Goal: Task Accomplishment & Management: Manage account settings

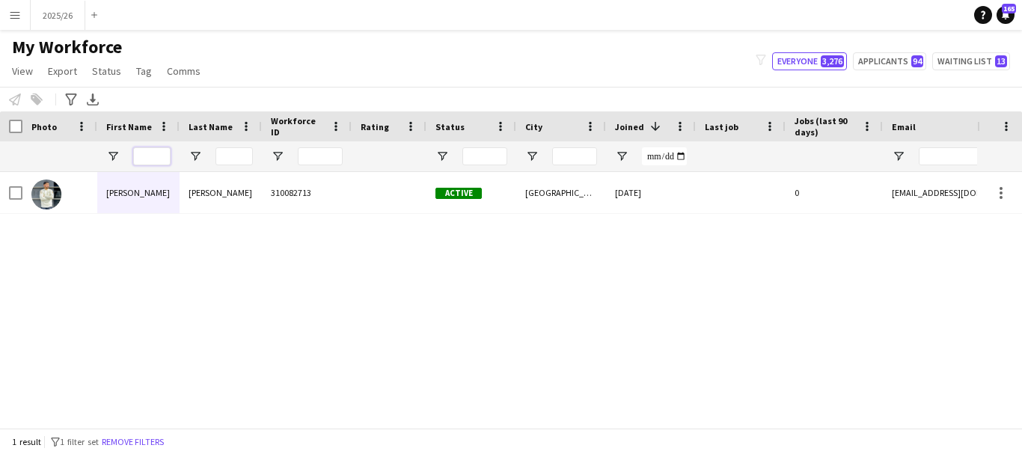
click at [159, 156] on input "First Name Filter Input" at bounding box center [151, 156] width 37 height 18
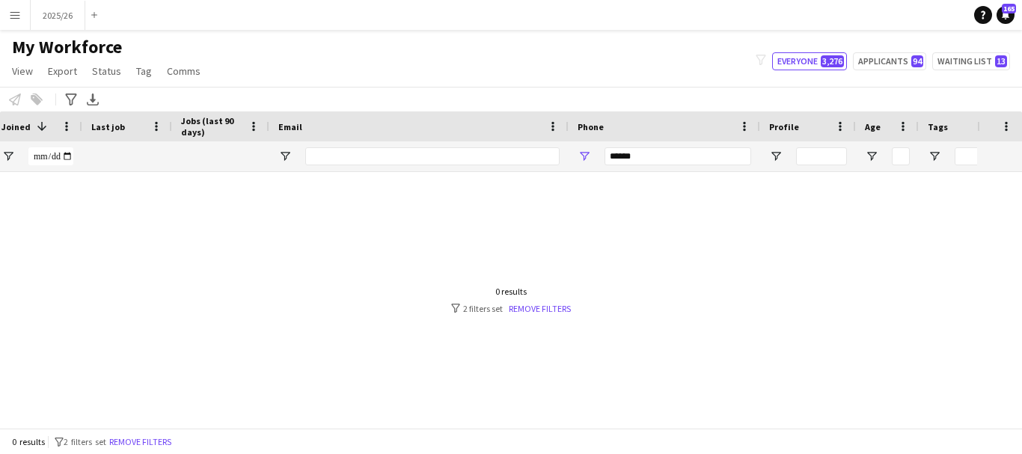
type input "******"
click at [726, 159] on input "******" at bounding box center [678, 156] width 147 height 18
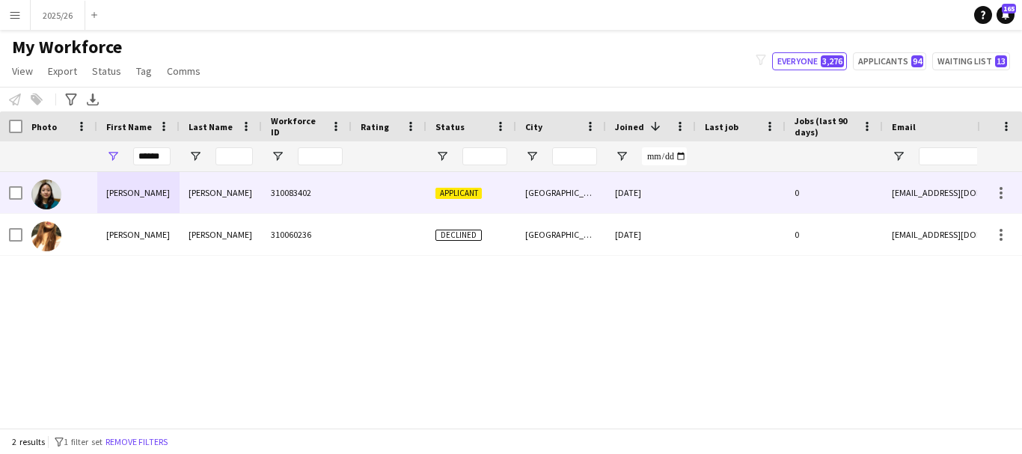
click at [197, 206] on div "Shrestha" at bounding box center [221, 192] width 82 height 41
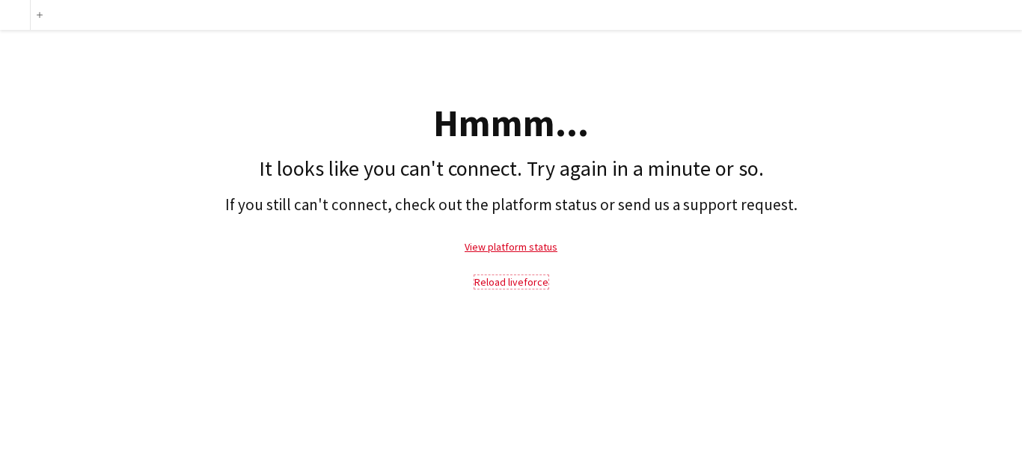
click at [496, 277] on link "Reload liveforce" at bounding box center [512, 281] width 74 height 13
click at [531, 286] on link "Reload liveforce" at bounding box center [512, 281] width 74 height 13
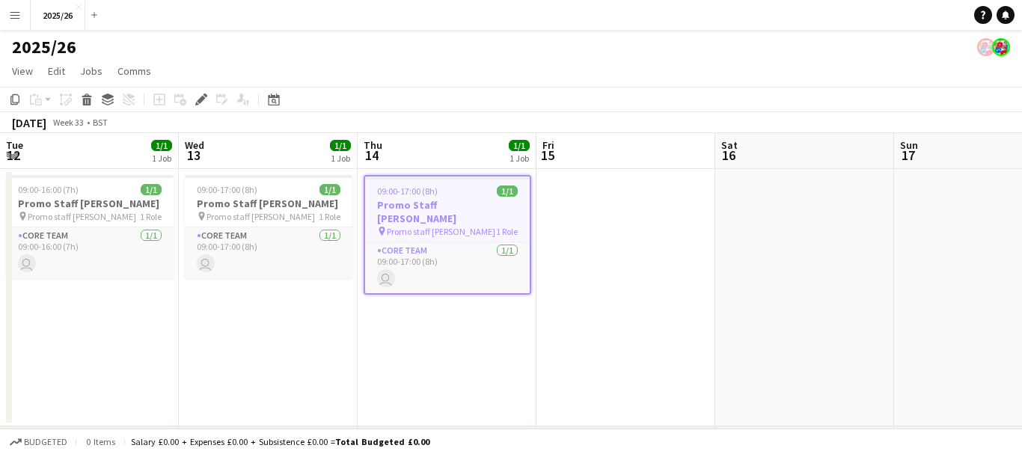
scroll to position [0, 515]
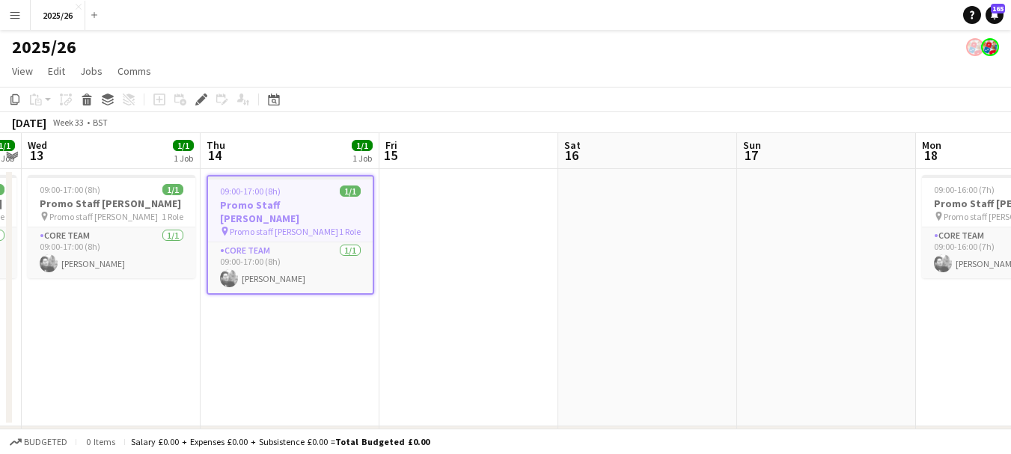
click at [18, 4] on button "Menu" at bounding box center [15, 15] width 30 height 30
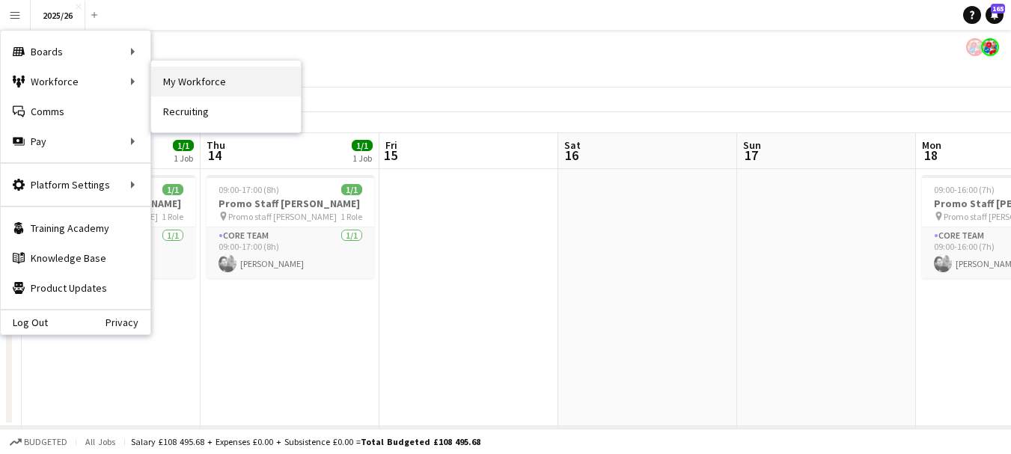
click at [198, 70] on link "My Workforce" at bounding box center [226, 82] width 150 height 30
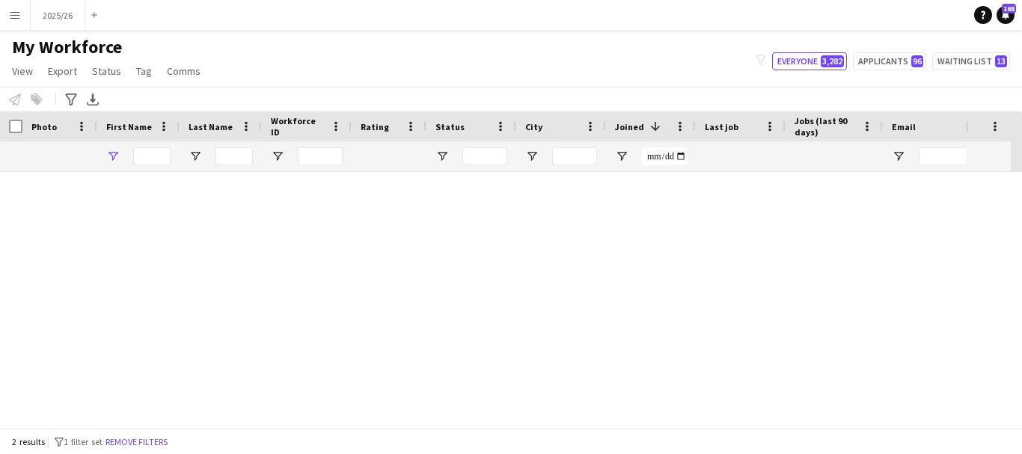
type input "******"
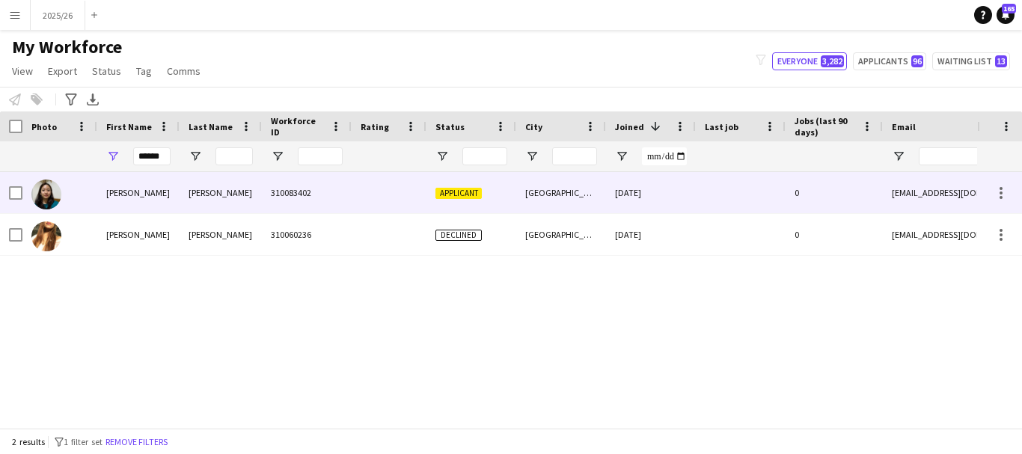
click at [287, 185] on div "310083402" at bounding box center [307, 192] width 90 height 41
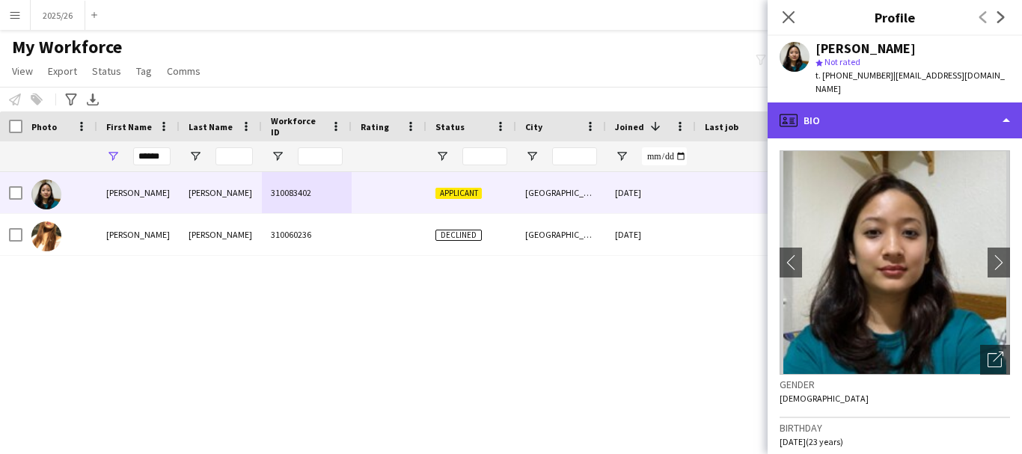
click at [805, 107] on div "profile Bio" at bounding box center [895, 121] width 254 height 36
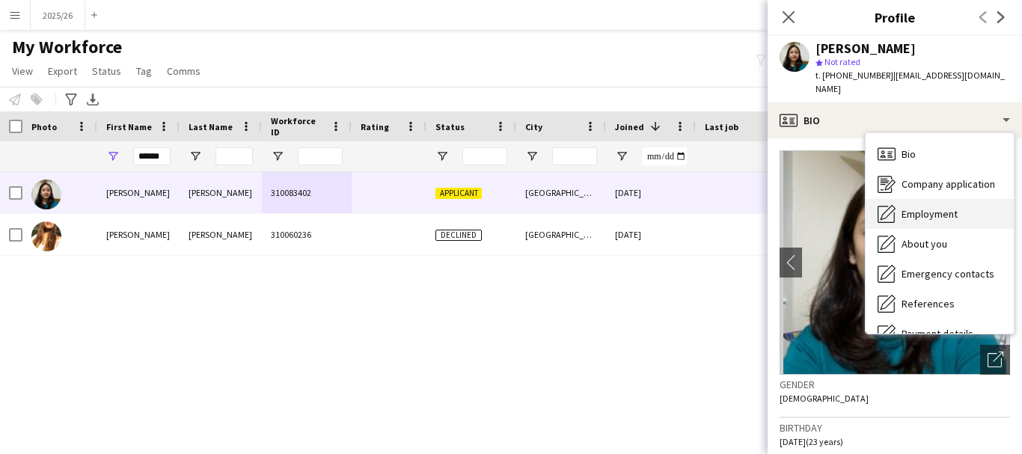
click at [928, 207] on span "Employment" at bounding box center [930, 213] width 56 height 13
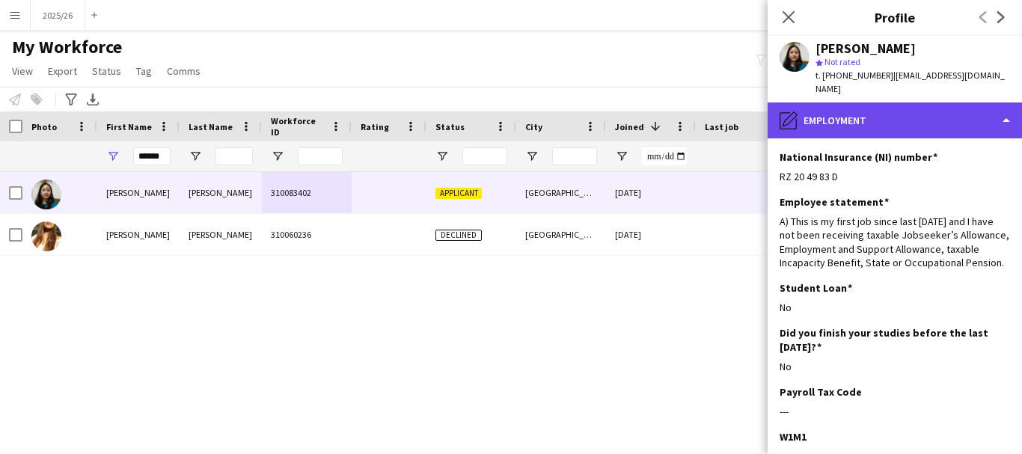
click at [948, 103] on div "pencil4 Employment" at bounding box center [895, 121] width 254 height 36
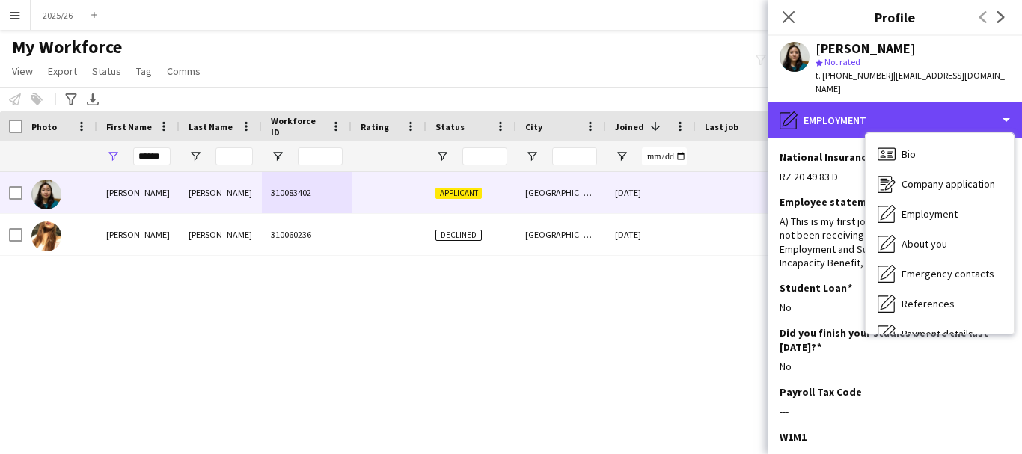
scroll to position [171, 0]
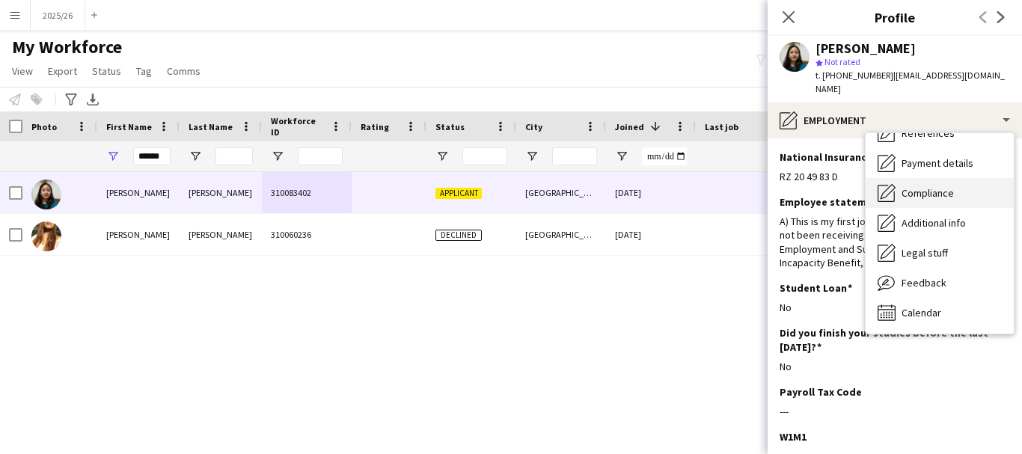
click at [951, 186] on span "Compliance" at bounding box center [928, 192] width 52 height 13
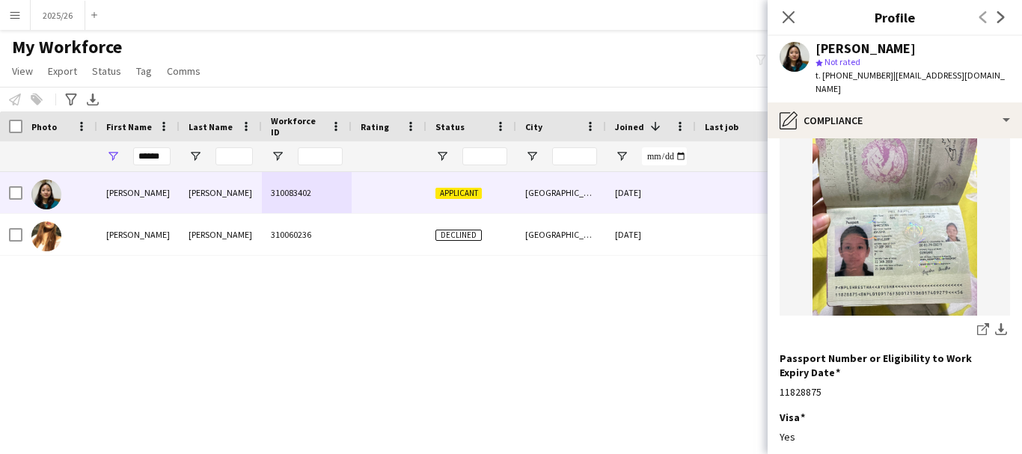
scroll to position [185, 0]
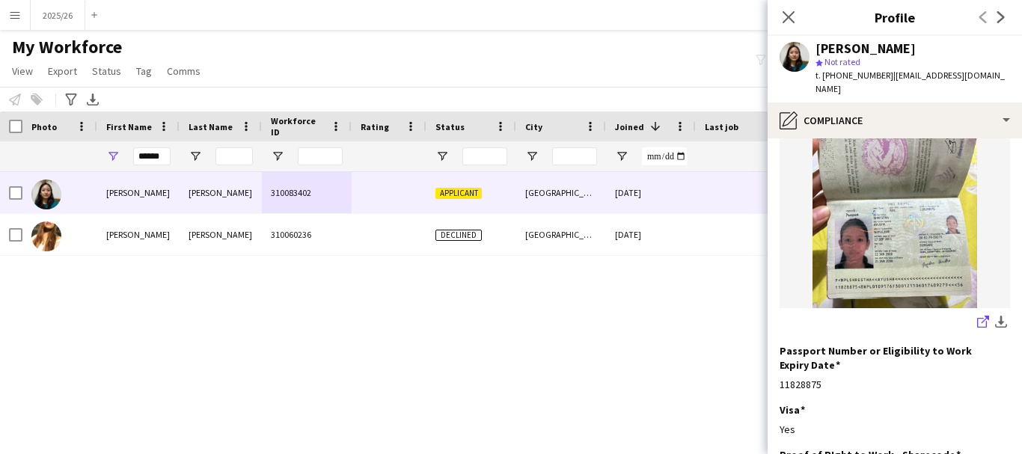
click at [978, 316] on icon "share-external-link-1" at bounding box center [984, 322] width 12 height 12
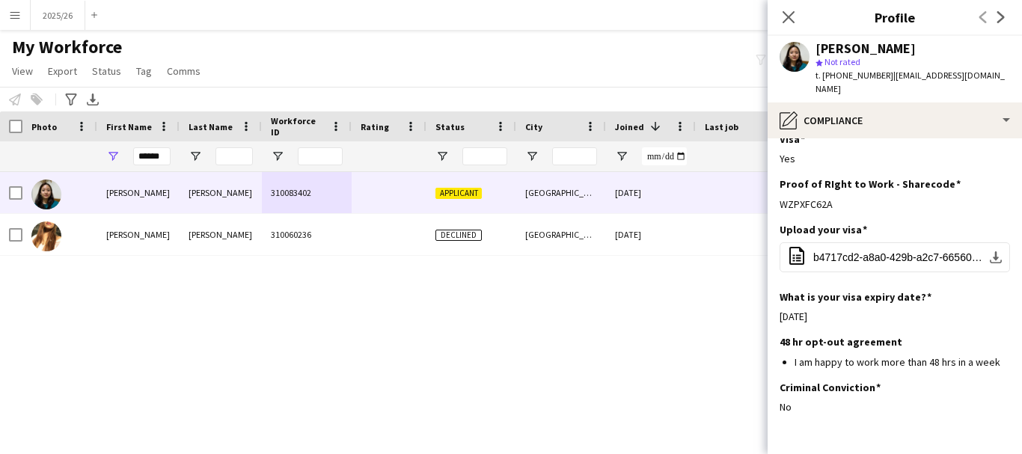
scroll to position [473, 0]
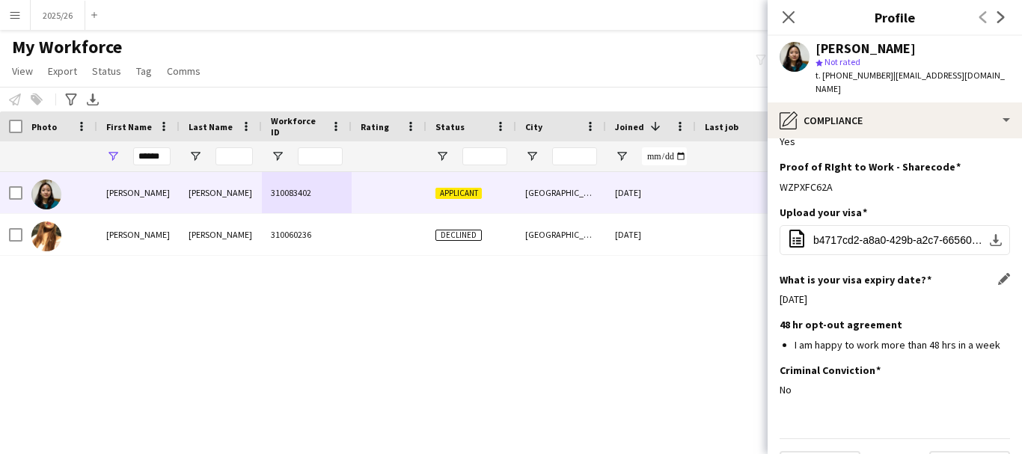
click at [852, 293] on div "13-11-2025" at bounding box center [895, 299] width 231 height 13
drag, startPoint x: 865, startPoint y: 161, endPoint x: 773, endPoint y: 162, distance: 91.3
click at [773, 162] on app-section-data-types "Nationality Edit this field Nepalese Permission to Work in the UK Edit this fie…" at bounding box center [895, 296] width 254 height 316
copy div "WZPXFC62A"
drag, startPoint x: 773, startPoint y: 162, endPoint x: 766, endPoint y: 154, distance: 10.6
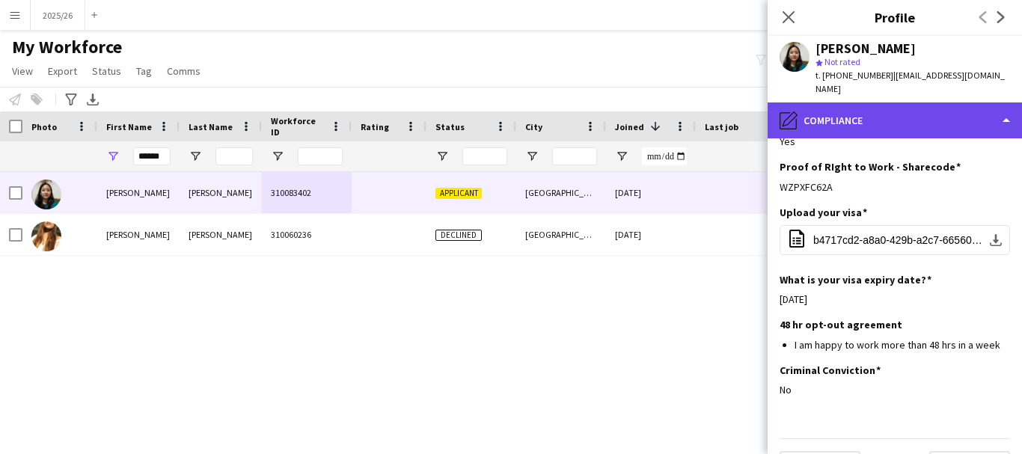
click at [908, 106] on div "pencil4 Compliance" at bounding box center [895, 121] width 254 height 36
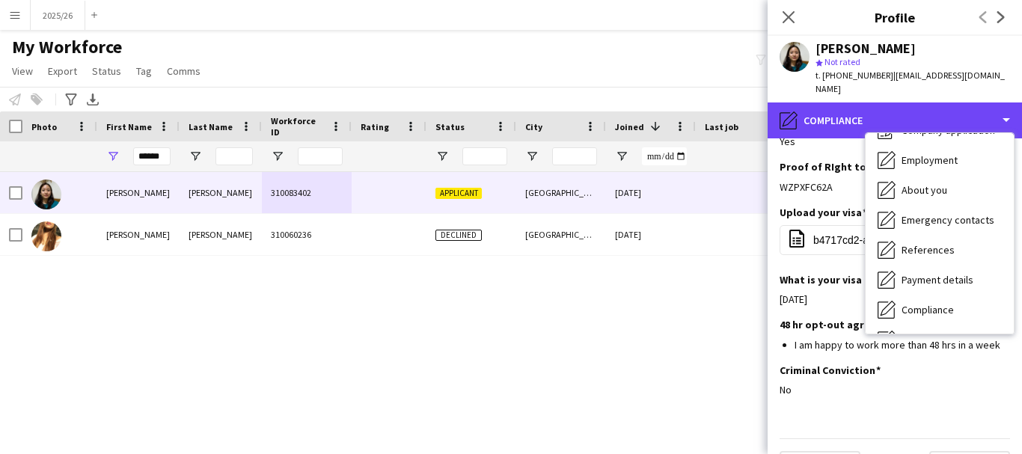
scroll to position [0, 0]
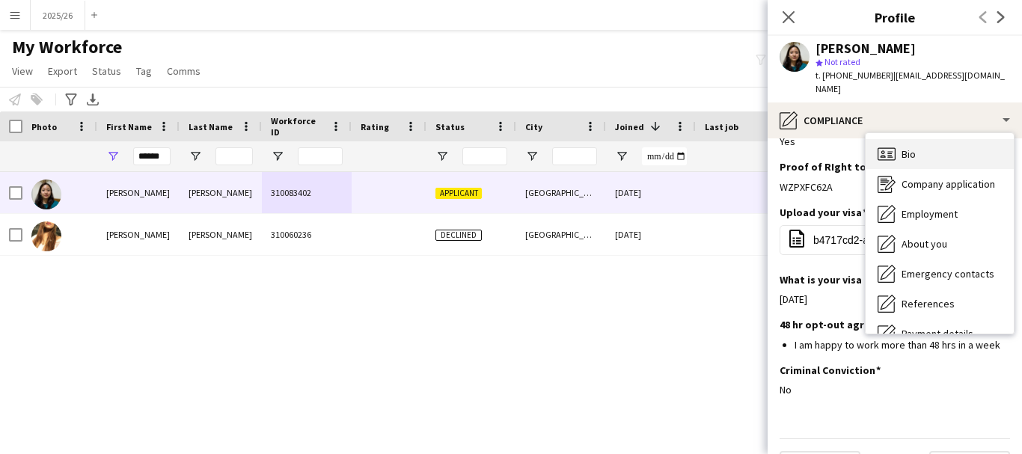
click at [980, 144] on div "Bio Bio" at bounding box center [940, 154] width 148 height 30
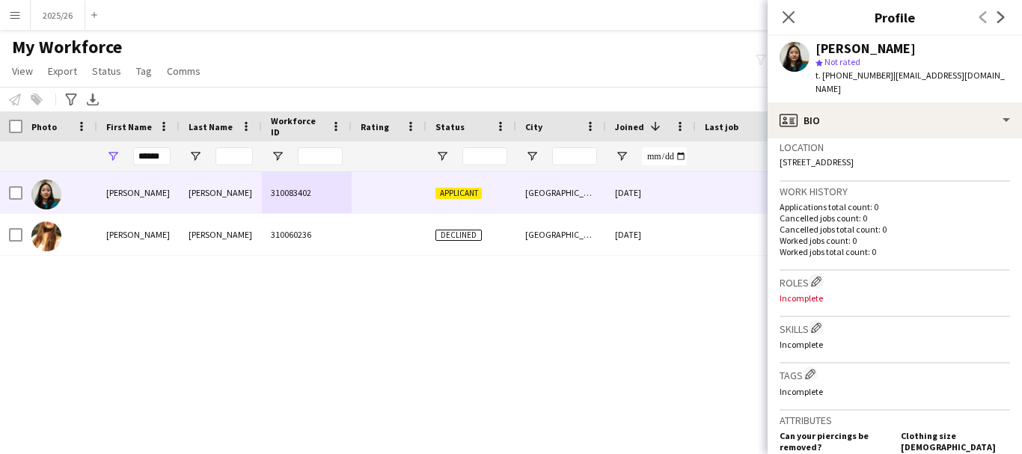
scroll to position [324, 0]
click at [822, 323] on app-icon "Edit crew company skills" at bounding box center [816, 328] width 10 height 10
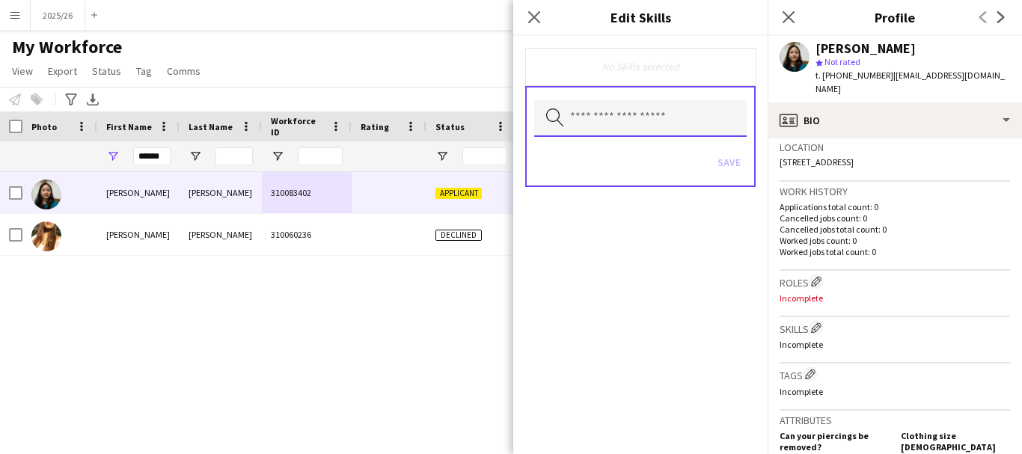
click at [641, 128] on input "text" at bounding box center [640, 118] width 213 height 37
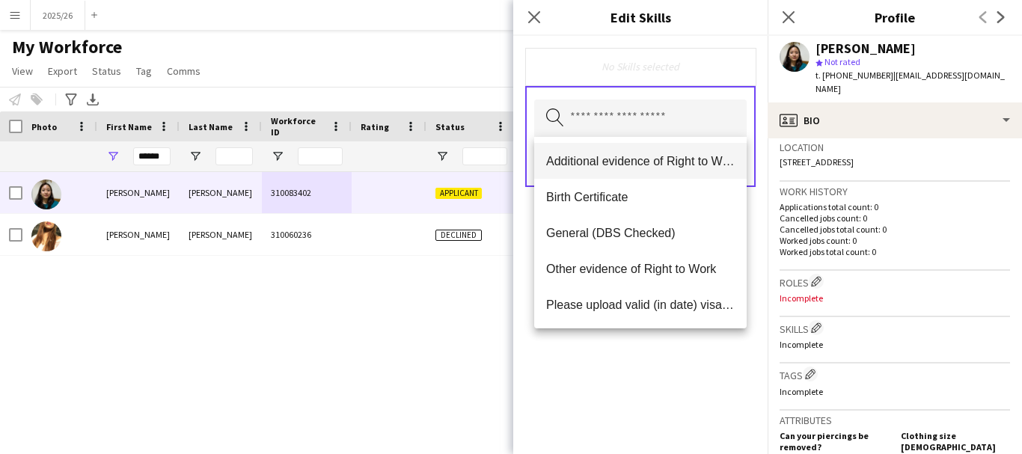
click at [626, 160] on span "Additional evidence of Right to Work" at bounding box center [640, 161] width 189 height 14
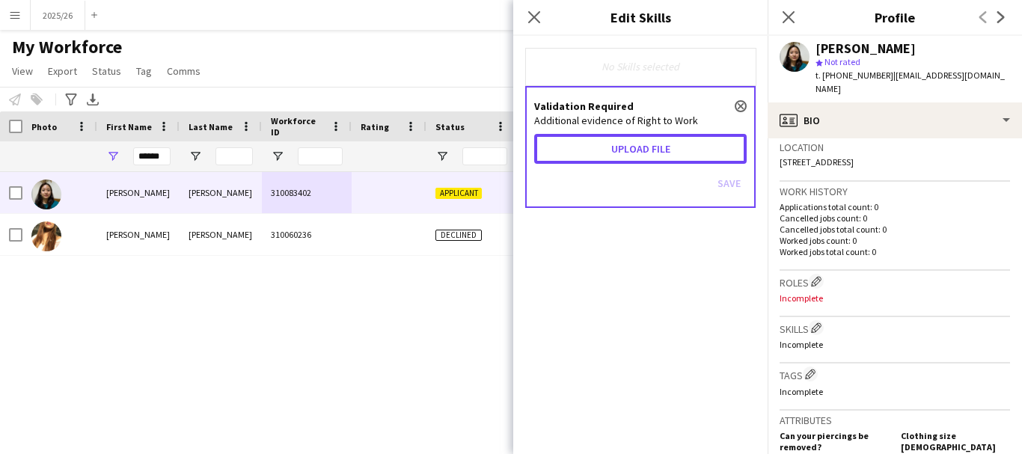
click at [626, 160] on button "Upload file" at bounding box center [640, 149] width 213 height 30
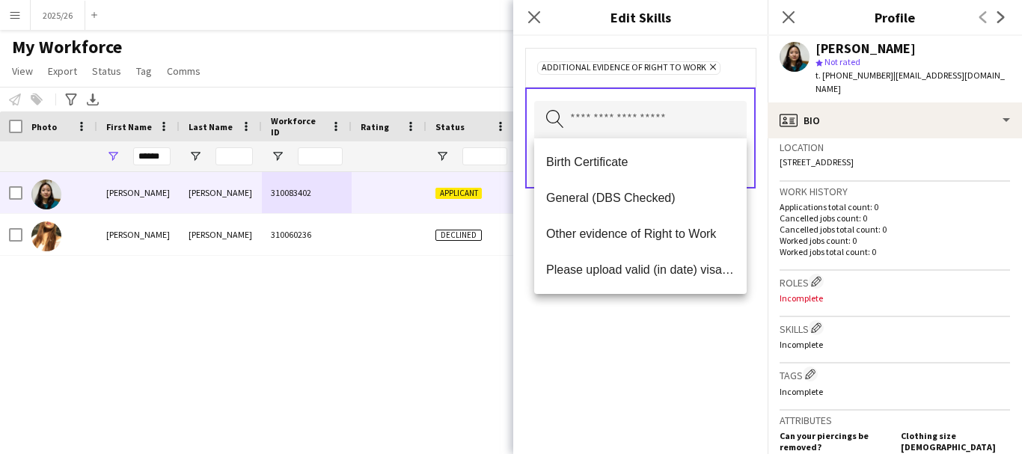
click at [691, 361] on div "Additional evidence of Right to Work Remove Search by skill name Save" at bounding box center [640, 245] width 254 height 418
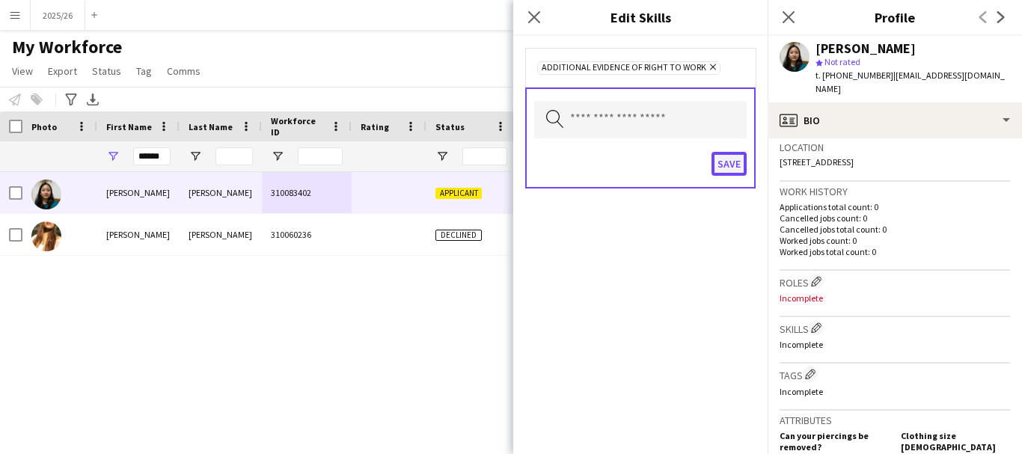
click at [738, 167] on button "Save" at bounding box center [729, 164] width 35 height 24
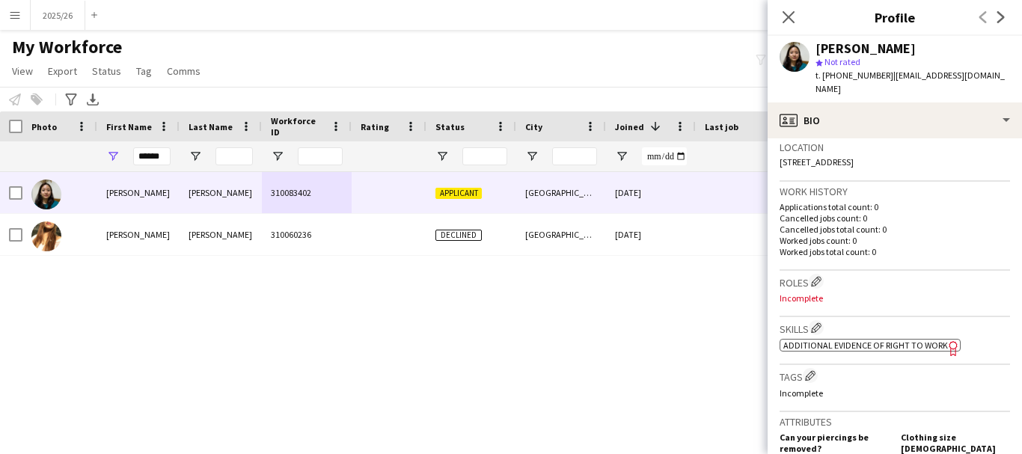
click at [923, 340] on span "Additional evidence of Right to Work" at bounding box center [866, 345] width 165 height 11
click at [816, 323] on app-icon "Edit crew company skills" at bounding box center [816, 328] width 10 height 10
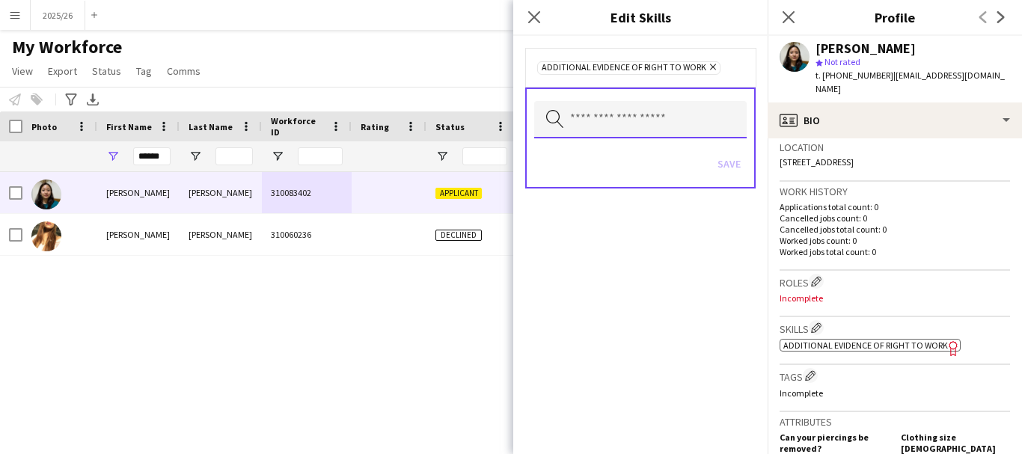
click at [642, 122] on input "text" at bounding box center [640, 119] width 213 height 37
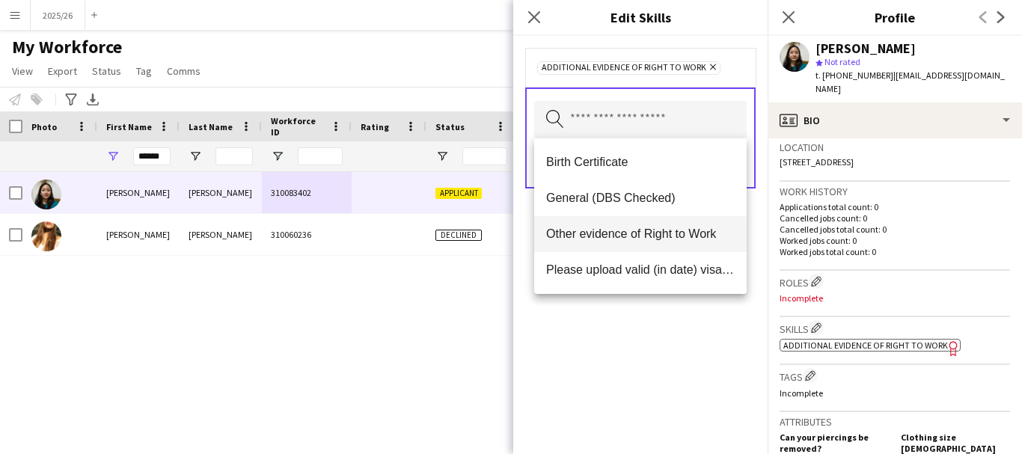
click at [656, 233] on span "Other evidence of Right to Work" at bounding box center [640, 234] width 189 height 14
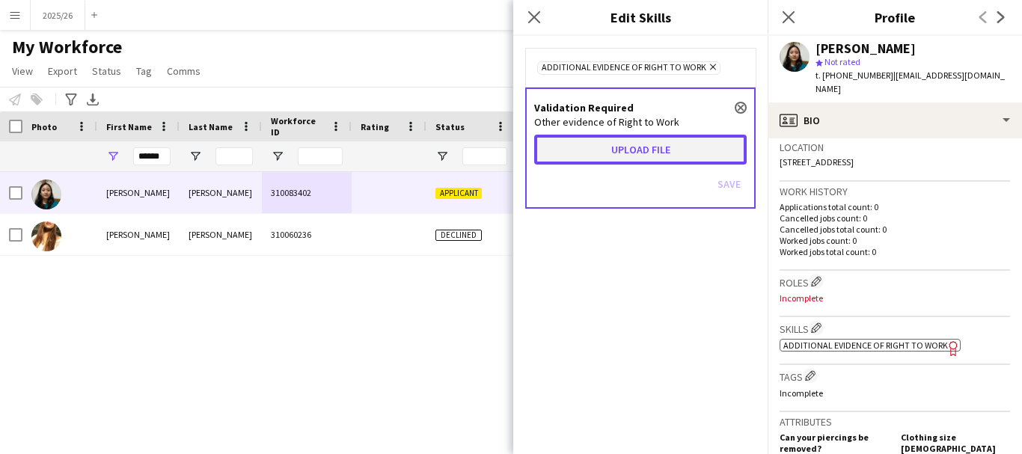
click at [637, 136] on button "Upload file" at bounding box center [640, 150] width 213 height 30
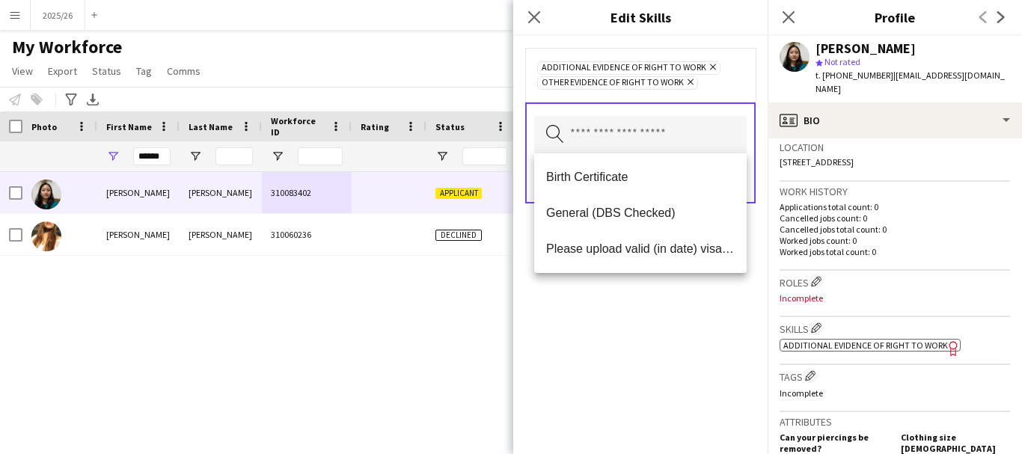
click at [716, 368] on div "Additional evidence of Right to Work Remove Other evidence of Right to Work Rem…" at bounding box center [640, 245] width 254 height 418
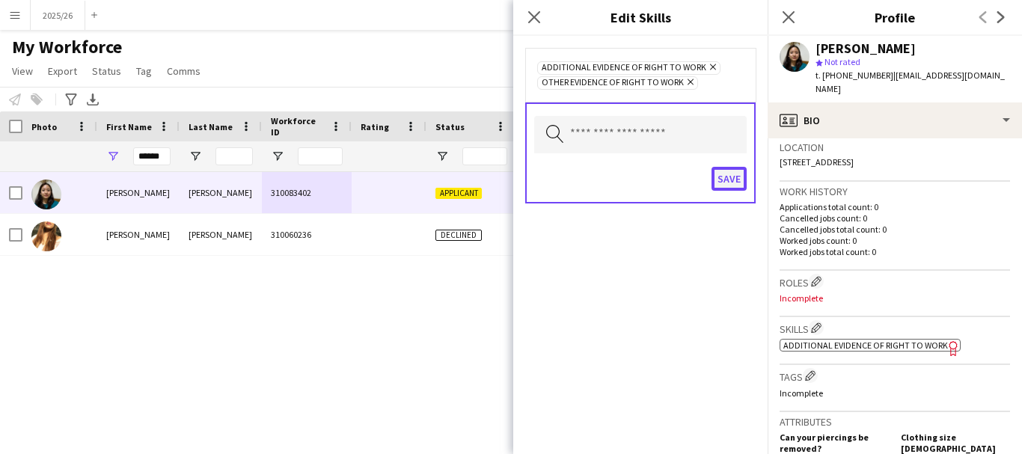
click at [734, 188] on button "Save" at bounding box center [729, 179] width 35 height 24
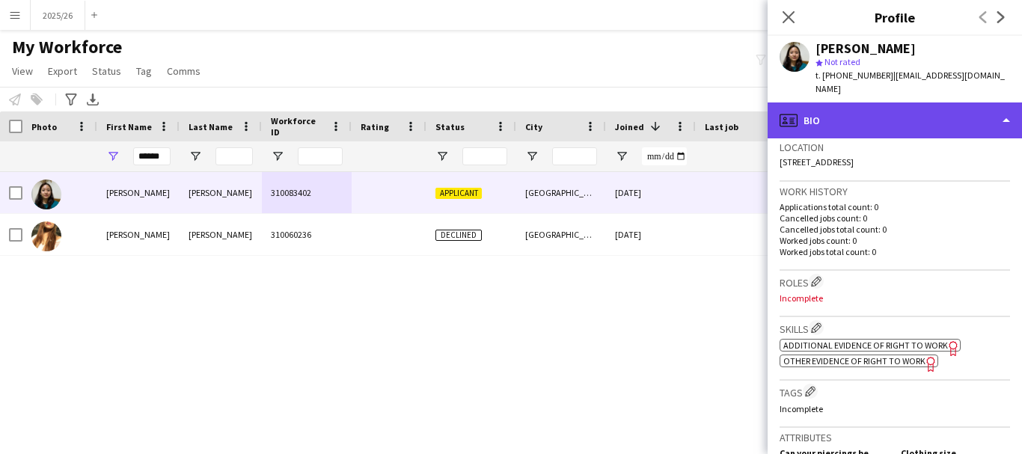
click at [873, 123] on div "profile Bio" at bounding box center [895, 121] width 254 height 36
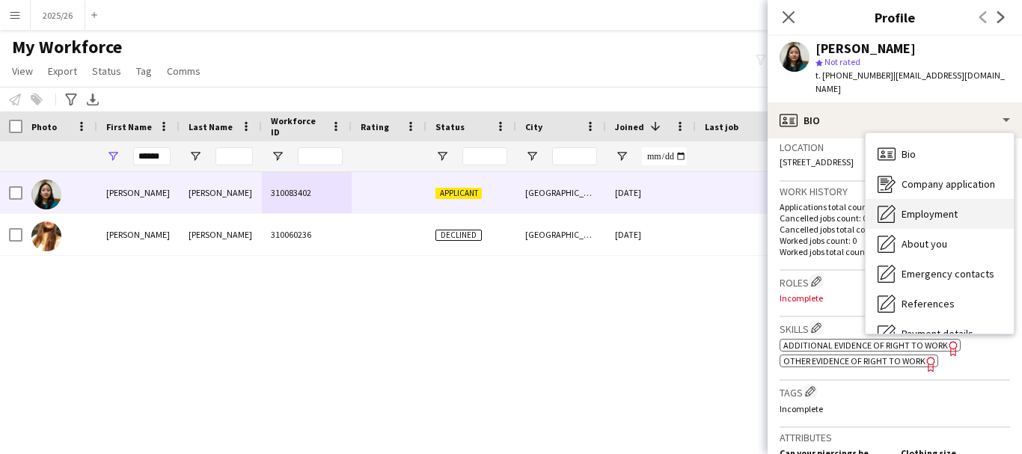
click at [923, 207] on span "Employment" at bounding box center [930, 213] width 56 height 13
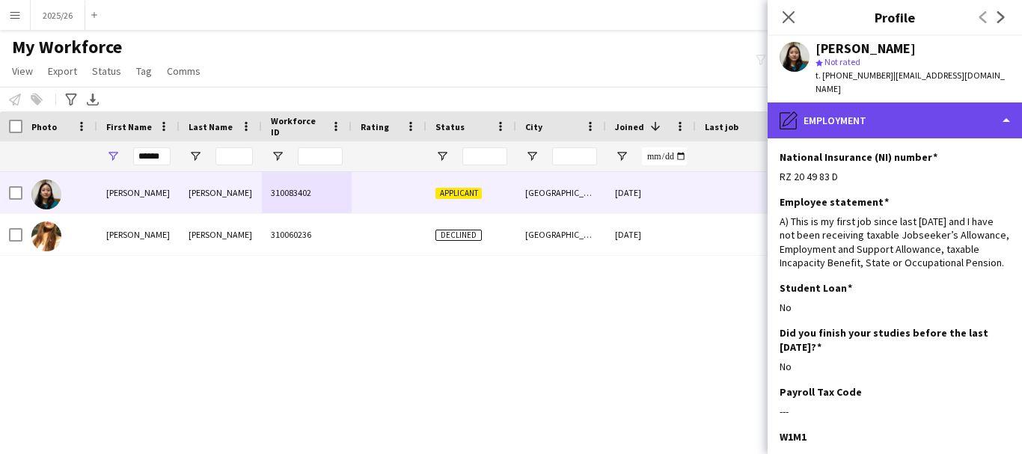
click at [878, 103] on div "pencil4 Employment" at bounding box center [895, 121] width 254 height 36
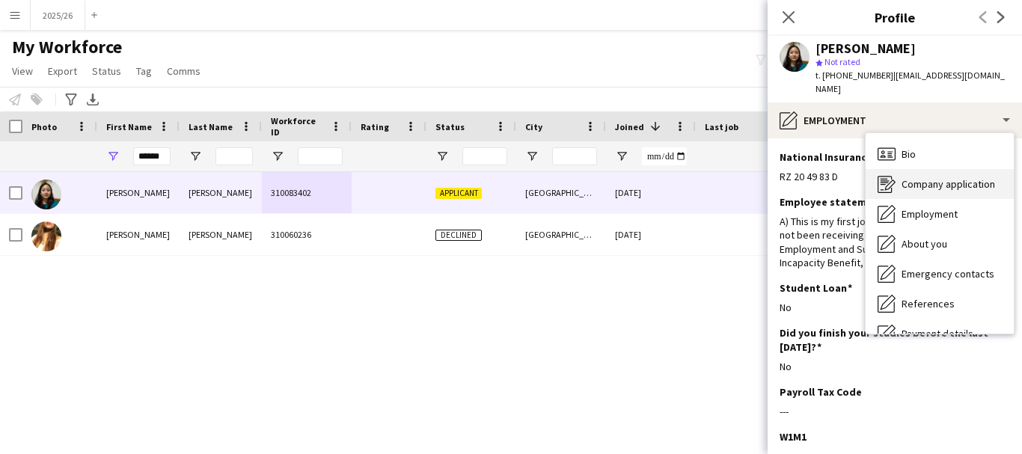
click at [937, 177] on span "Company application" at bounding box center [949, 183] width 94 height 13
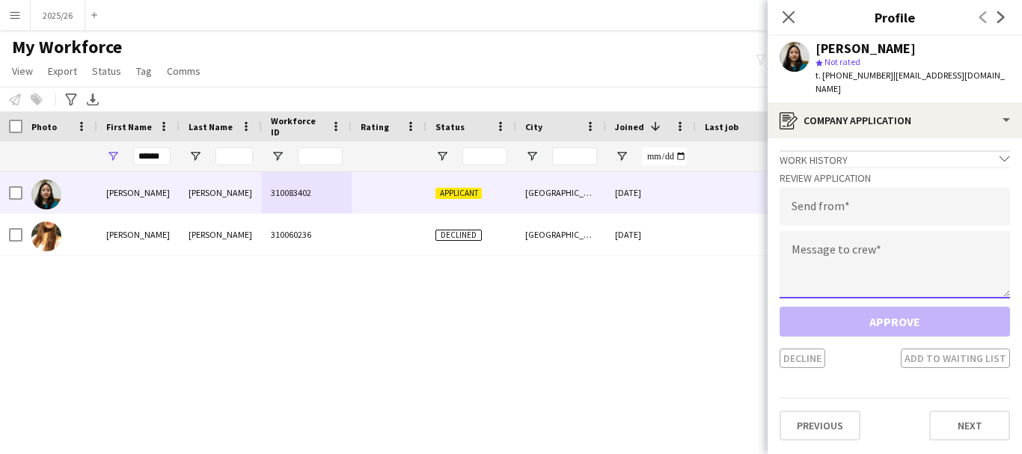
click at [863, 255] on textarea at bounding box center [895, 264] width 231 height 67
paste textarea "**********"
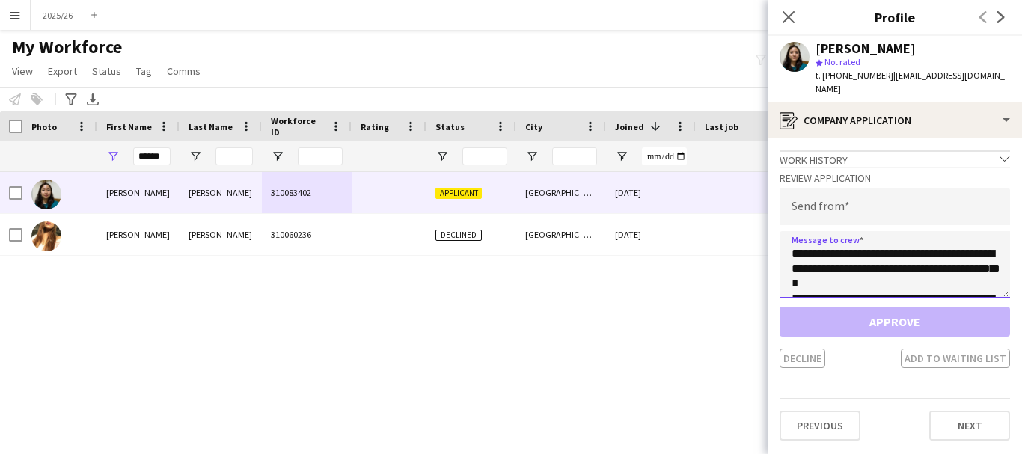
scroll to position [293, 0]
type textarea "**********"
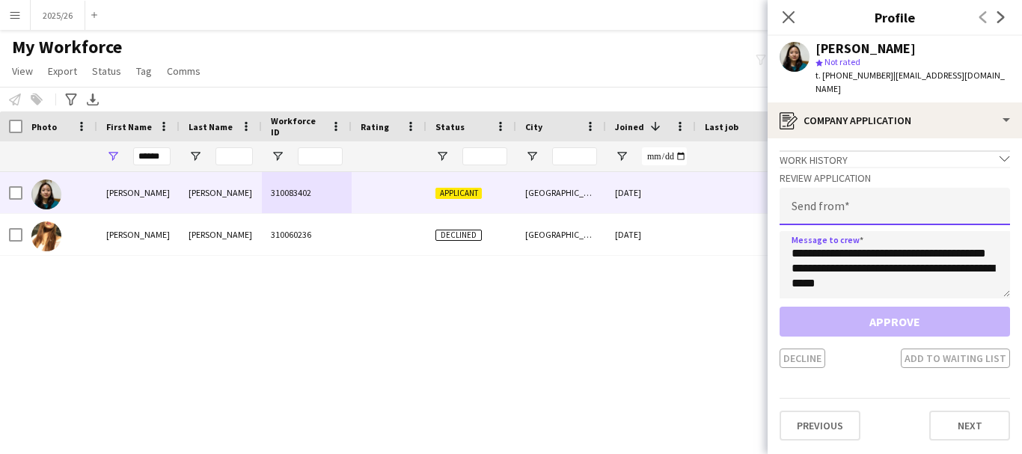
click at [847, 206] on input "email" at bounding box center [895, 206] width 231 height 37
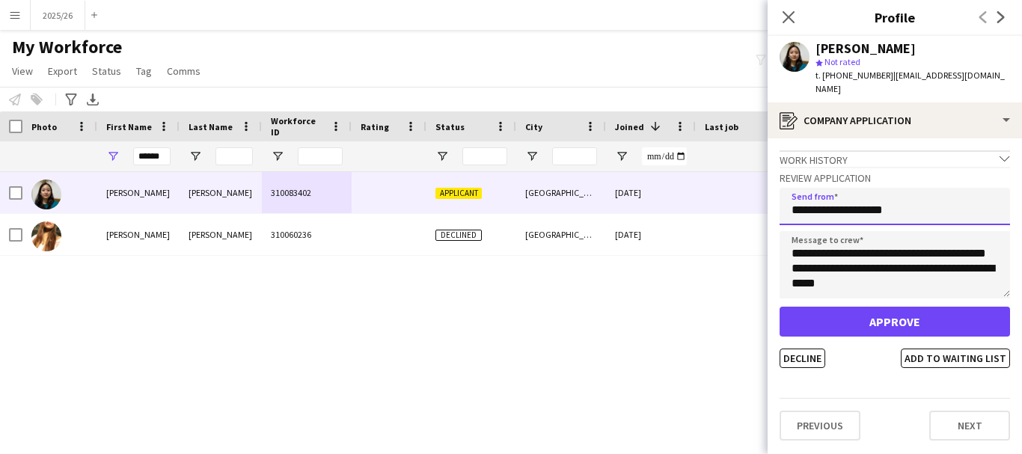
type input "**********"
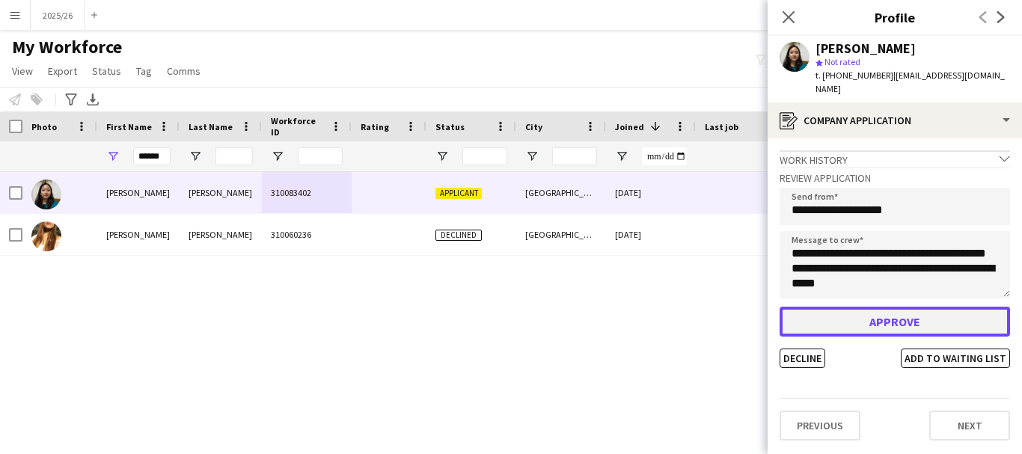
click at [874, 317] on button "Approve" at bounding box center [895, 322] width 231 height 30
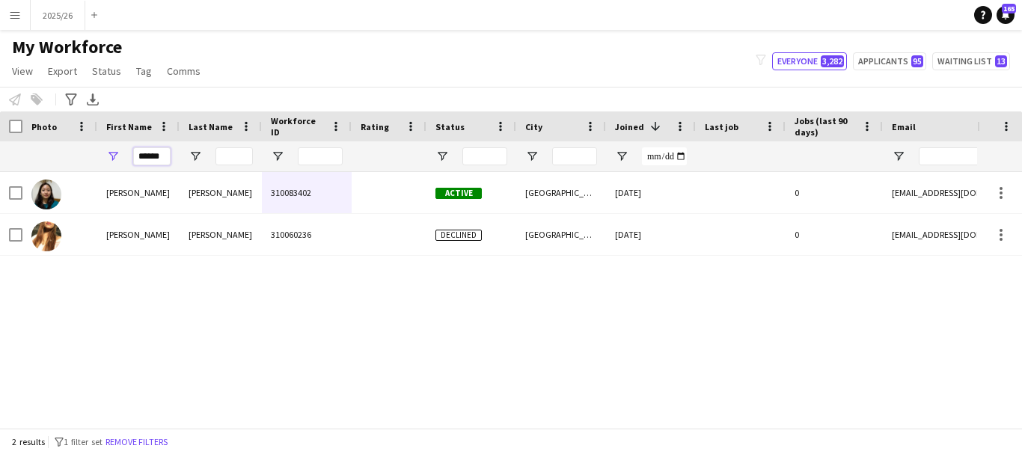
click at [162, 162] on input "******" at bounding box center [151, 156] width 37 height 18
type input "*"
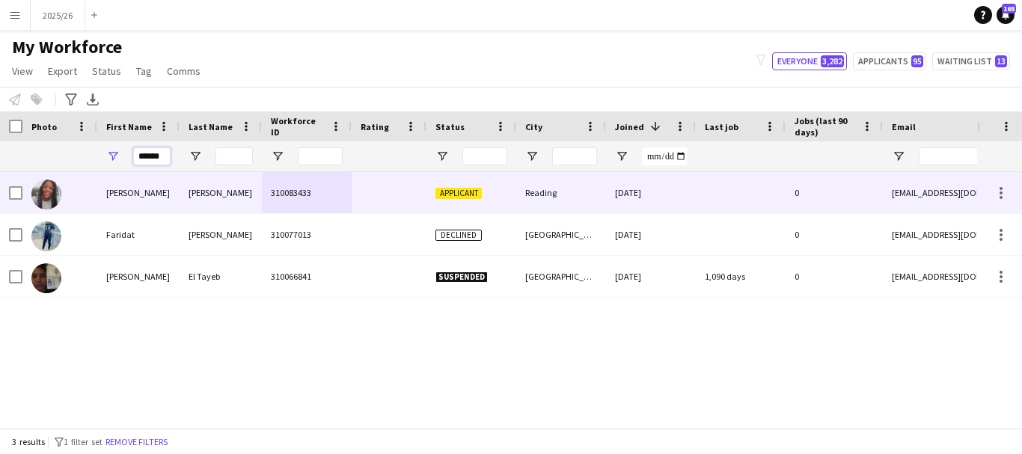
type input "******"
click at [823, 190] on div "0" at bounding box center [834, 192] width 97 height 41
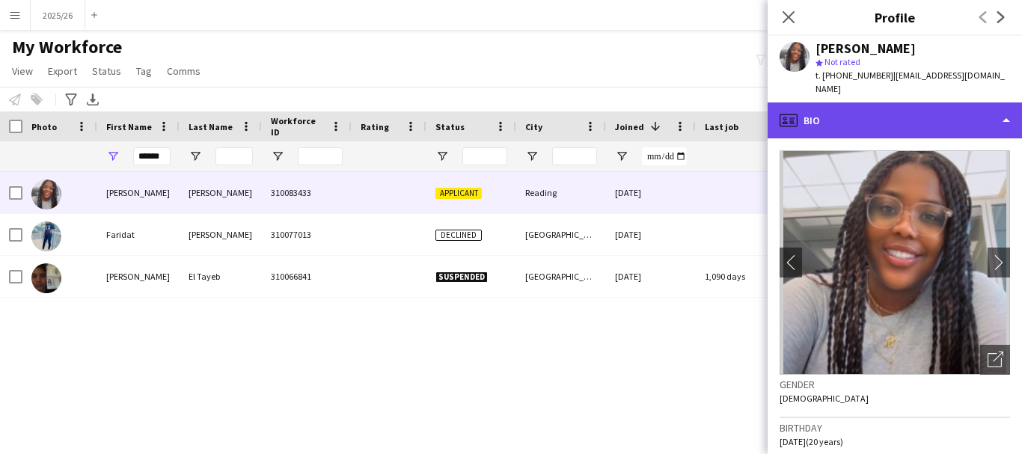
click at [842, 112] on div "profile Bio" at bounding box center [895, 121] width 254 height 36
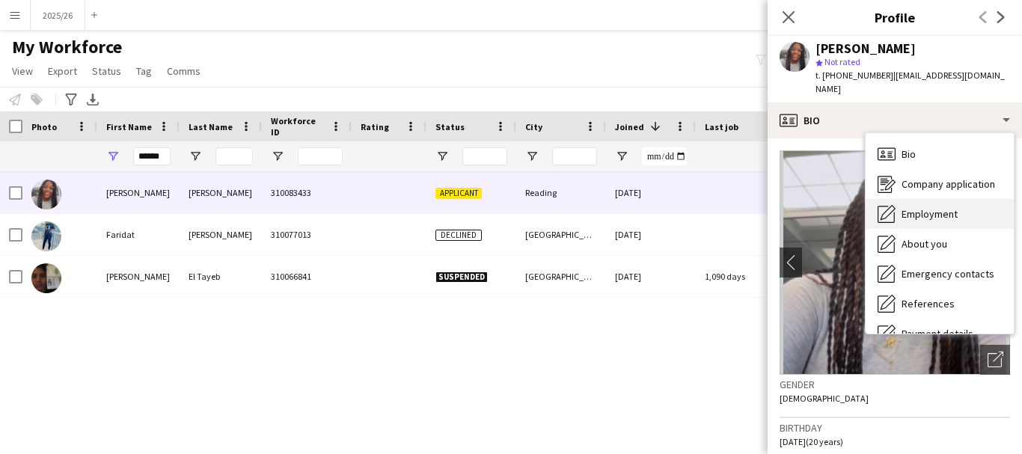
click at [972, 207] on div "Employment Employment" at bounding box center [940, 214] width 148 height 30
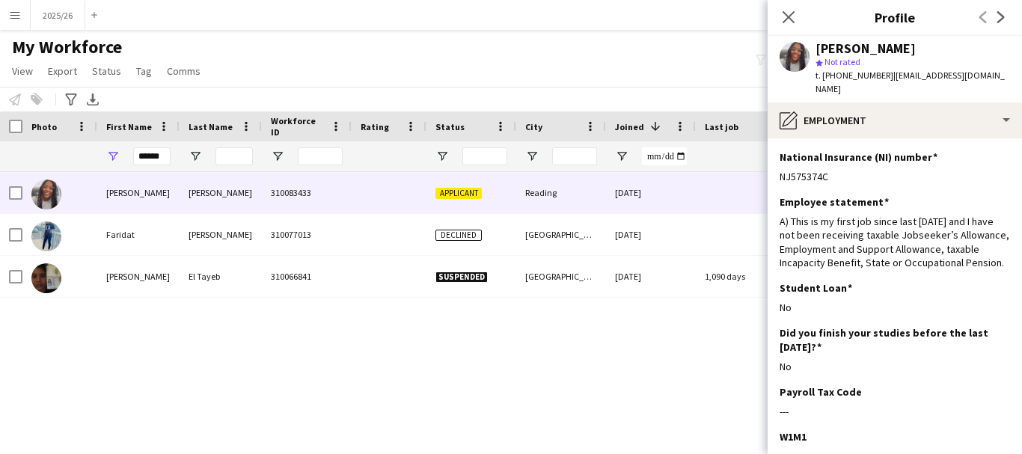
click at [945, 138] on app-section-data-types "National Insurance (NI) number Edit this field NJ575374C Employee statement Edi…" at bounding box center [895, 296] width 254 height 316
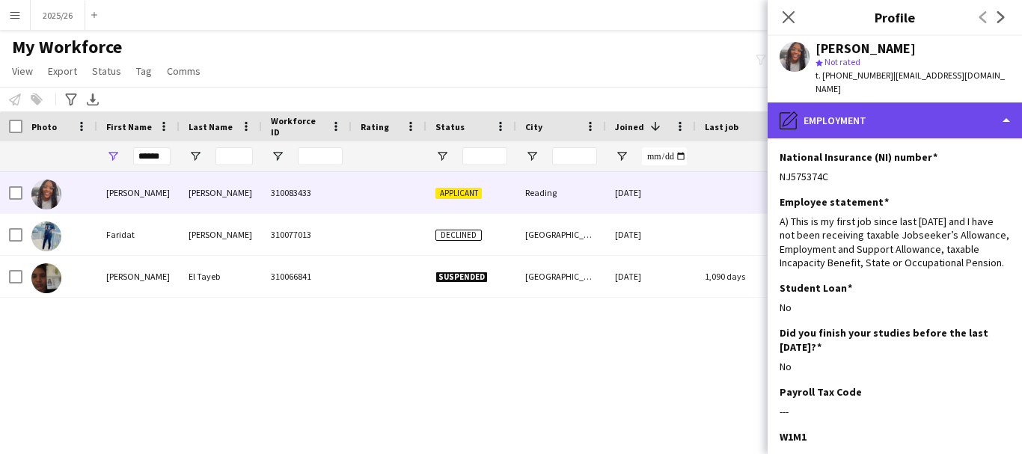
click at [932, 110] on div "pencil4 Employment" at bounding box center [895, 121] width 254 height 36
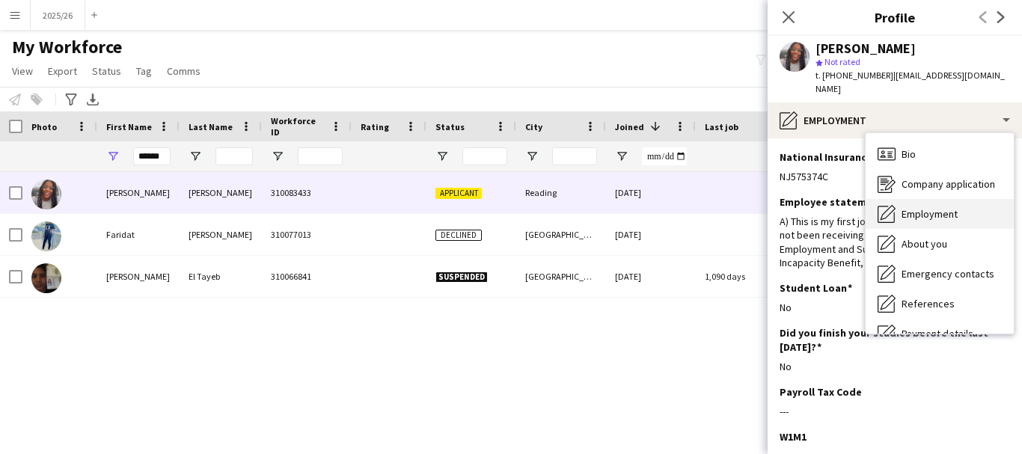
click at [984, 199] on div "Employment Employment" at bounding box center [940, 214] width 148 height 30
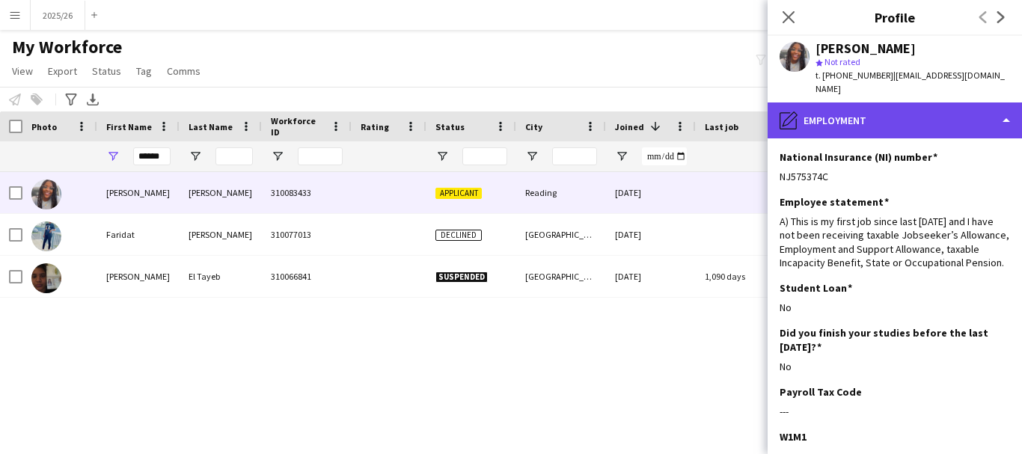
click at [927, 103] on div "pencil4 Employment" at bounding box center [895, 121] width 254 height 36
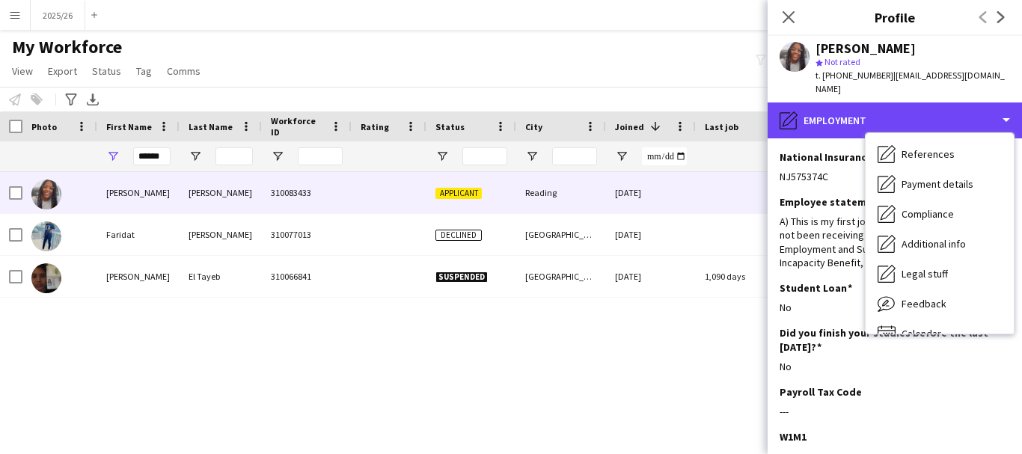
scroll to position [171, 0]
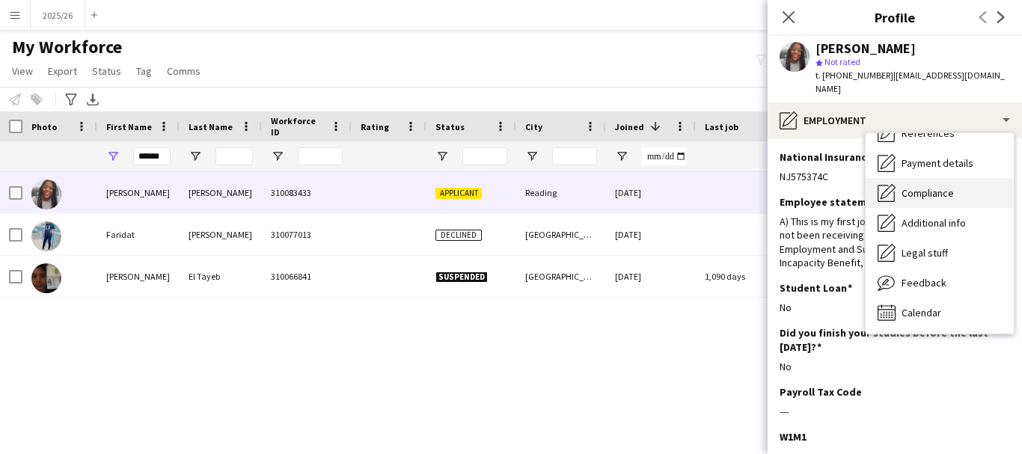
click at [912, 186] on span "Compliance" at bounding box center [928, 192] width 52 height 13
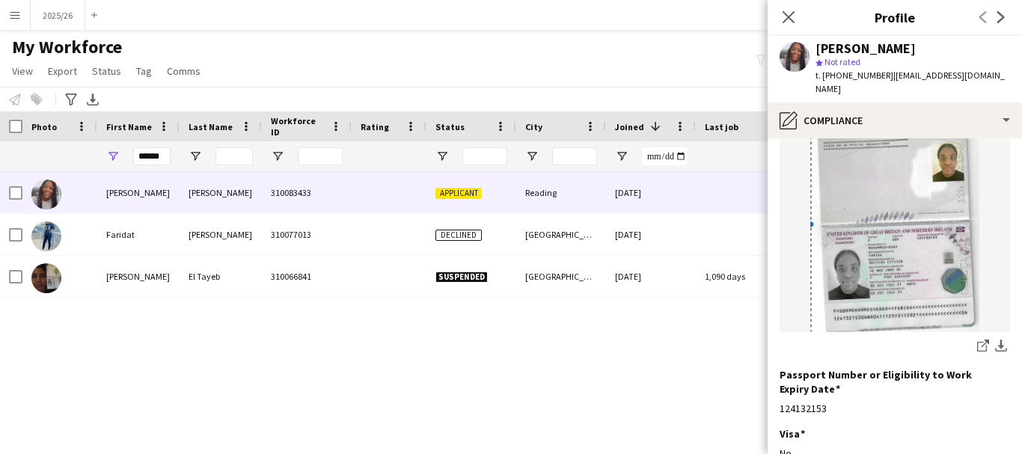
scroll to position [159, 0]
click at [975, 340] on link "share-external-link-1" at bounding box center [984, 349] width 18 height 18
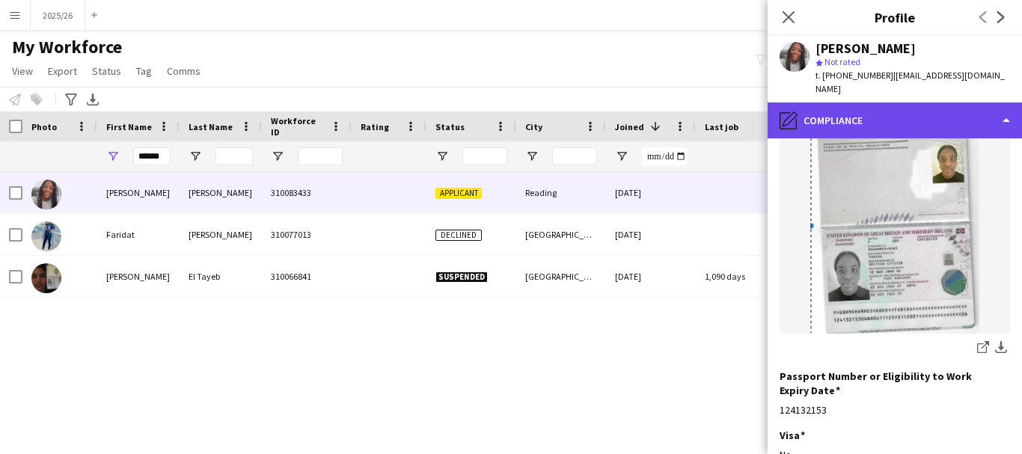
click at [937, 110] on div "pencil4 Compliance" at bounding box center [895, 121] width 254 height 36
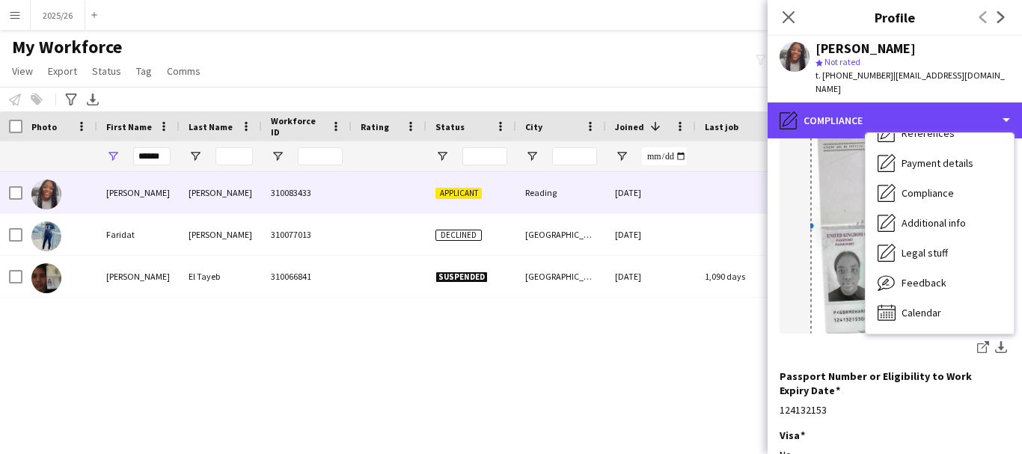
scroll to position [0, 0]
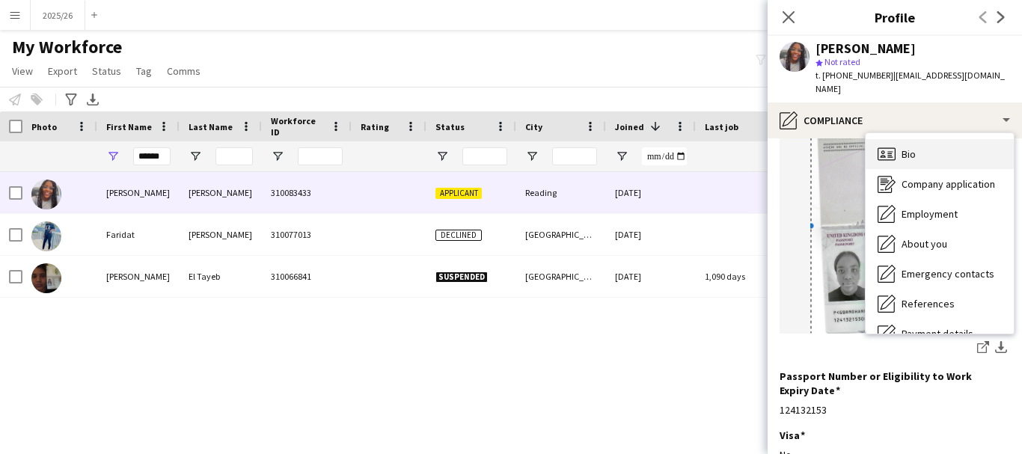
click at [980, 139] on div "Bio Bio" at bounding box center [940, 154] width 148 height 30
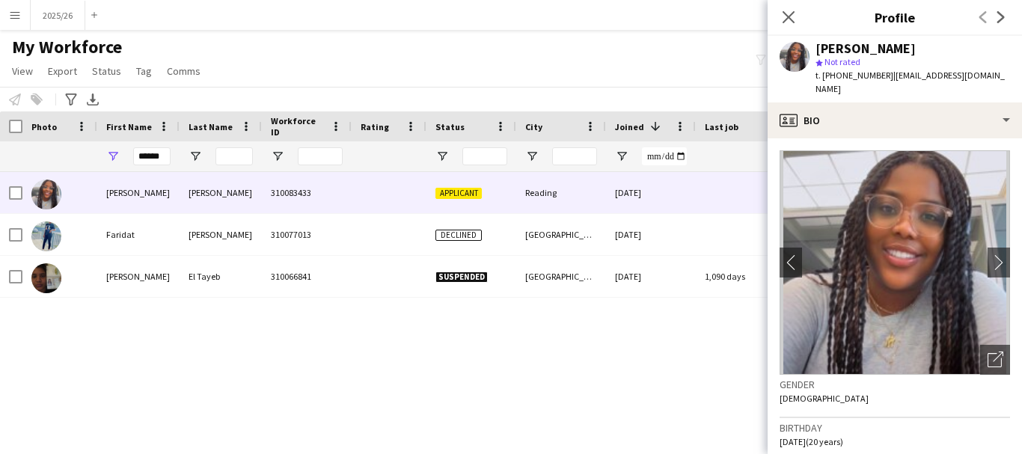
scroll to position [11, 0]
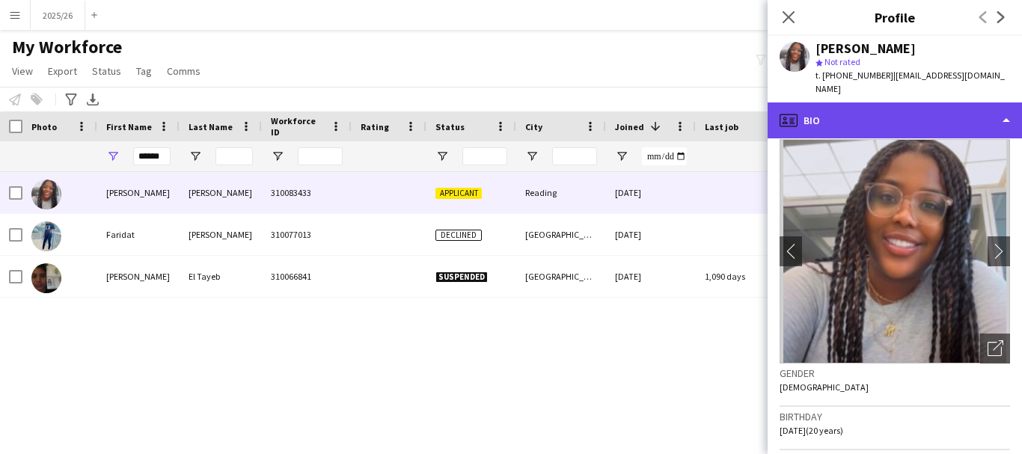
click at [897, 103] on div "profile Bio" at bounding box center [895, 121] width 254 height 36
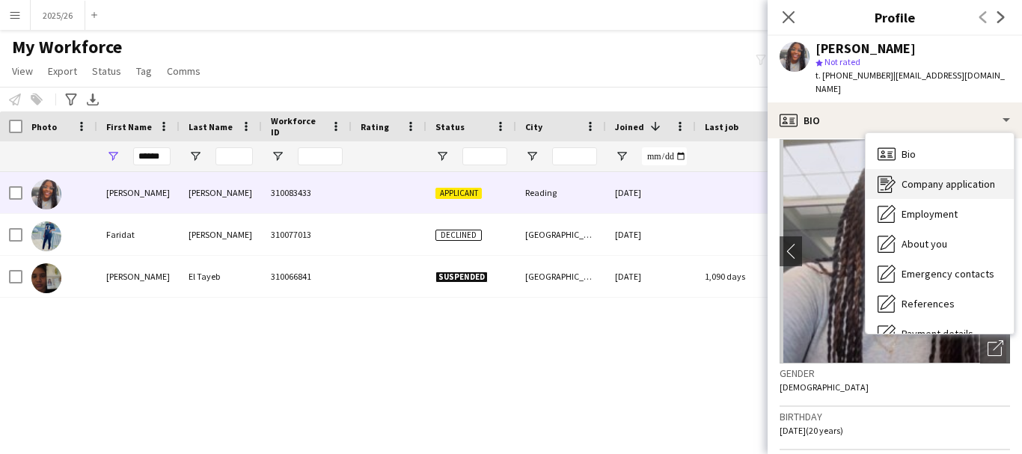
click at [917, 169] on div "Company application Company application" at bounding box center [940, 184] width 148 height 30
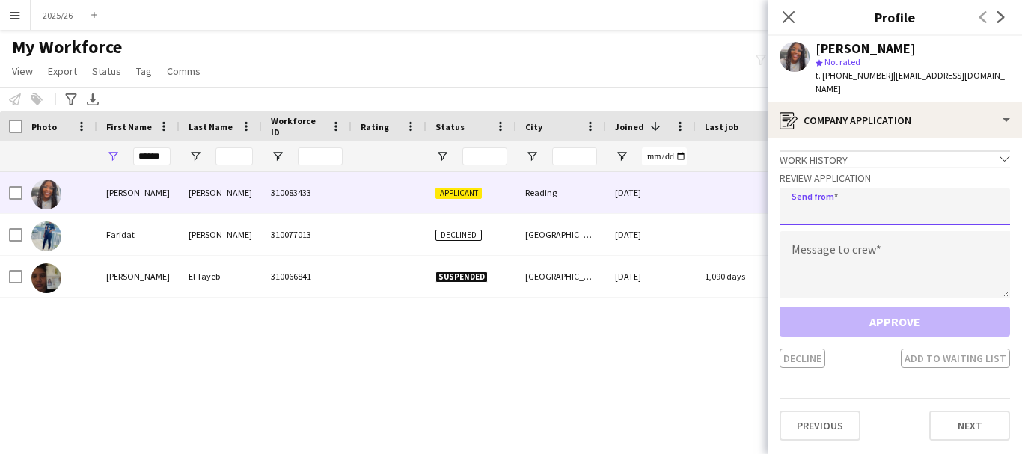
click at [948, 190] on input "email" at bounding box center [895, 206] width 231 height 37
paste input "**********"
type input "**********"
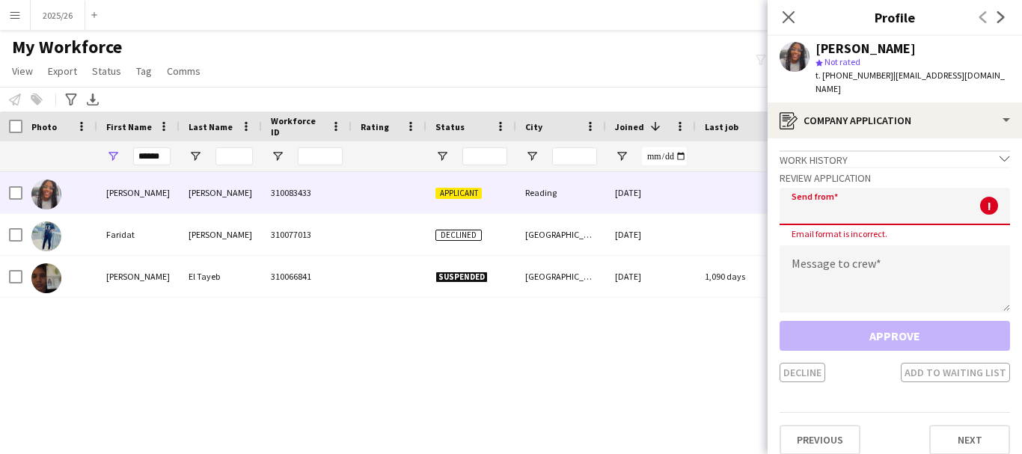
scroll to position [0, 0]
click at [926, 246] on textarea at bounding box center [895, 279] width 231 height 67
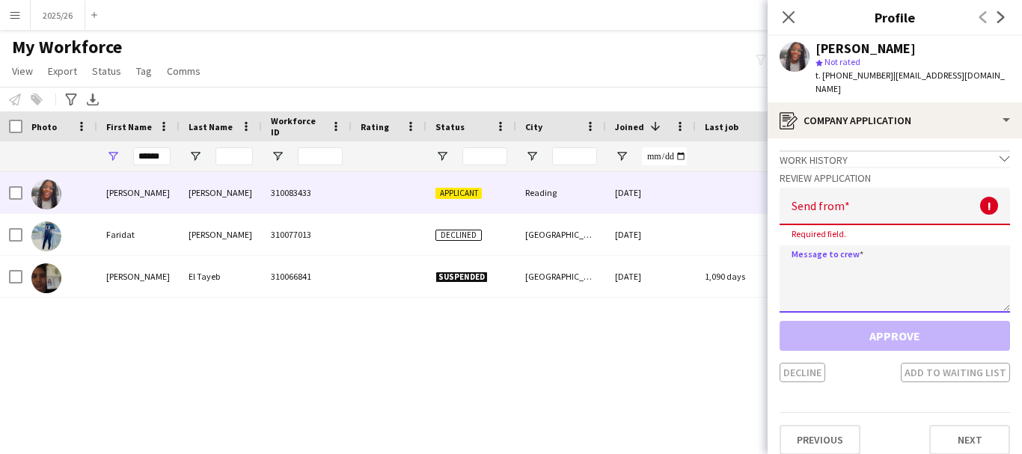
paste textarea "**********"
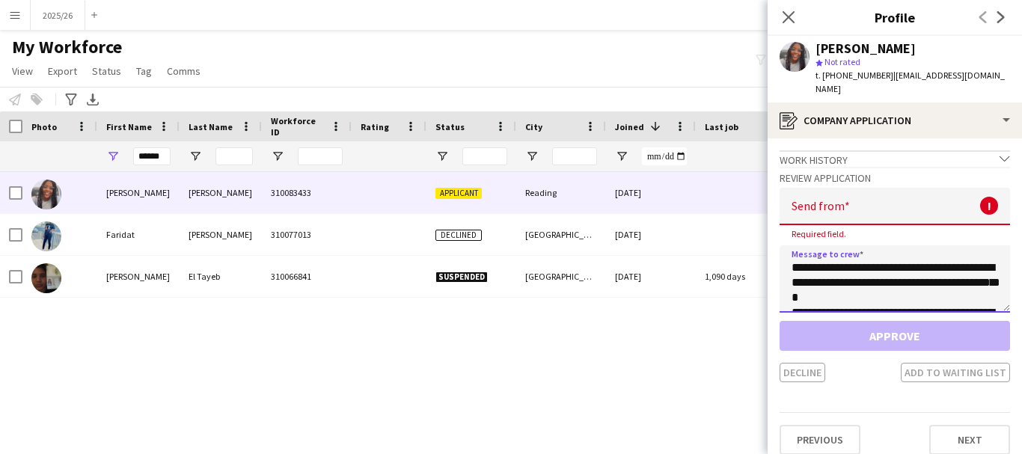
scroll to position [293, 0]
type textarea "**********"
click at [871, 188] on input "email" at bounding box center [895, 206] width 231 height 37
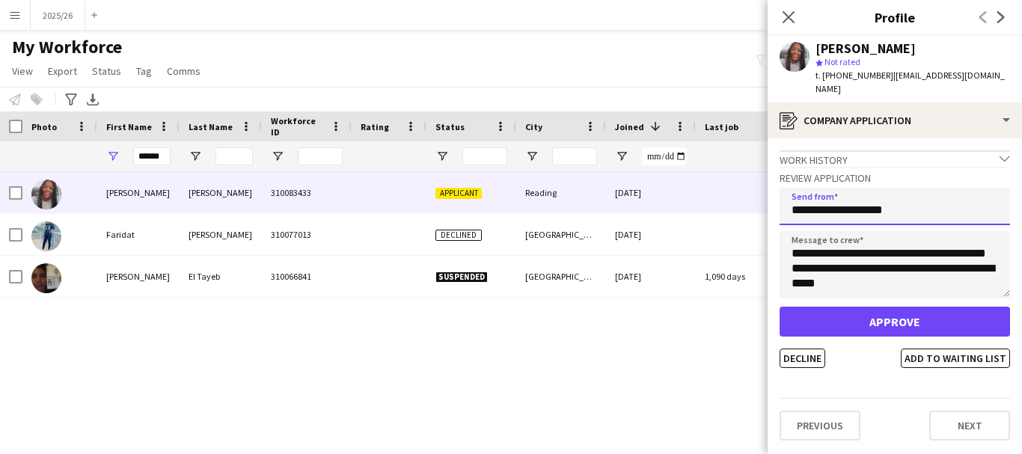
type input "**********"
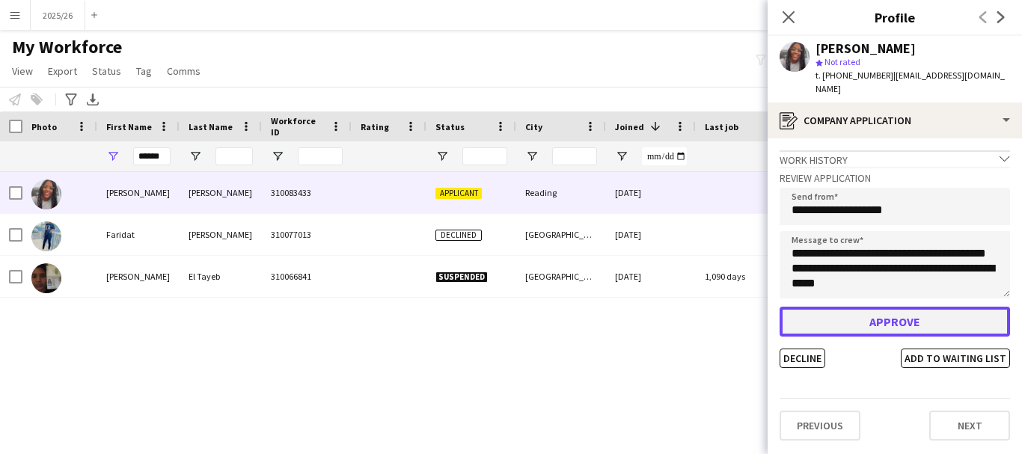
click at [933, 309] on button "Approve" at bounding box center [895, 322] width 231 height 30
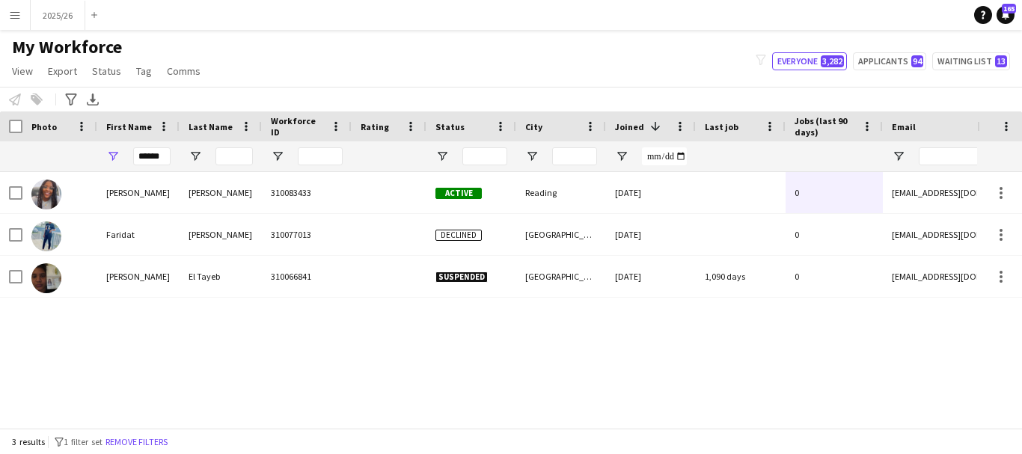
click at [173, 159] on div "******" at bounding box center [138, 156] width 82 height 30
click at [171, 159] on div "******" at bounding box center [138, 156] width 82 height 30
click at [168, 158] on input "******" at bounding box center [151, 156] width 37 height 18
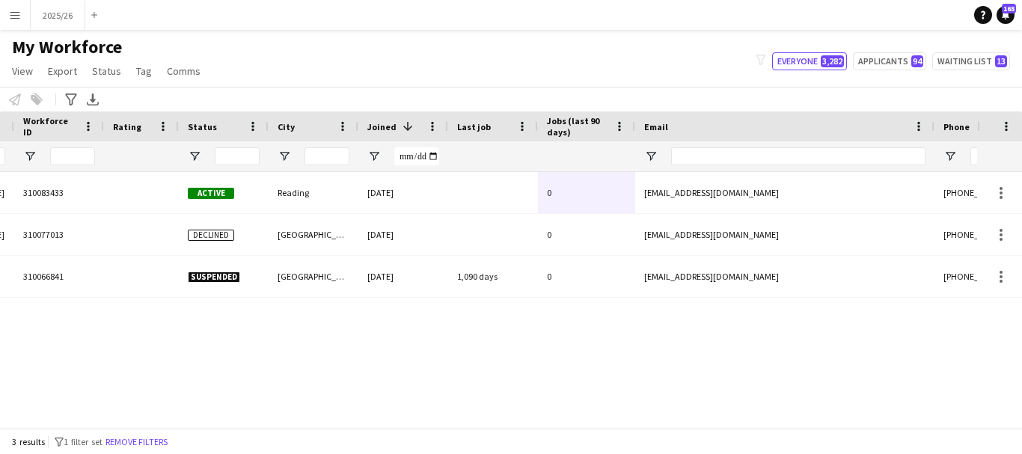
scroll to position [0, 0]
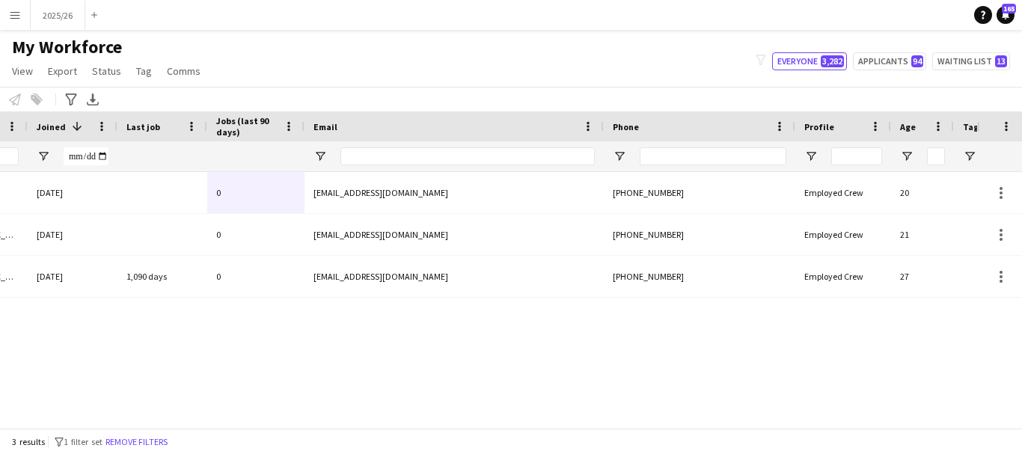
drag, startPoint x: 694, startPoint y: 158, endPoint x: 699, endPoint y: 166, distance: 9.8
click at [699, 166] on div at bounding box center [713, 156] width 147 height 30
click at [688, 151] on input "Phone Filter Input" at bounding box center [713, 156] width 147 height 18
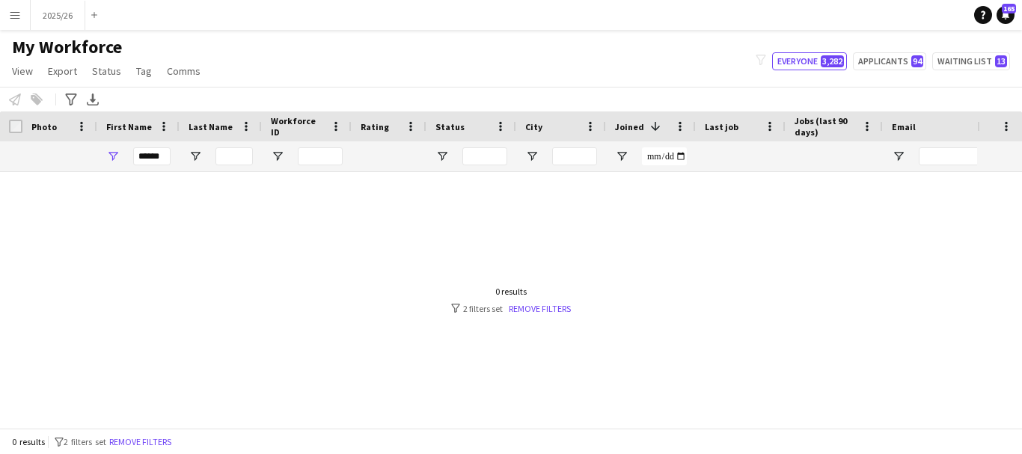
type input "******"
click at [144, 168] on div "******" at bounding box center [151, 156] width 37 height 30
click at [158, 164] on input "******" at bounding box center [151, 156] width 37 height 18
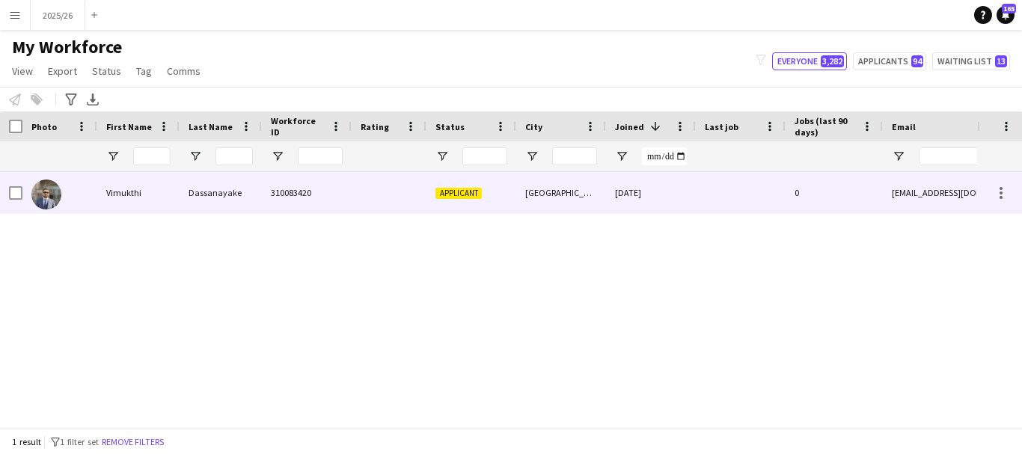
click at [429, 210] on div "Applicant" at bounding box center [472, 192] width 90 height 41
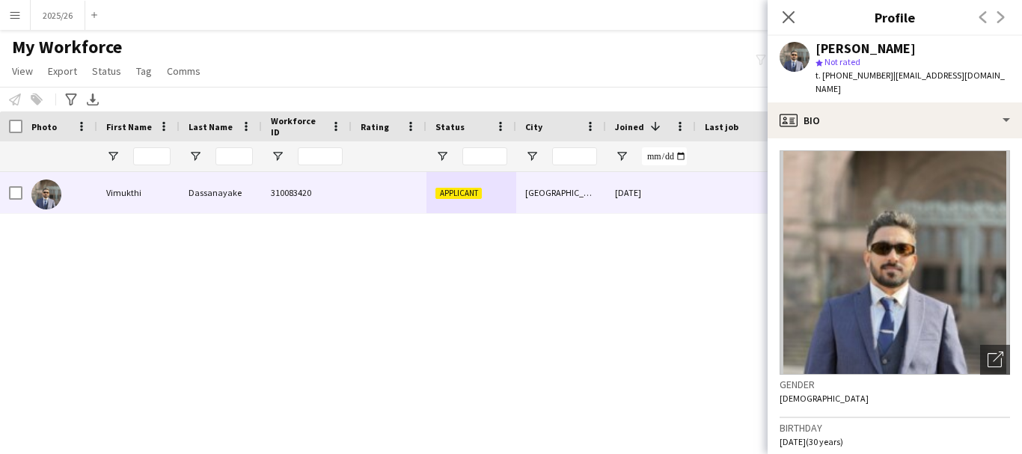
click at [883, 85] on div "Vimukthi Dassanayake star Not rated t. +447445045611 | dzvimu@gmail.com" at bounding box center [895, 69] width 254 height 67
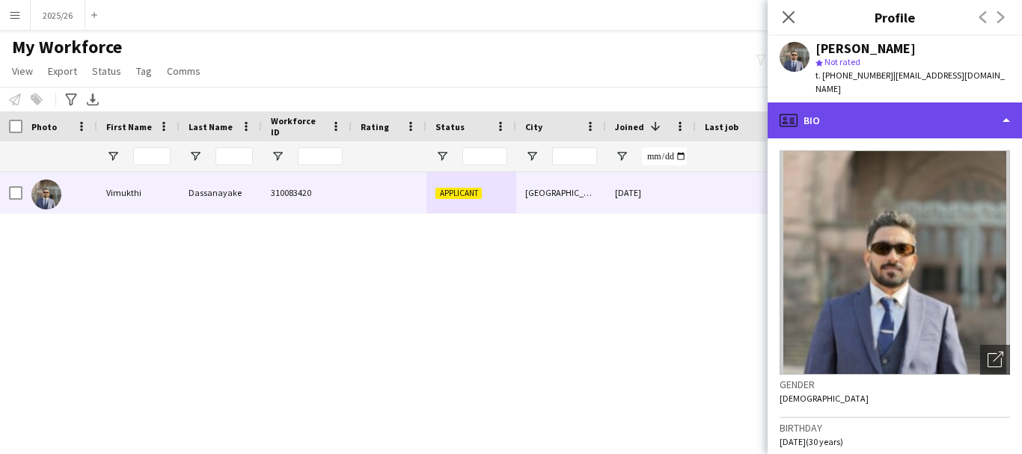
click at [895, 103] on div "profile Bio" at bounding box center [895, 121] width 254 height 36
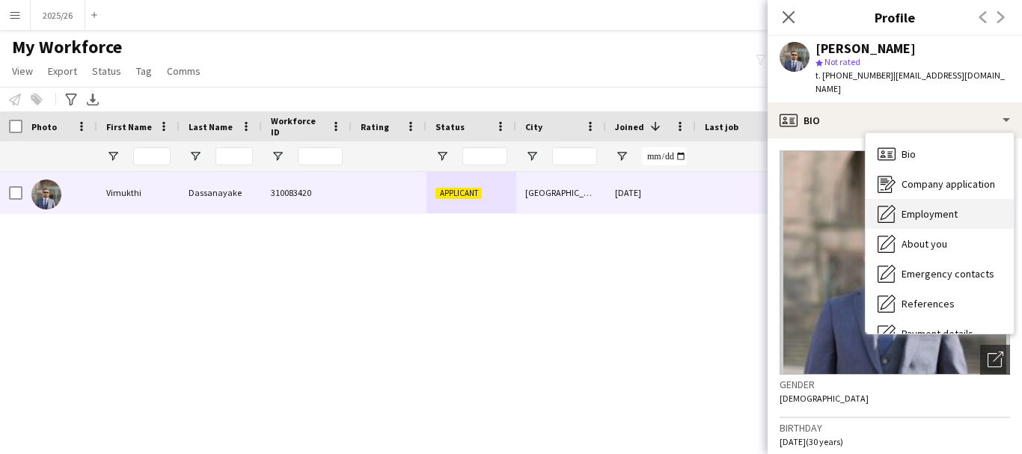
click at [924, 199] on div "Employment Employment" at bounding box center [940, 214] width 148 height 30
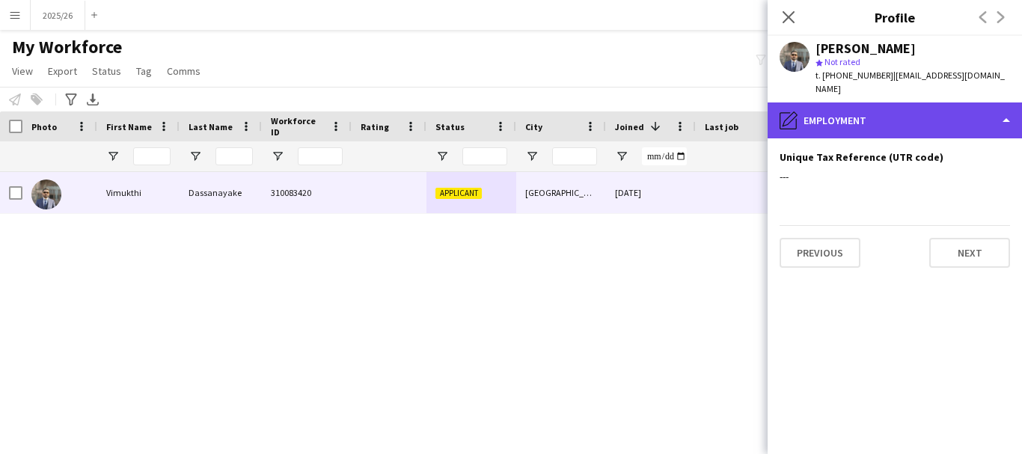
click at [879, 104] on div "pencil4 Employment" at bounding box center [895, 121] width 254 height 36
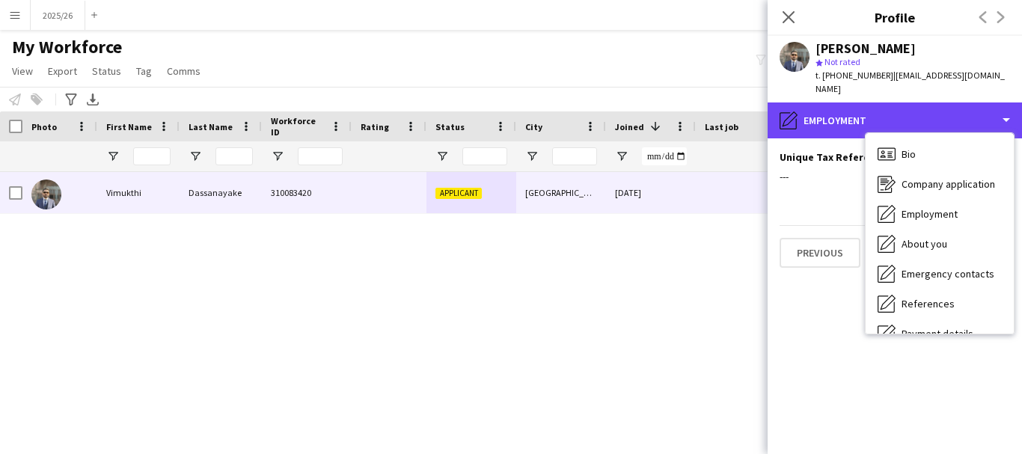
scroll to position [171, 0]
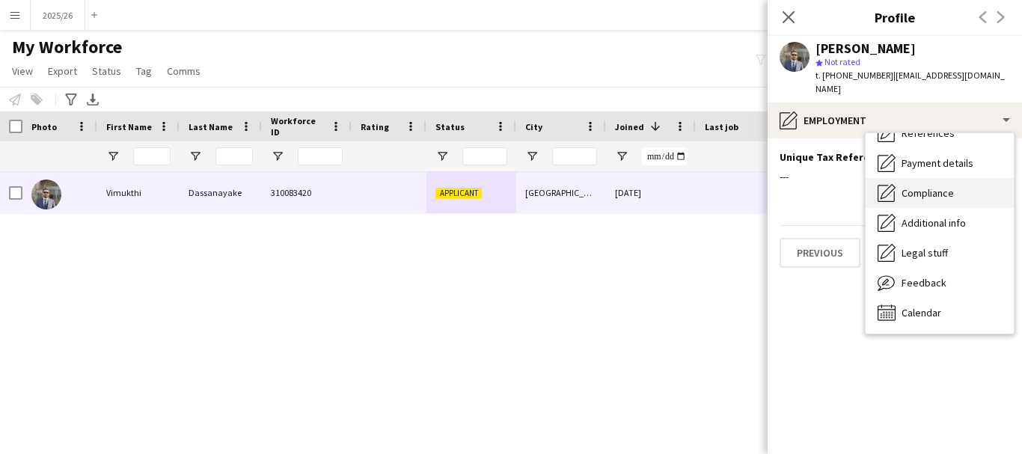
click at [954, 182] on div "Compliance Compliance" at bounding box center [940, 193] width 148 height 30
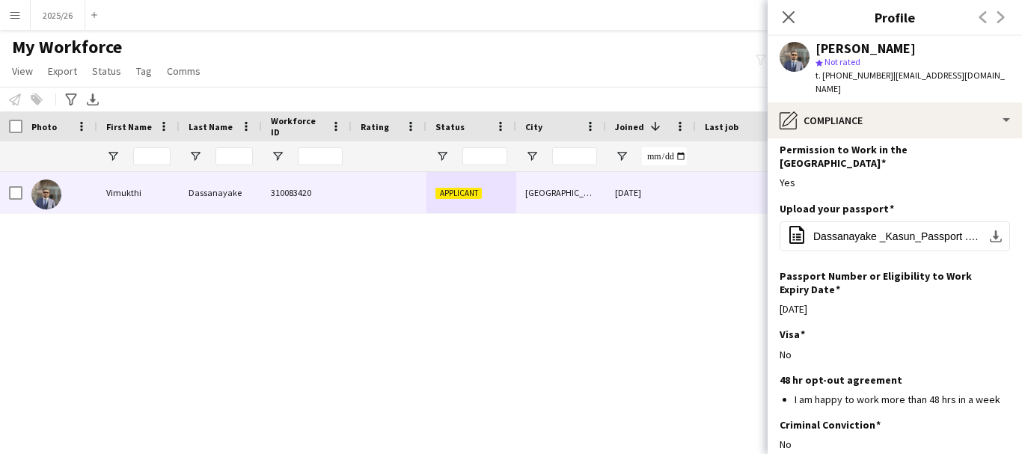
scroll to position [75, 0]
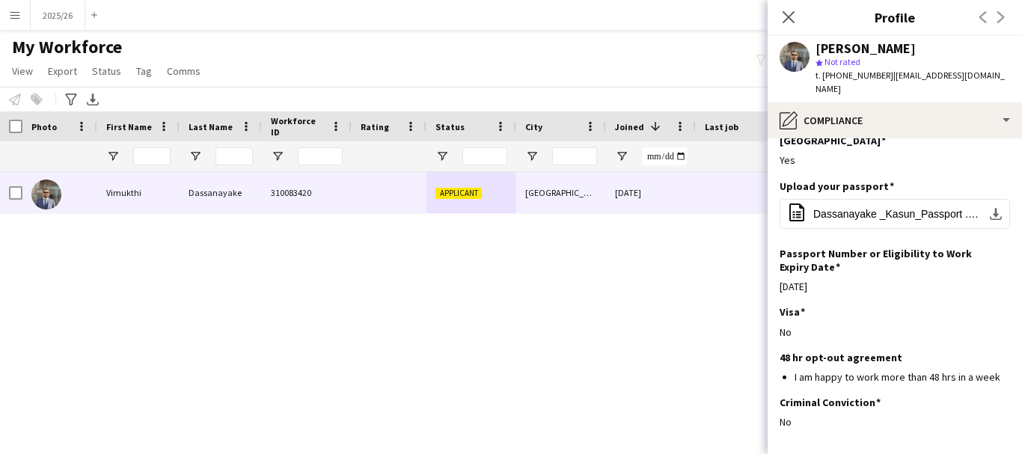
click at [793, 22] on icon at bounding box center [789, 17] width 12 height 12
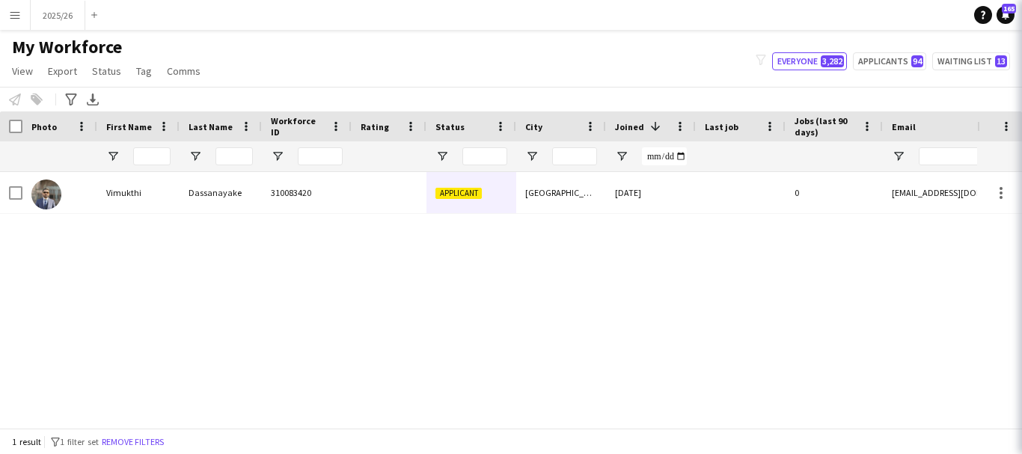
click at [177, 159] on div at bounding box center [138, 156] width 82 height 30
click at [143, 159] on input "First Name Filter Input" at bounding box center [151, 156] width 37 height 18
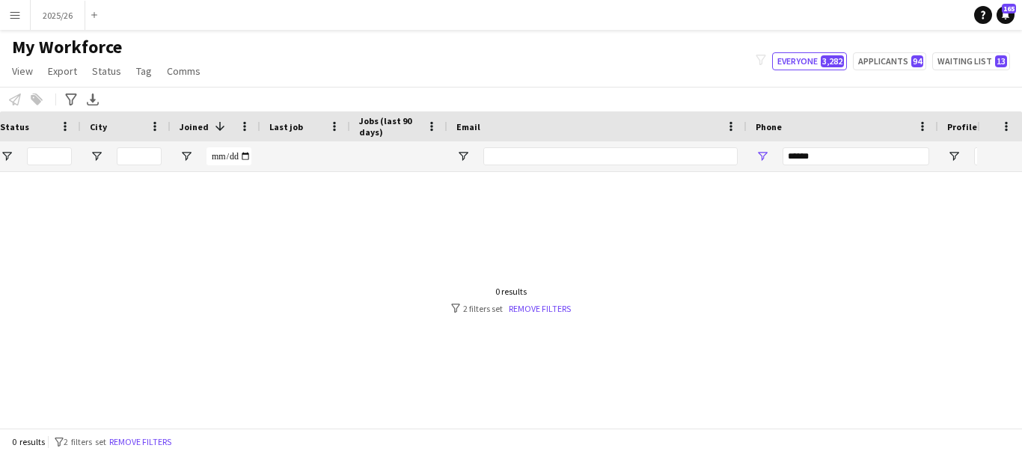
scroll to position [0, 645]
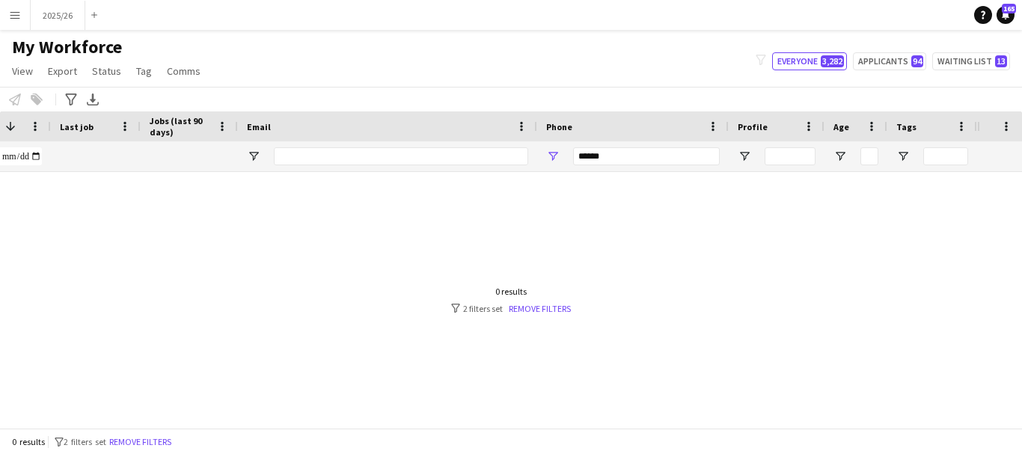
type input "******"
click at [679, 161] on input "******" at bounding box center [646, 156] width 147 height 18
drag, startPoint x: 683, startPoint y: 156, endPoint x: 397, endPoint y: 165, distance: 286.0
click at [379, 161] on div at bounding box center [166, 156] width 1623 height 30
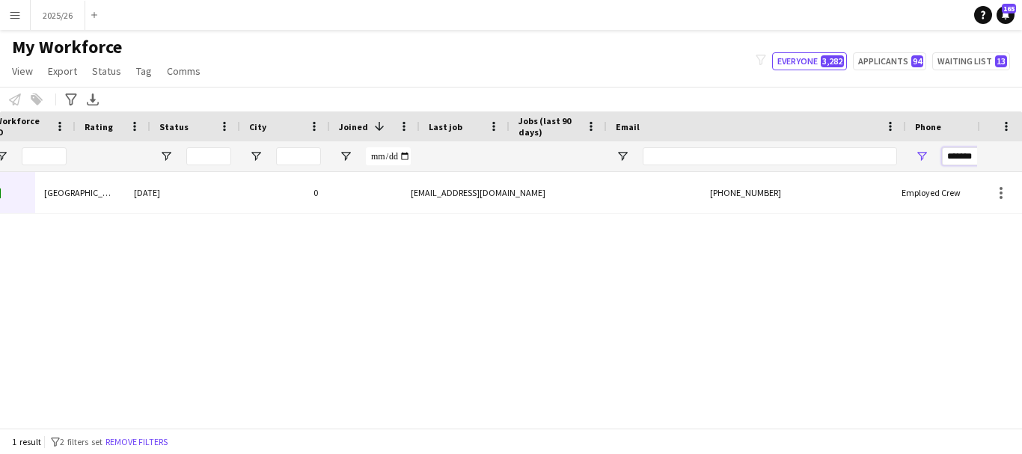
scroll to position [0, 120]
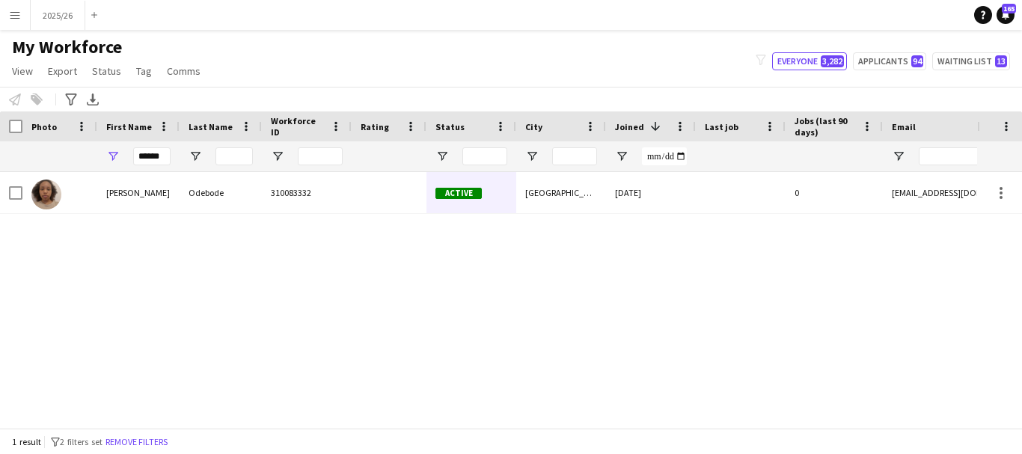
type input "*******"
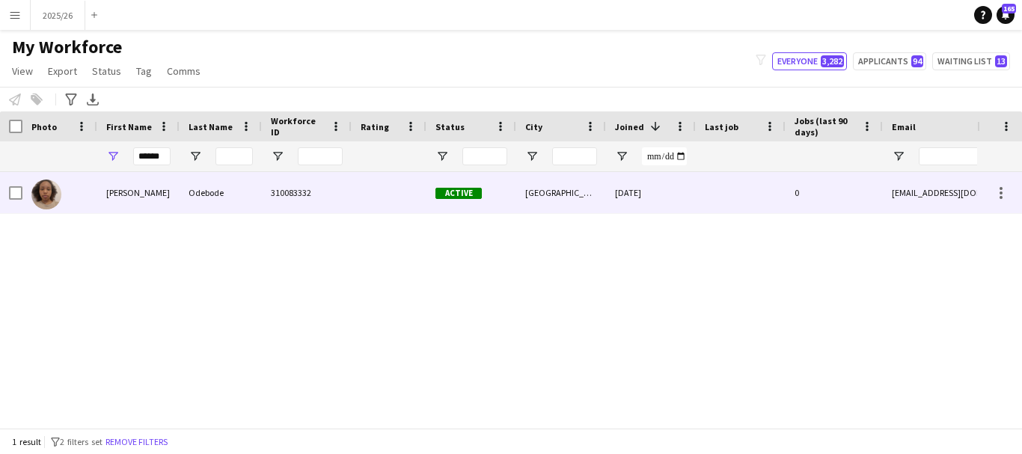
click at [158, 207] on div "[PERSON_NAME]" at bounding box center [138, 192] width 82 height 41
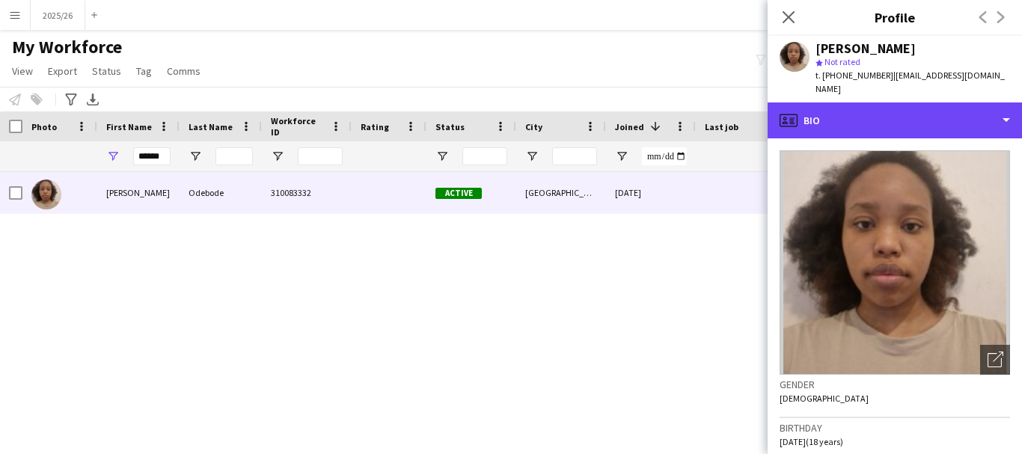
click at [928, 103] on div "profile Bio" at bounding box center [895, 121] width 254 height 36
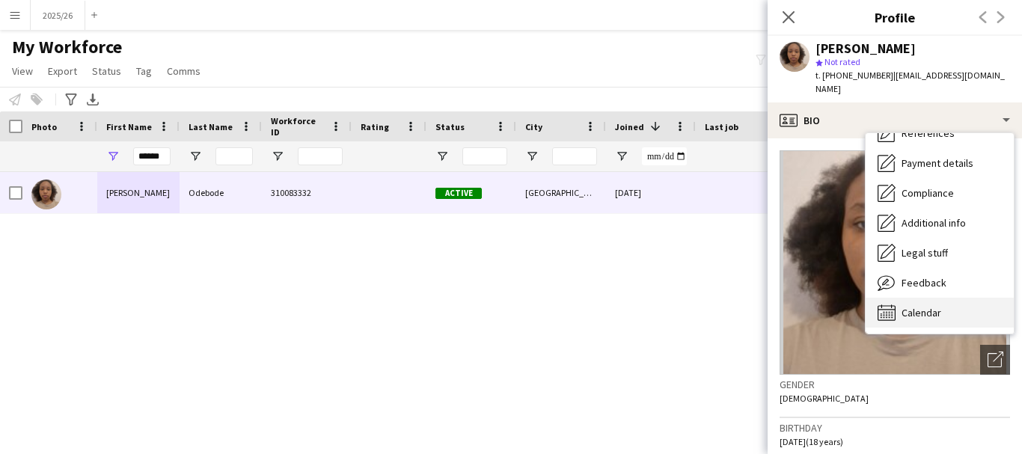
click at [990, 298] on div "Calendar Calendar" at bounding box center [940, 313] width 148 height 30
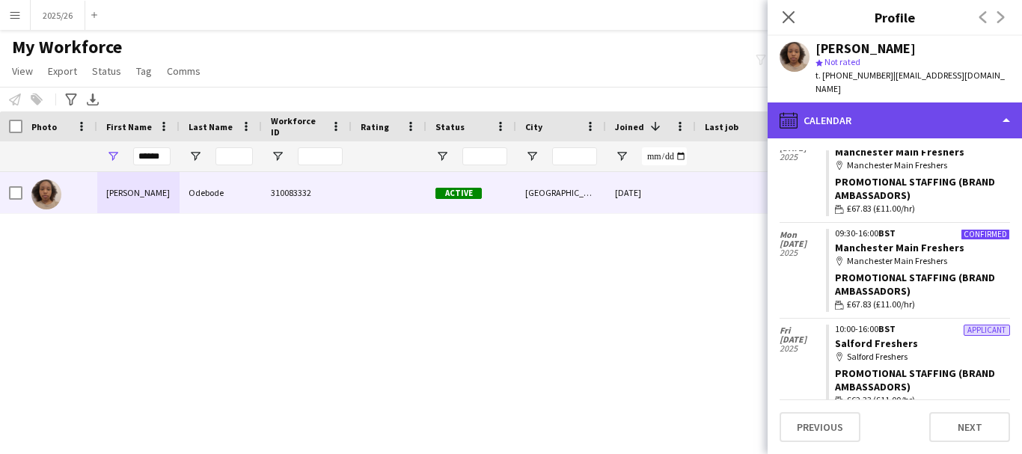
click at [913, 107] on div "calendar-full Calendar" at bounding box center [895, 121] width 254 height 36
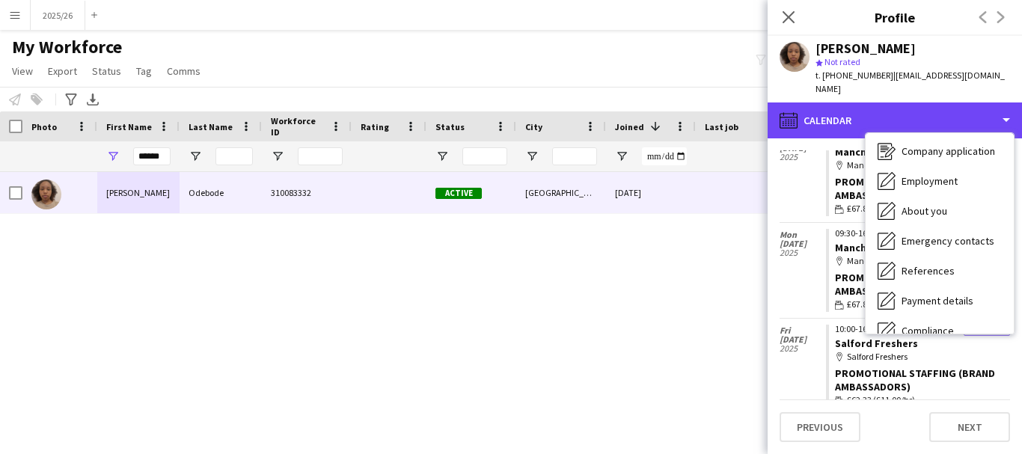
scroll to position [0, 0]
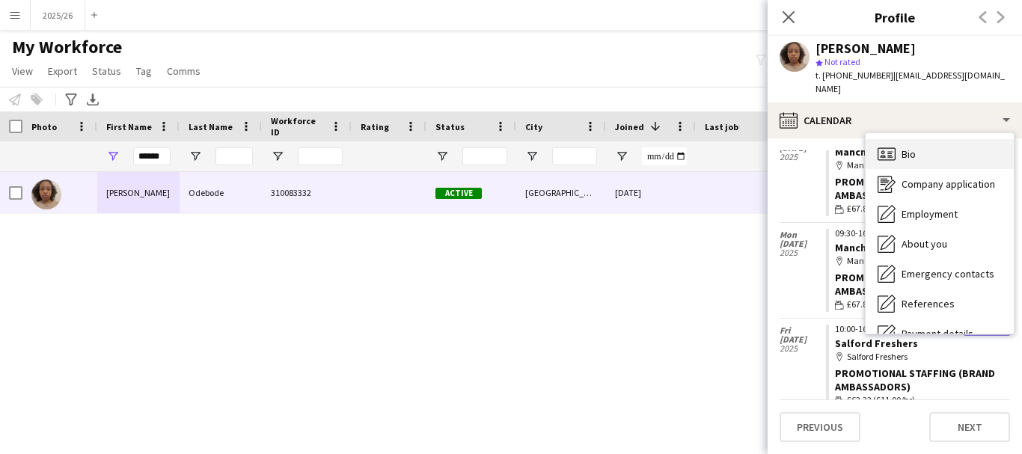
click at [933, 149] on div "Bio Bio" at bounding box center [940, 154] width 148 height 30
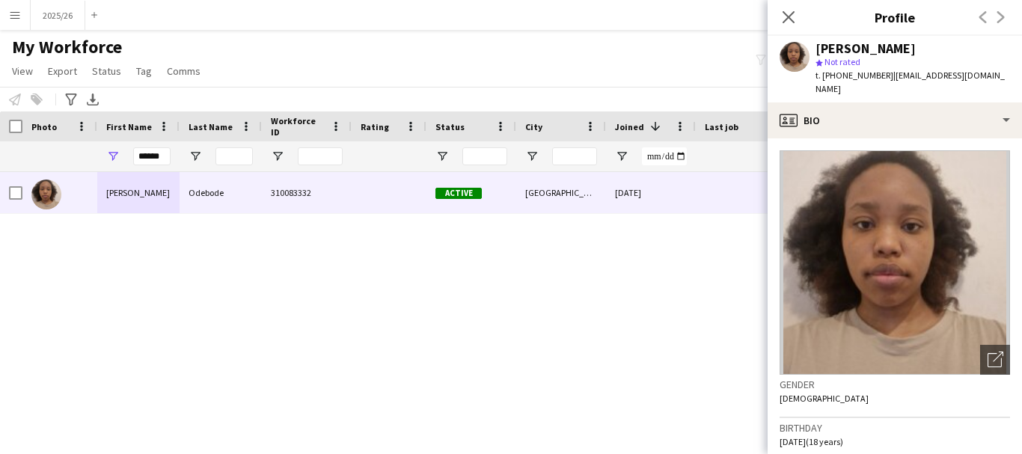
scroll to position [73, 0]
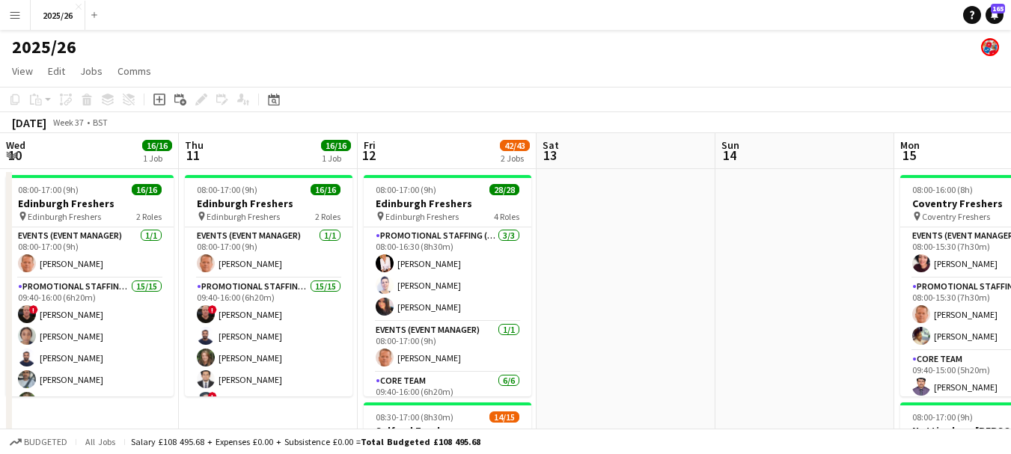
scroll to position [0, 555]
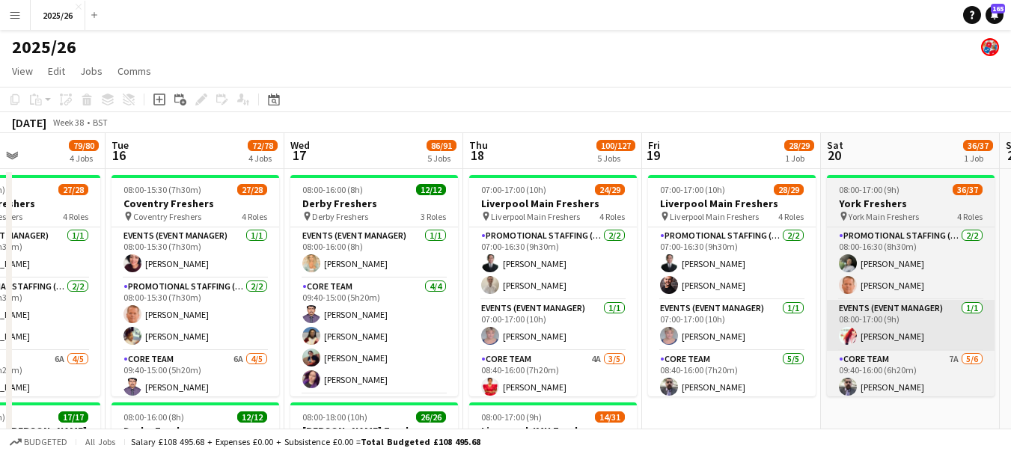
drag, startPoint x: 832, startPoint y: 305, endPoint x: 870, endPoint y: 348, distance: 56.8
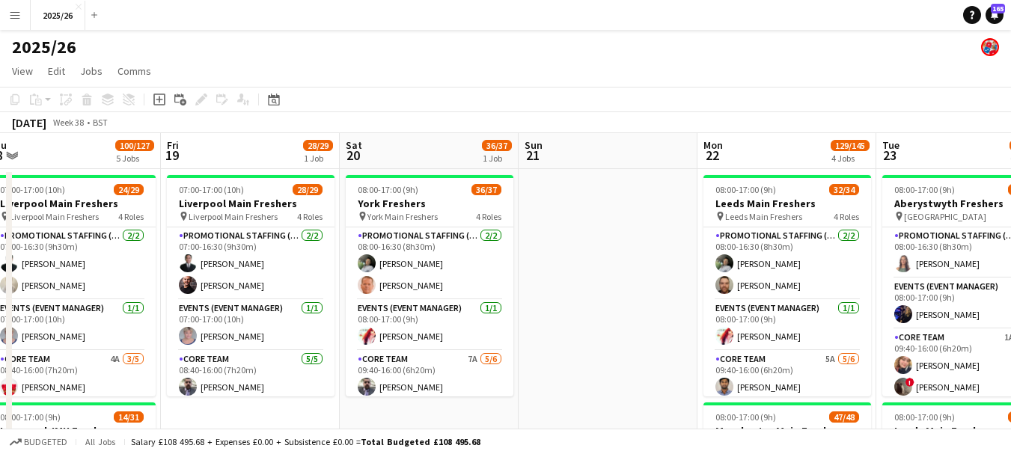
drag, startPoint x: 711, startPoint y: 308, endPoint x: 314, endPoint y: 335, distance: 397.7
drag, startPoint x: 607, startPoint y: 376, endPoint x: 295, endPoint y: 359, distance: 312.6
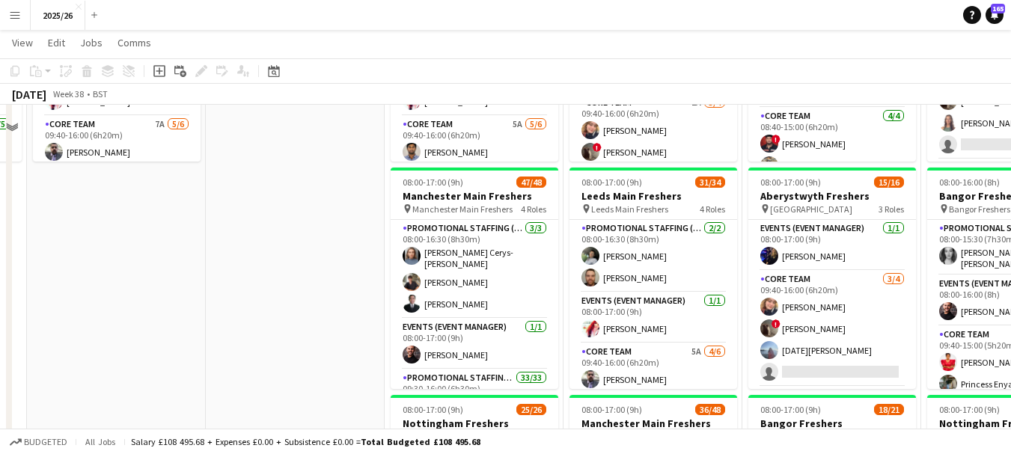
scroll to position [197, 0]
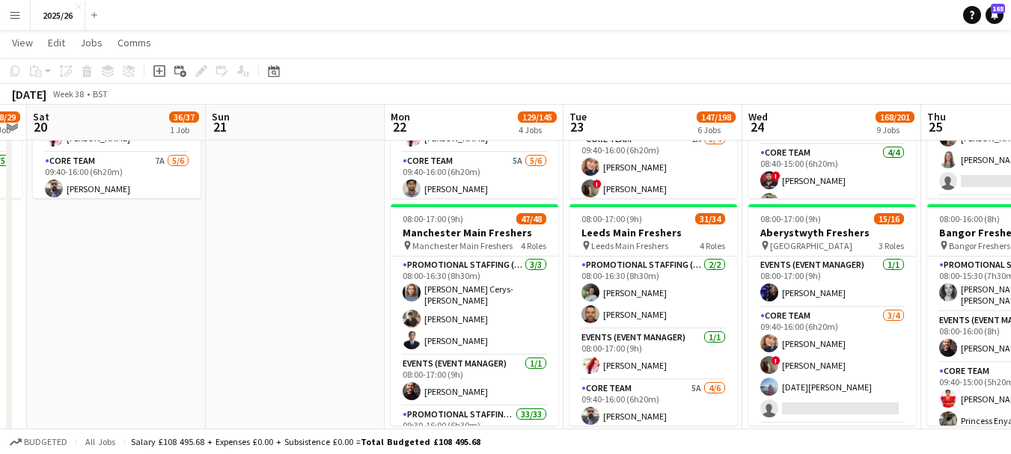
drag, startPoint x: 822, startPoint y: 257, endPoint x: 670, endPoint y: 229, distance: 154.4
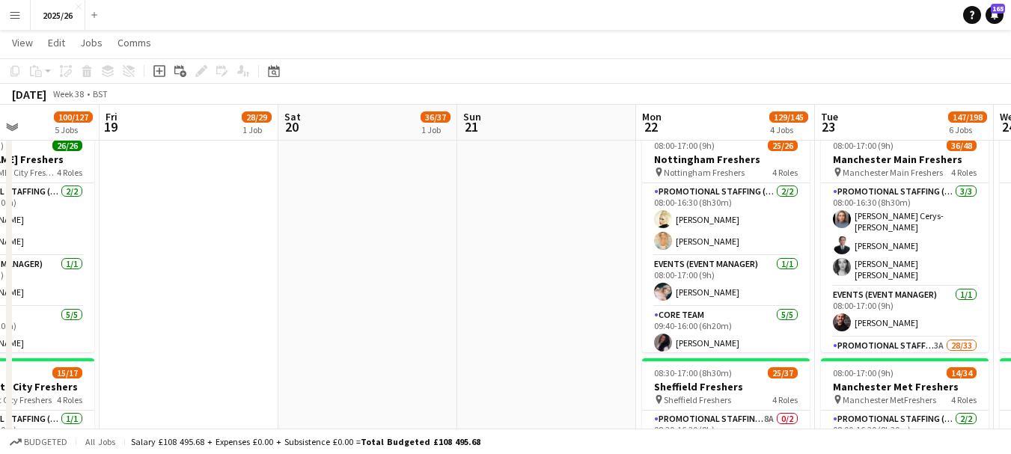
scroll to position [0, 438]
drag, startPoint x: 154, startPoint y: 202, endPoint x: 557, endPoint y: 291, distance: 412.4
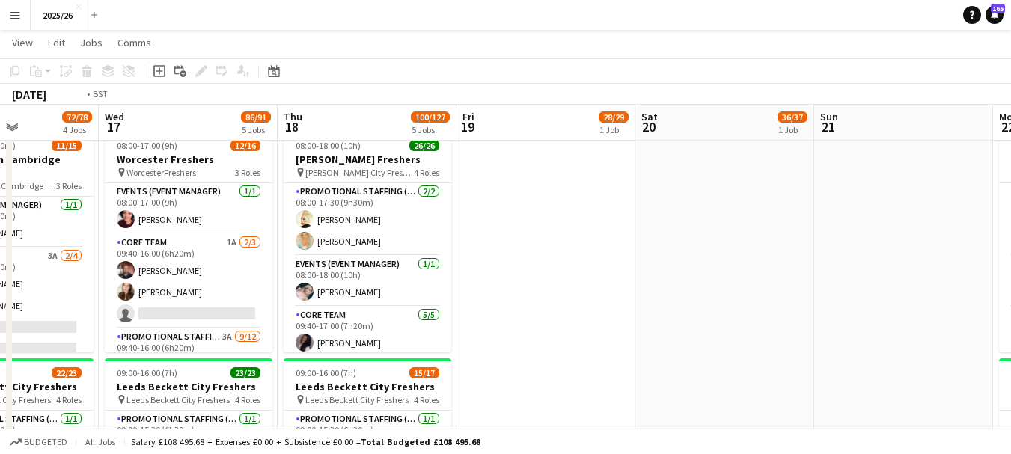
drag, startPoint x: 174, startPoint y: 226, endPoint x: 900, endPoint y: 285, distance: 727.7
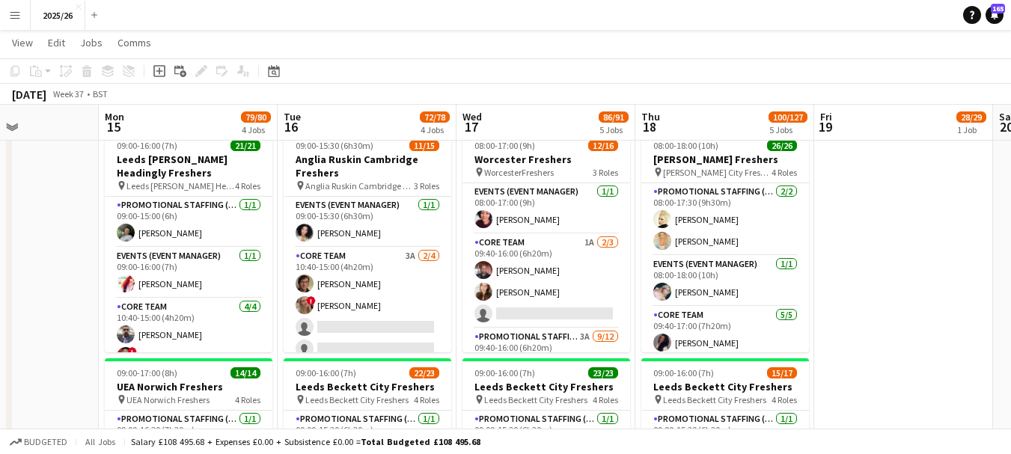
scroll to position [0, 428]
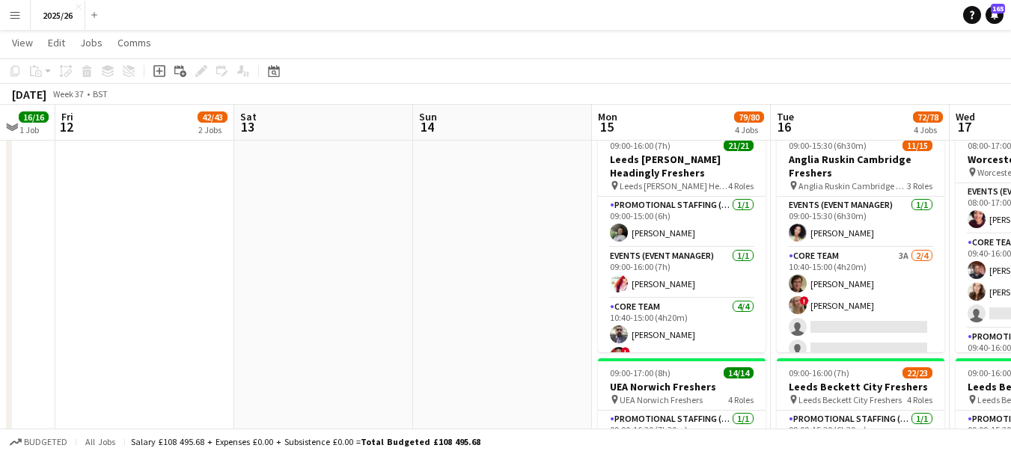
drag, startPoint x: 426, startPoint y: 280, endPoint x: 929, endPoint y: 319, distance: 504.5
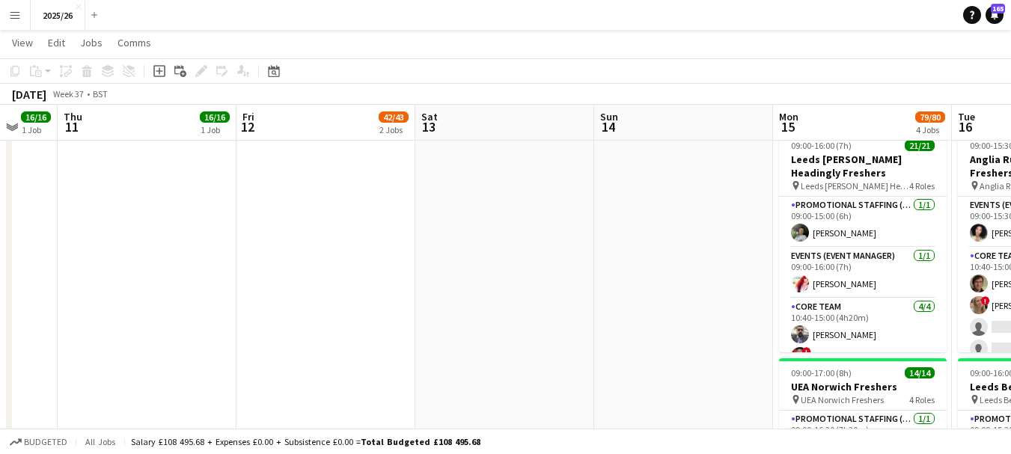
drag, startPoint x: 97, startPoint y: 296, endPoint x: 523, endPoint y: 277, distance: 426.3
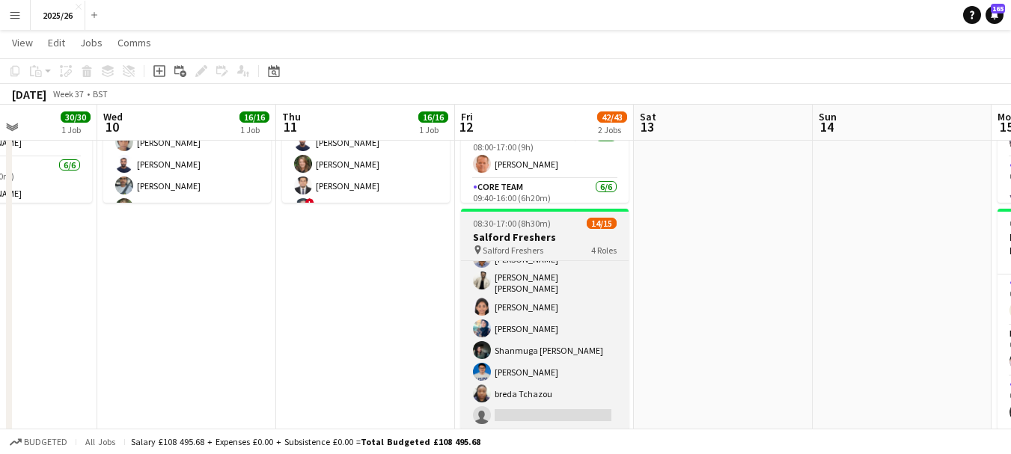
scroll to position [235, 0]
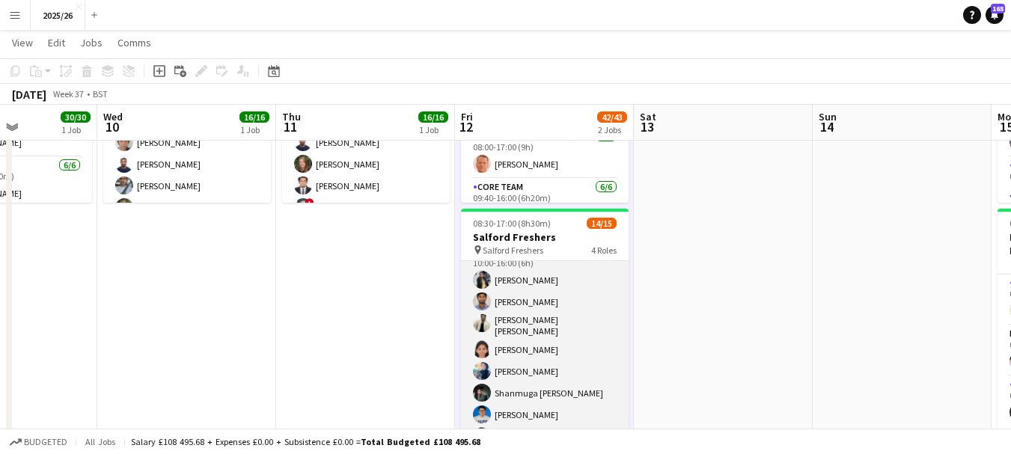
click at [545, 345] on app-card-role "Promotional Staffing (Brand Ambassadors) 4A 8/9 10:00-16:00 (6h) Mary Shirley G…" at bounding box center [545, 358] width 168 height 229
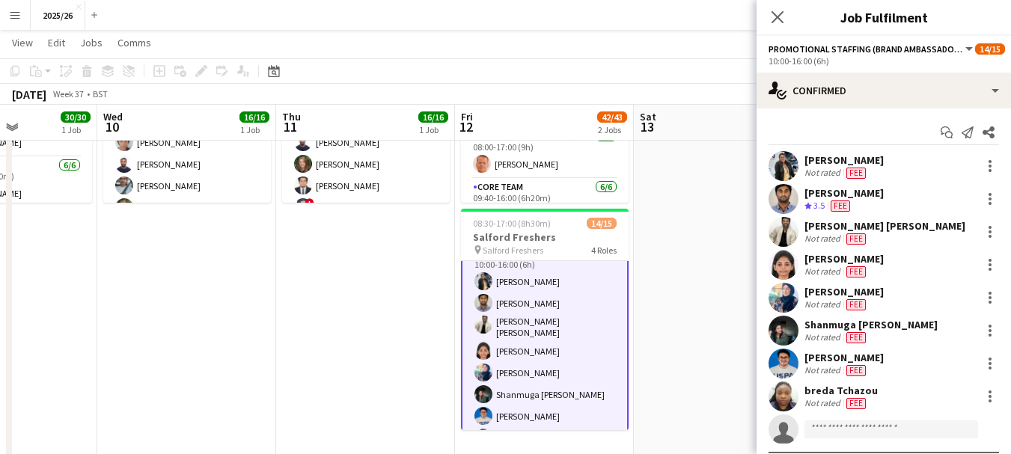
scroll to position [237, 0]
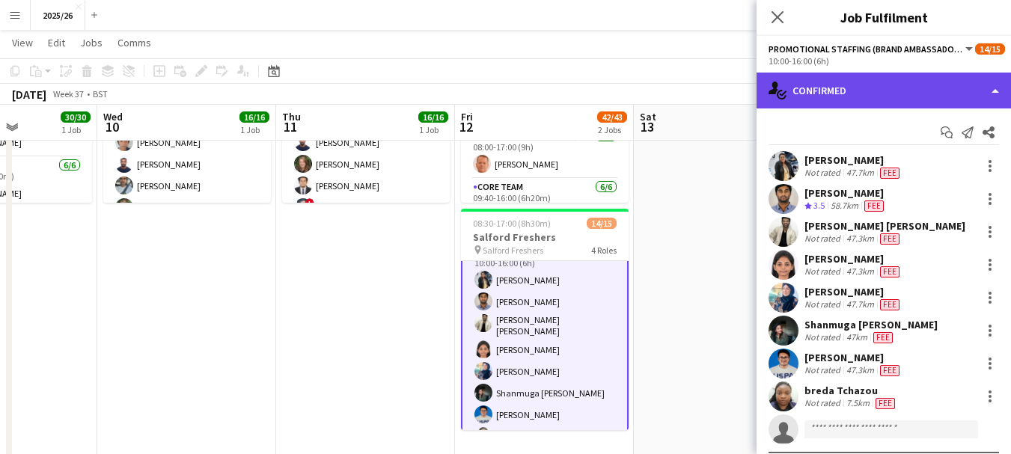
click at [940, 93] on div "single-neutral-actions-check-2 Confirmed" at bounding box center [884, 91] width 254 height 36
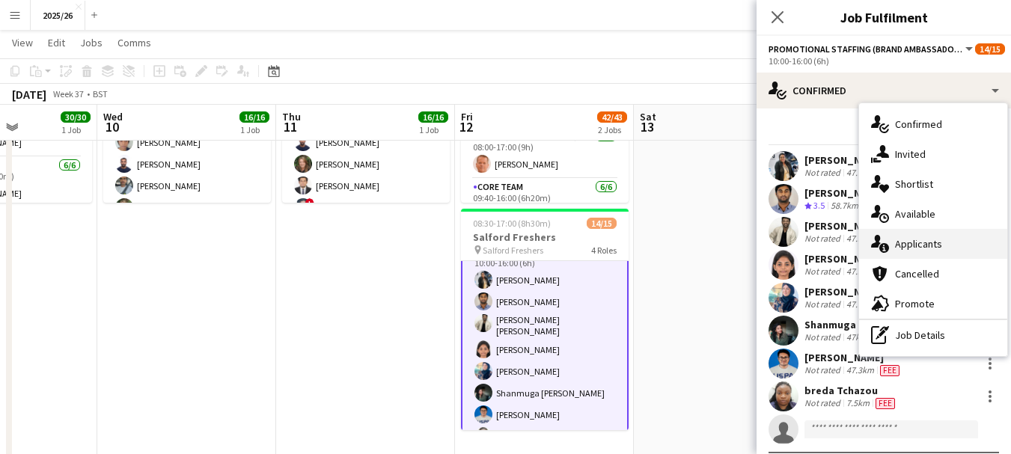
click at [948, 234] on div "single-neutral-actions-information Applicants" at bounding box center [933, 244] width 148 height 30
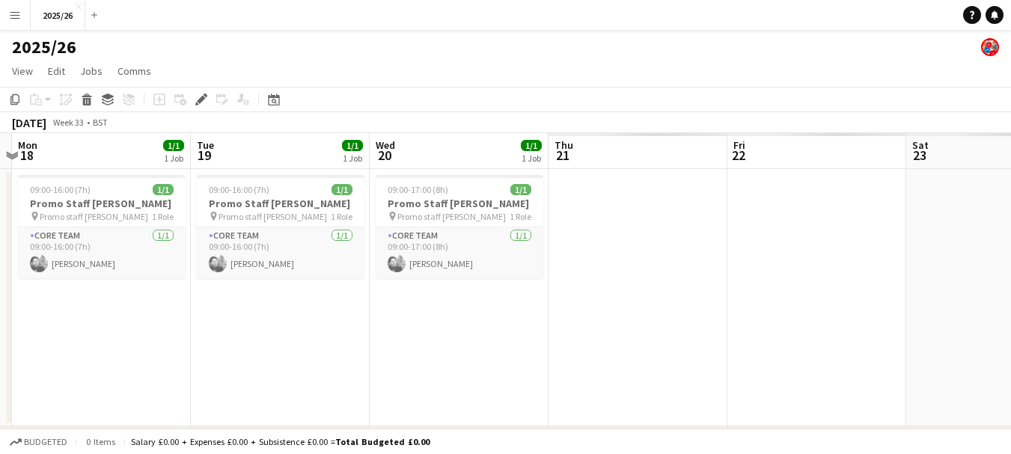
scroll to position [0, 415]
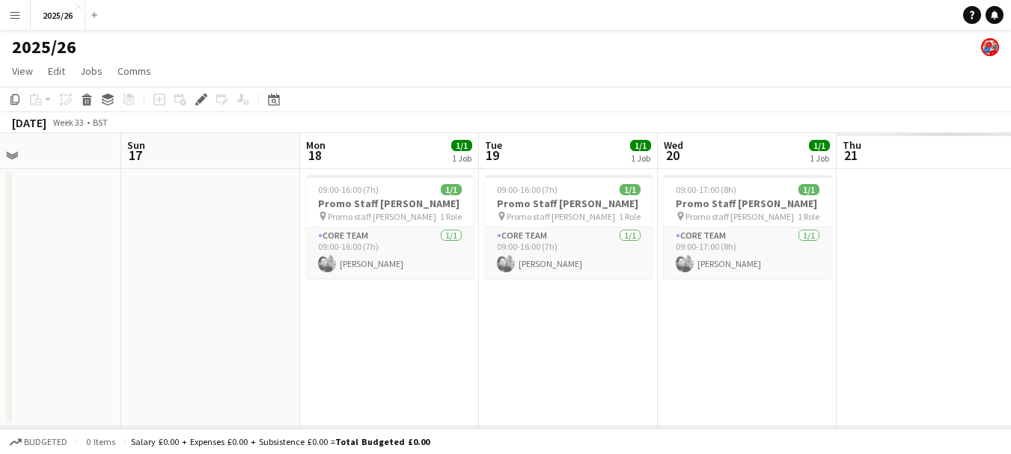
drag, startPoint x: 910, startPoint y: 342, endPoint x: 296, endPoint y: 308, distance: 615.4
click at [294, 311] on app-calendar-viewport "Thu 14 1/1 1 Job Fri 15 Sat 16 Sun 17 Mon 18 1/1 1 Job Tue 19 1/1 1 Job Wed 20 …" at bounding box center [505, 314] width 1011 height 362
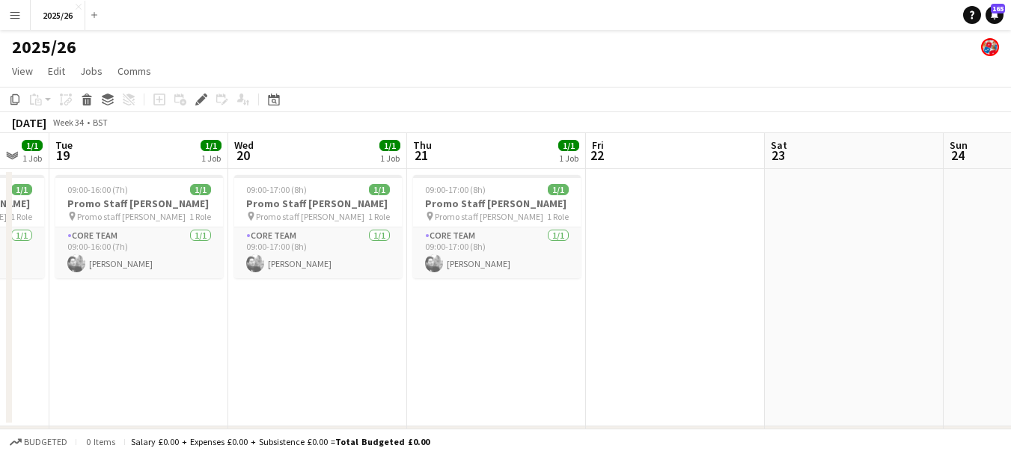
drag, startPoint x: 666, startPoint y: 352, endPoint x: 237, endPoint y: 360, distance: 429.0
click at [237, 360] on app-calendar-viewport "Sat 16 Sun 17 Mon 18 1/1 1 Job Tue 19 1/1 1 Job Wed 20 1/1 1 Job Thu 21 1/1 1 J…" at bounding box center [505, 314] width 1011 height 362
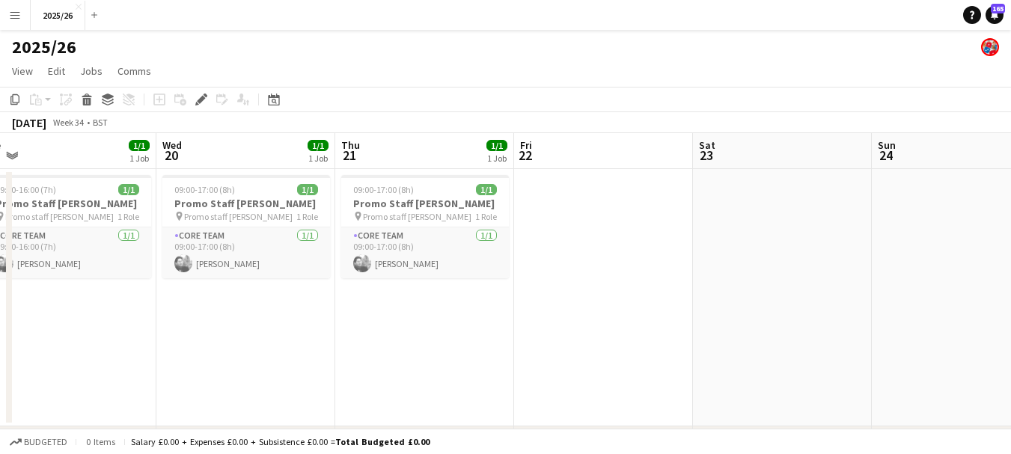
drag, startPoint x: 627, startPoint y: 329, endPoint x: 237, endPoint y: 326, distance: 390.7
click at [237, 326] on app-calendar-viewport "Sat 16 Sun 17 Mon 18 1/1 1 Job Tue 19 1/1 1 Job Wed 20 1/1 1 Job Thu 21 1/1 1 J…" at bounding box center [505, 314] width 1011 height 362
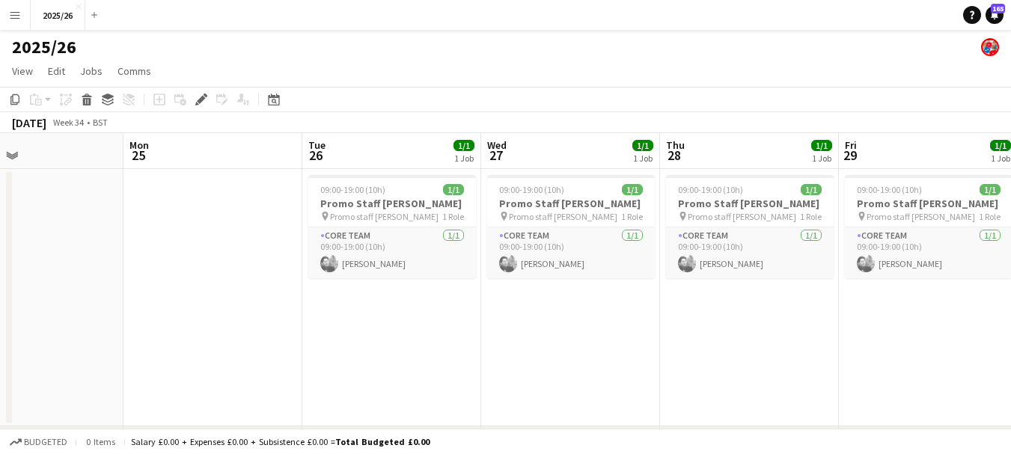
scroll to position [0, 603]
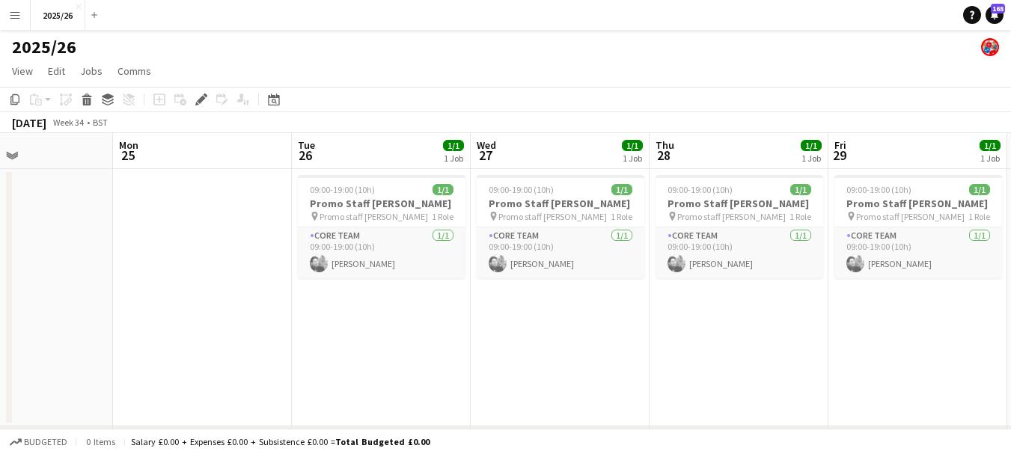
drag, startPoint x: 972, startPoint y: 355, endPoint x: 396, endPoint y: 349, distance: 576.4
click at [396, 349] on app-calendar-viewport "Thu 21 1/1 1 Job Fri 22 Sat 23 Sun 24 Mon 25 Tue 26 1/1 1 Job Wed 27 1/1 1 Job …" at bounding box center [505, 314] width 1011 height 362
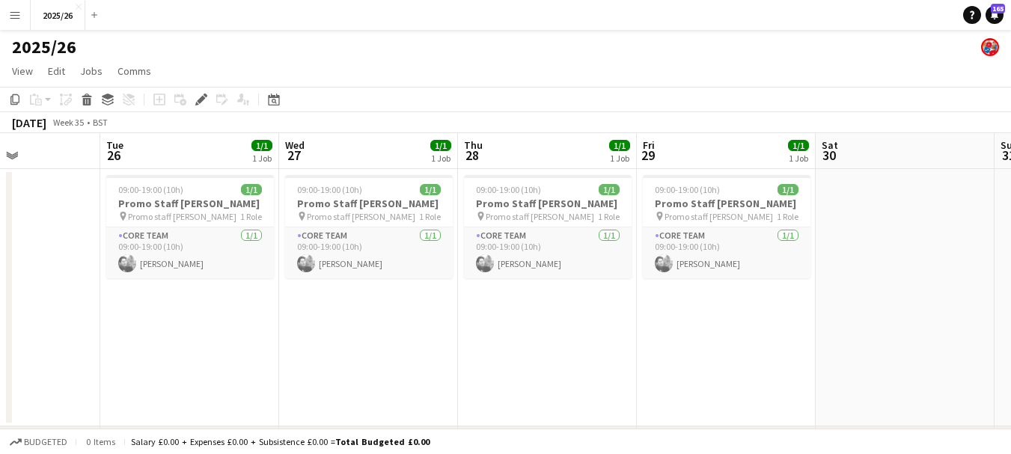
drag, startPoint x: 799, startPoint y: 348, endPoint x: 249, endPoint y: 353, distance: 550.2
click at [249, 353] on app-calendar-viewport "Sat 23 Sun 24 Mon 25 Tue 26 1/1 1 Job Wed 27 1/1 1 Job Thu 28 1/1 1 Job Fri 29 …" at bounding box center [505, 314] width 1011 height 362
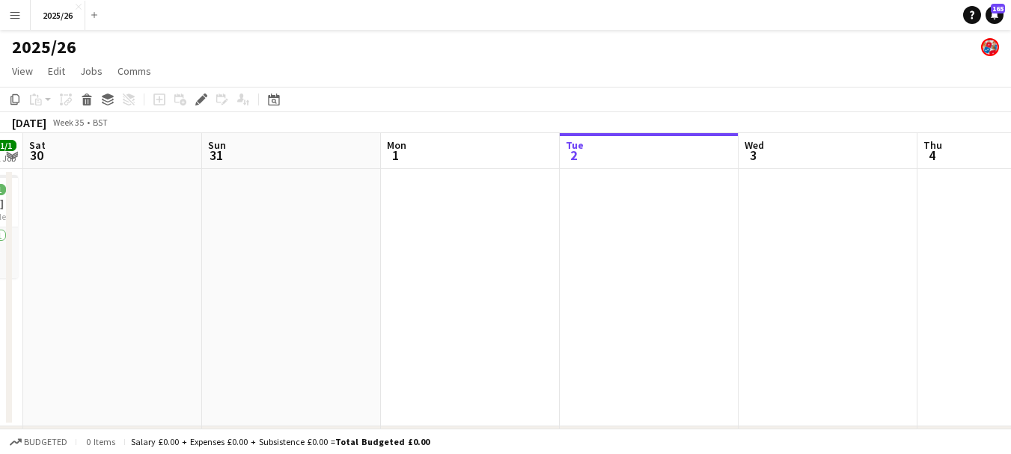
drag, startPoint x: 728, startPoint y: 343, endPoint x: 243, endPoint y: 314, distance: 485.9
click at [243, 314] on app-calendar-viewport "Wed 27 1/1 1 Job Thu 28 1/1 1 Job Fri 29 1/1 1 Job Sat 30 Sun 31 Mon 1 Tue 2 We…" at bounding box center [505, 314] width 1011 height 362
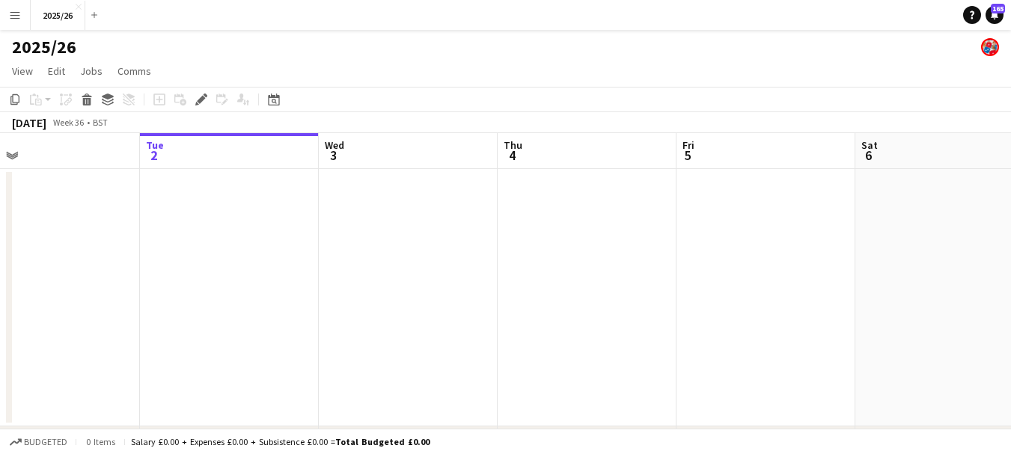
drag, startPoint x: 970, startPoint y: 303, endPoint x: 484, endPoint y: 318, distance: 486.8
click at [484, 318] on app-calendar-viewport "Fri 29 1/1 1 Job Sat 30 Sun 31 Mon 1 Tue 2 Wed 3 Thu 4 Fri 5 Sat 6 Sun 7 Mon 8 …" at bounding box center [505, 314] width 1011 height 362
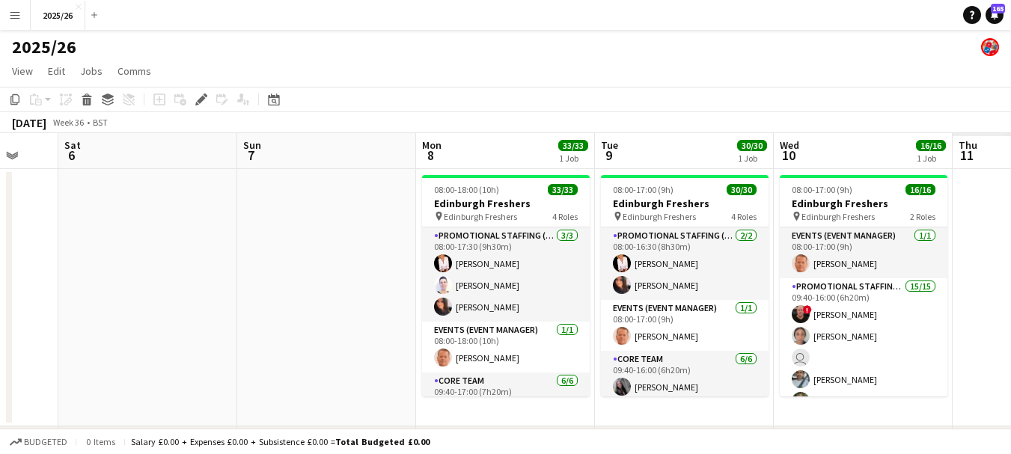
drag, startPoint x: 764, startPoint y: 298, endPoint x: 190, endPoint y: 254, distance: 575.7
click at [190, 254] on app-calendar-viewport "Wed 3 Thu 4 Fri 5 Sat 6 Sun 7 Mon 8 33/33 1 Job Tue 9 30/30 1 Job Wed 10 16/16 …" at bounding box center [505, 314] width 1011 height 362
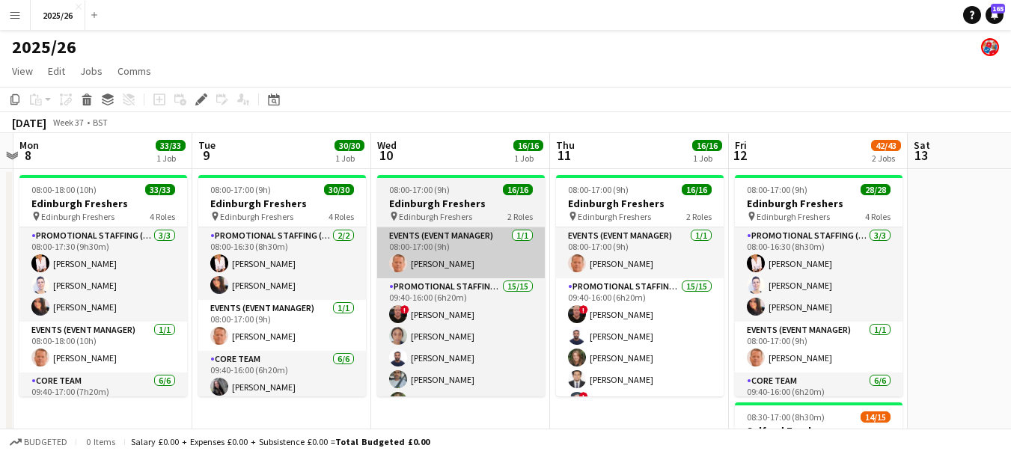
drag, startPoint x: 586, startPoint y: 283, endPoint x: 207, endPoint y: 252, distance: 380.7
click at [112, 260] on app-calendar-viewport "Fri 5 Sat 6 Sun 7 Mon 8 33/33 1 Job Tue 9 30/30 1 Job Wed 10 16/16 1 Job Thu 11…" at bounding box center [505, 428] width 1011 height 590
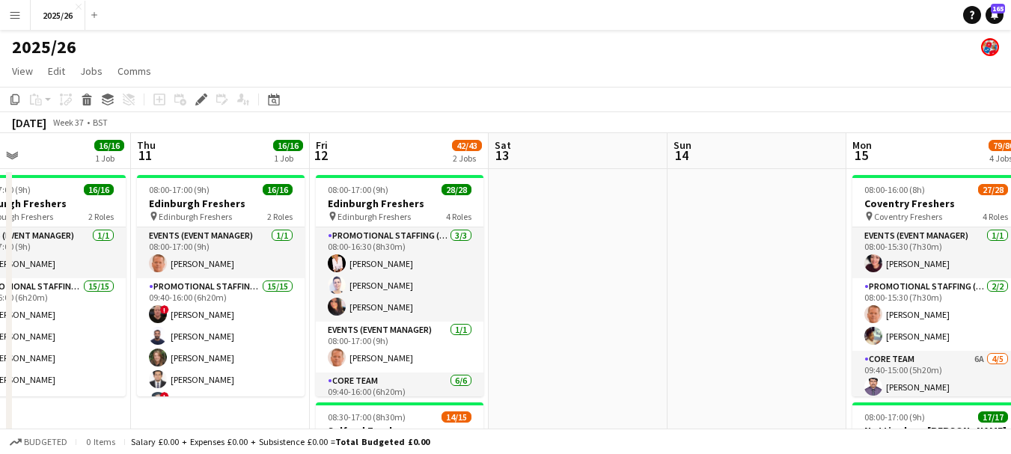
drag, startPoint x: 802, startPoint y: 318, endPoint x: 230, endPoint y: 279, distance: 573.9
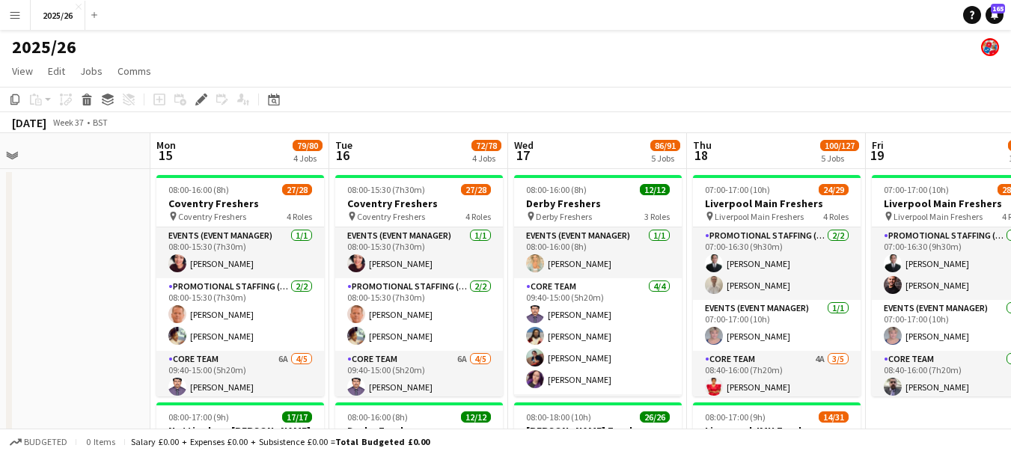
scroll to position [0, 526]
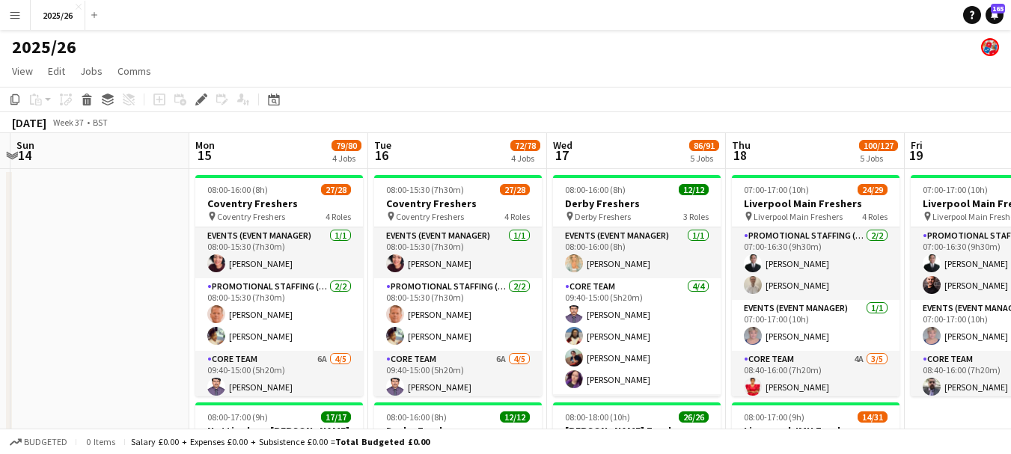
drag, startPoint x: 615, startPoint y: 275, endPoint x: 296, endPoint y: 249, distance: 320.0
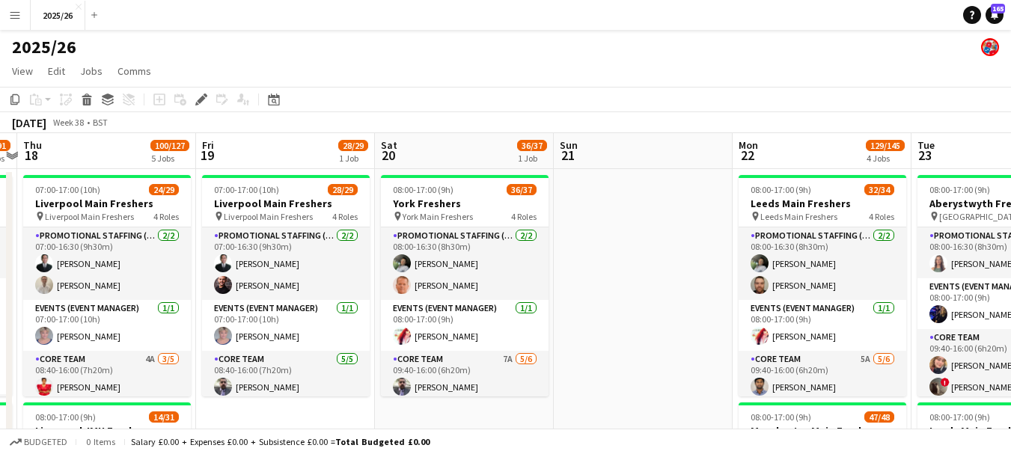
drag, startPoint x: 895, startPoint y: 298, endPoint x: 257, endPoint y: 311, distance: 637.9
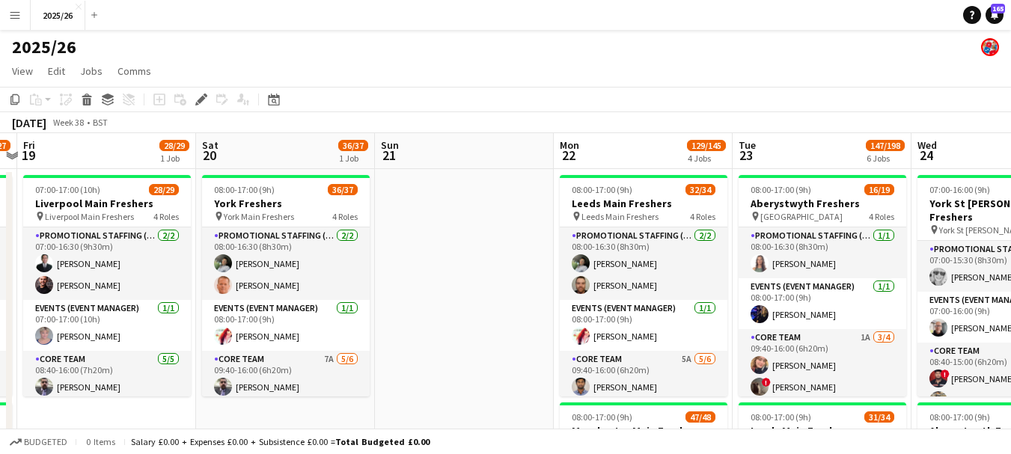
scroll to position [0, 519]
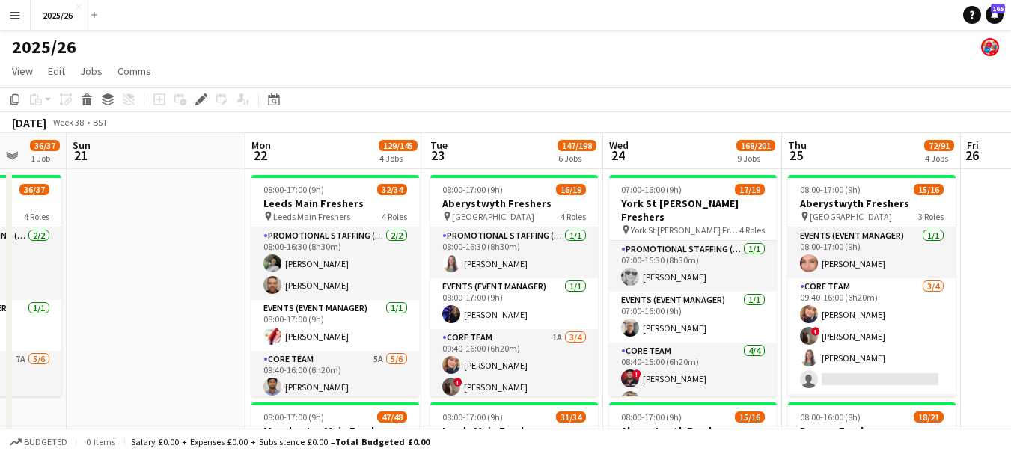
drag, startPoint x: 657, startPoint y: 289, endPoint x: 168, endPoint y: 320, distance: 489.7
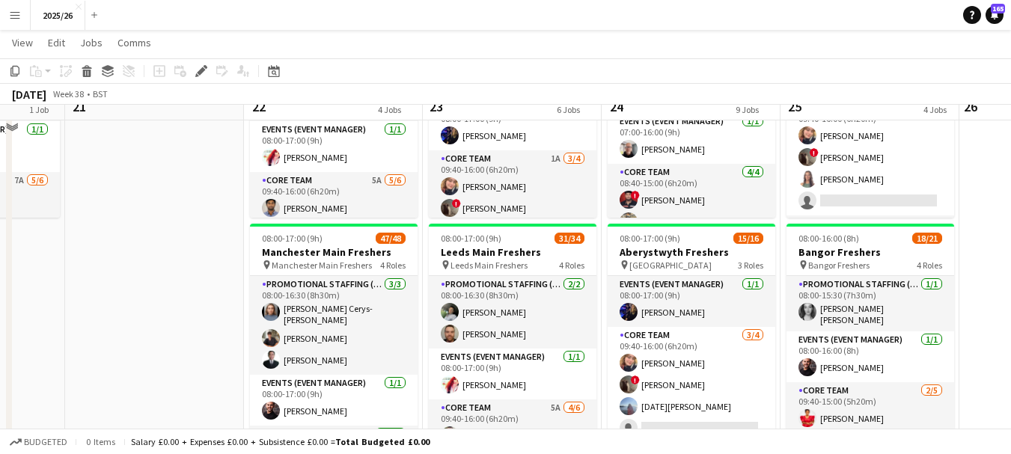
scroll to position [0, 0]
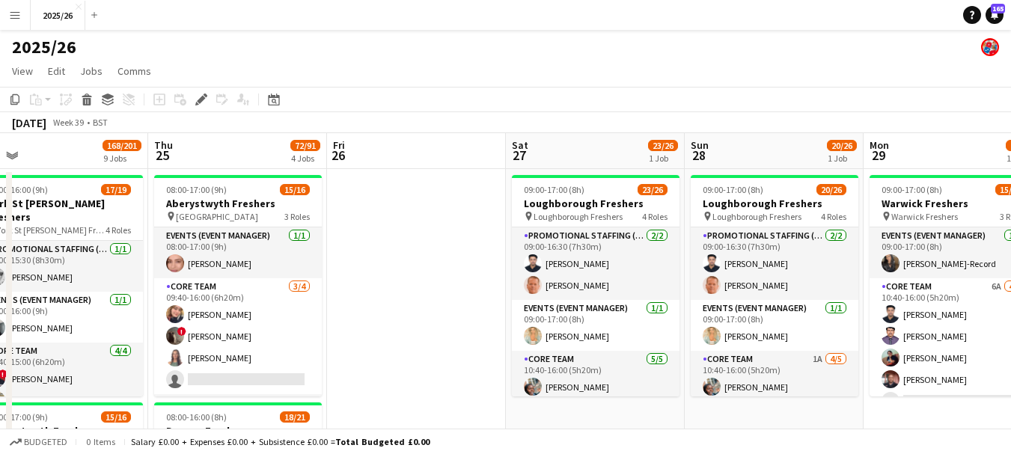
drag, startPoint x: 871, startPoint y: 256, endPoint x: 240, endPoint y: 299, distance: 633.2
drag, startPoint x: 391, startPoint y: 338, endPoint x: 454, endPoint y: 344, distance: 63.2
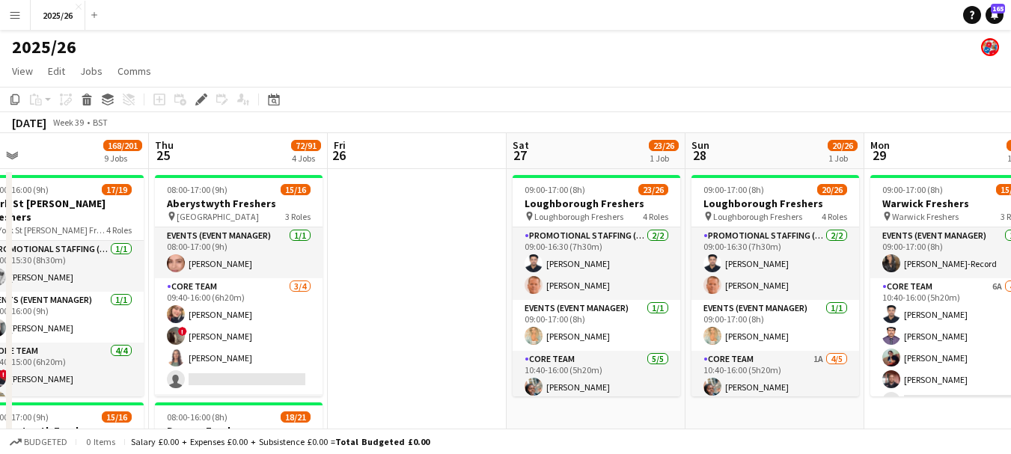
scroll to position [0, 325]
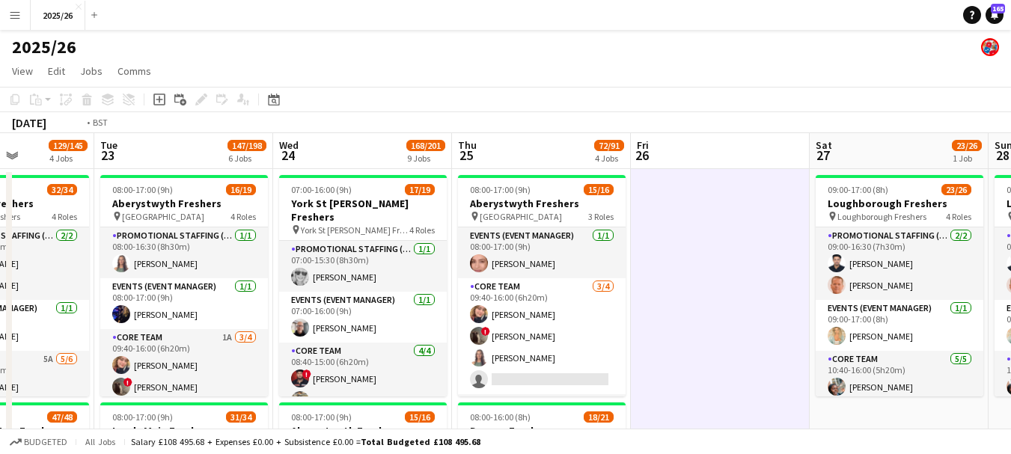
drag, startPoint x: 290, startPoint y: 267, endPoint x: 735, endPoint y: 296, distance: 446.3
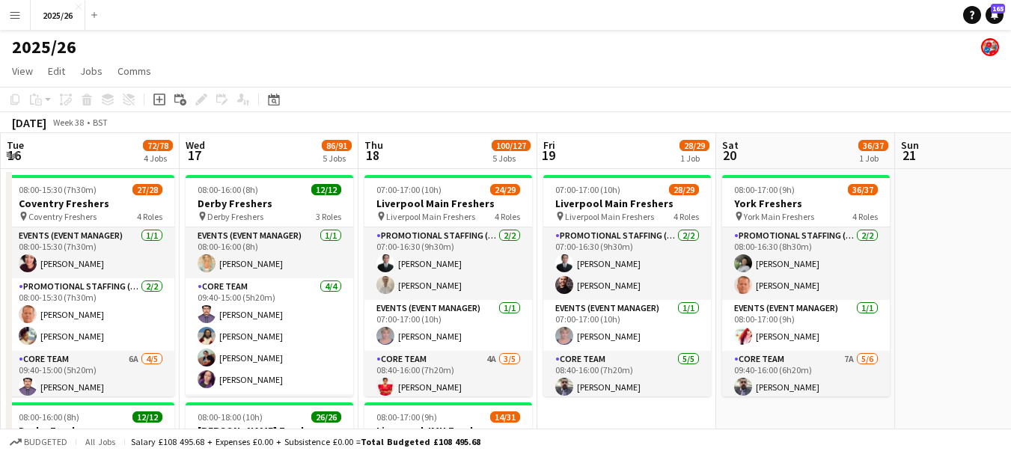
scroll to position [0, 417]
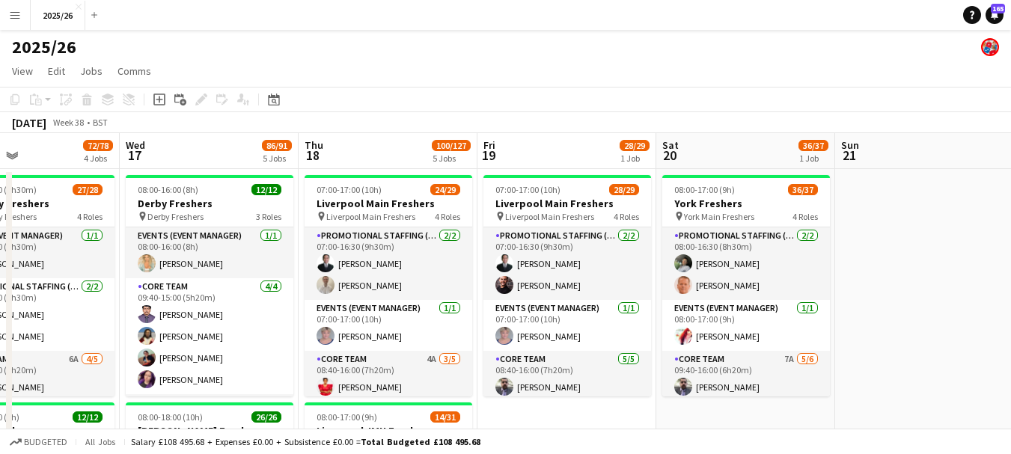
drag, startPoint x: 55, startPoint y: 288, endPoint x: 1022, endPoint y: 129, distance: 980.0
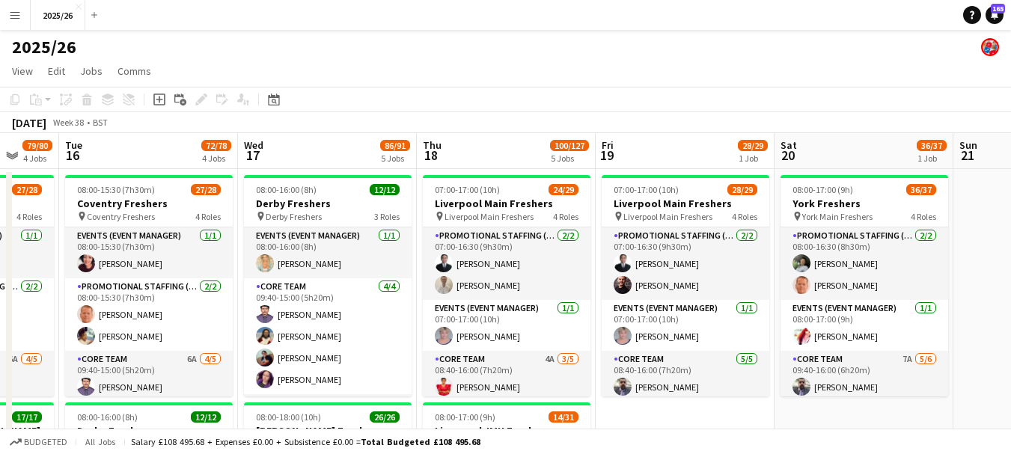
drag, startPoint x: 424, startPoint y: 138, endPoint x: 705, endPoint y: 124, distance: 281.8
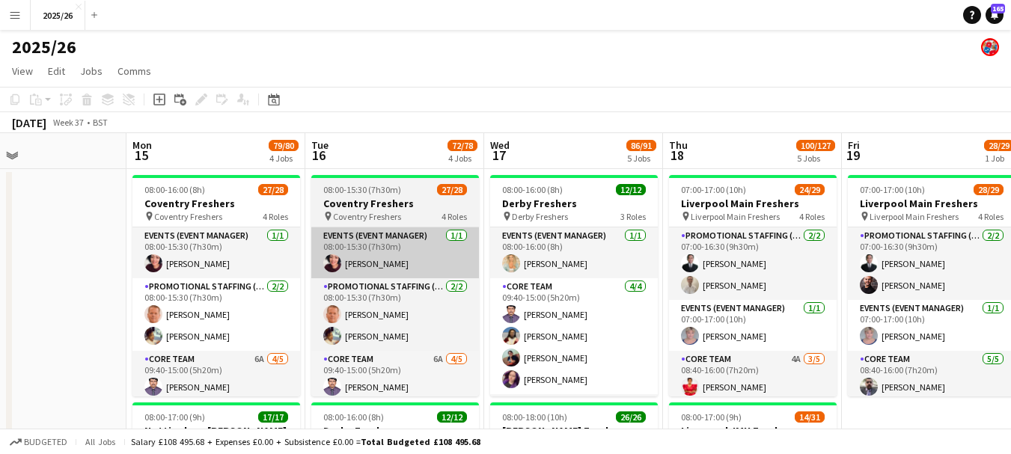
drag, startPoint x: 186, startPoint y: 298, endPoint x: 440, endPoint y: 247, distance: 259.5
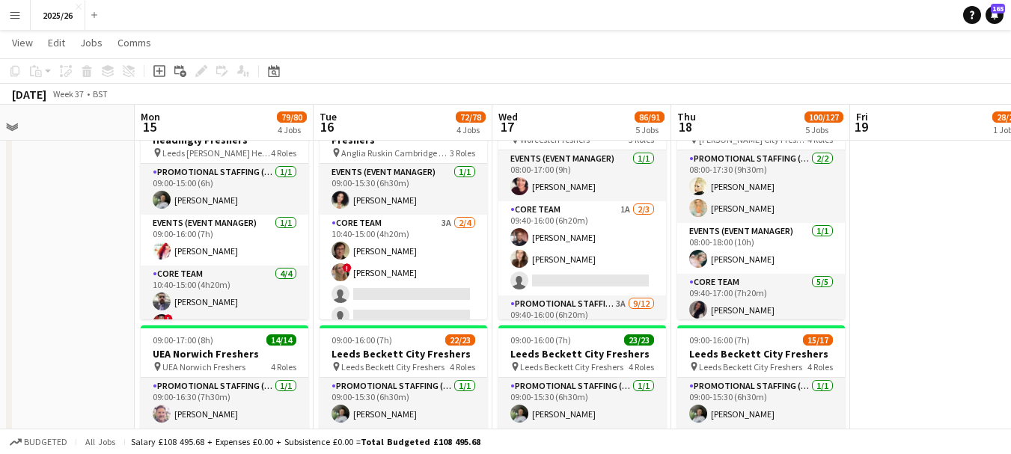
scroll to position [527, 0]
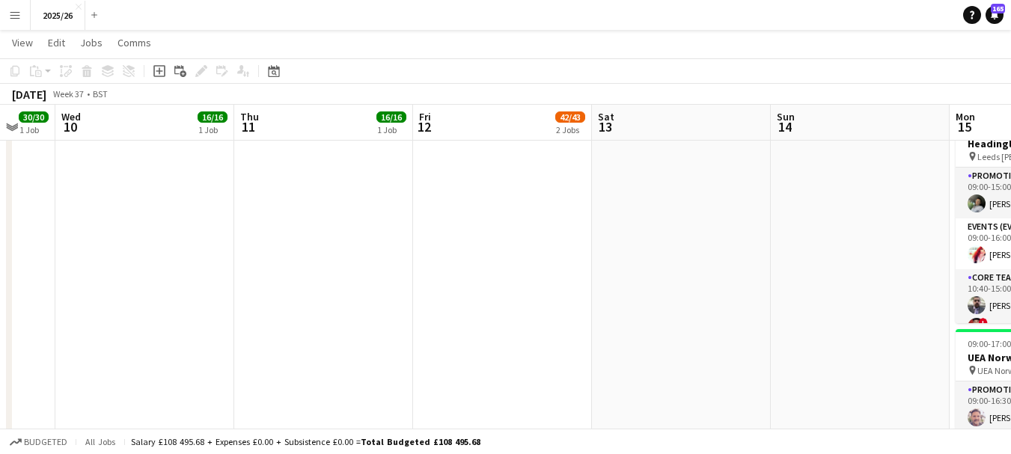
drag, startPoint x: 65, startPoint y: 171, endPoint x: 897, endPoint y: 204, distance: 833.0
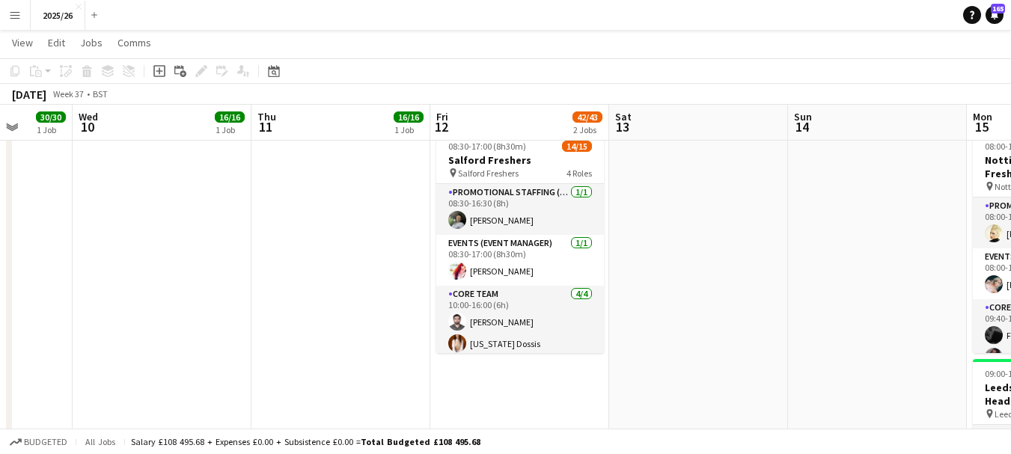
scroll to position [0, 453]
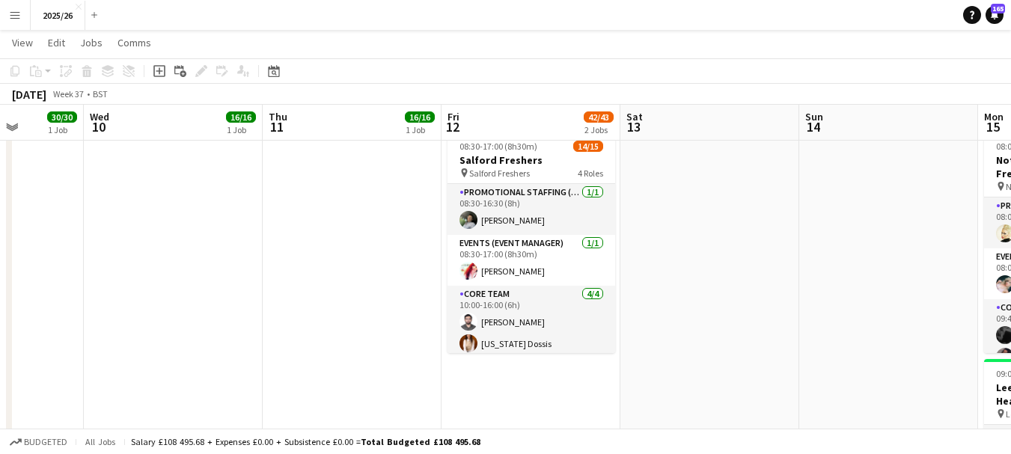
drag, startPoint x: 592, startPoint y: 246, endPoint x: 603, endPoint y: 263, distance: 20.6
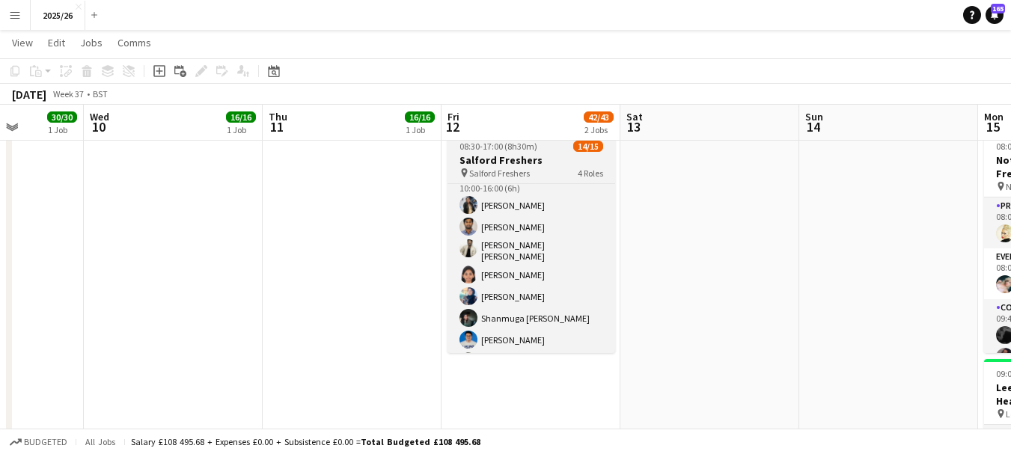
scroll to position [252, 0]
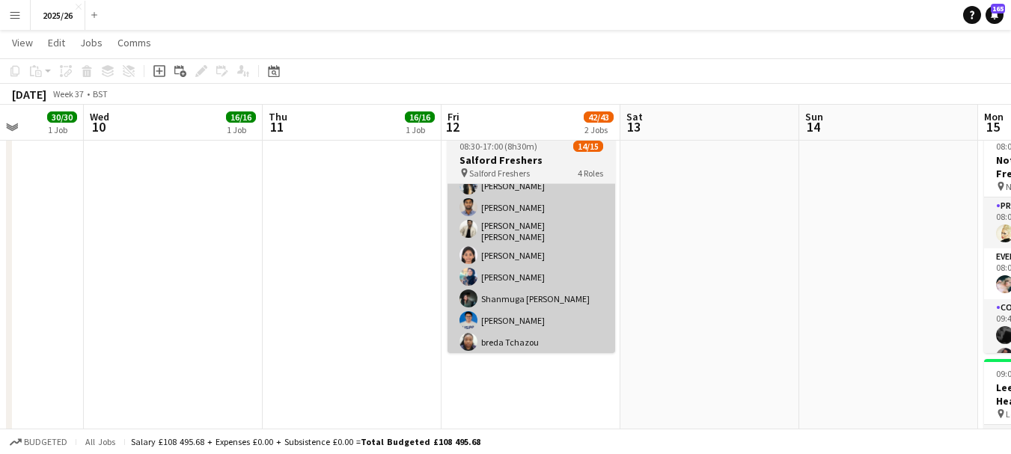
click at [579, 277] on app-card-role "Promotional Staffing (Brand Ambassadors) 4A 8/9 10:00-16:00 (6h) Mary Shirley G…" at bounding box center [532, 264] width 168 height 229
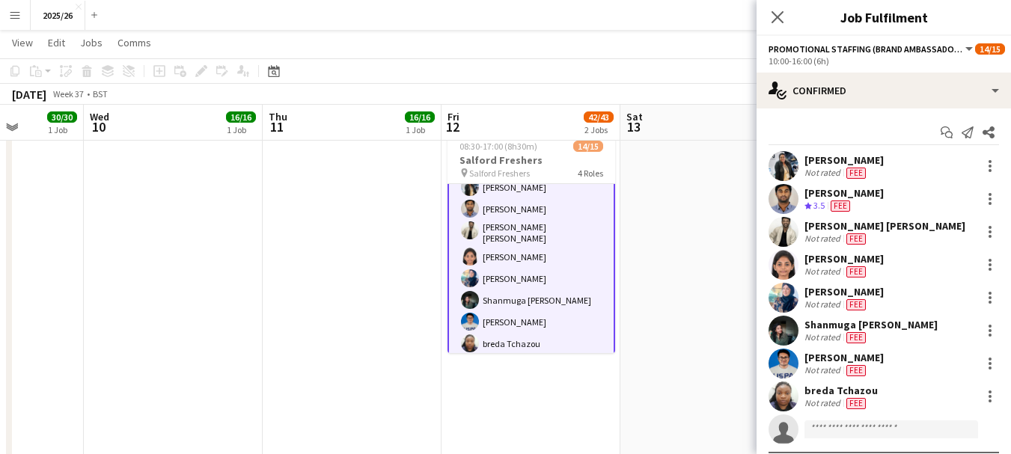
scroll to position [254, 0]
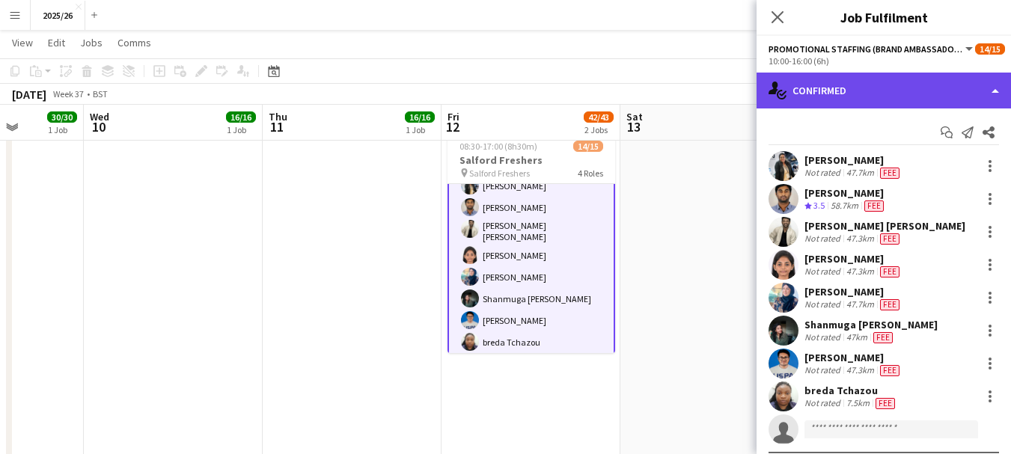
click at [887, 101] on div "single-neutral-actions-check-2 Confirmed" at bounding box center [884, 91] width 254 height 36
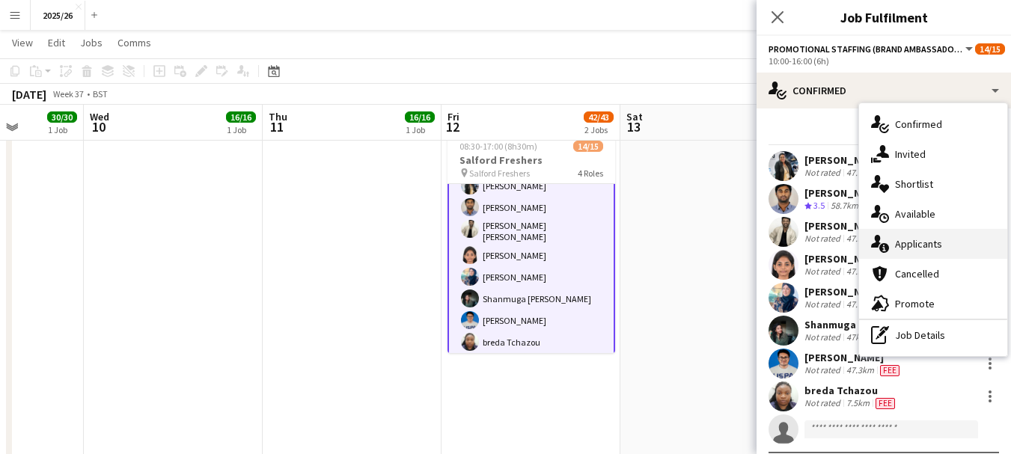
click at [947, 236] on div "single-neutral-actions-information Applicants" at bounding box center [933, 244] width 148 height 30
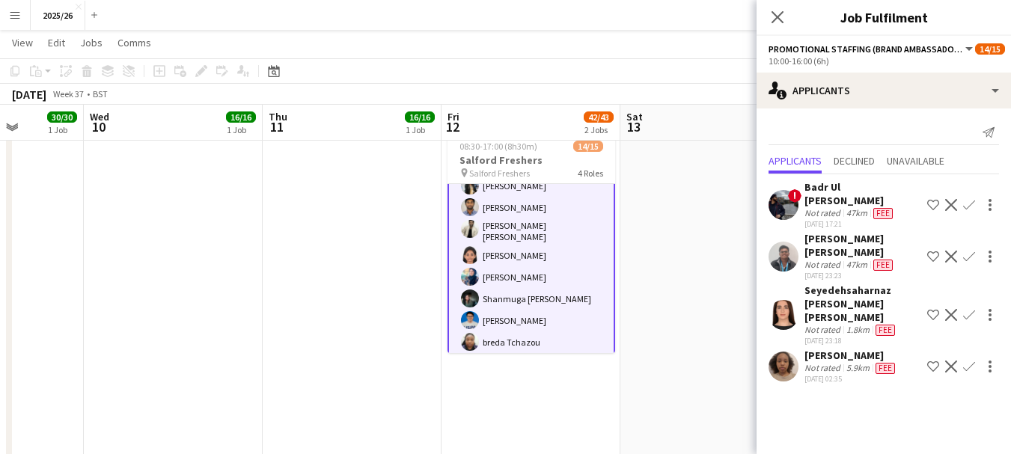
click at [785, 352] on app-user-avatar at bounding box center [784, 367] width 30 height 30
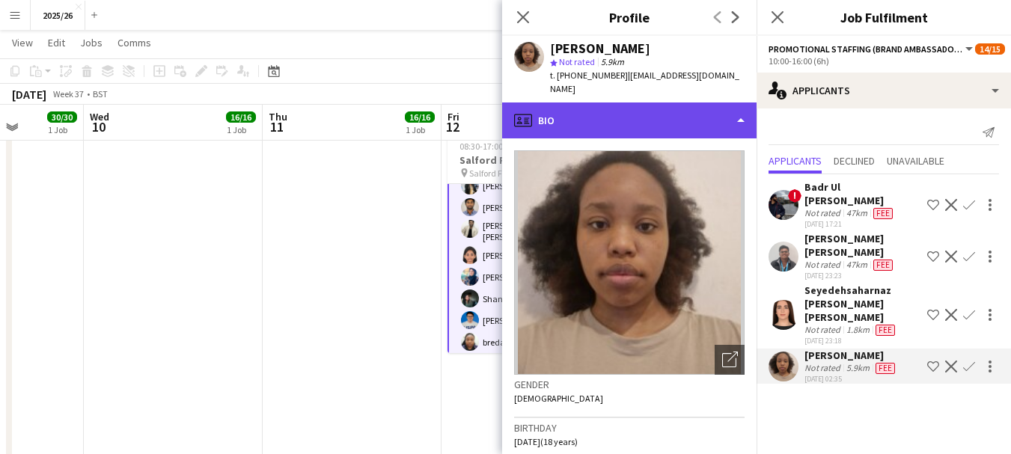
click at [594, 121] on div "profile Bio" at bounding box center [629, 121] width 254 height 36
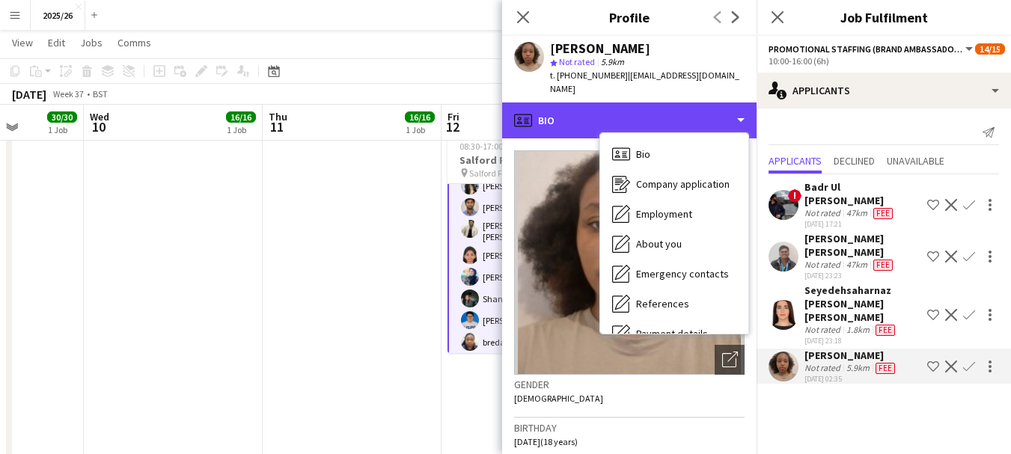
scroll to position [171, 0]
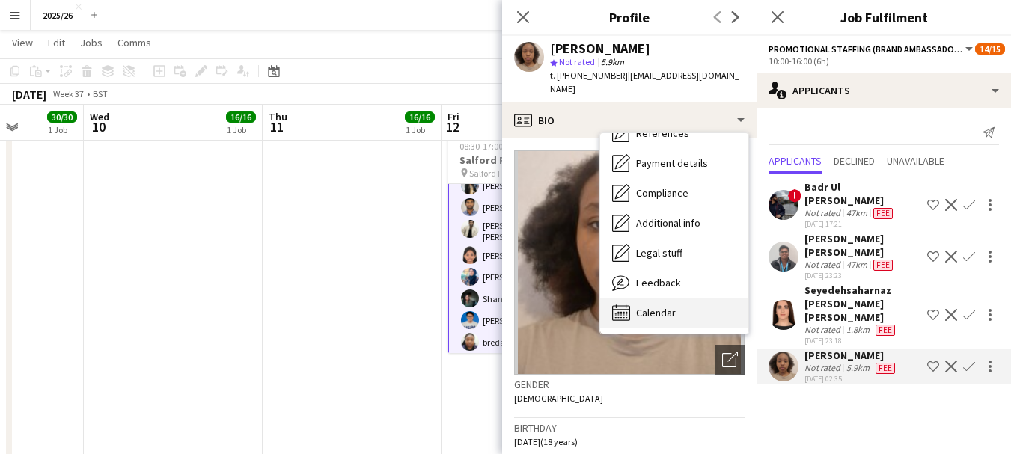
click at [711, 305] on div "Calendar Calendar" at bounding box center [674, 313] width 148 height 30
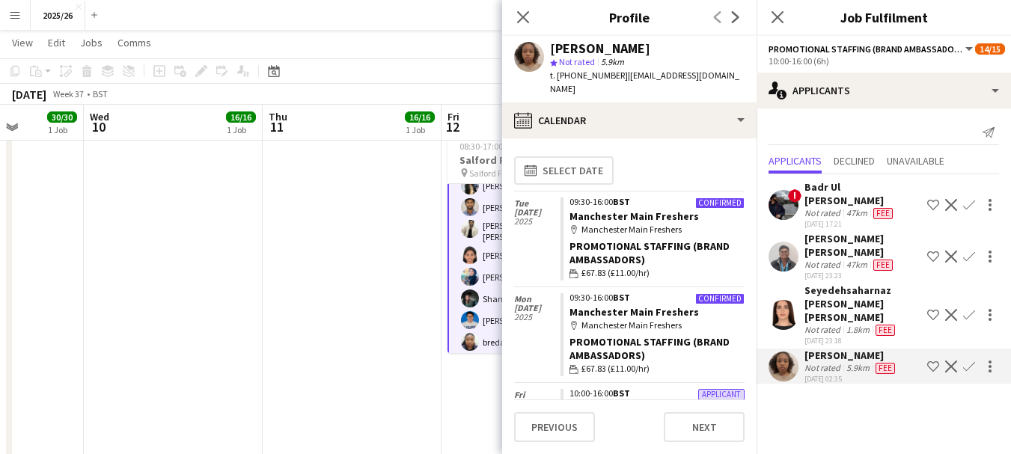
scroll to position [64, 0]
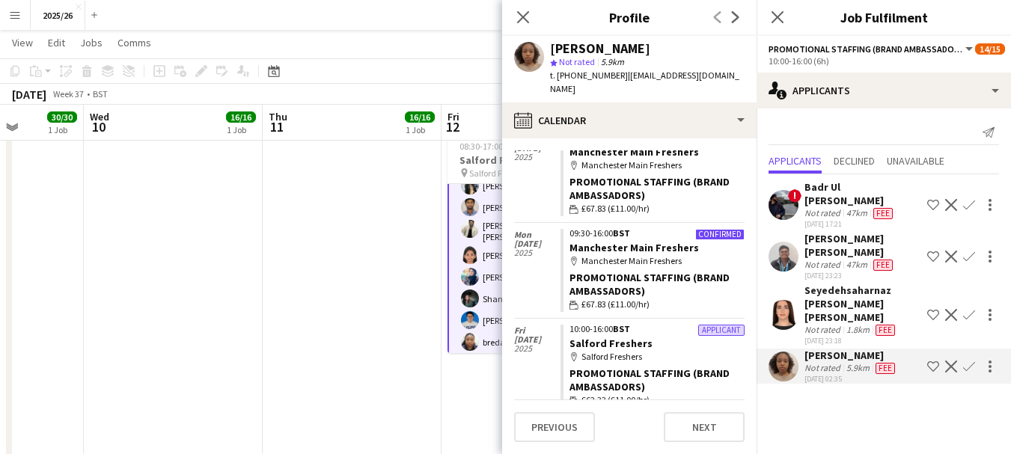
click at [834, 284] on div "Seyedehsaharnaz Hajimiri fallahi" at bounding box center [863, 304] width 117 height 40
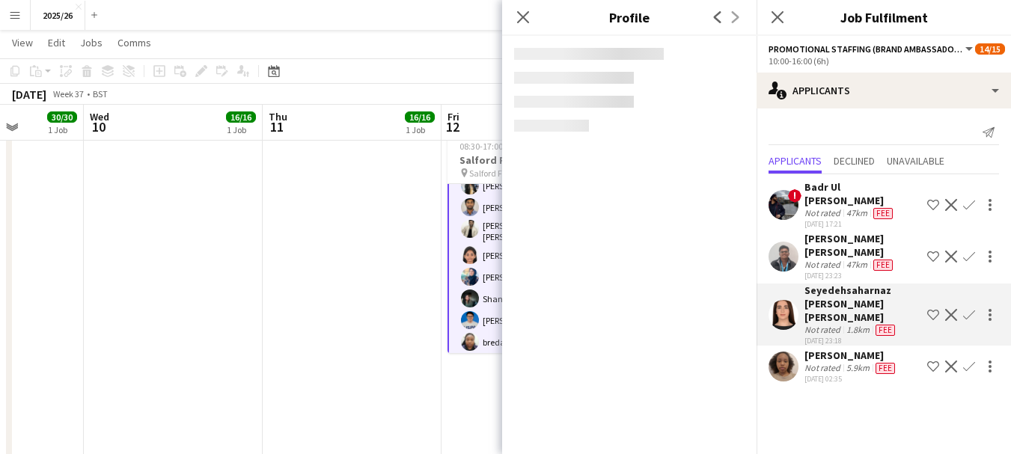
click at [814, 259] on div "Not rated" at bounding box center [824, 265] width 39 height 12
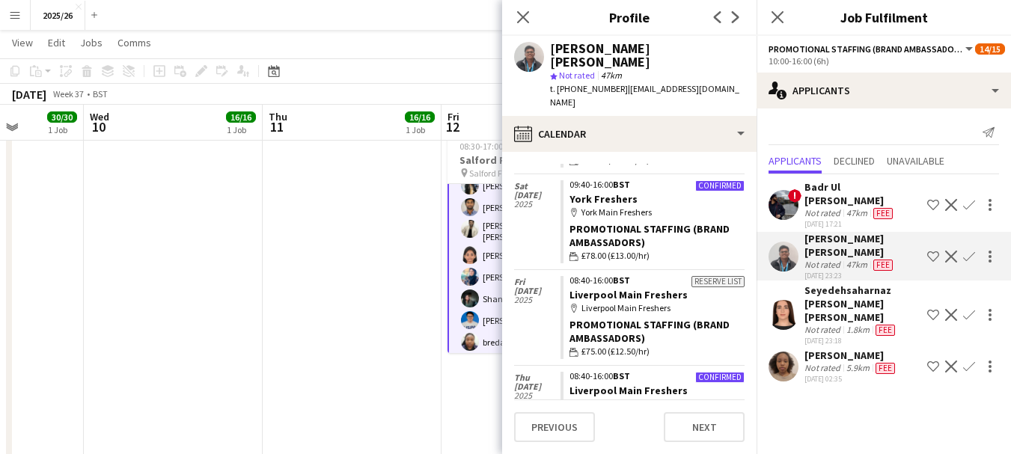
scroll to position [295, 0]
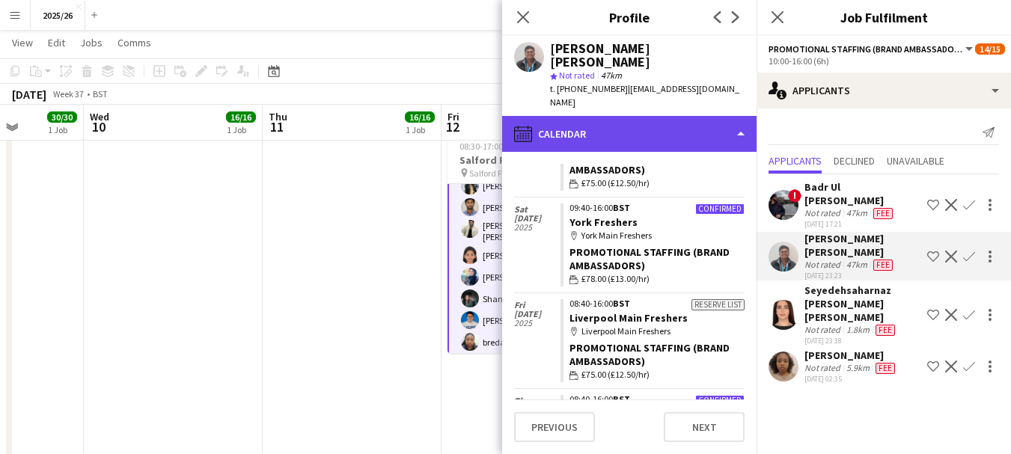
click at [646, 116] on div "calendar-full Calendar" at bounding box center [629, 134] width 254 height 36
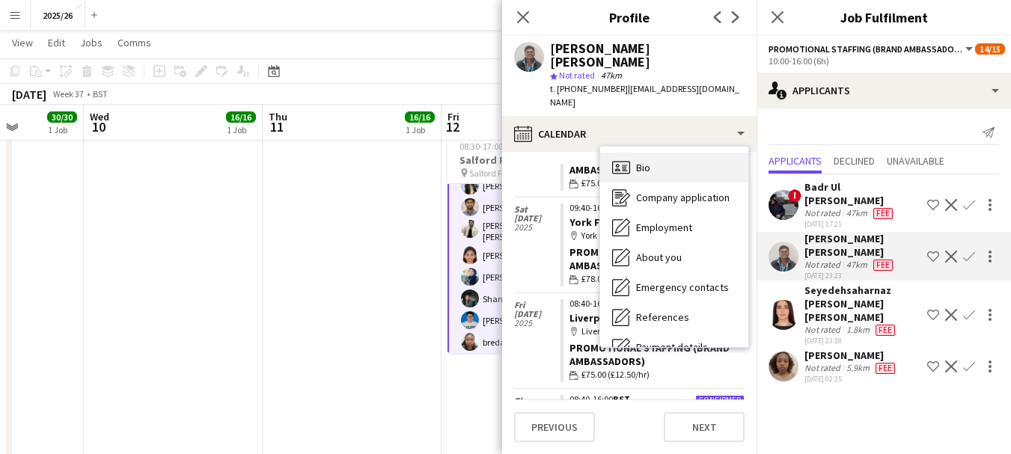
click at [712, 158] on div "Bio Bio" at bounding box center [674, 168] width 148 height 30
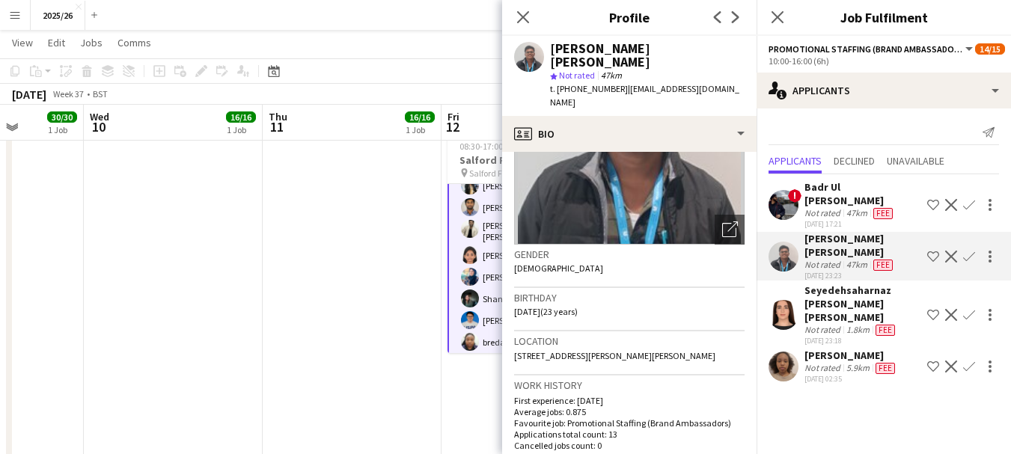
scroll to position [140, 0]
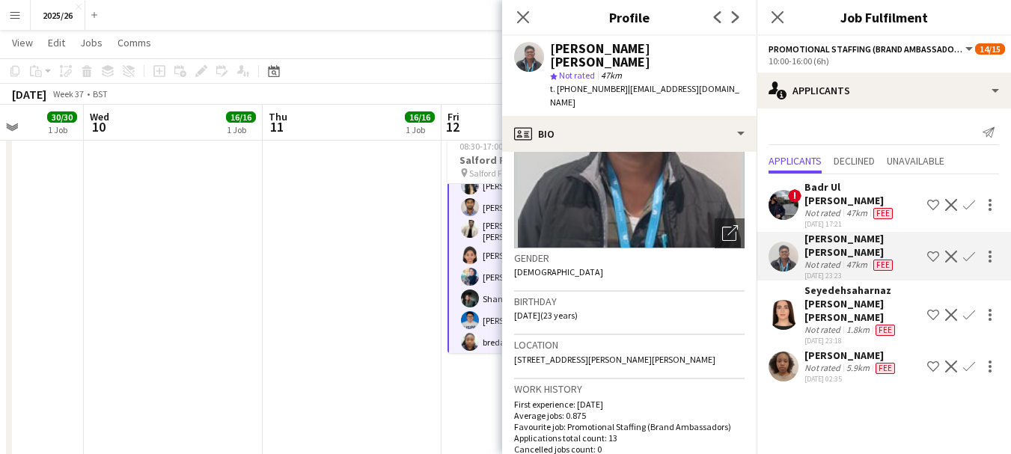
click at [837, 284] on div "Seyedehsaharnaz Hajimiri fallahi" at bounding box center [863, 304] width 117 height 40
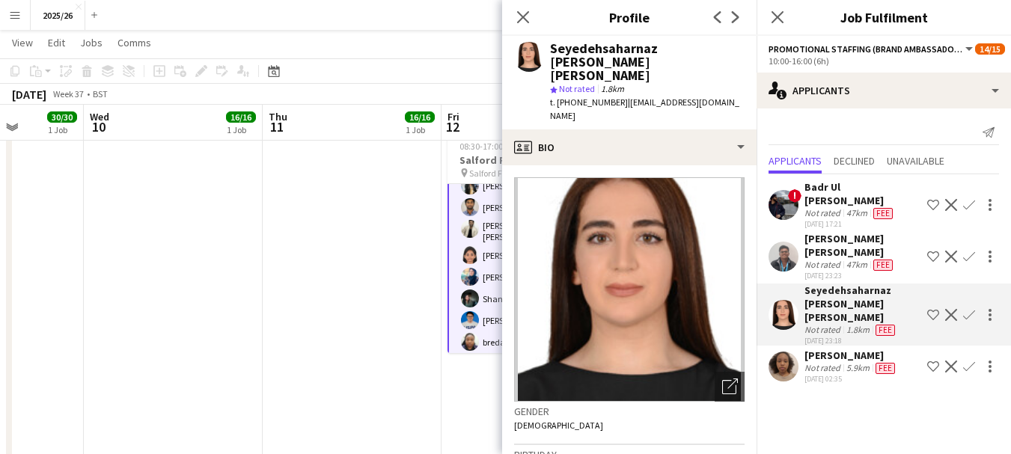
scroll to position [112, 0]
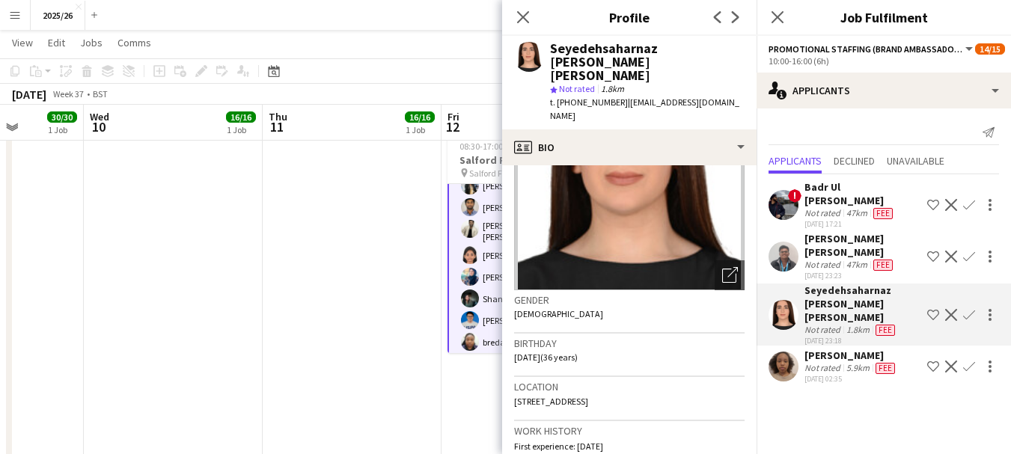
click at [788, 352] on app-user-avatar at bounding box center [784, 367] width 30 height 30
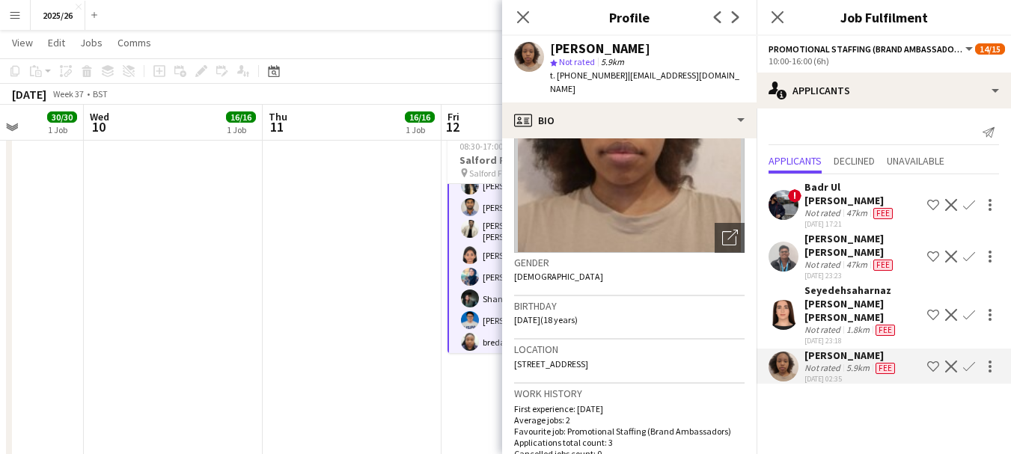
scroll to position [137, 0]
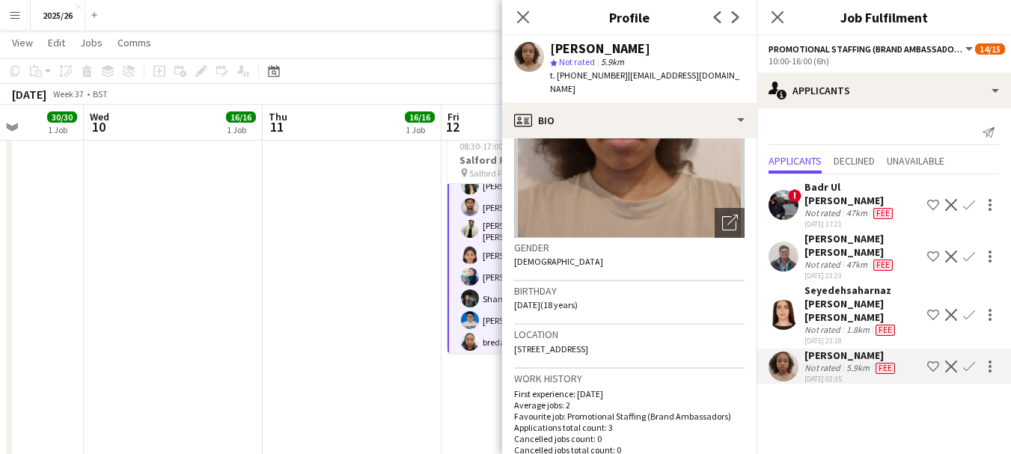
click at [844, 286] on div "Seyedehsaharnaz Hajimiri fallahi" at bounding box center [863, 304] width 117 height 40
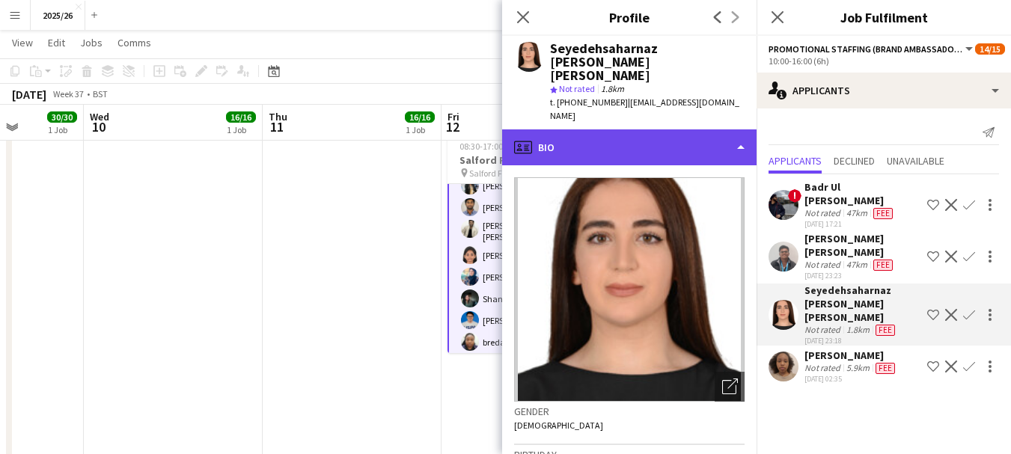
click at [665, 129] on div "profile Bio" at bounding box center [629, 147] width 254 height 36
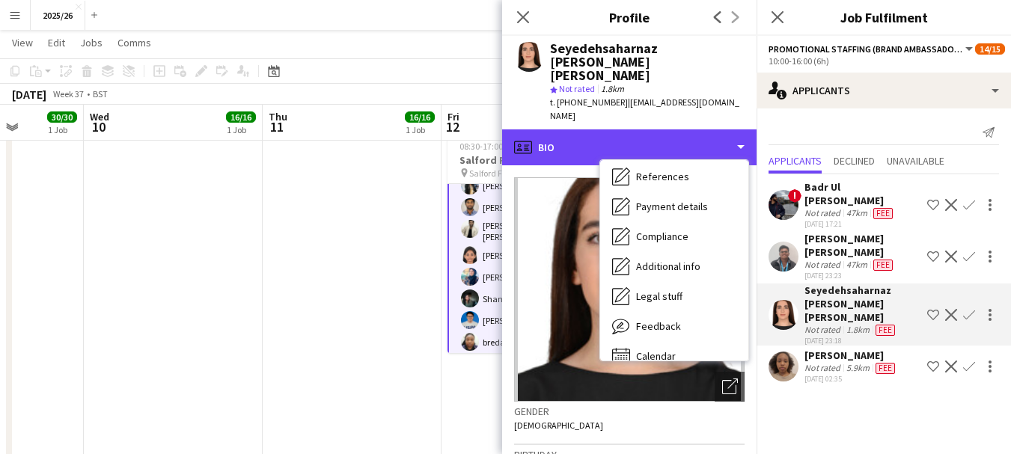
scroll to position [171, 0]
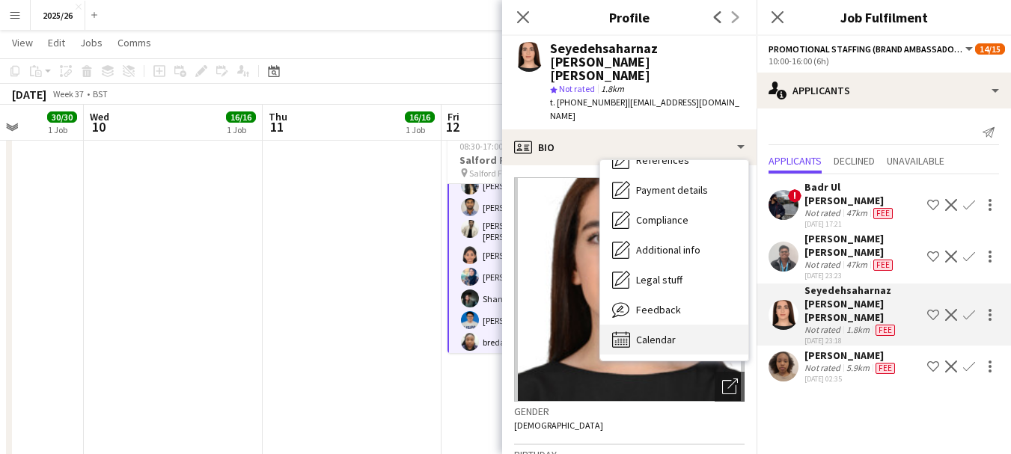
click at [677, 325] on div "Calendar Calendar" at bounding box center [674, 340] width 148 height 30
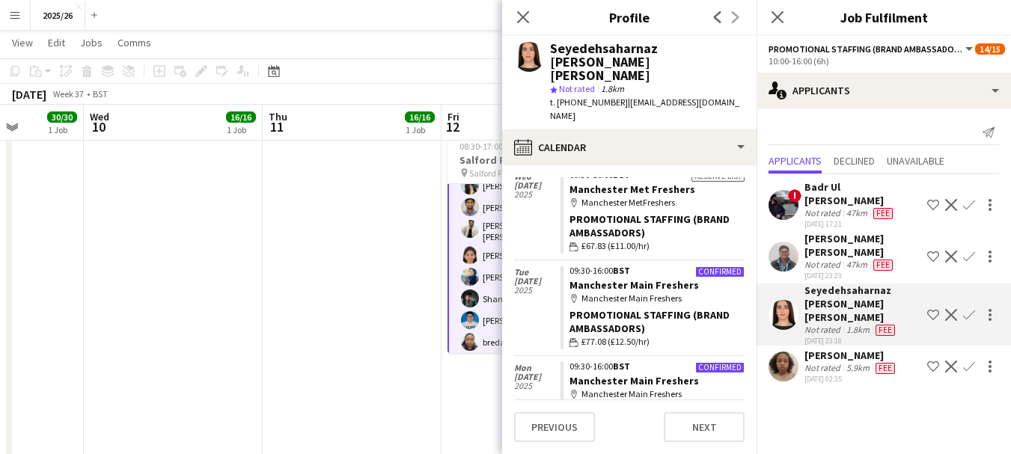
scroll to position [174, 0]
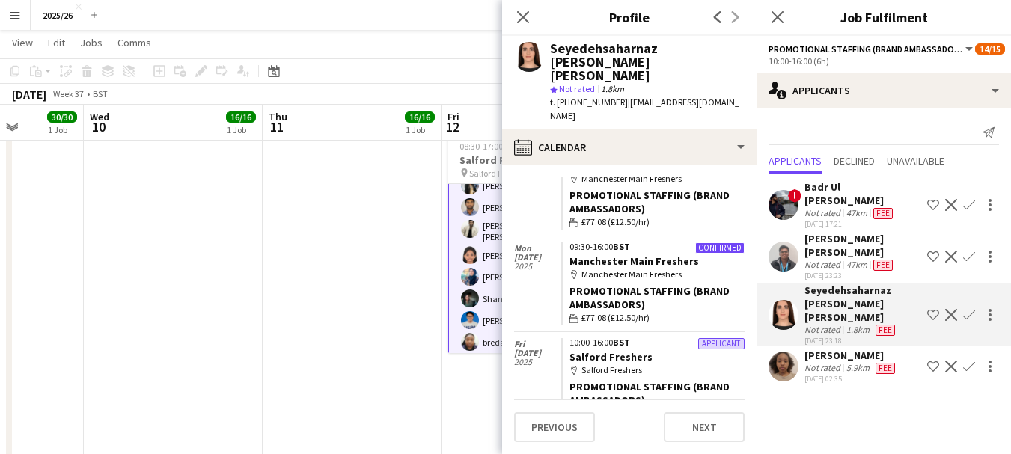
click at [823, 362] on div "Not rated" at bounding box center [824, 368] width 39 height 12
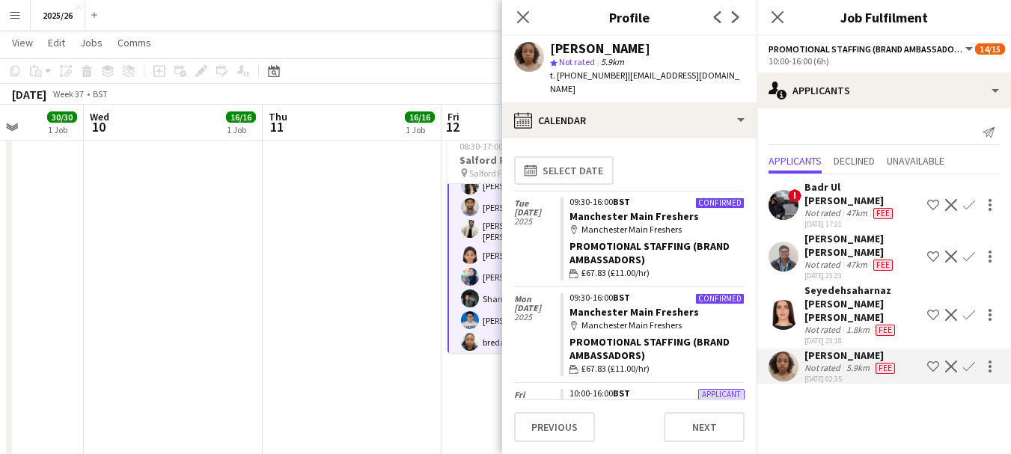
click at [974, 361] on app-icon "Confirm" at bounding box center [969, 367] width 12 height 12
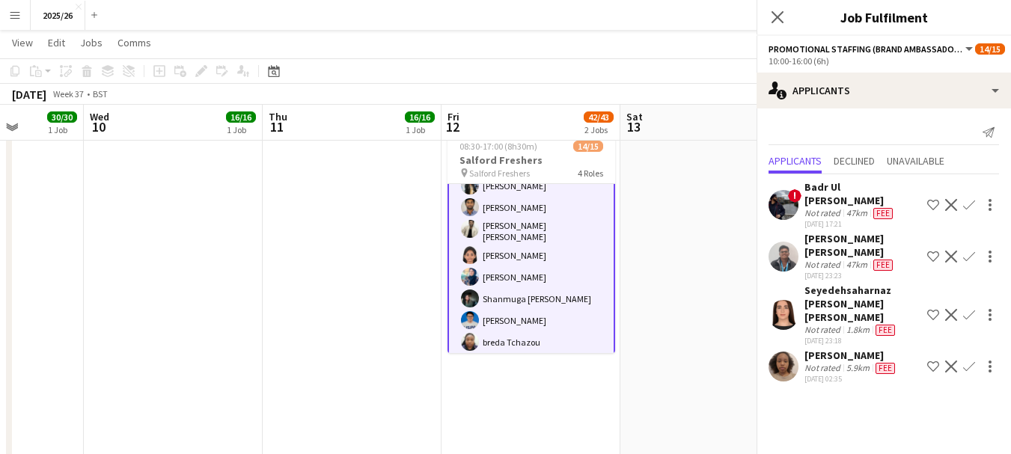
scroll to position [0, 0]
click at [971, 361] on app-icon "Confirm" at bounding box center [969, 367] width 12 height 12
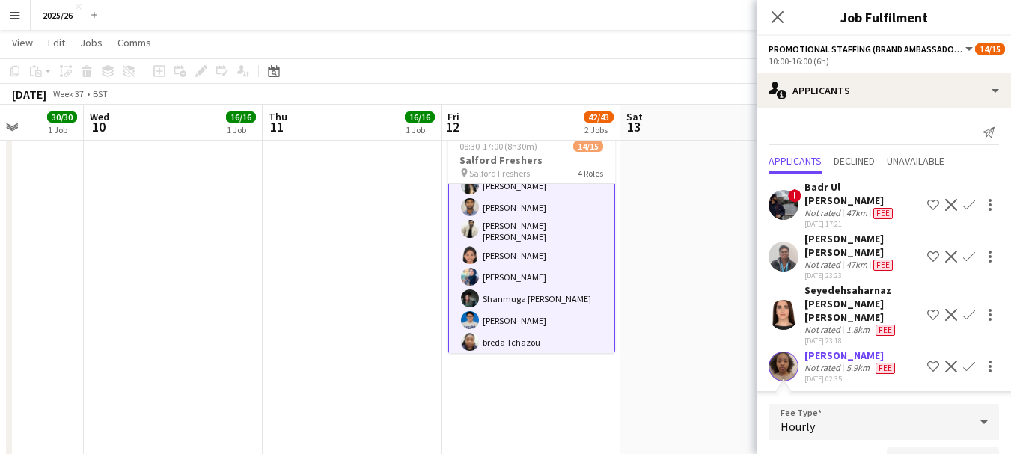
scroll to position [4, 0]
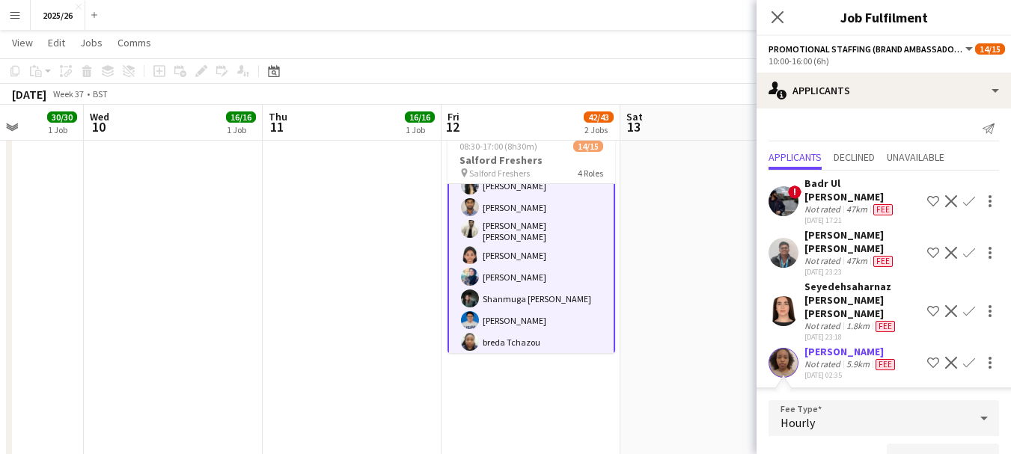
type input "******"
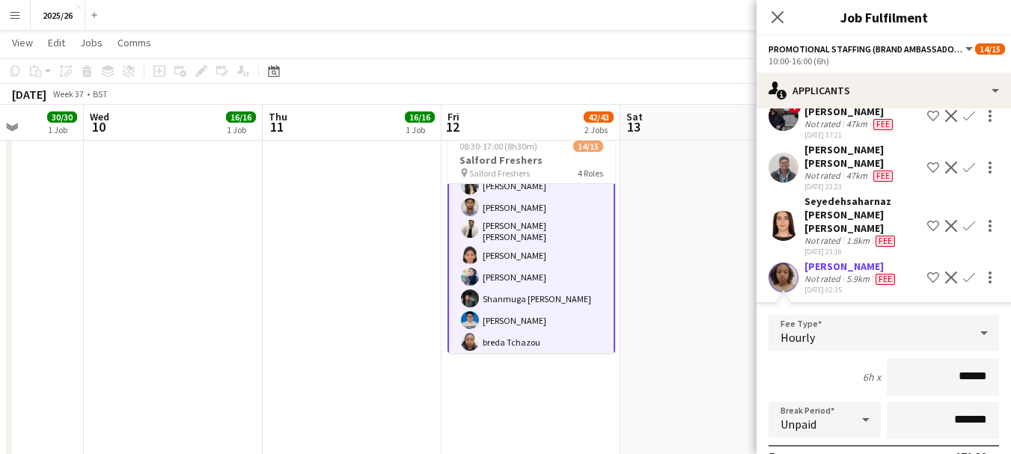
scroll to position [86, 0]
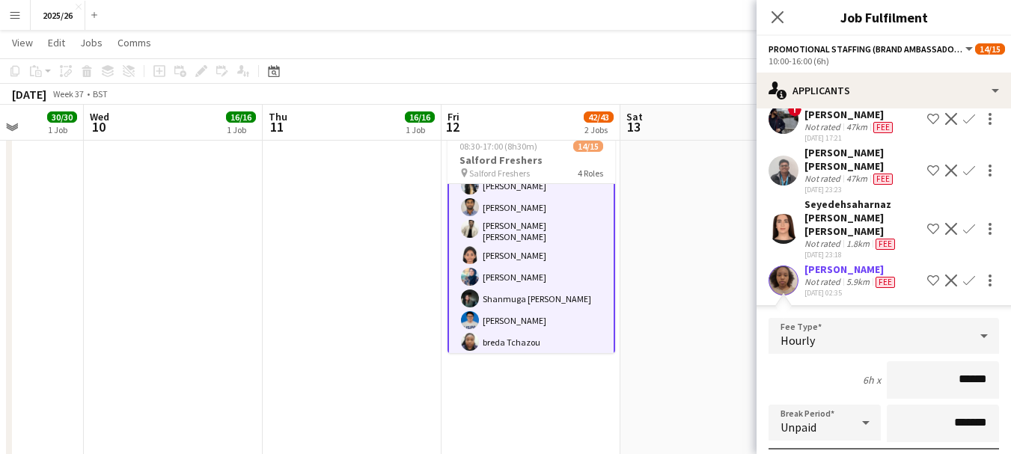
click at [803, 231] on div "Seyedehsaharnaz Hajimiri fallahi Not rated 1.8km Fee 01-09-2025 23:18 Shortlist…" at bounding box center [884, 229] width 254 height 62
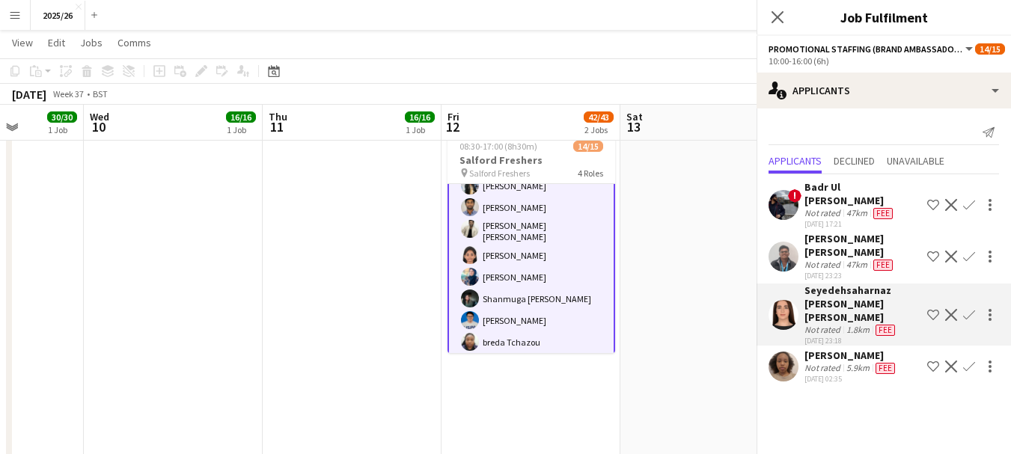
scroll to position [0, 0]
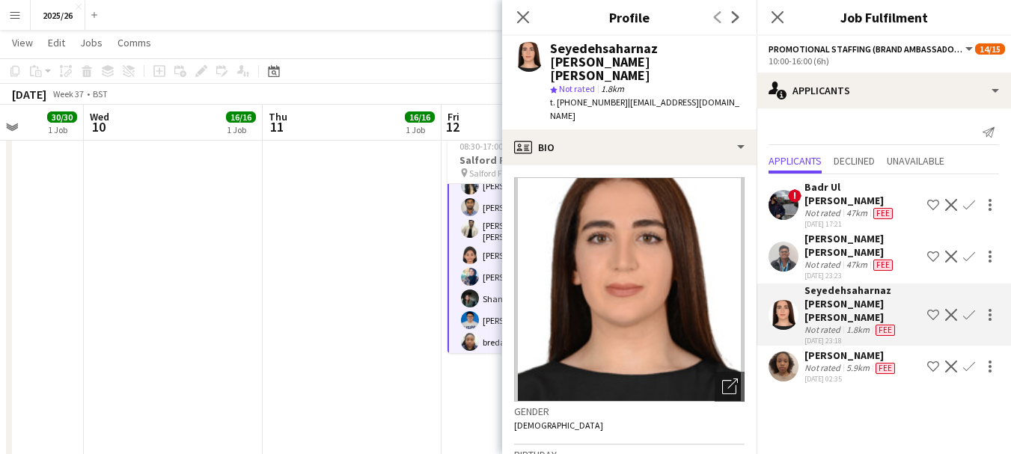
click at [972, 361] on app-icon "Confirm" at bounding box center [969, 367] width 12 height 12
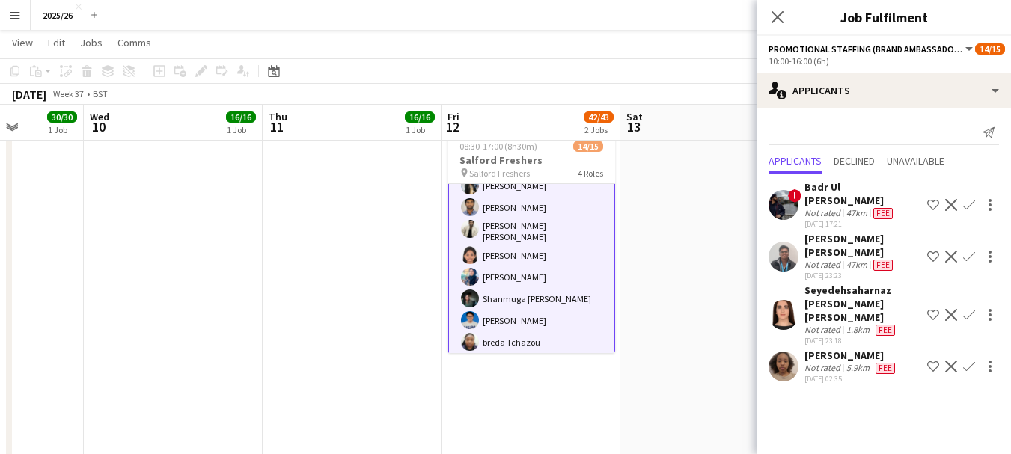
click at [972, 361] on app-icon "Confirm" at bounding box center [969, 367] width 12 height 12
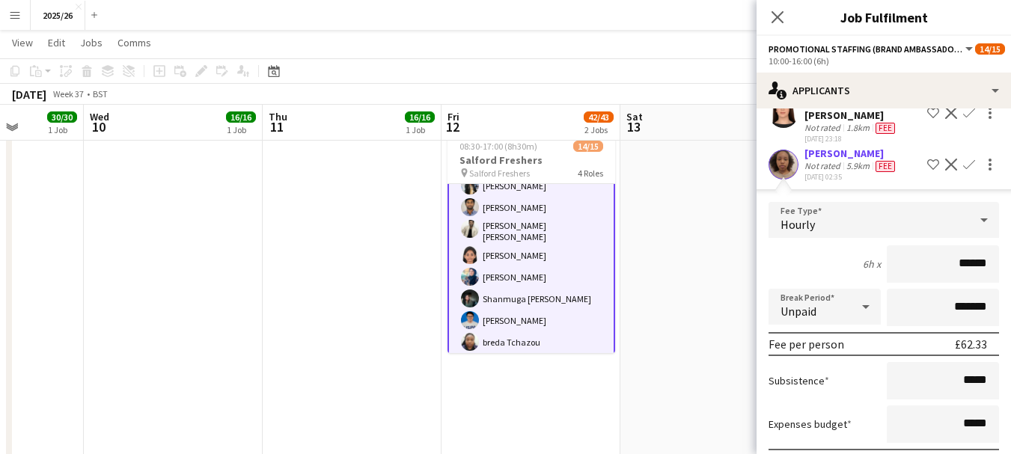
scroll to position [257, 0]
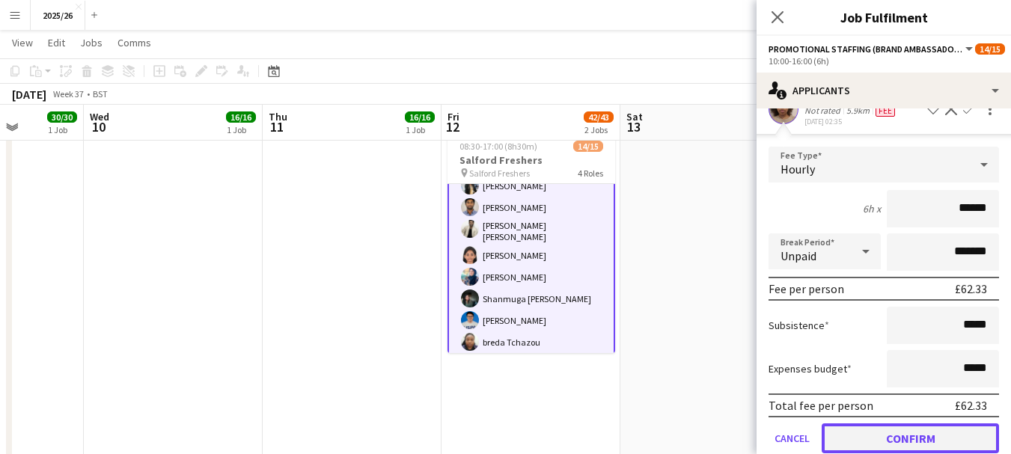
click at [865, 424] on button "Confirm" at bounding box center [910, 439] width 177 height 30
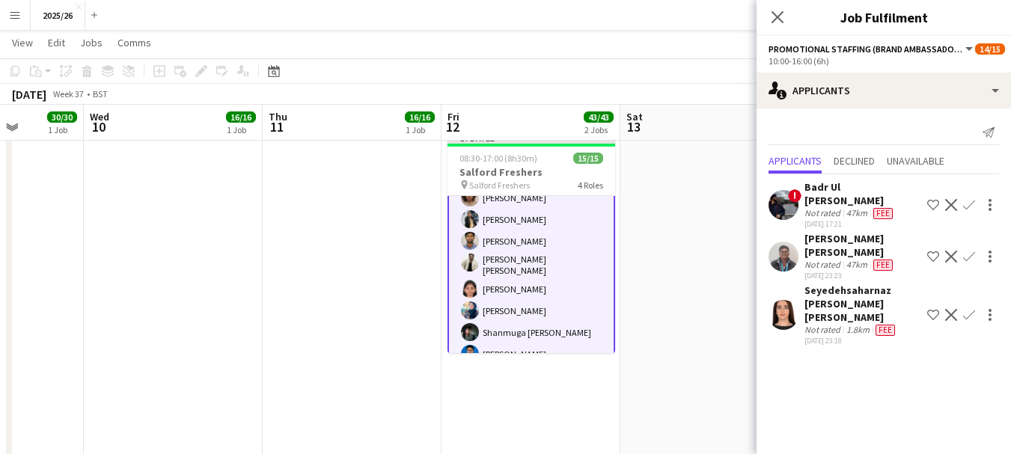
scroll to position [0, 0]
click at [775, 7] on app-icon "Close pop-in" at bounding box center [778, 18] width 22 height 22
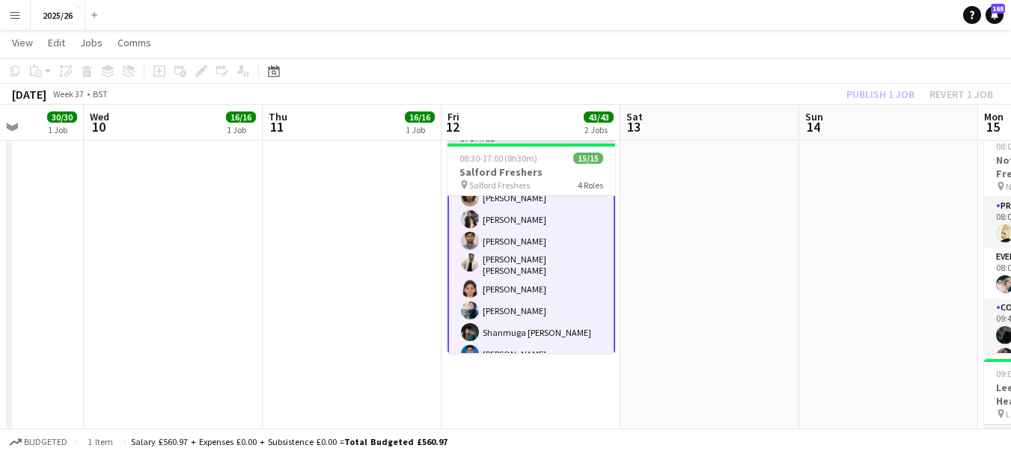
click at [895, 85] on div "Publish 1 job Revert 1 job" at bounding box center [920, 94] width 183 height 19
click at [895, 85] on button "Publish 1 job" at bounding box center [881, 94] width 80 height 19
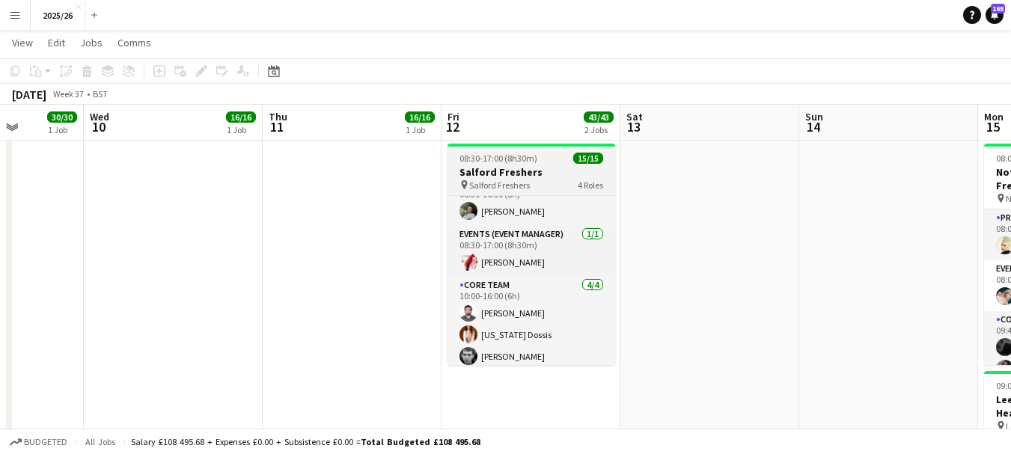
scroll to position [23, 0]
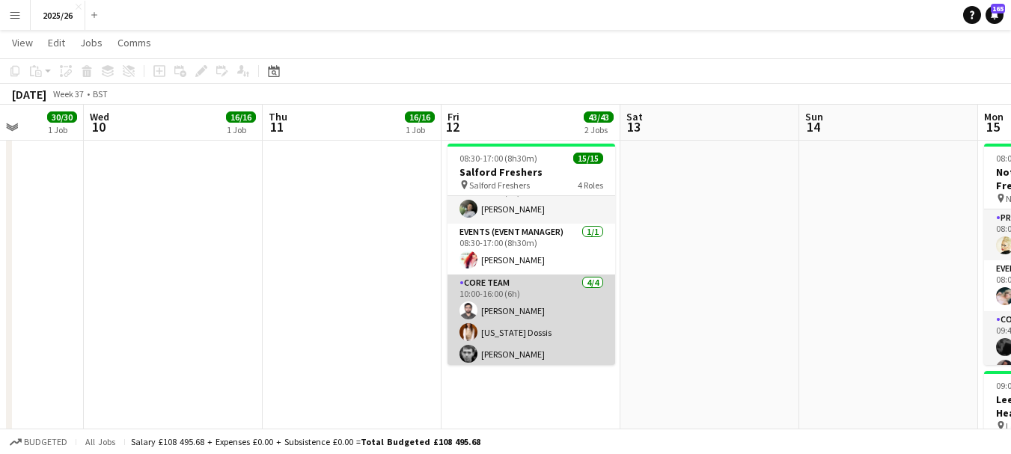
click at [553, 320] on app-card-role "Core Team 4/4 10:00-16:00 (6h) Emad Emad Georgia Dossis Nicholas Slinger Diana …" at bounding box center [532, 333] width 168 height 116
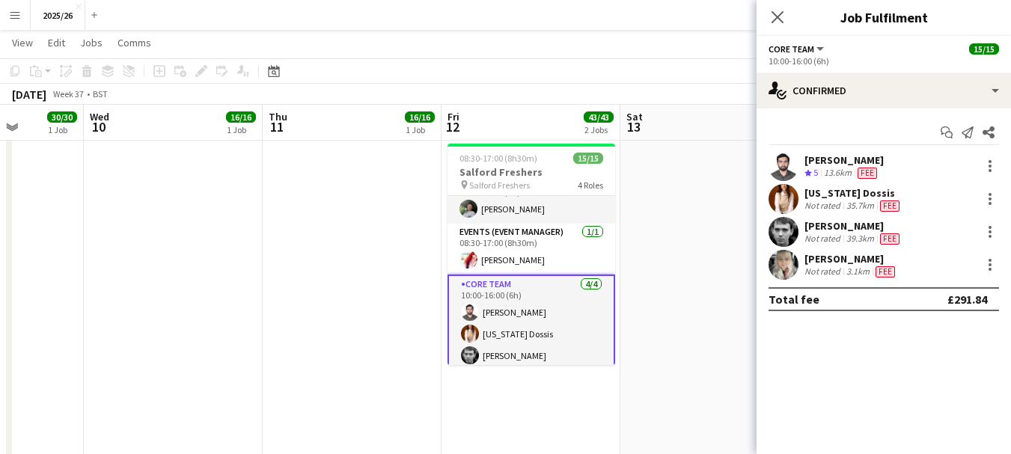
click at [811, 168] on app-icon "Crew rating" at bounding box center [808, 173] width 7 height 11
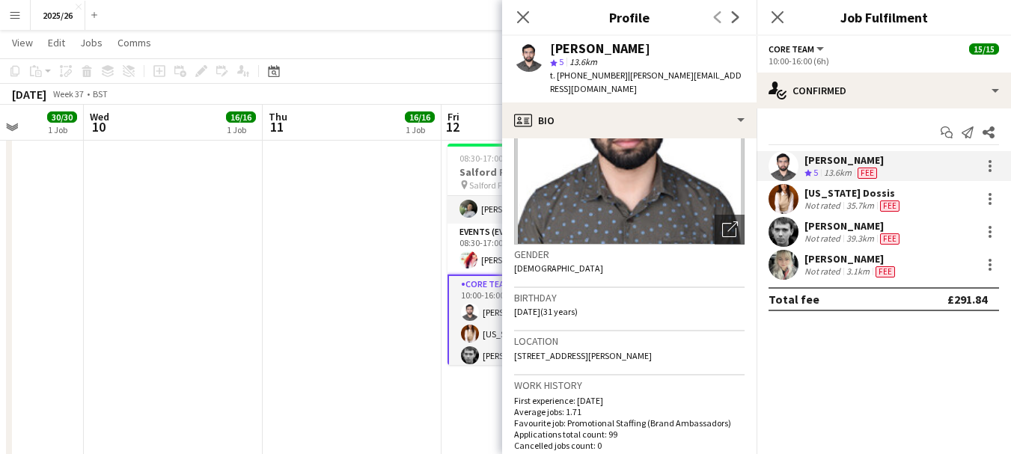
scroll to position [133, 0]
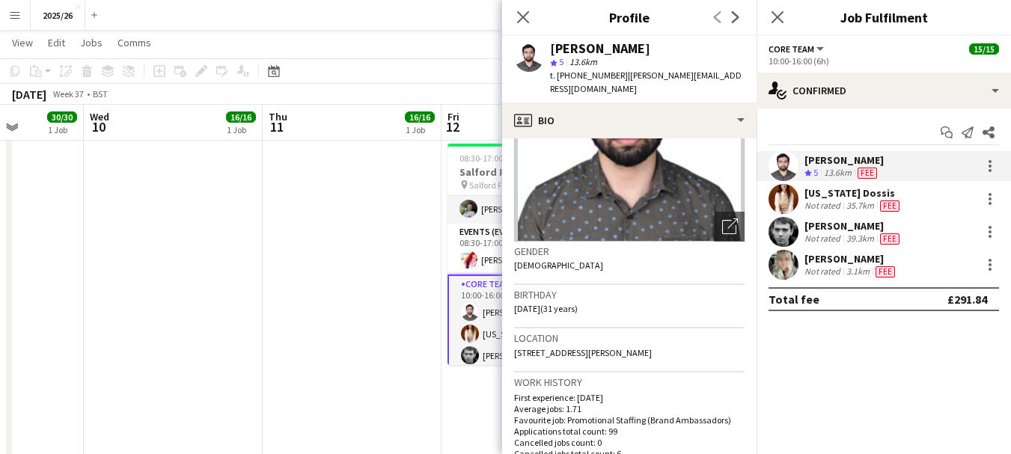
click at [790, 184] on div at bounding box center [784, 199] width 30 height 30
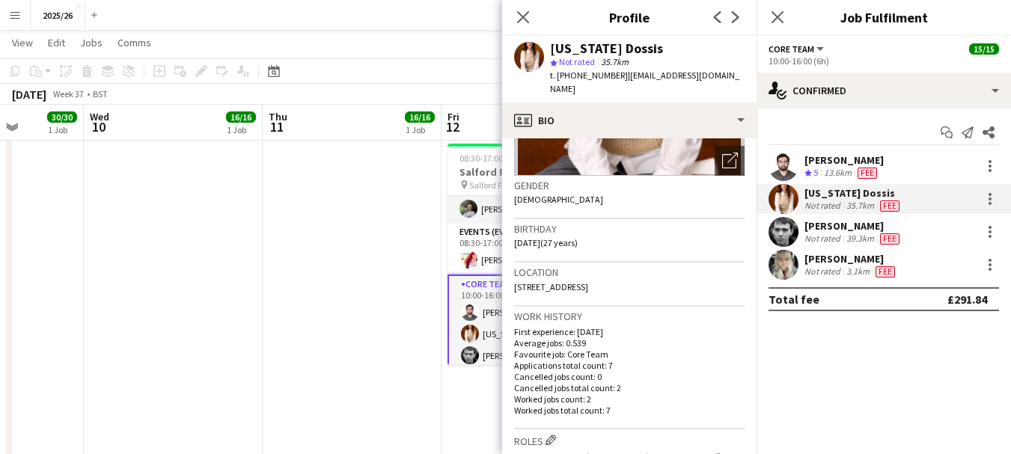
scroll to position [202, 0]
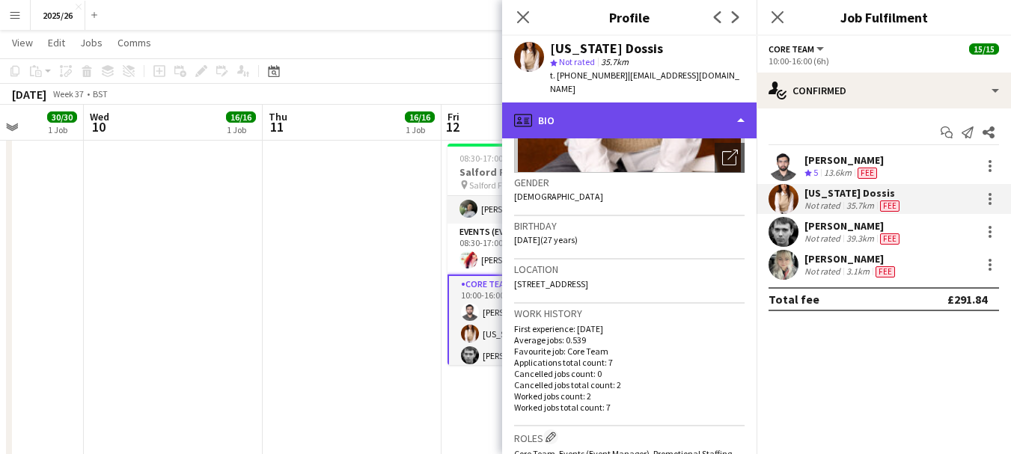
click at [665, 103] on div "profile Bio" at bounding box center [629, 121] width 254 height 36
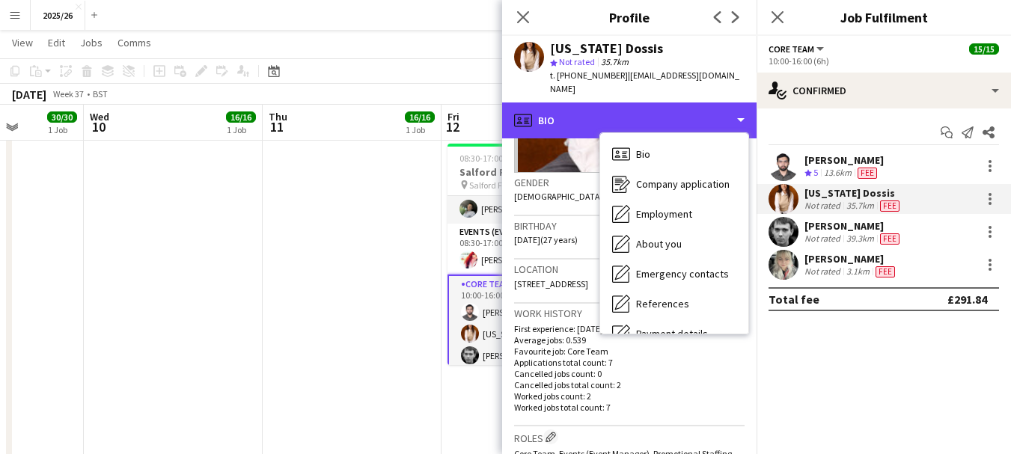
scroll to position [171, 0]
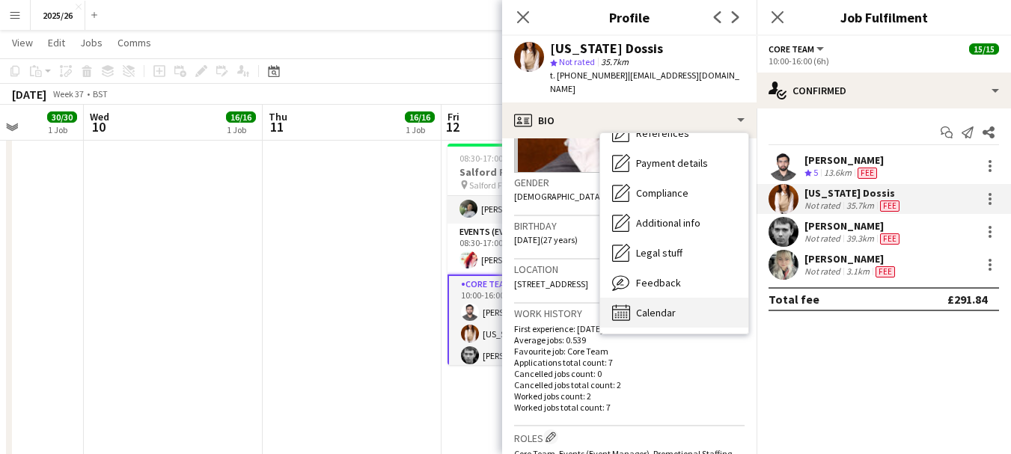
click at [714, 298] on div "Calendar Calendar" at bounding box center [674, 313] width 148 height 30
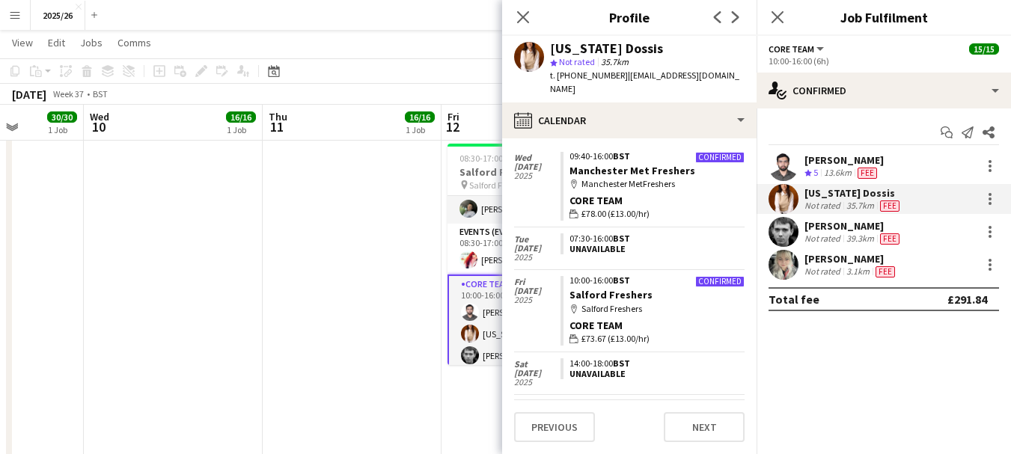
scroll to position [255, 0]
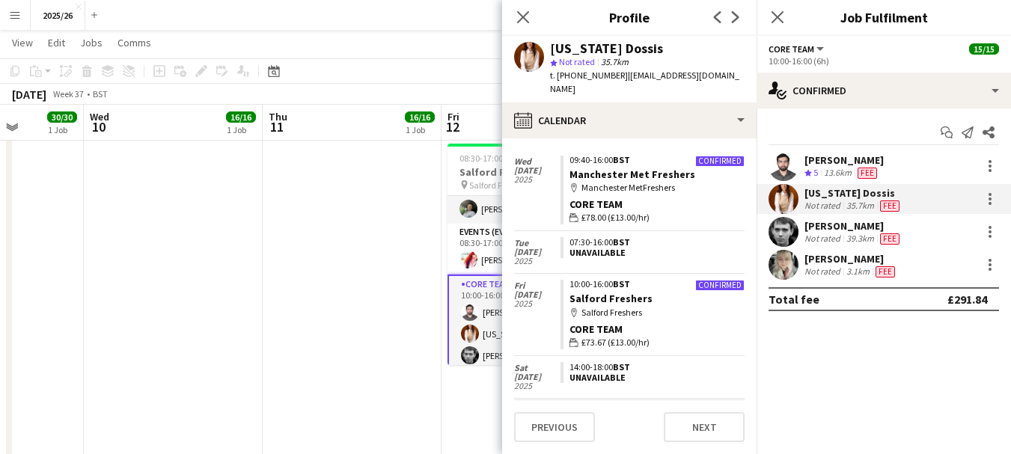
click at [876, 222] on div "Nicholas Slinger" at bounding box center [854, 225] width 98 height 13
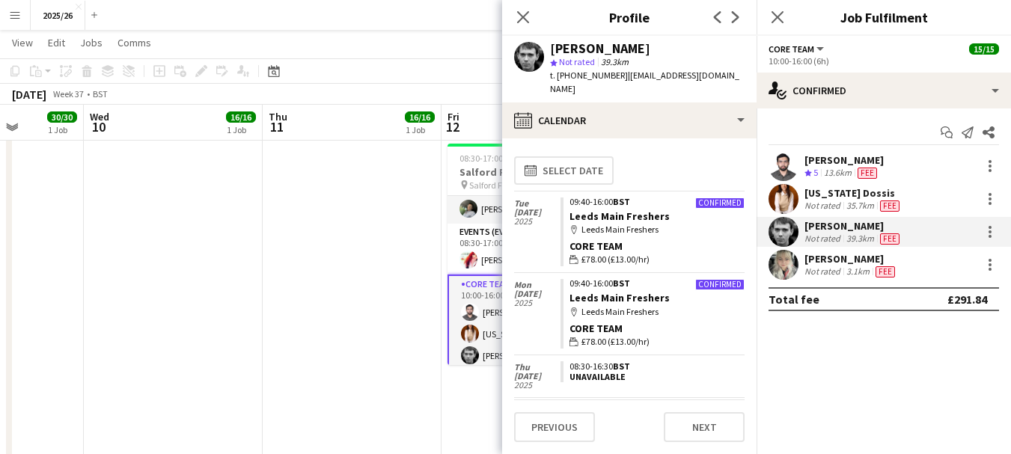
click at [799, 264] on div "Diana Bileviciute Not rated 3.1km Fee" at bounding box center [884, 265] width 254 height 30
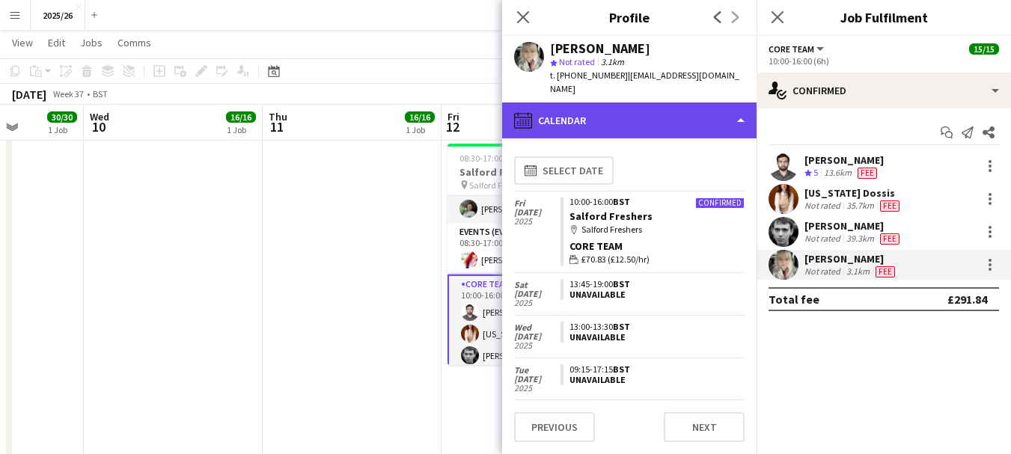
click at [701, 113] on div "calendar-full Calendar" at bounding box center [629, 121] width 254 height 36
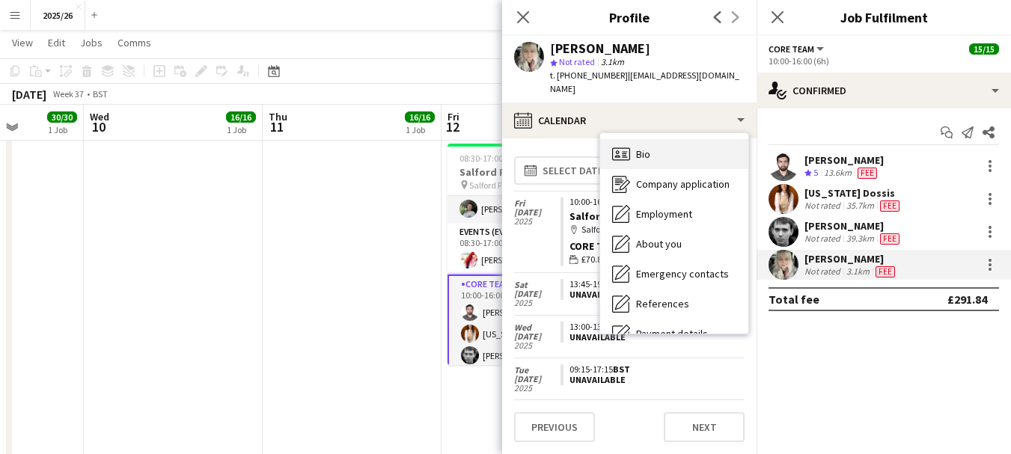
click at [705, 139] on div "Bio Bio" at bounding box center [674, 154] width 148 height 30
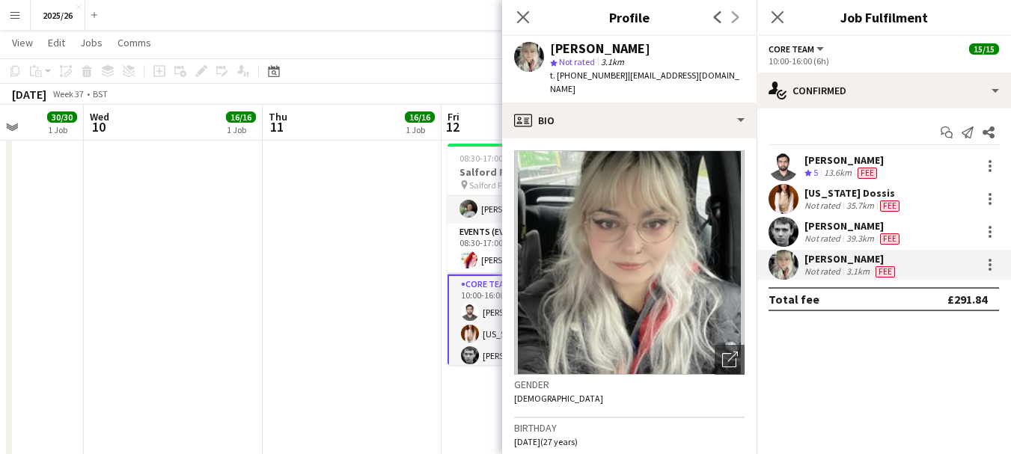
drag, startPoint x: 751, startPoint y: 173, endPoint x: 749, endPoint y: 210, distance: 36.7
click at [749, 210] on app-crew-profile-bio "Open photos pop-in Gender Female Birthday 29-08-1998 (27 years) Location 2 ward…" at bounding box center [629, 296] width 254 height 316
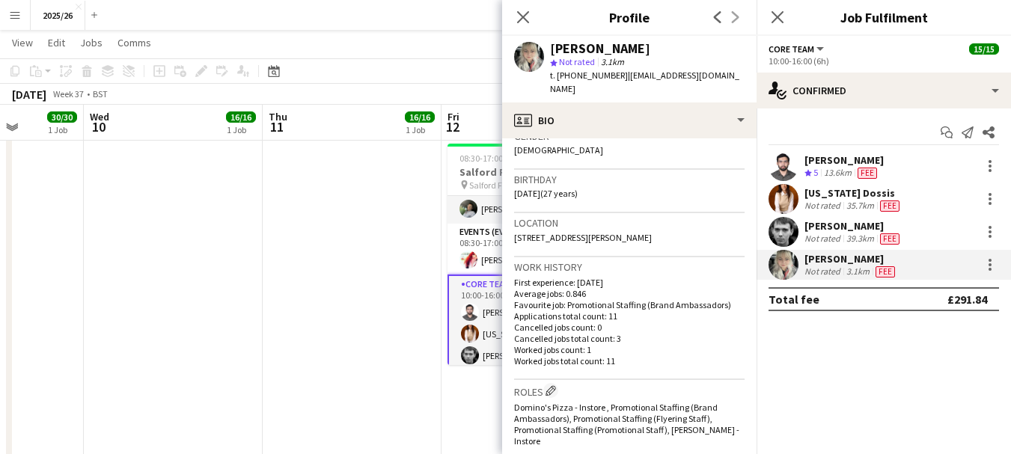
scroll to position [243, 0]
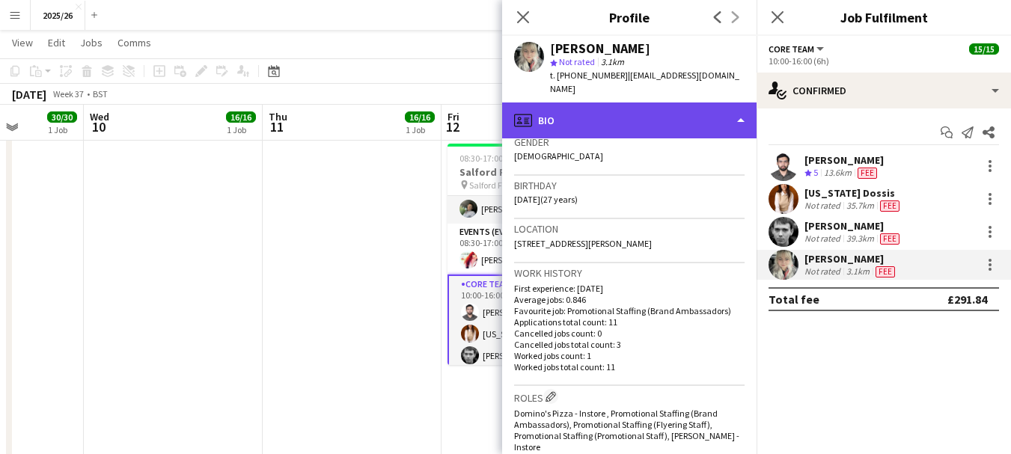
click at [679, 112] on div "profile Bio" at bounding box center [629, 121] width 254 height 36
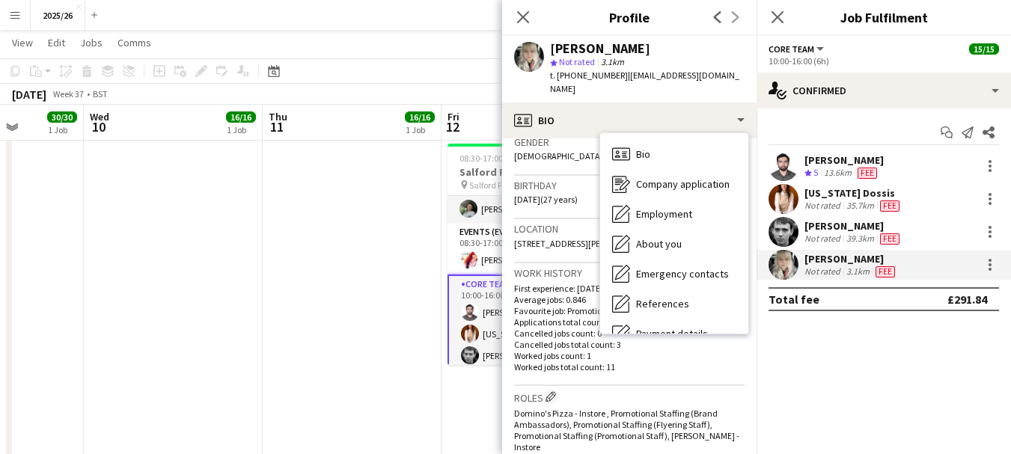
drag, startPoint x: 737, startPoint y: 267, endPoint x: 754, endPoint y: 278, distance: 20.8
click at [754, 278] on div "profile Bio Bio Bio Company application Company application Employment Employme…" at bounding box center [629, 279] width 254 height 352
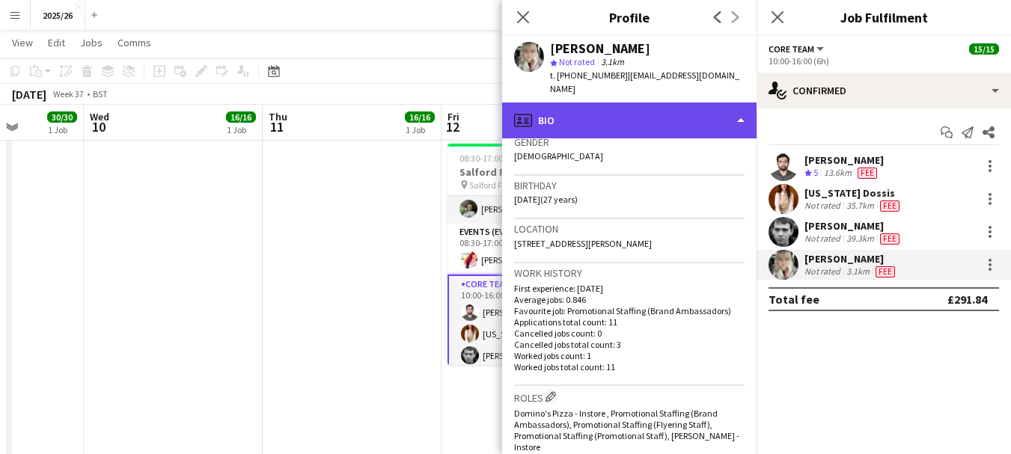
click at [701, 112] on div "profile Bio" at bounding box center [629, 121] width 254 height 36
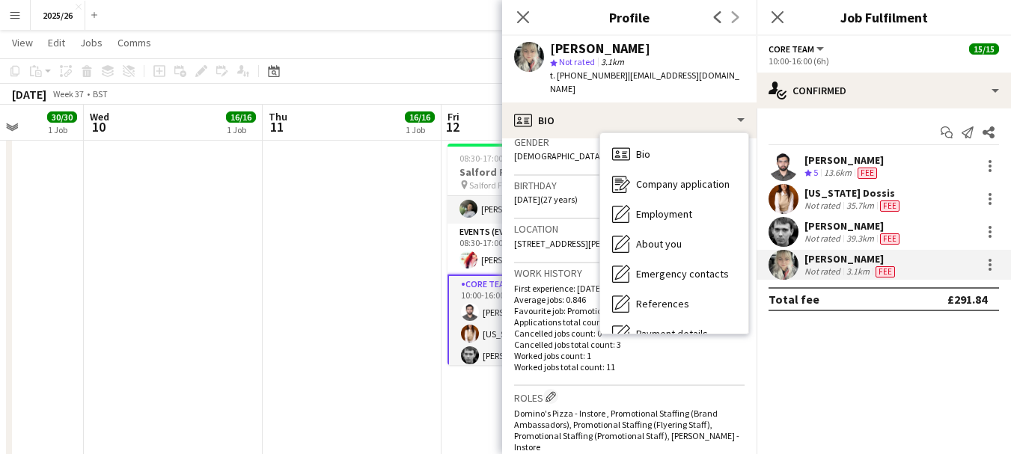
click at [547, 274] on h3 "Work history" at bounding box center [629, 272] width 231 height 13
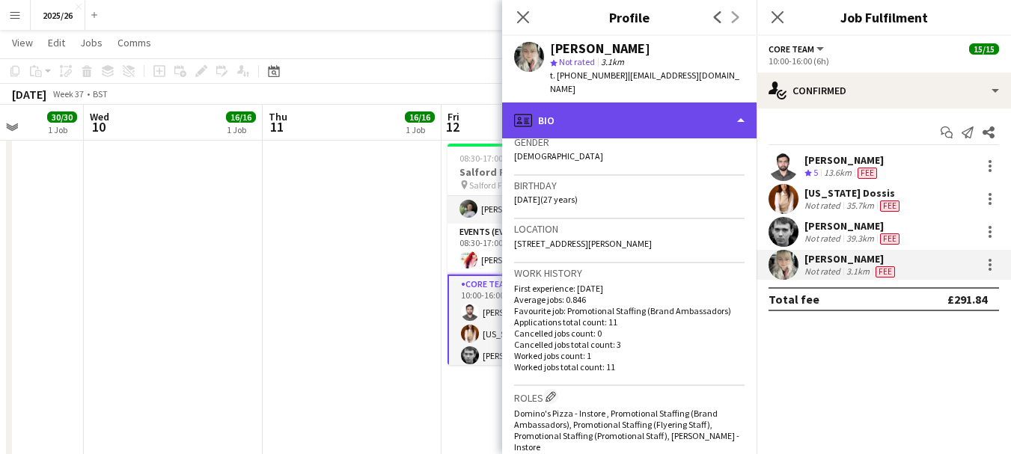
click at [679, 115] on div "profile Bio" at bounding box center [629, 121] width 254 height 36
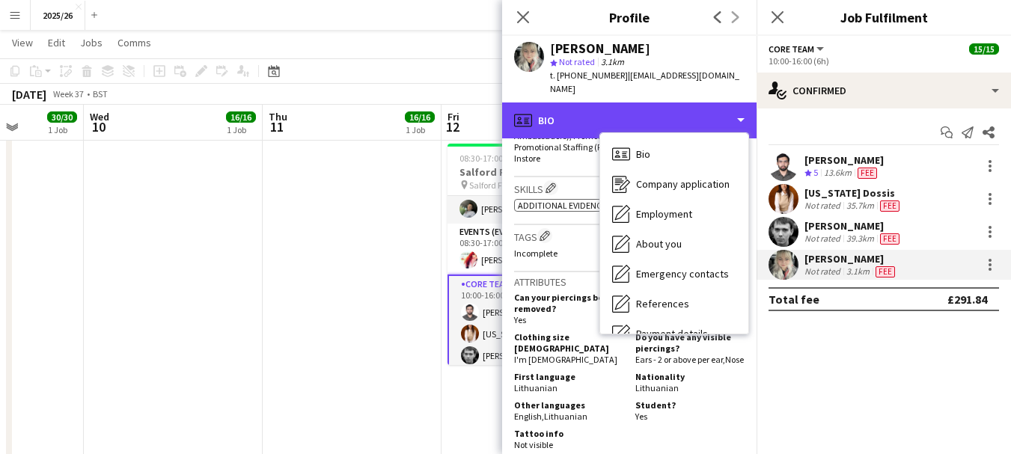
scroll to position [171, 0]
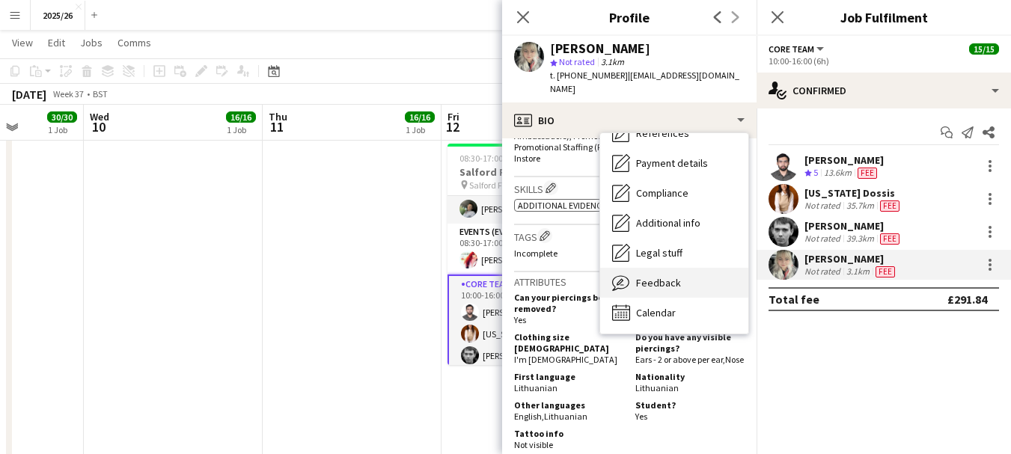
click at [707, 271] on div "Feedback Feedback" at bounding box center [674, 283] width 148 height 30
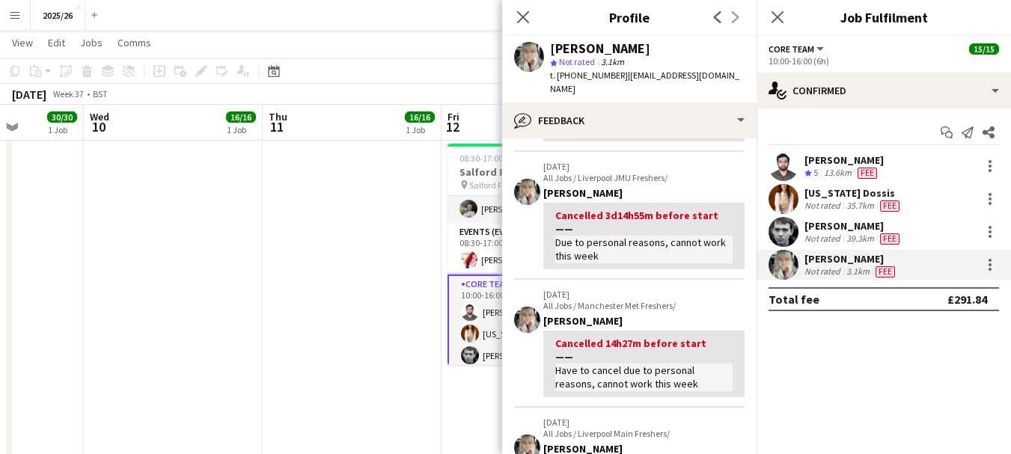
scroll to position [0, 0]
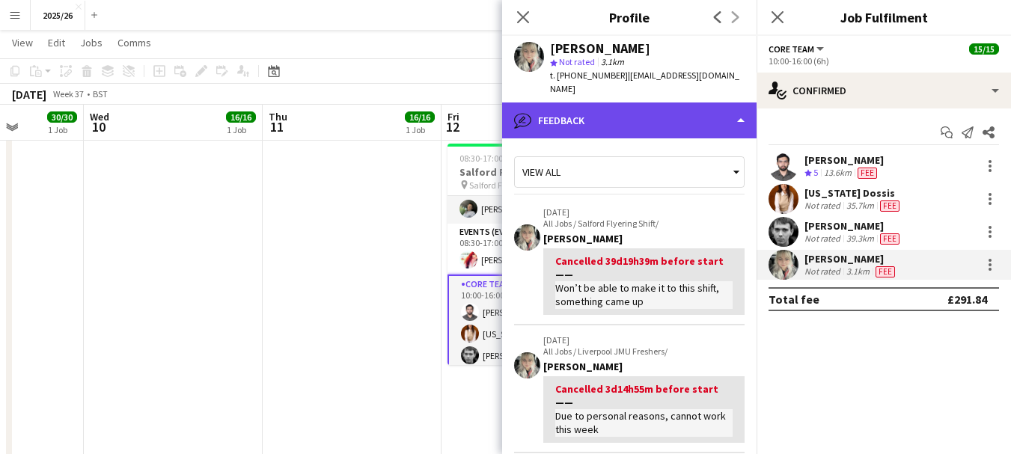
click at [667, 113] on div "bubble-pencil Feedback" at bounding box center [629, 121] width 254 height 36
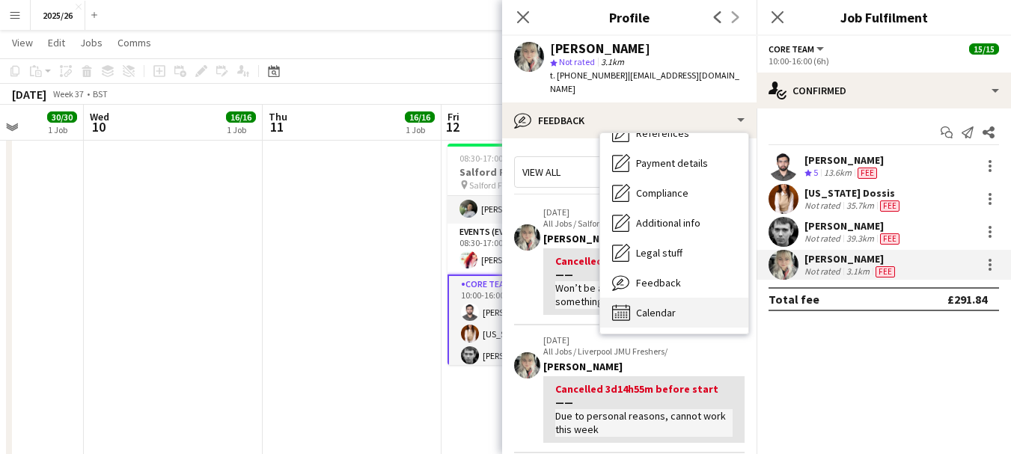
click at [727, 298] on div "Calendar Calendar" at bounding box center [674, 313] width 148 height 30
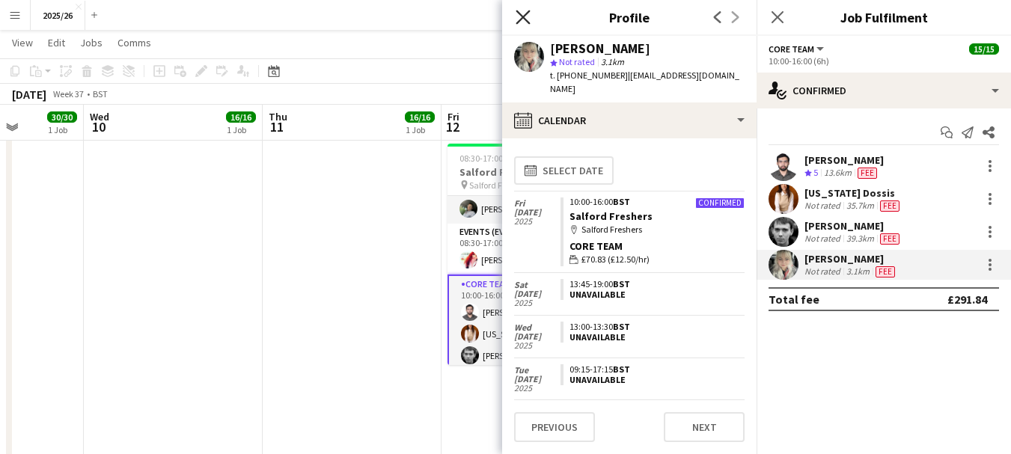
click at [525, 16] on icon "Close pop-in" at bounding box center [523, 17] width 14 height 14
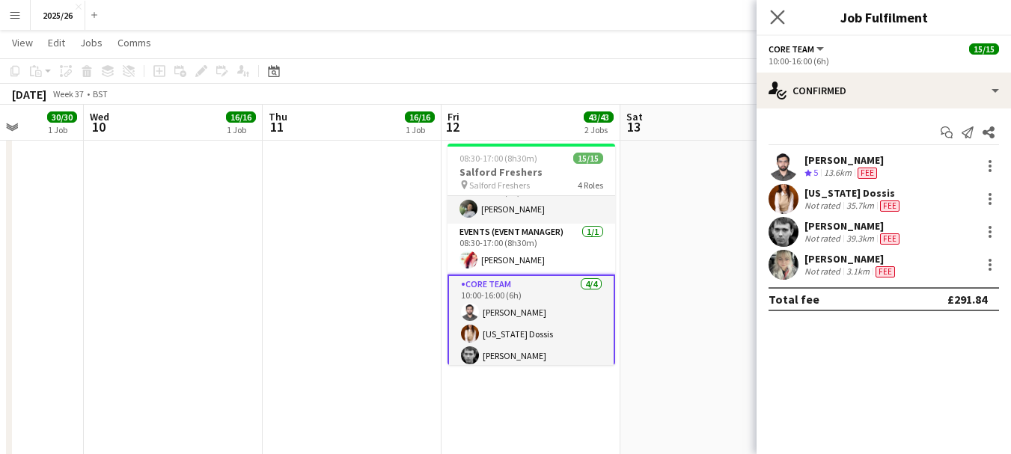
click at [782, 25] on app-icon "Close pop-in" at bounding box center [778, 18] width 22 height 22
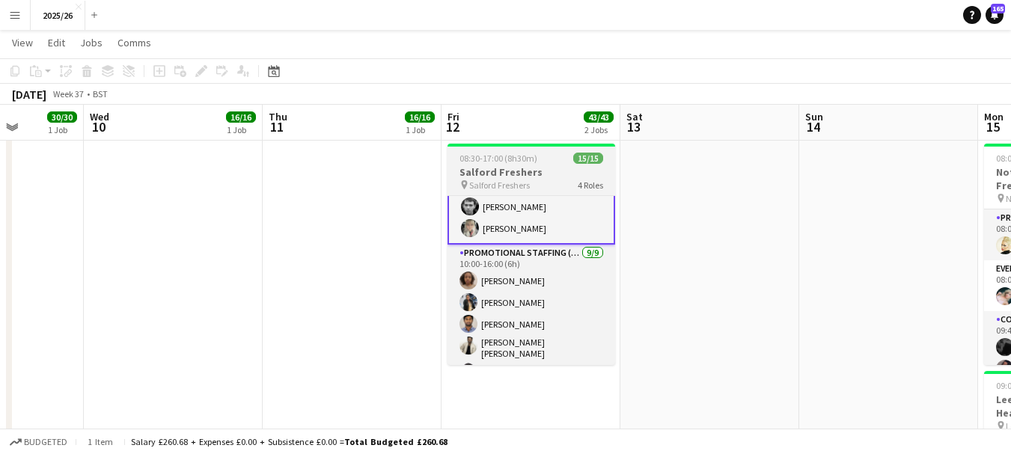
scroll to position [174, 0]
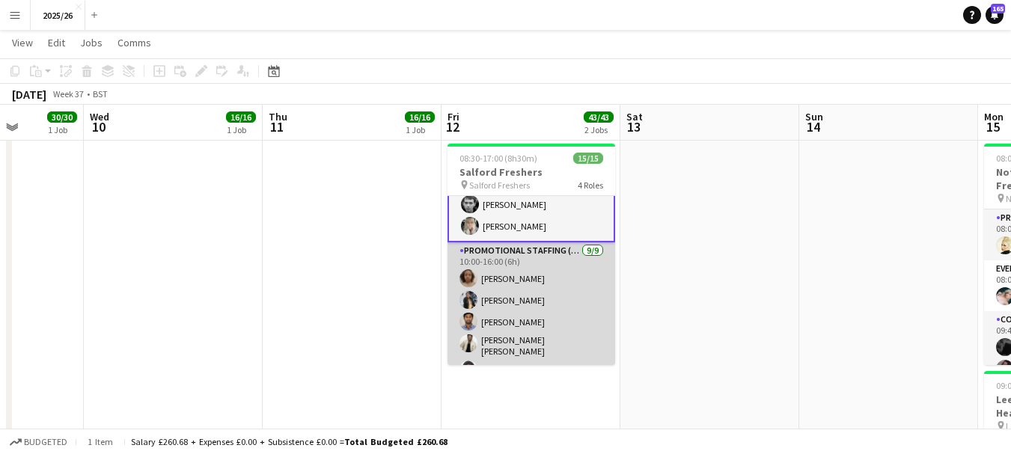
click at [568, 305] on app-card-role "Promotional Staffing (Brand Ambassadors) 9/9 10:00-16:00 (6h) Fathia Odebode Ma…" at bounding box center [532, 357] width 168 height 229
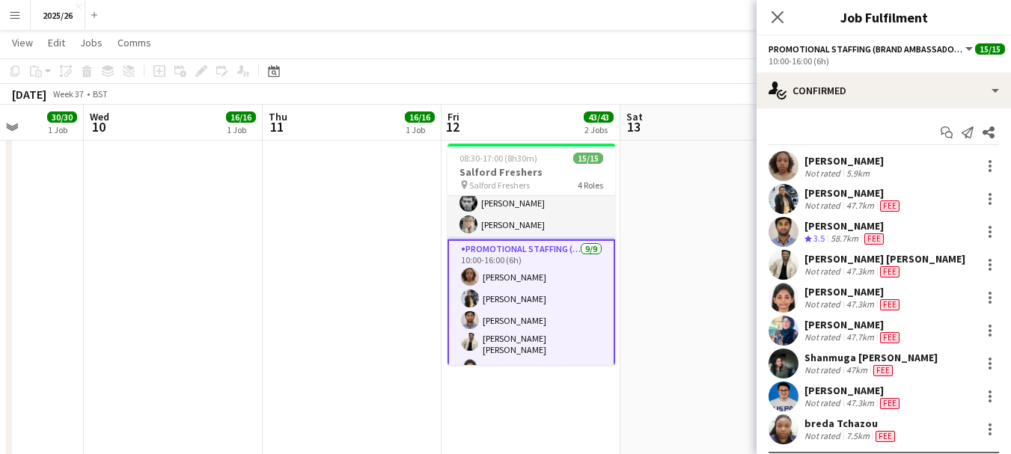
scroll to position [173, 0]
click at [830, 200] on div "Not rated" at bounding box center [824, 206] width 39 height 12
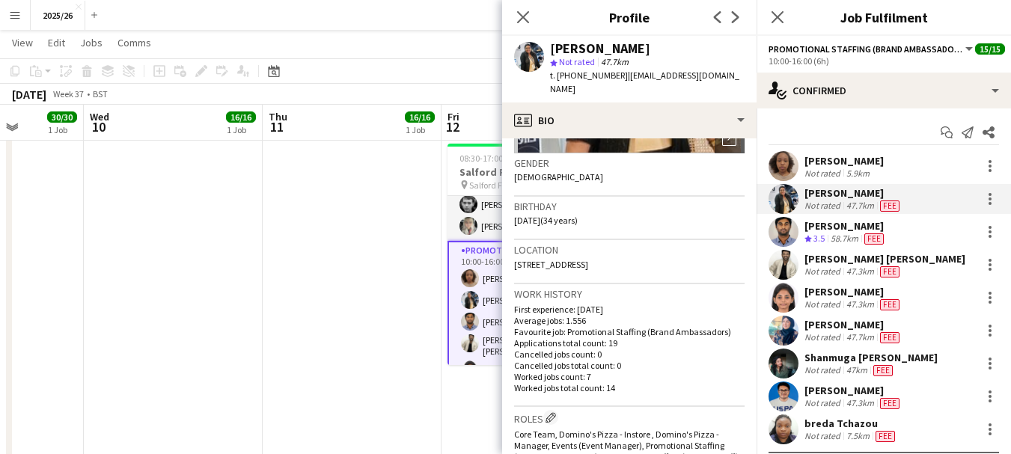
scroll to position [218, 0]
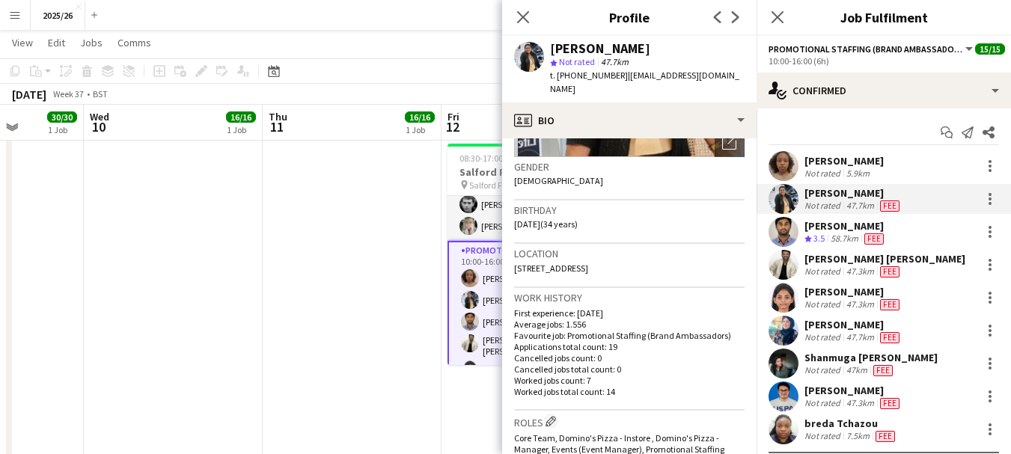
click at [841, 227] on div "Aathish Loganathan" at bounding box center [846, 225] width 82 height 13
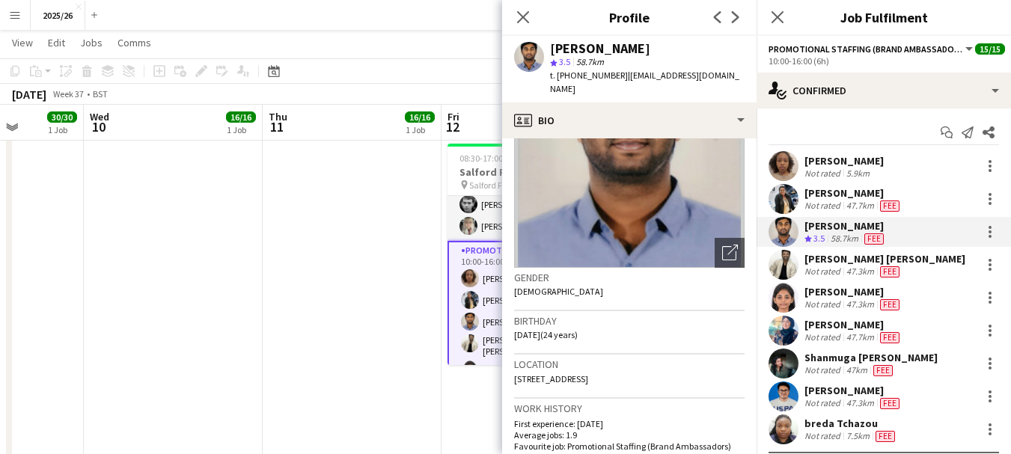
scroll to position [113, 0]
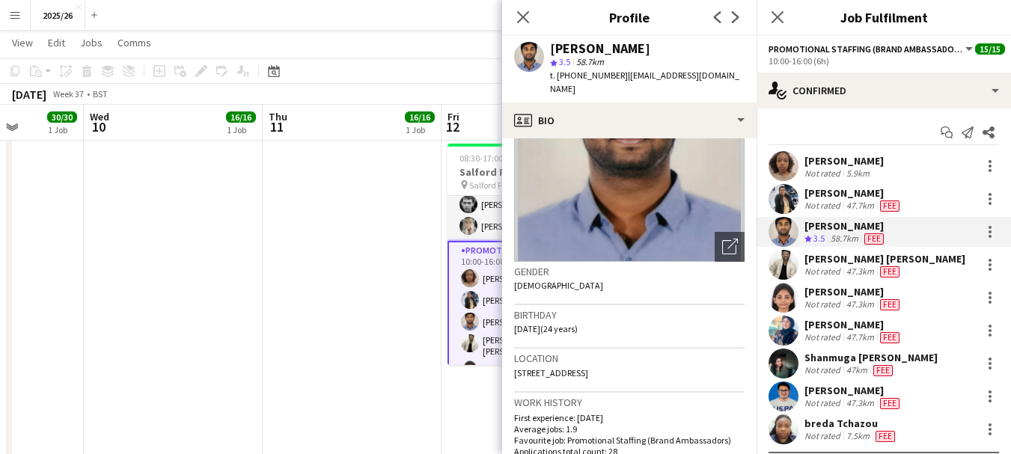
click at [844, 253] on div "ASWIN KATTIL PARAMBATH" at bounding box center [885, 258] width 161 height 13
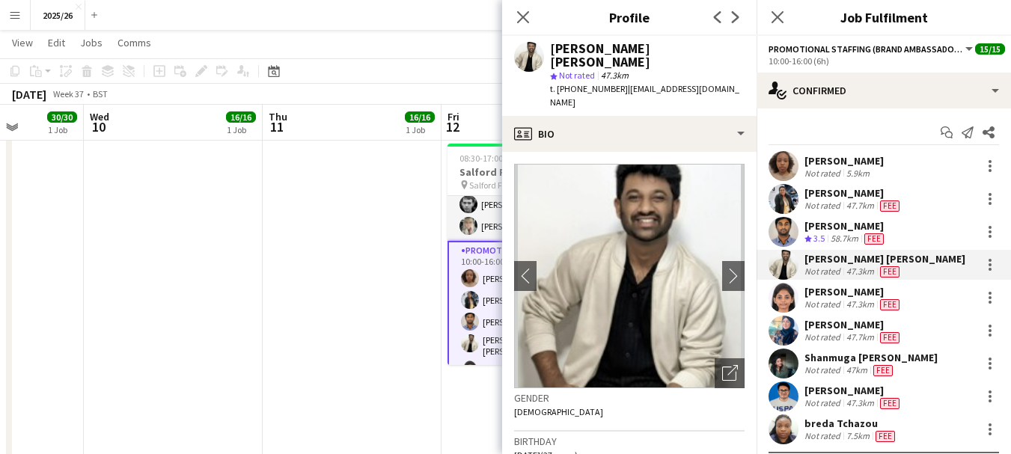
scroll to position [3, 0]
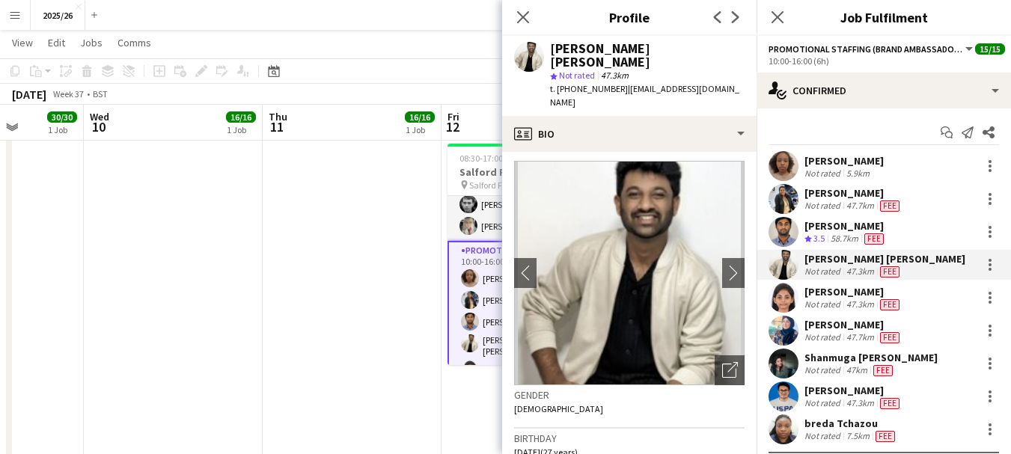
click at [828, 206] on div "Not rated" at bounding box center [824, 206] width 39 height 12
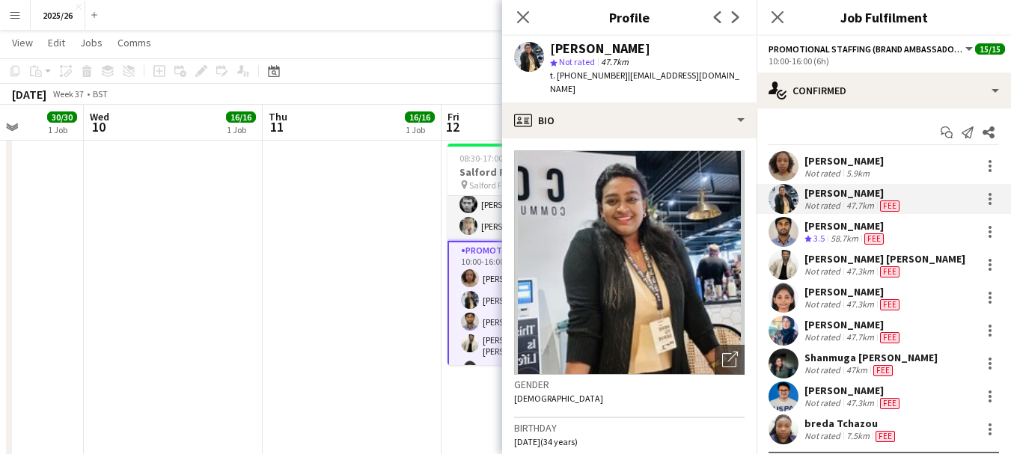
click at [841, 230] on div "Aathish Loganathan" at bounding box center [846, 225] width 82 height 13
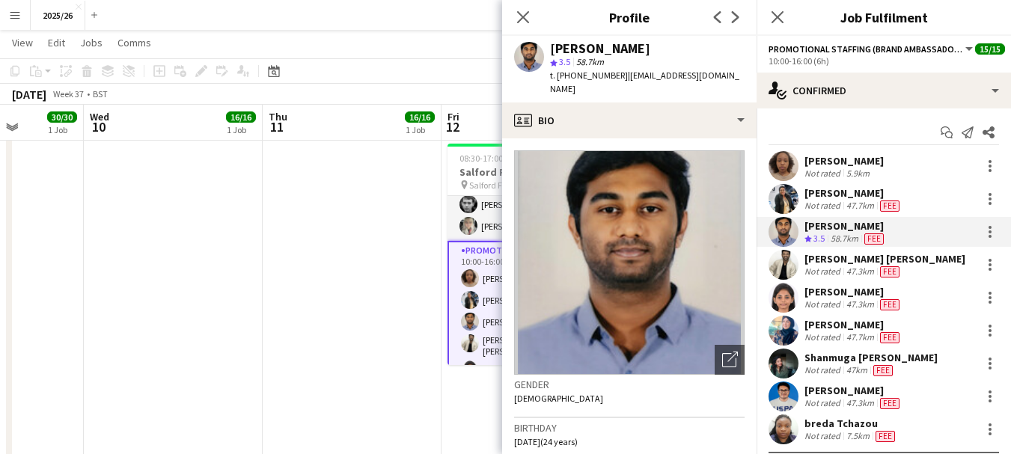
click at [689, 138] on app-crew-profile-bio "Open photos pop-in Gender Male Birthday 03-02-2001 (24 years) Location 12 Clare…" at bounding box center [629, 296] width 254 height 316
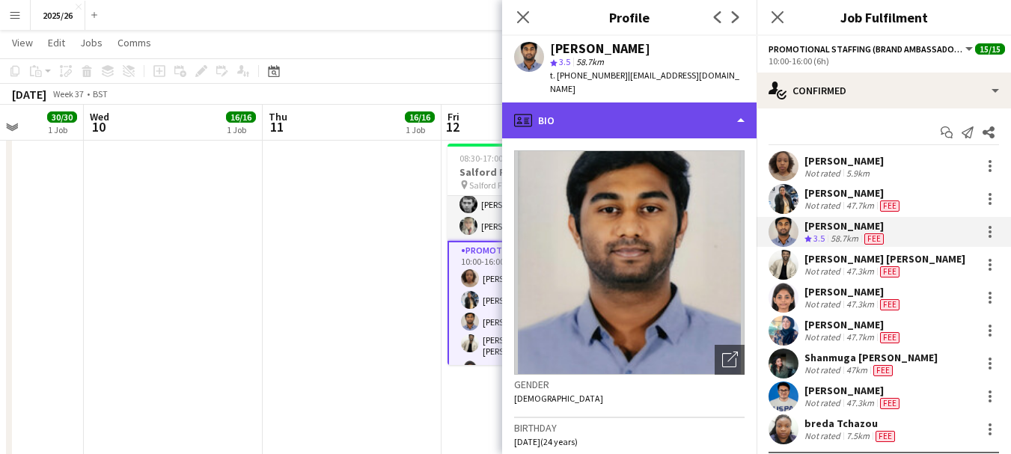
click at [669, 105] on div "profile Bio" at bounding box center [629, 121] width 254 height 36
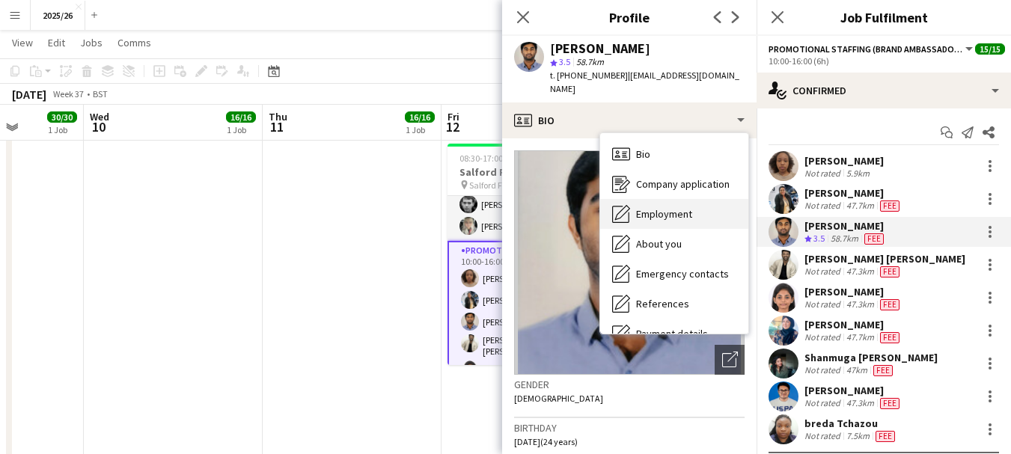
click at [705, 199] on div "Employment Employment" at bounding box center [674, 214] width 148 height 30
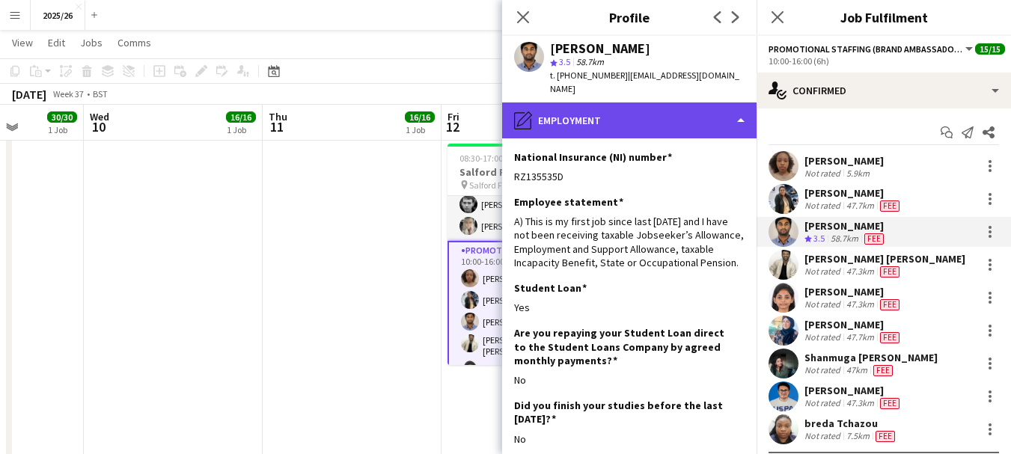
click at [681, 124] on div "pencil4 Employment" at bounding box center [629, 121] width 254 height 36
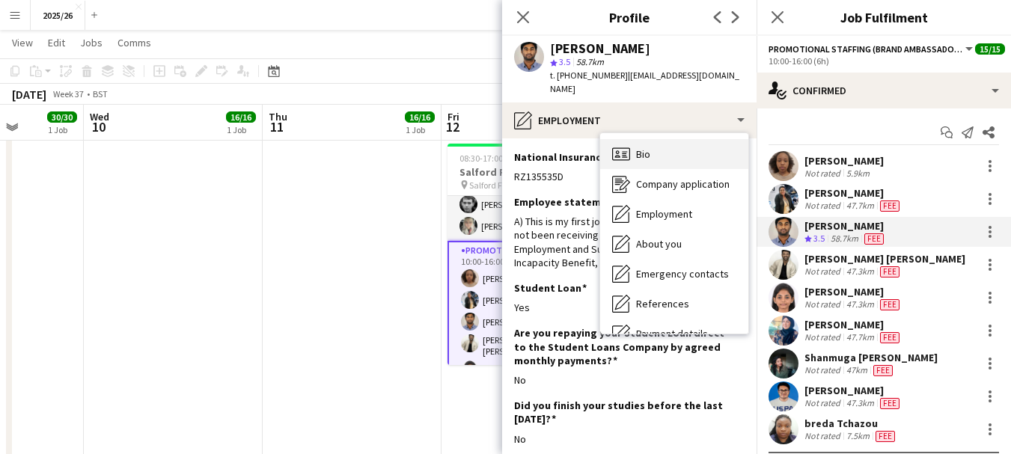
click at [677, 150] on div "Bio Bio" at bounding box center [674, 154] width 148 height 30
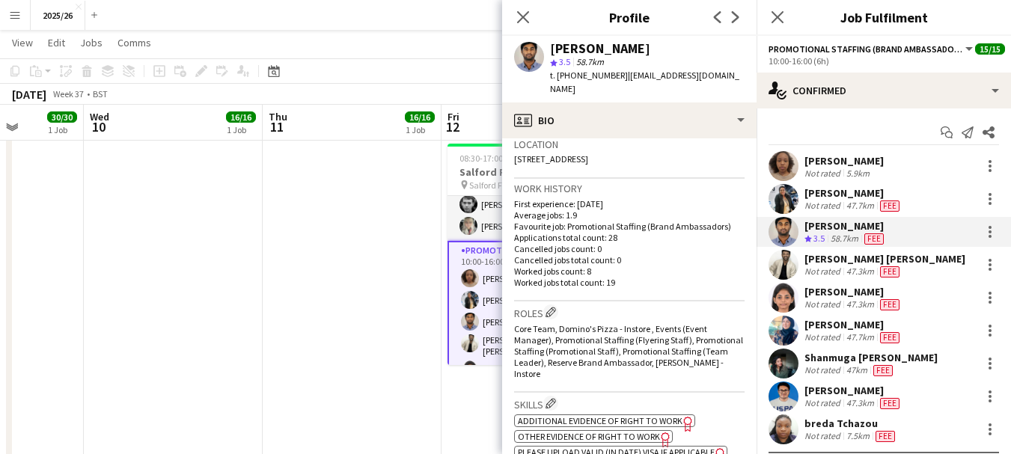
scroll to position [339, 0]
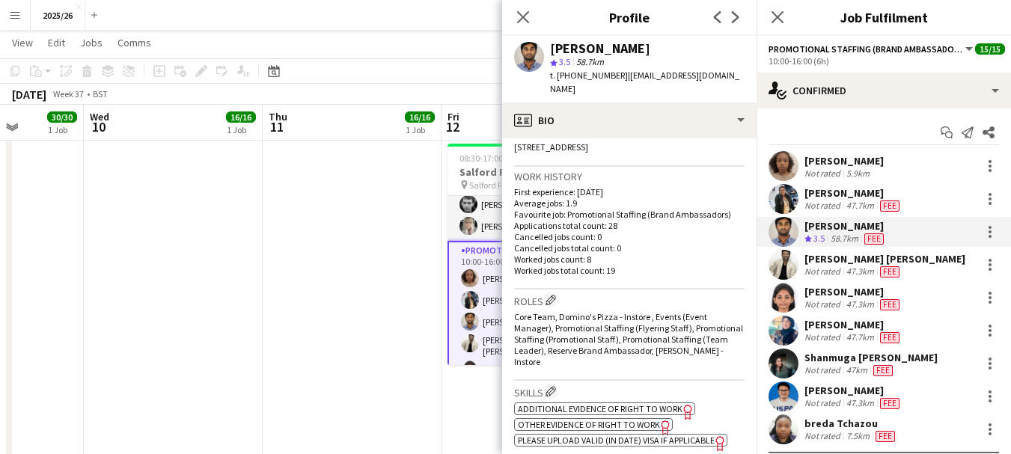
click at [659, 412] on span "Additional evidence of Right to Work" at bounding box center [600, 408] width 165 height 11
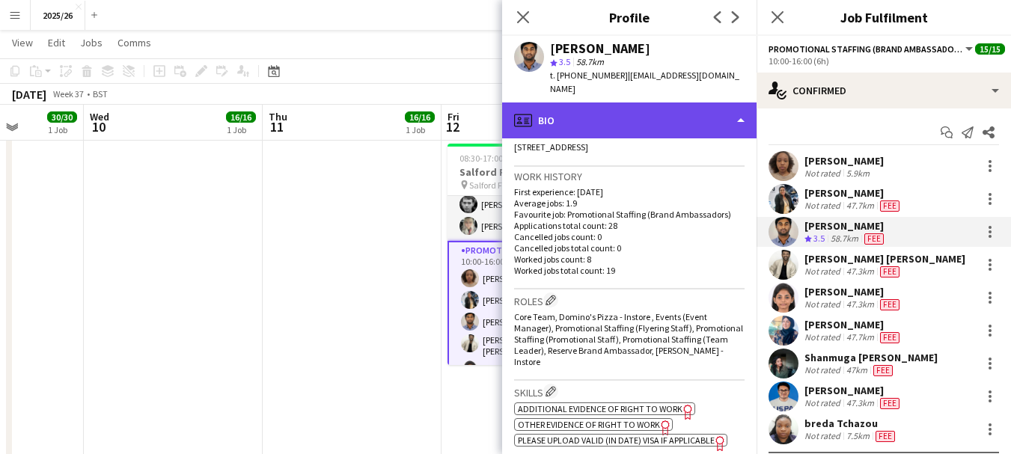
click at [641, 109] on div "profile Bio" at bounding box center [629, 121] width 254 height 36
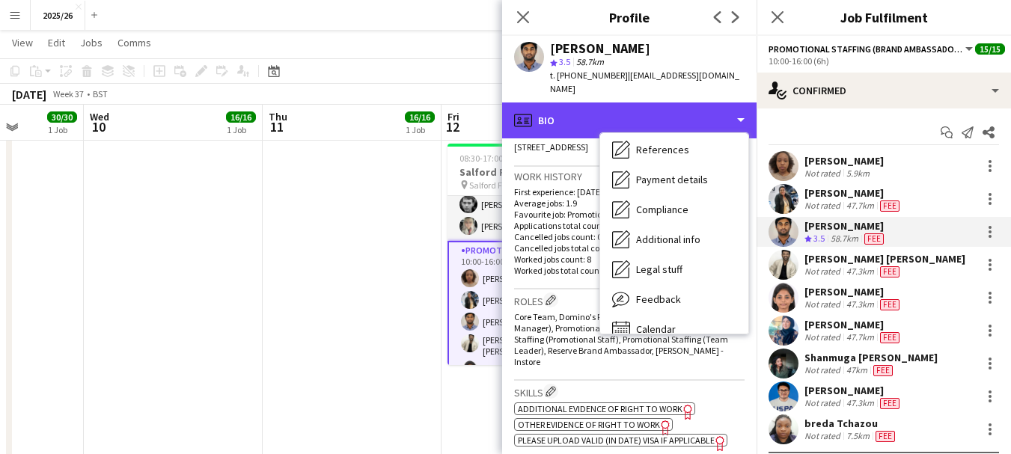
scroll to position [171, 0]
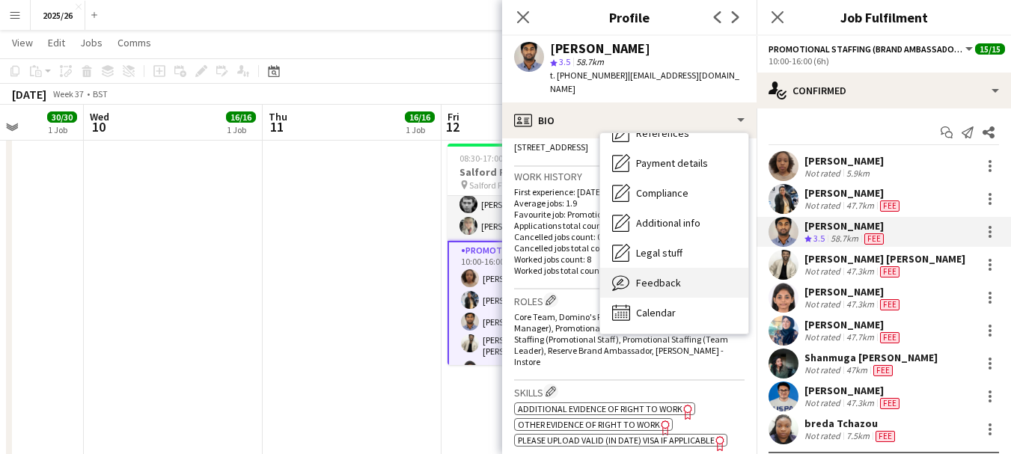
click at [699, 268] on div "Feedback Feedback" at bounding box center [674, 283] width 148 height 30
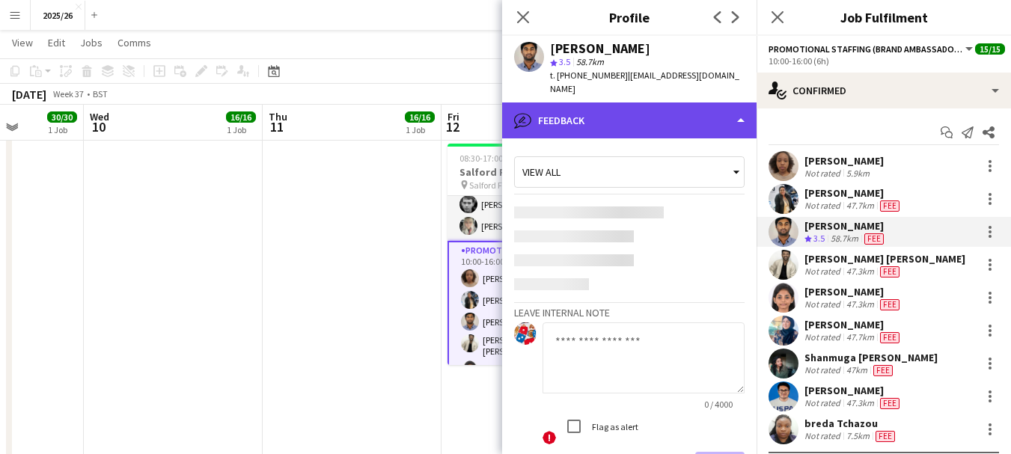
click at [674, 109] on div "bubble-pencil Feedback" at bounding box center [629, 121] width 254 height 36
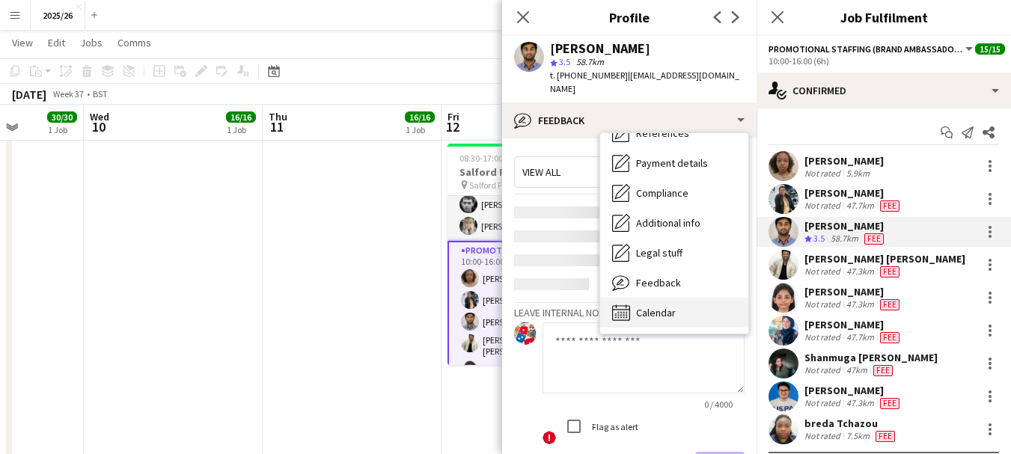
click at [713, 298] on div "Calendar Calendar" at bounding box center [674, 313] width 148 height 30
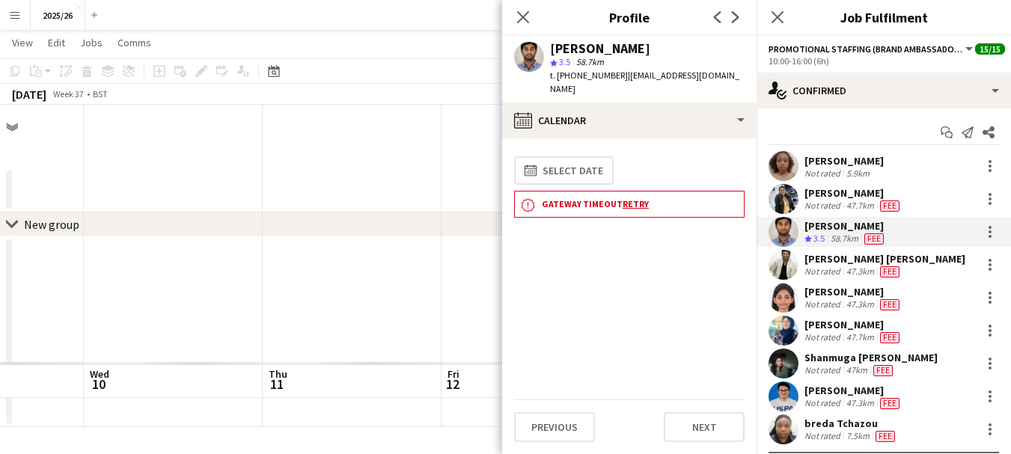
scroll to position [0, 0]
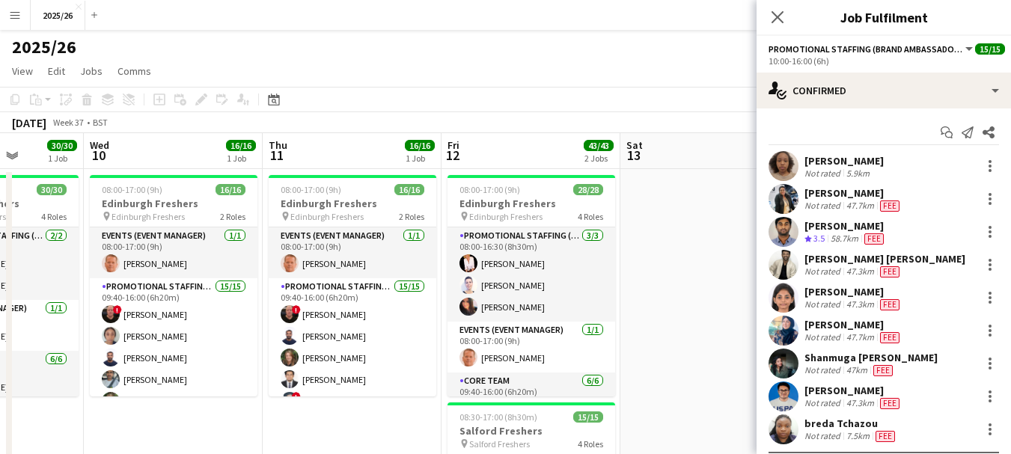
click at [903, 304] on div "Not rated 47.3km Fee" at bounding box center [854, 305] width 98 height 12
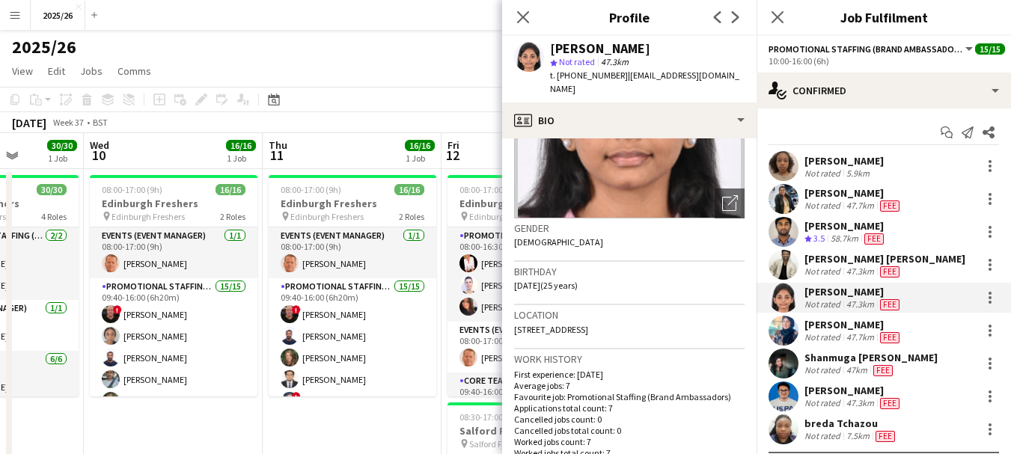
scroll to position [178, 0]
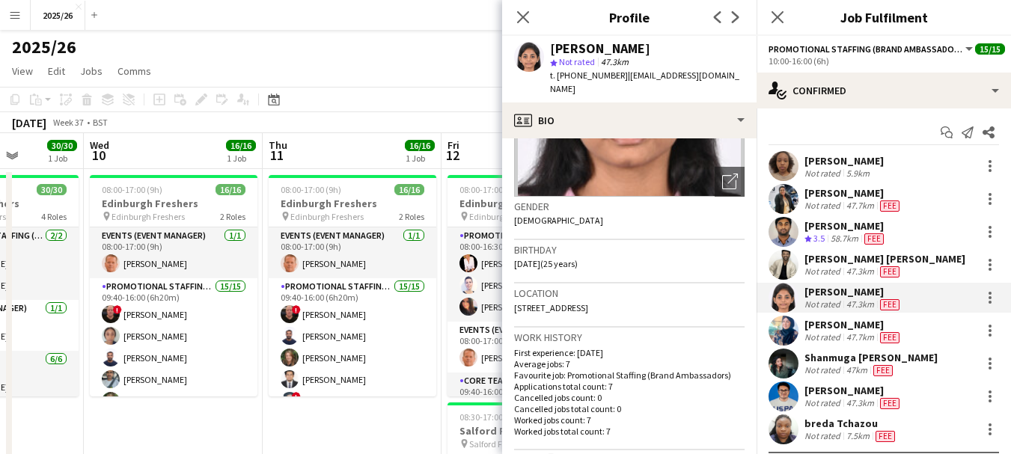
click at [796, 332] on app-user-avatar at bounding box center [784, 331] width 30 height 30
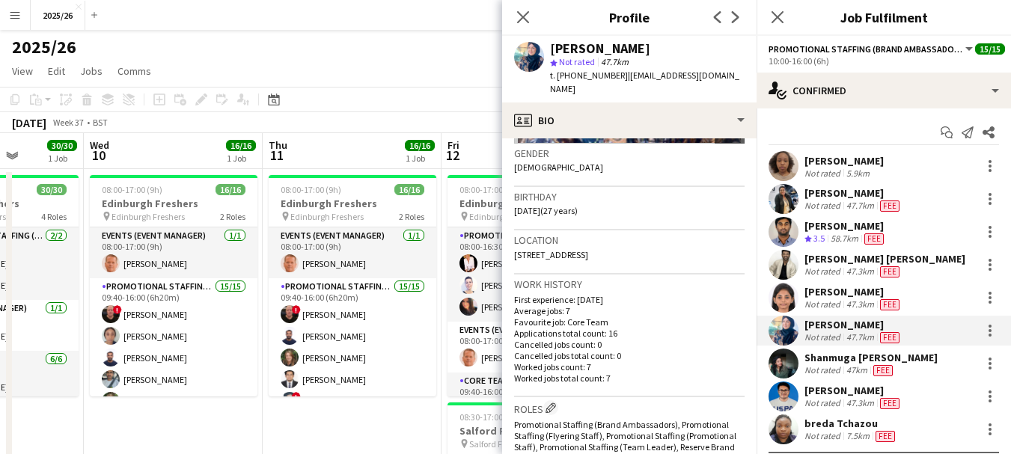
scroll to position [198, 0]
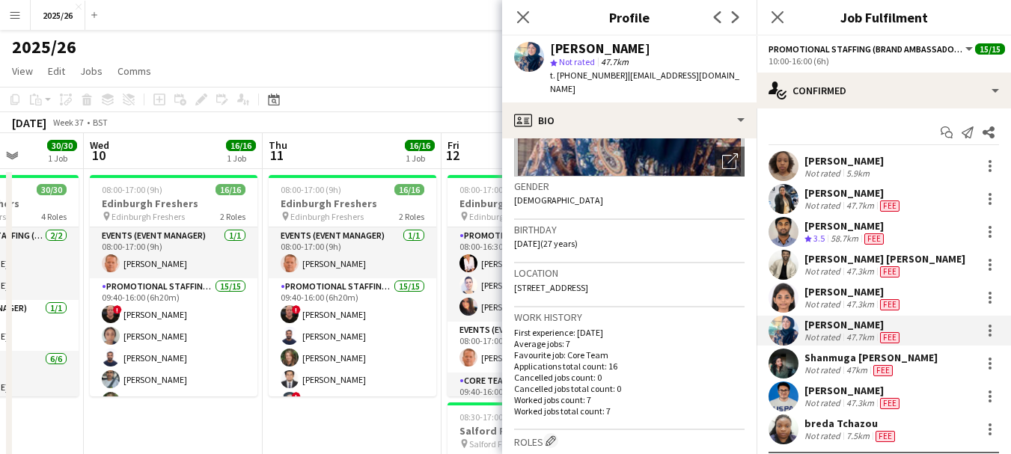
click at [871, 362] on div "Shanmuga Priya Annadorai" at bounding box center [871, 357] width 133 height 13
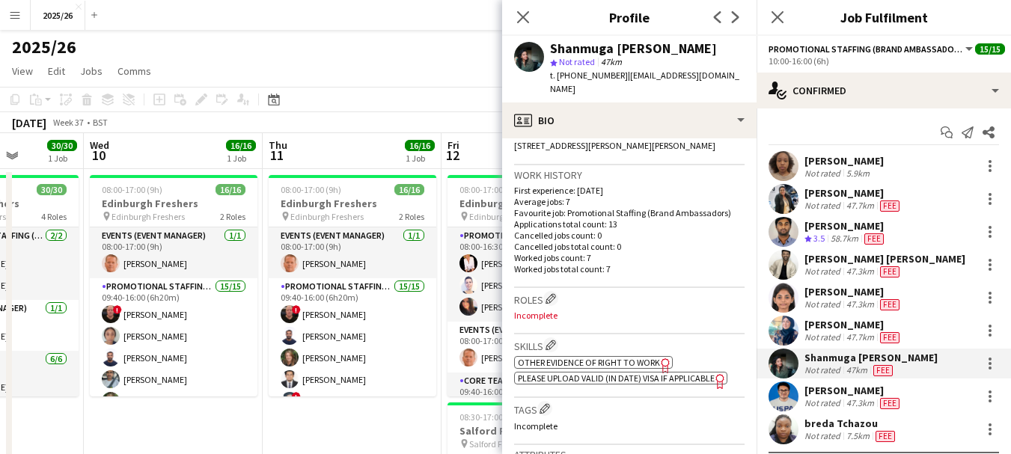
scroll to position [335, 0]
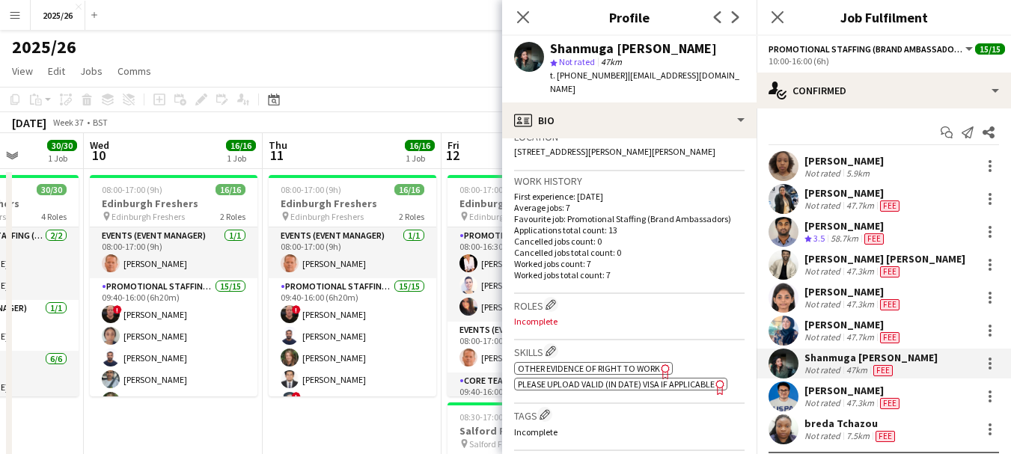
click at [852, 404] on div "47.3km" at bounding box center [861, 403] width 34 height 12
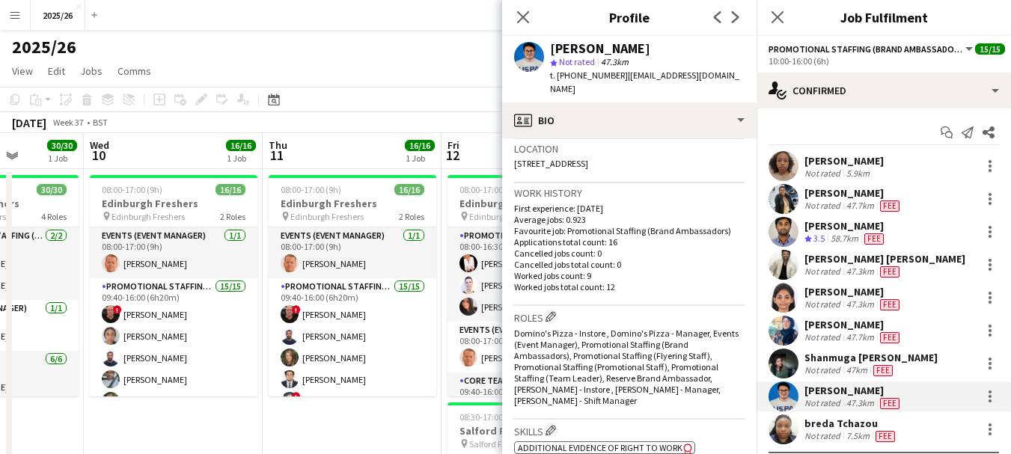
scroll to position [391, 0]
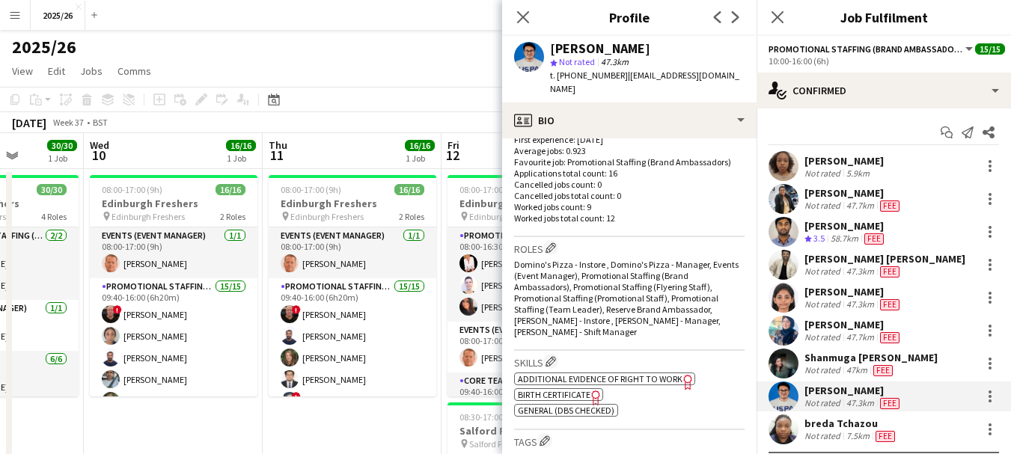
click at [900, 430] on div "breda Tchazou Not rated 7.5km Fee" at bounding box center [884, 430] width 254 height 30
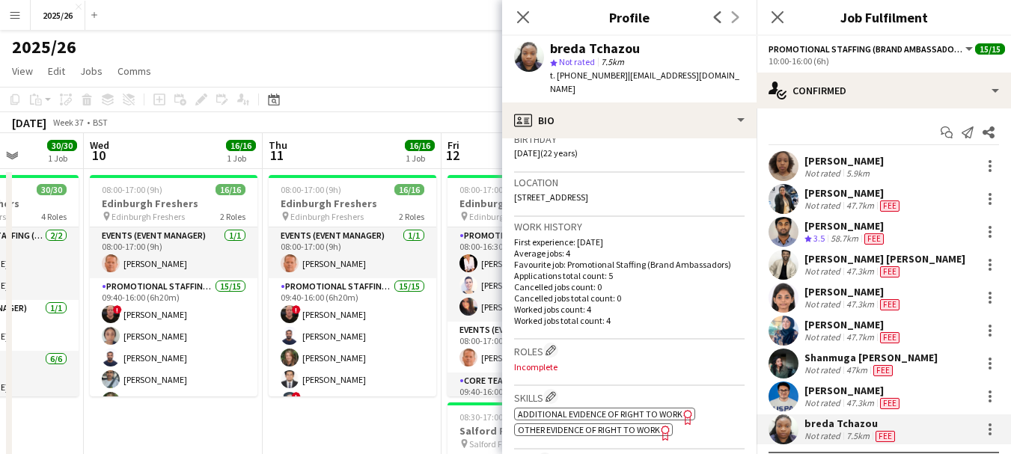
scroll to position [501, 0]
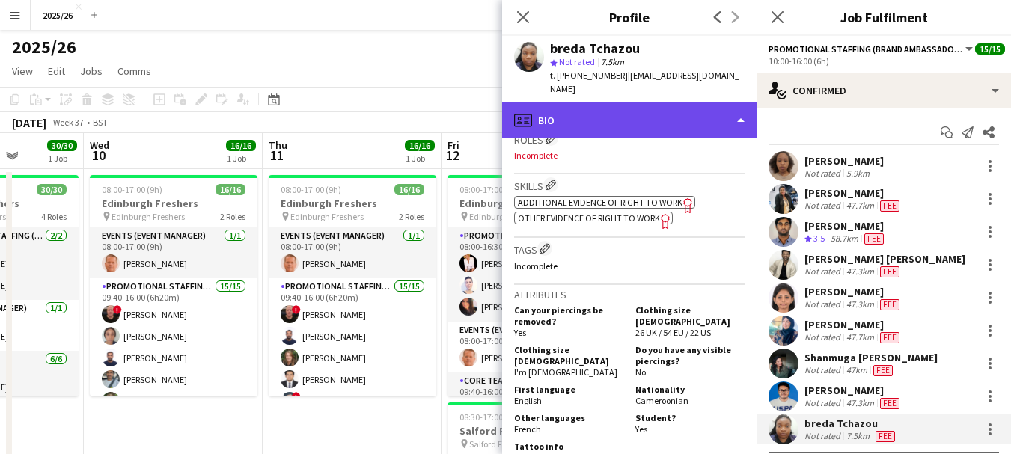
click at [652, 121] on div "profile Bio" at bounding box center [629, 121] width 254 height 36
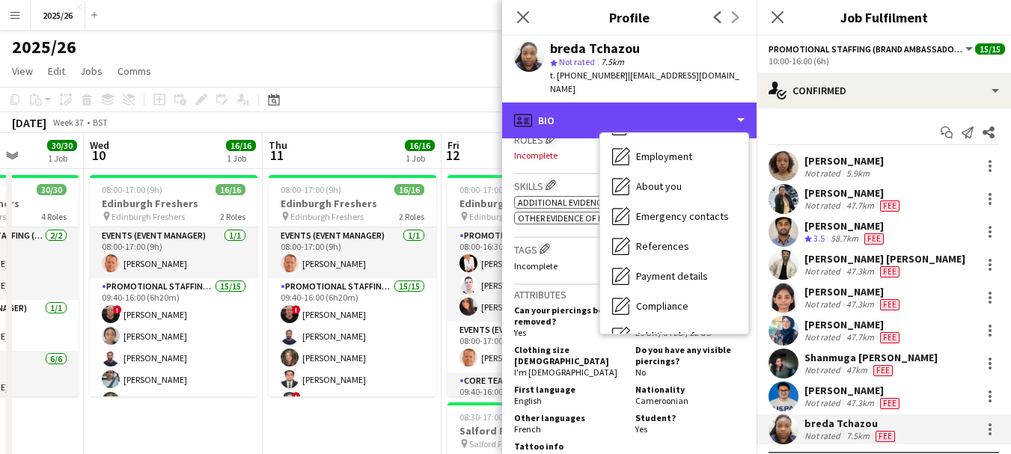
scroll to position [171, 0]
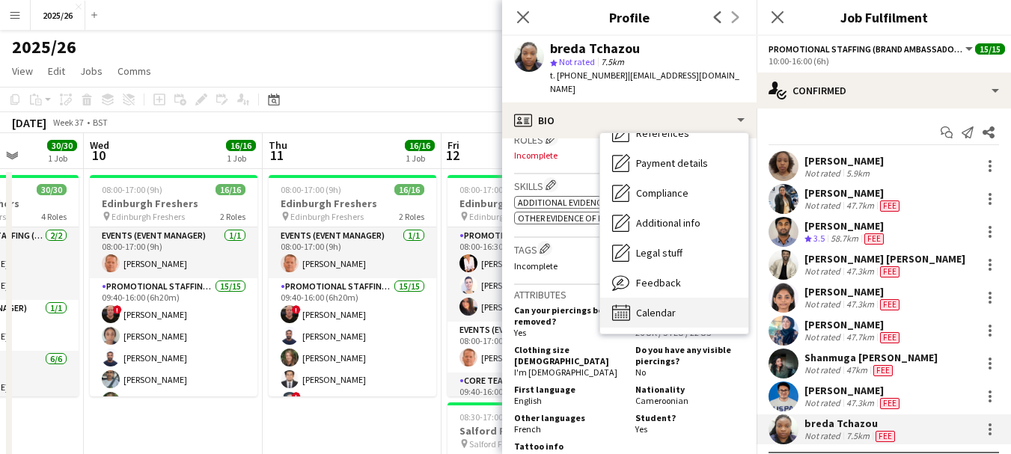
click at [700, 302] on div "Calendar Calendar" at bounding box center [674, 313] width 148 height 30
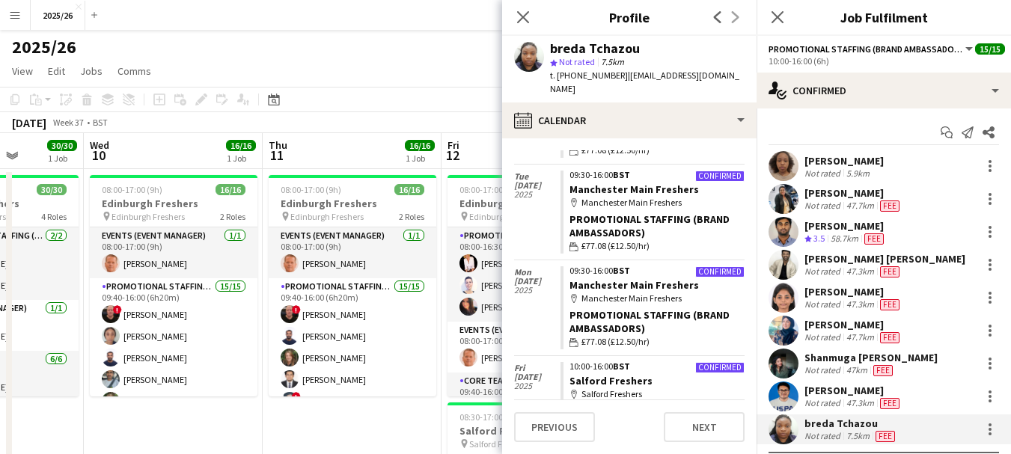
scroll to position [160, 0]
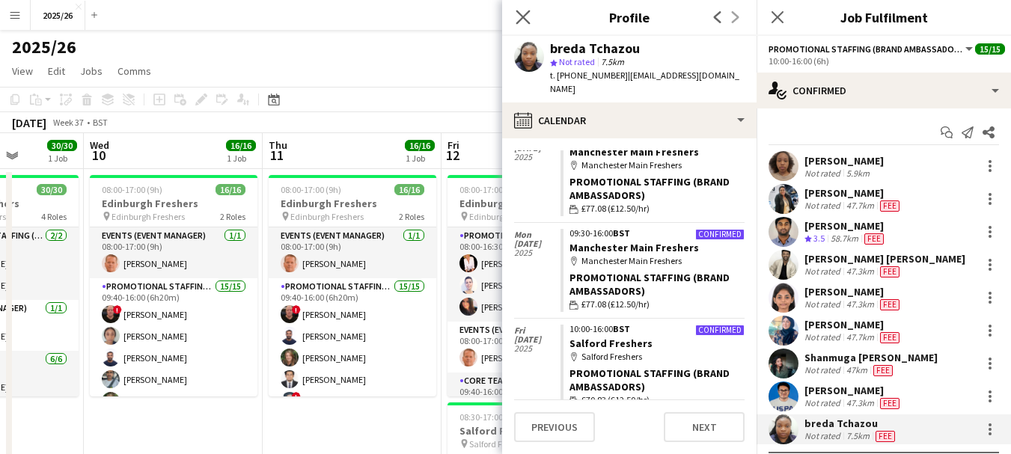
click at [522, 25] on app-icon "Close pop-in" at bounding box center [524, 18] width 22 height 22
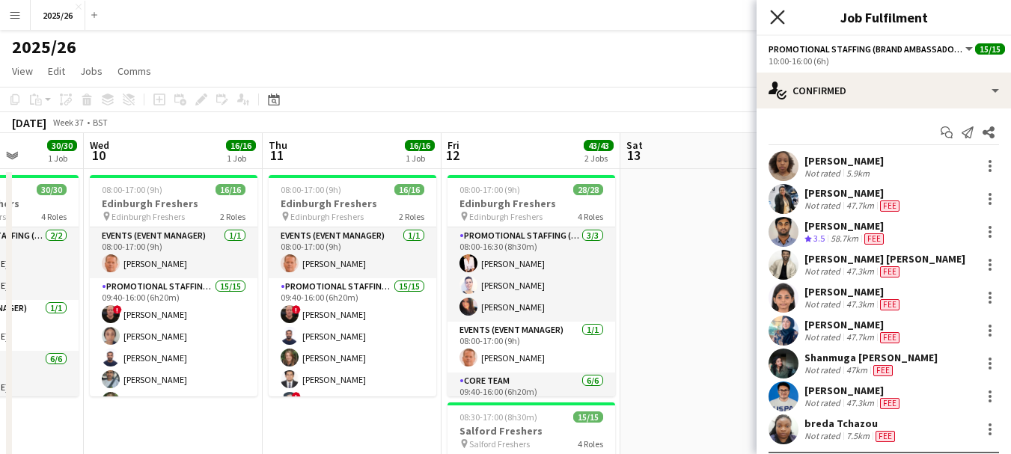
click at [772, 15] on icon "Close pop-in" at bounding box center [777, 17] width 14 height 14
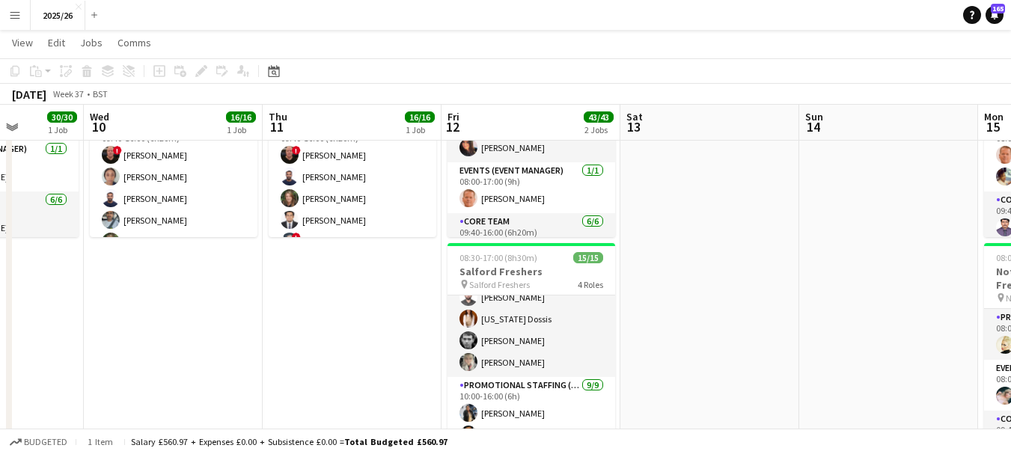
scroll to position [111, 0]
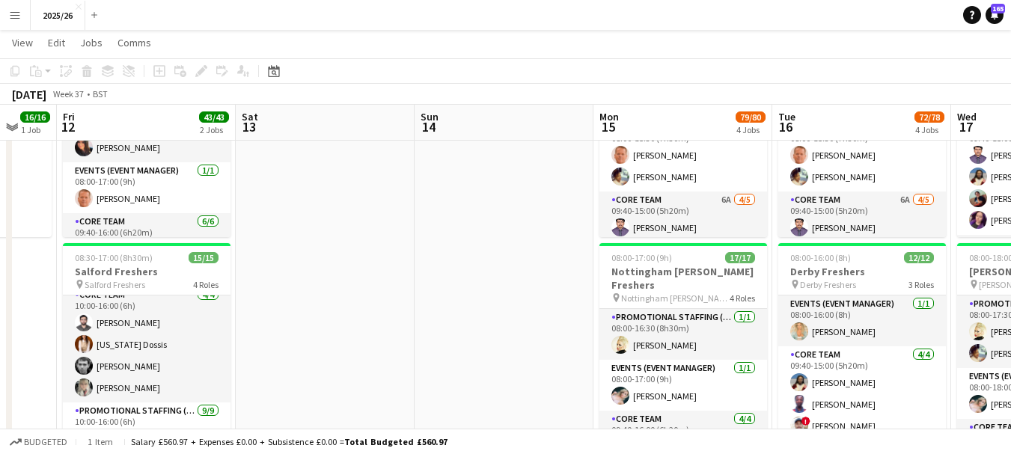
drag, startPoint x: 772, startPoint y: 194, endPoint x: 403, endPoint y: 216, distance: 368.9
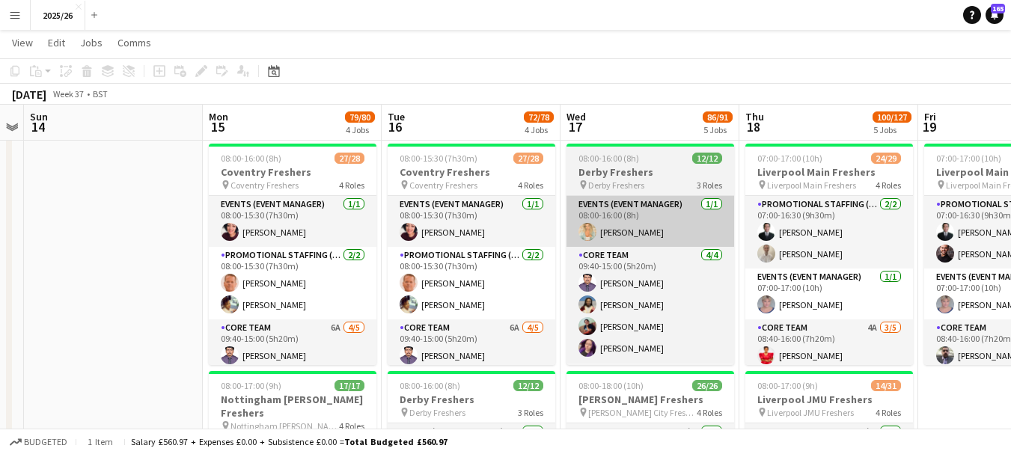
scroll to position [0, 512]
drag, startPoint x: 885, startPoint y: 271, endPoint x: 580, endPoint y: 219, distance: 309.9
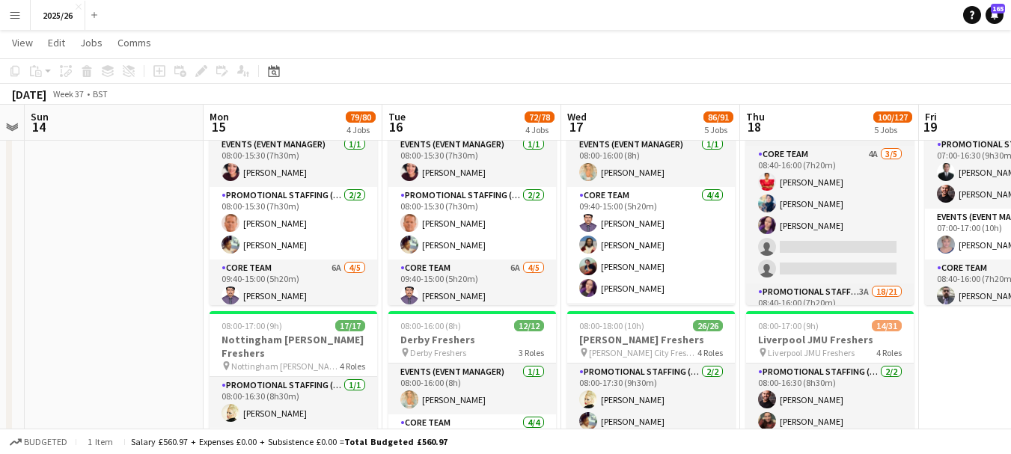
scroll to position [148, 0]
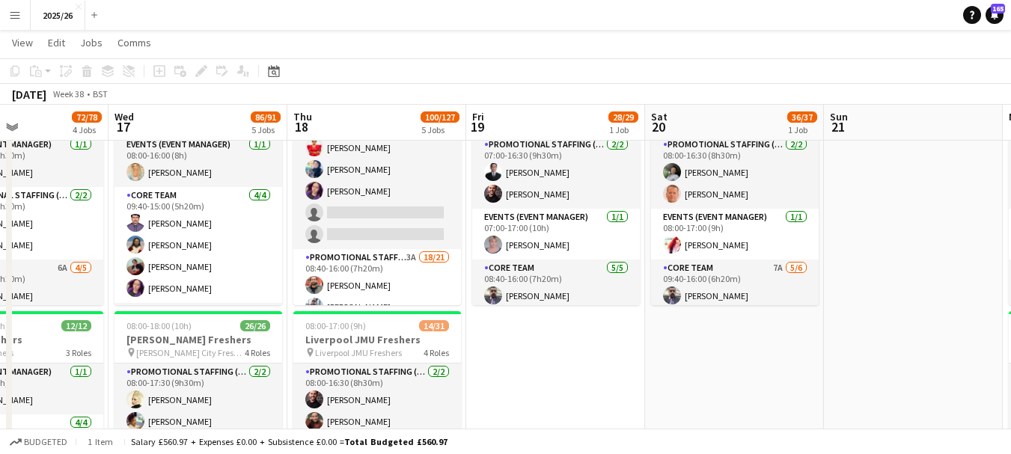
drag, startPoint x: 841, startPoint y: 369, endPoint x: 421, endPoint y: 317, distance: 422.3
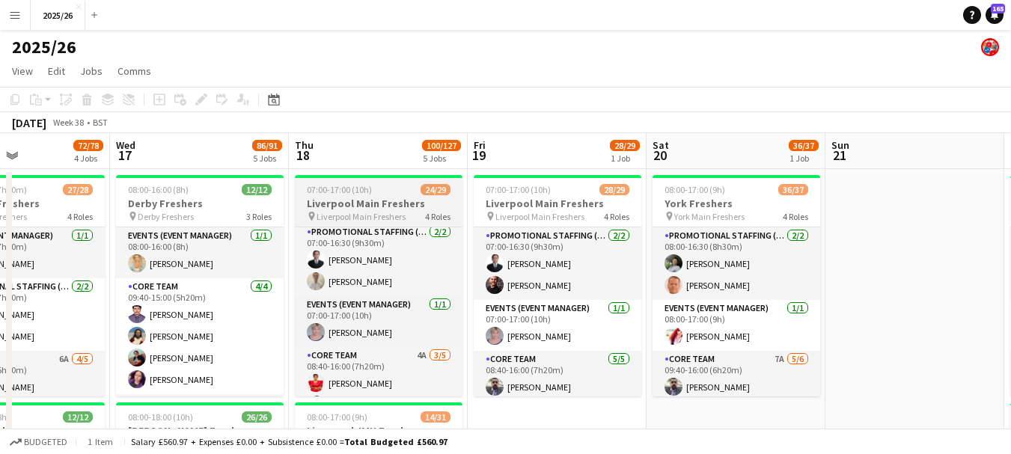
scroll to position [0, 0]
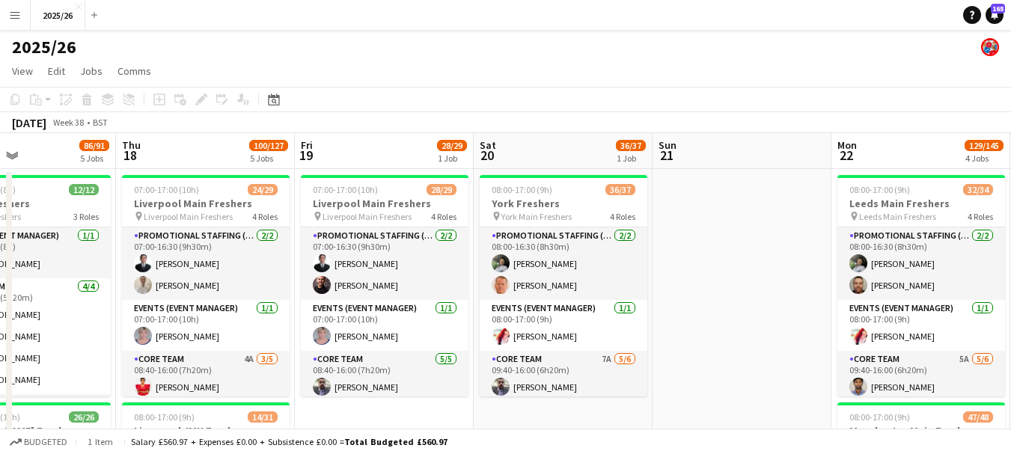
drag, startPoint x: 975, startPoint y: 405, endPoint x: 798, endPoint y: 375, distance: 179.2
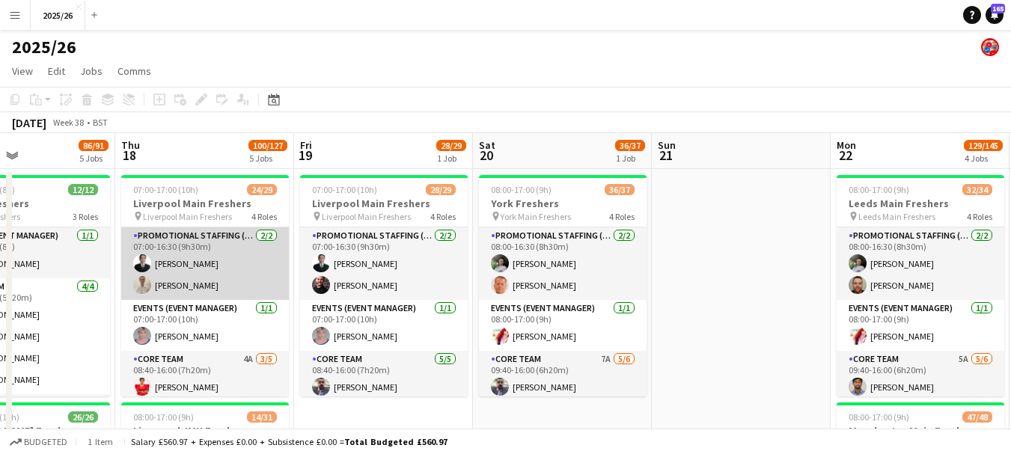
click at [200, 277] on app-card-role "Promotional Staffing (Team Leader) 2/2 07:00-16:30 (9h30m) Muhammad Asymawi Bin…" at bounding box center [205, 264] width 168 height 73
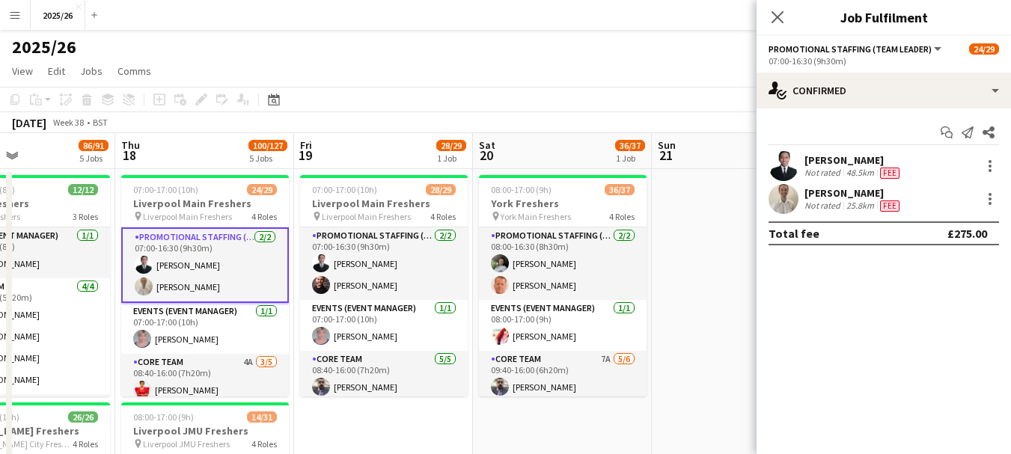
click at [834, 185] on div "Adam Mather Not rated 25.8km Fee" at bounding box center [884, 199] width 254 height 30
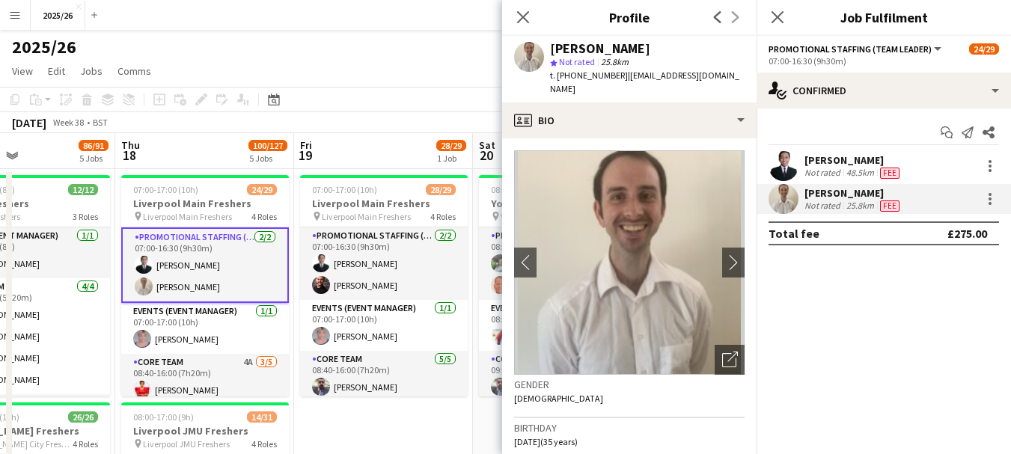
click at [767, 165] on div "Muhammad Asymawi Bin Ramli Not rated 48.5km Fee" at bounding box center [884, 166] width 254 height 30
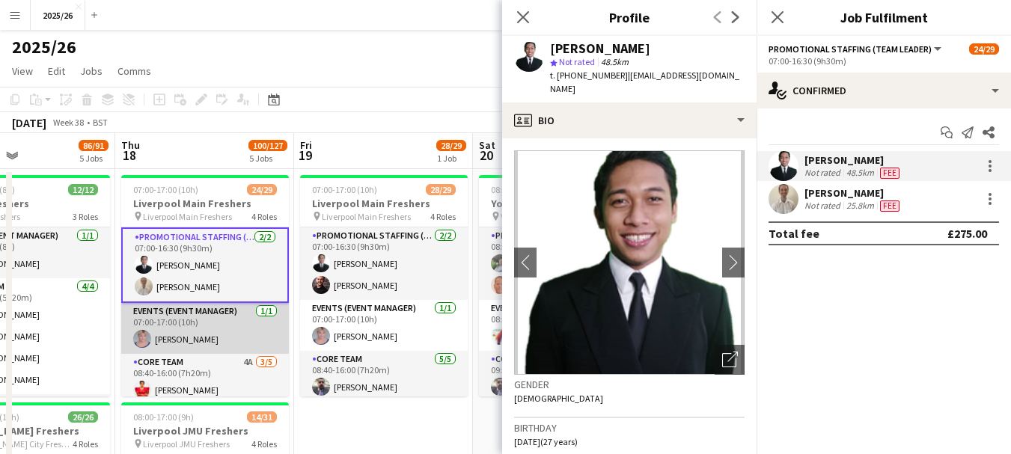
click at [215, 350] on app-card-role "Events (Event Manager) 1/1 07:00-17:00 (10h) Amy Spencer" at bounding box center [205, 328] width 168 height 51
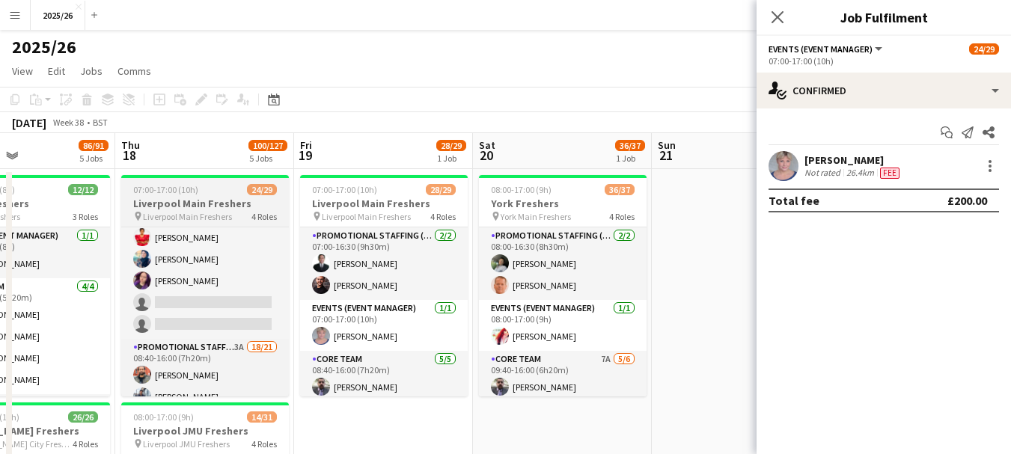
scroll to position [148, 0]
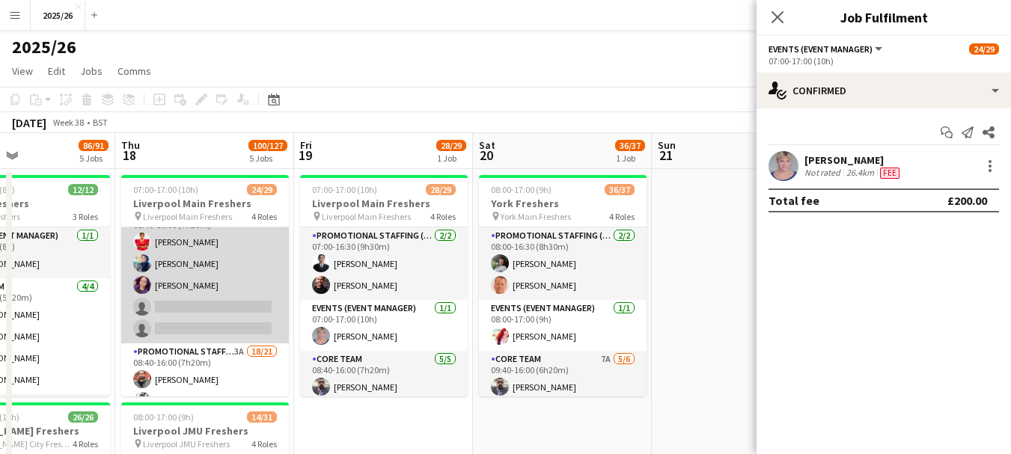
click at [224, 271] on app-card-role "Core Team 4A 3/5 08:40-16:00 (7h20m) Annes Louis Amel Hadfi Megan Noone single-…" at bounding box center [205, 275] width 168 height 138
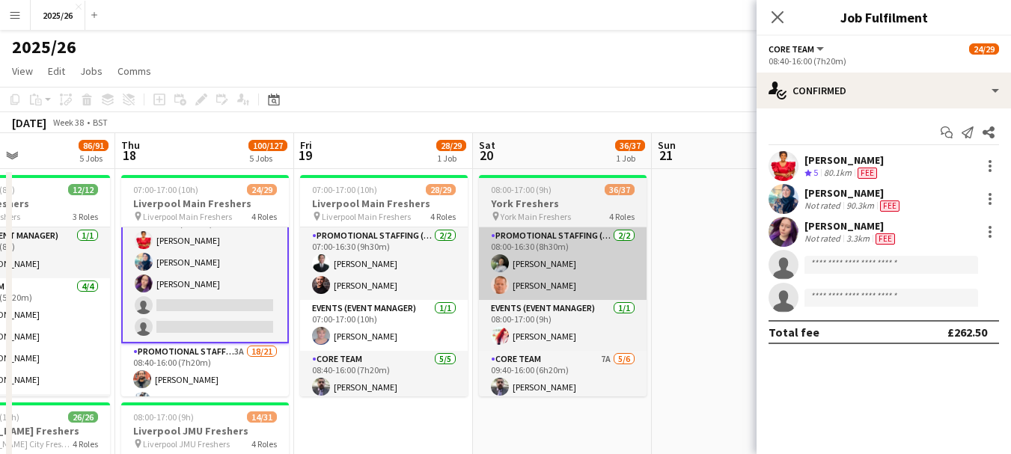
scroll to position [147, 0]
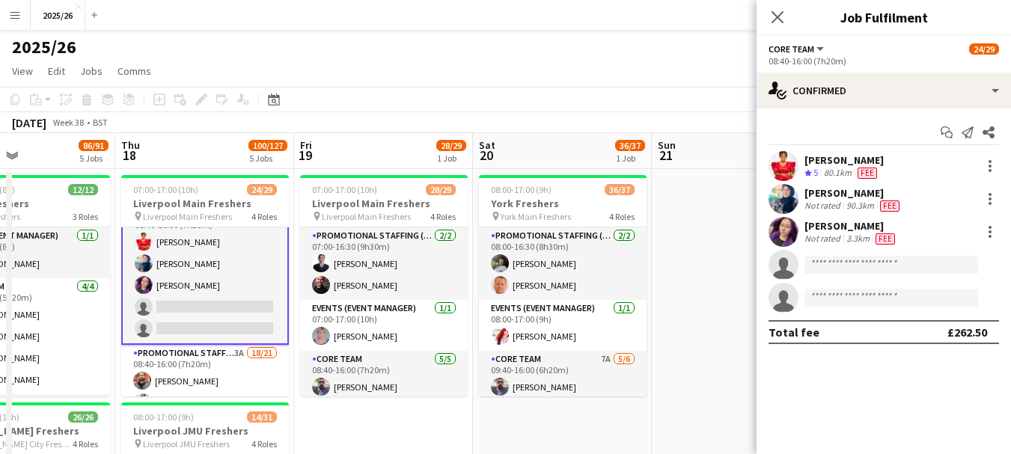
click at [823, 198] on div "Amel Hadfi" at bounding box center [854, 192] width 98 height 13
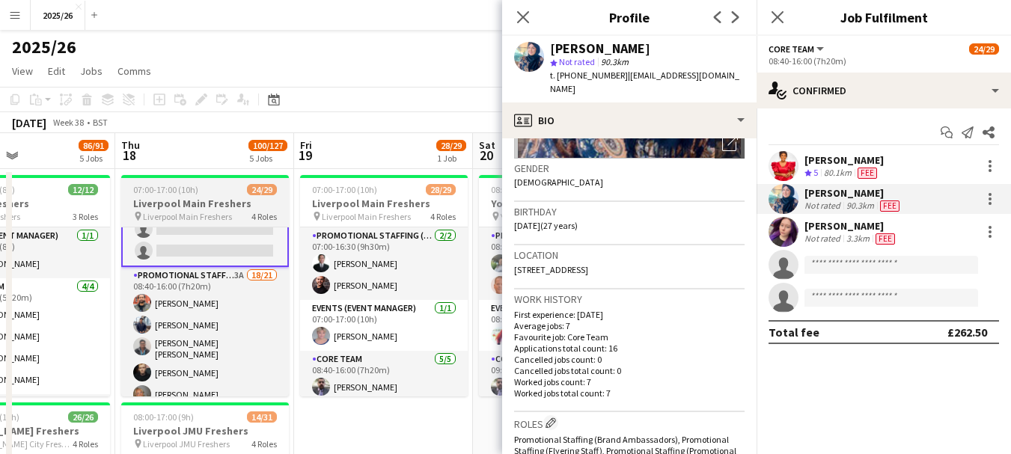
scroll to position [249, 0]
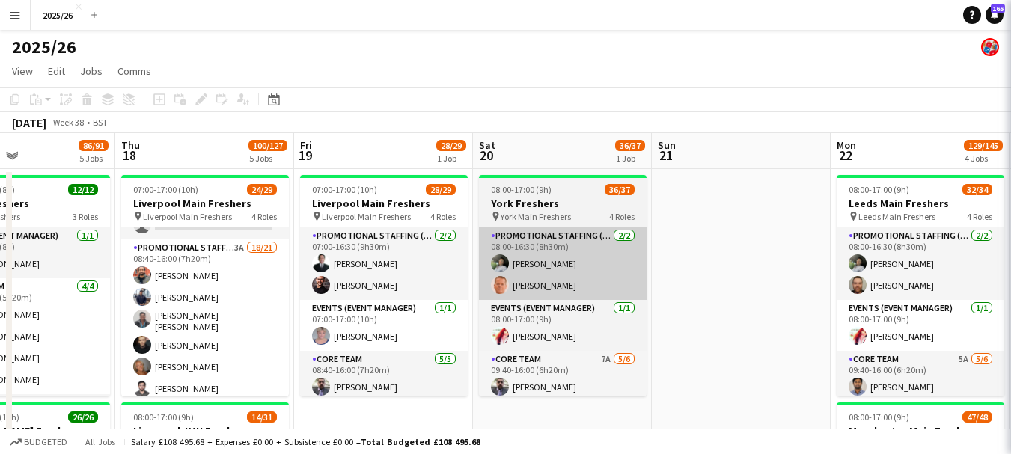
scroll to position [248, 0]
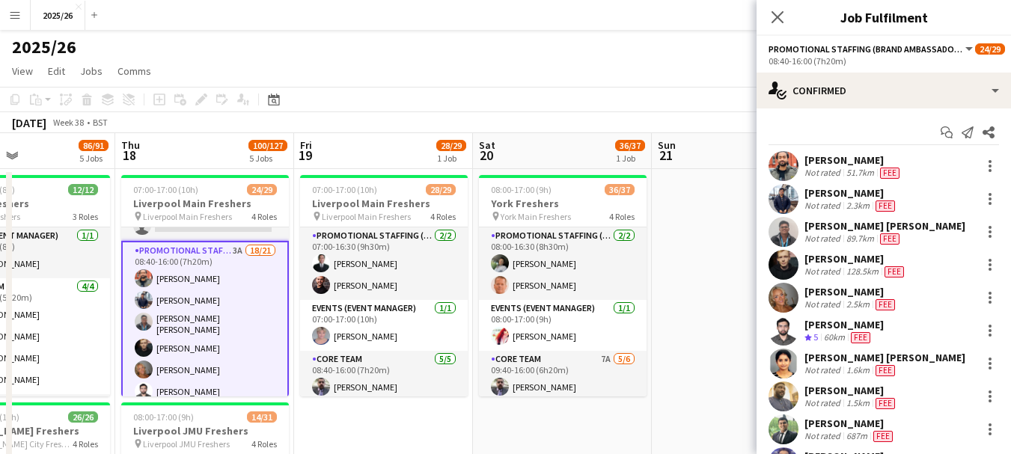
click at [839, 154] on div "Muhammad Sohaib Sheikh" at bounding box center [854, 159] width 98 height 13
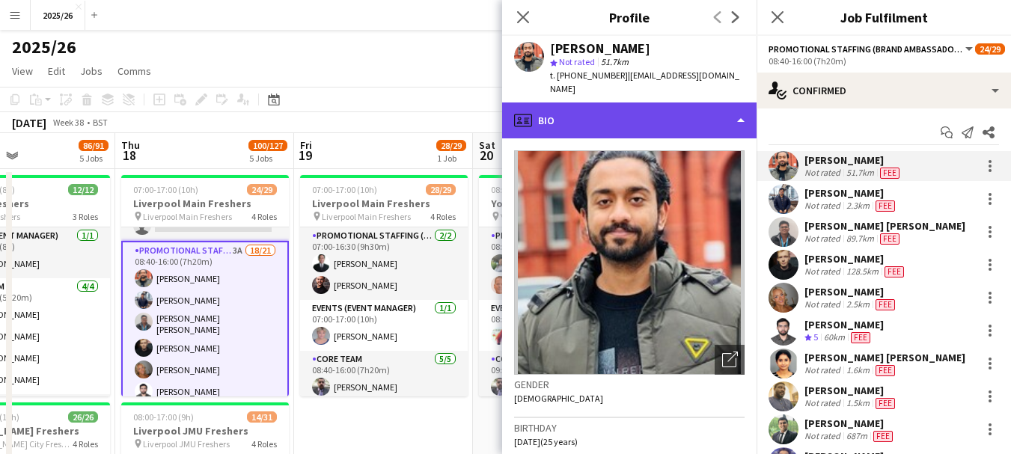
click at [688, 109] on div "profile Bio" at bounding box center [629, 121] width 254 height 36
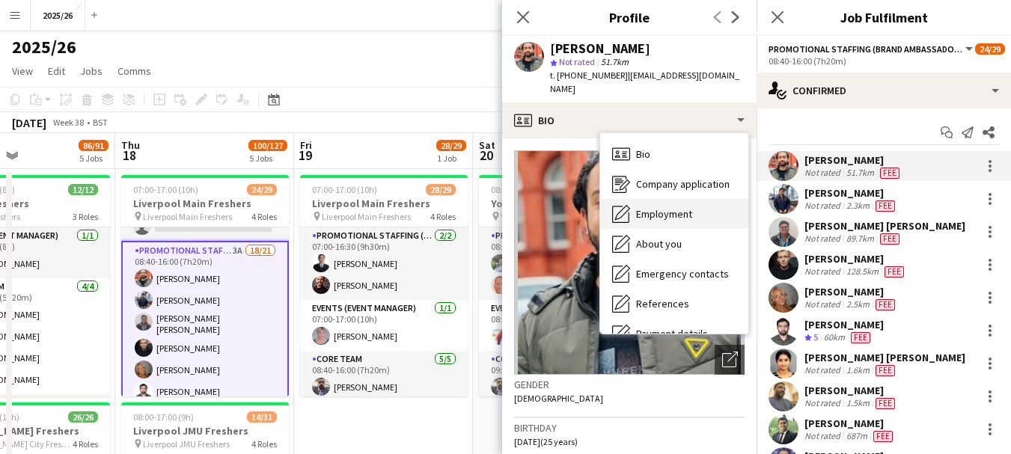
click at [702, 199] on div "Employment Employment" at bounding box center [674, 214] width 148 height 30
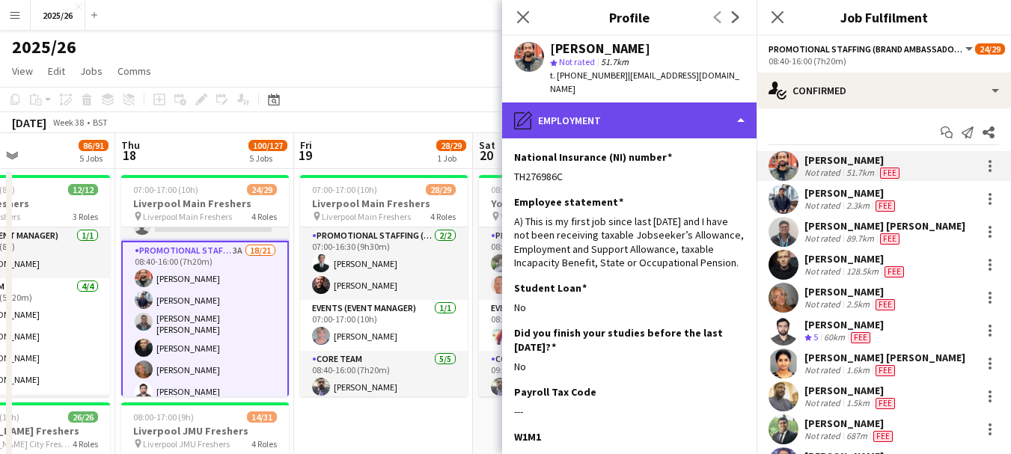
click at [664, 103] on div "pencil4 Employment" at bounding box center [629, 121] width 254 height 36
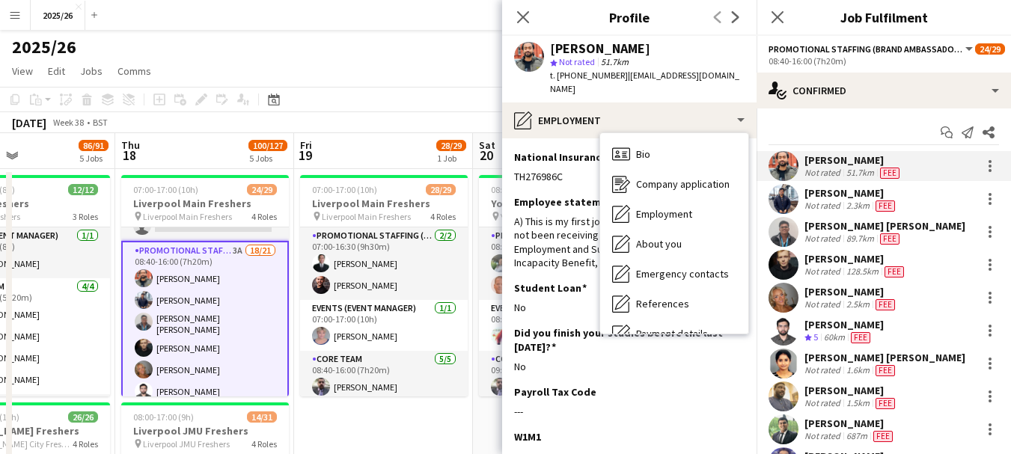
click at [841, 201] on div "Not rated" at bounding box center [824, 206] width 39 height 12
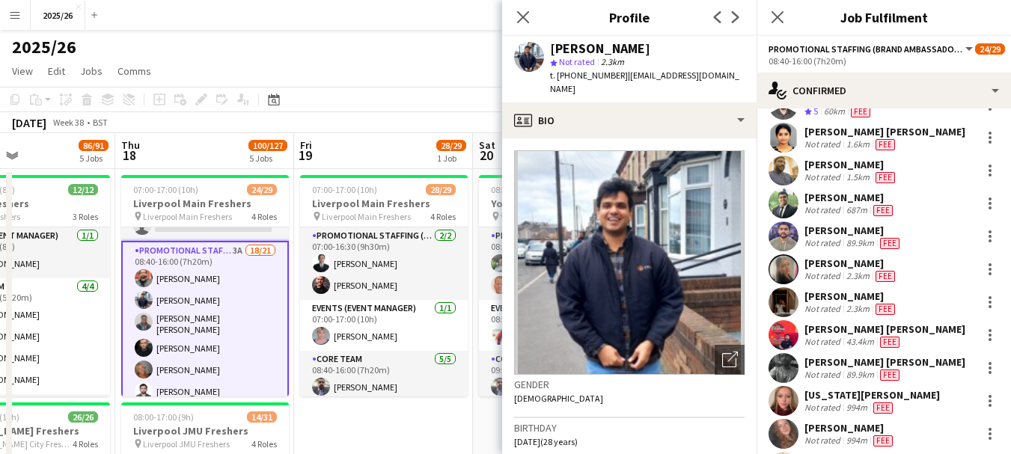
scroll to position [228, 0]
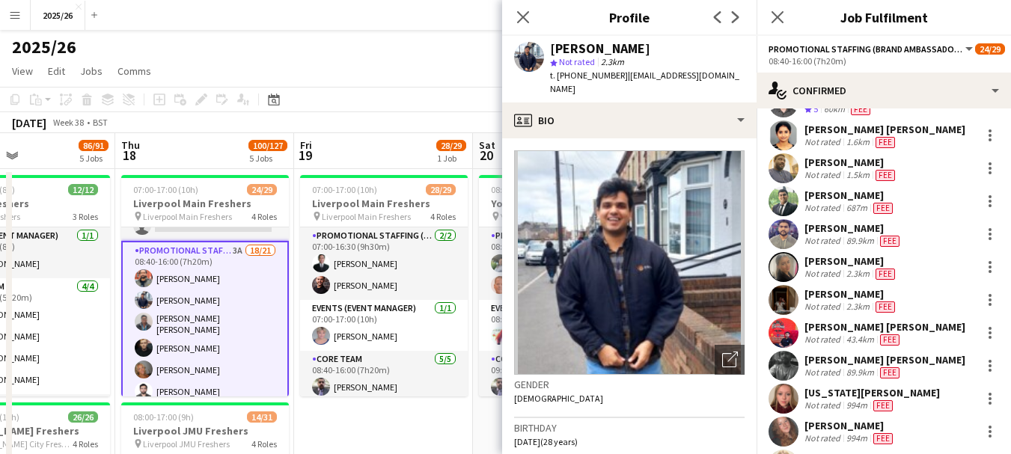
click at [824, 112] on div "60km" at bounding box center [834, 109] width 27 height 13
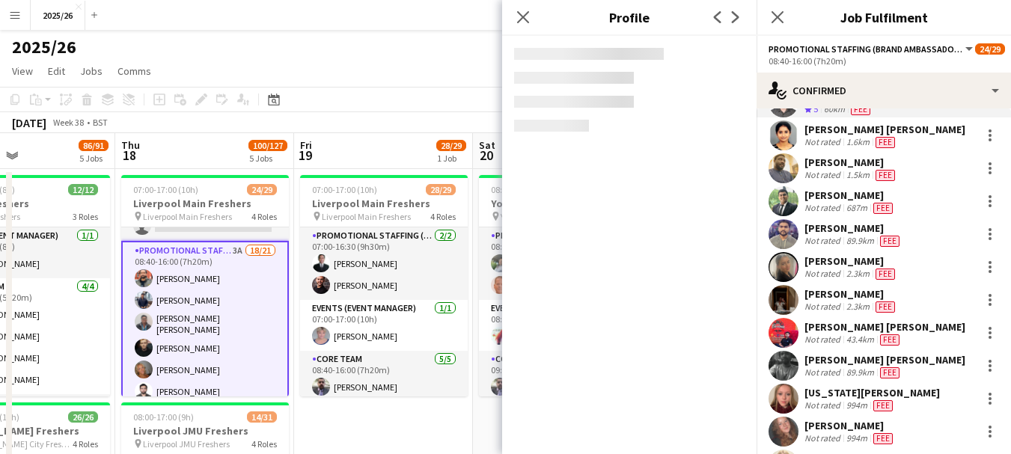
click at [826, 126] on div "Sreedurga Reghunath Nair" at bounding box center [885, 129] width 161 height 13
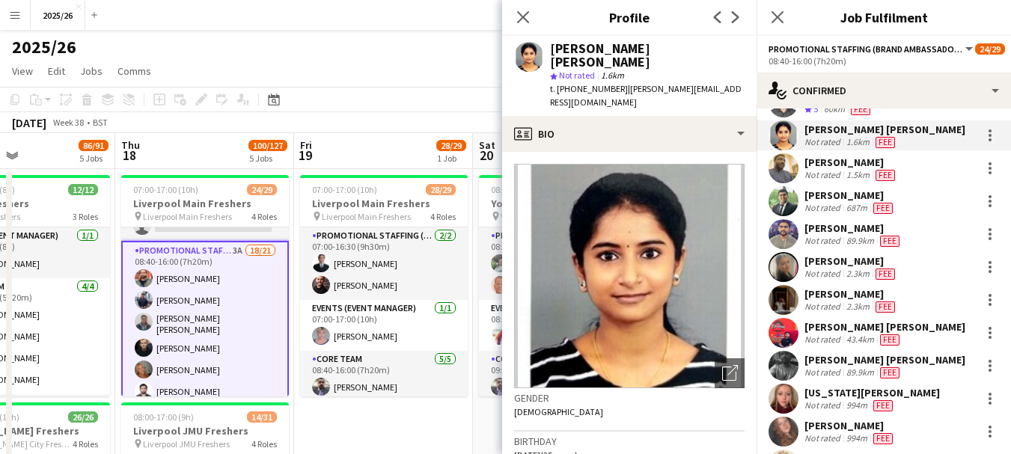
click at [824, 168] on div "Olaoluwa Richards Olajide" at bounding box center [852, 162] width 94 height 13
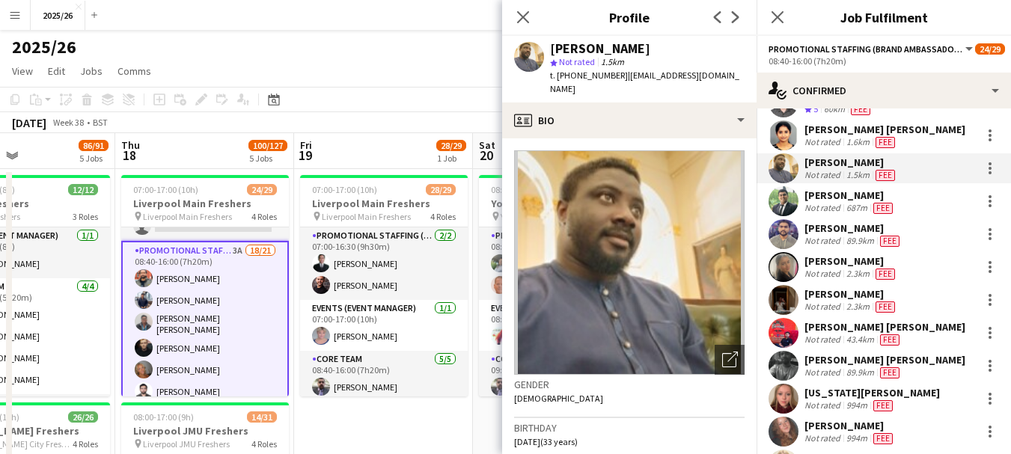
click at [831, 211] on div "Not rated" at bounding box center [824, 208] width 39 height 12
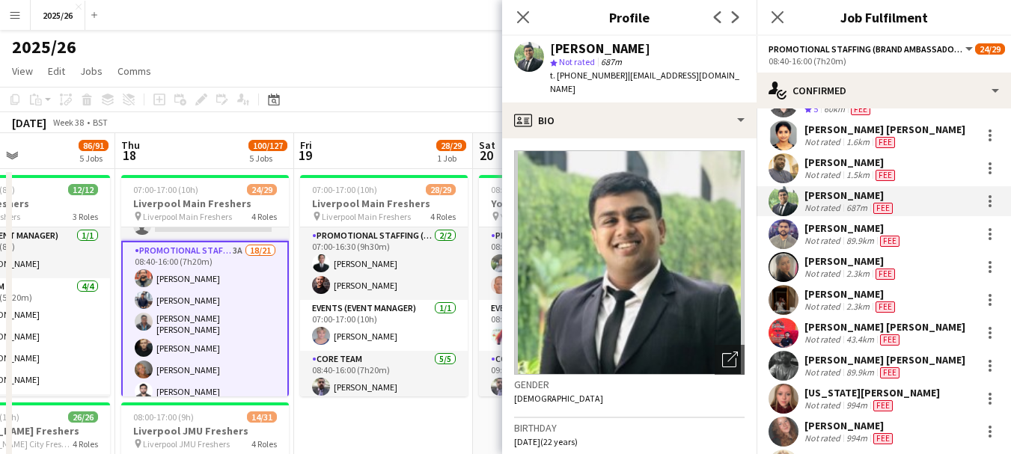
click at [868, 269] on div "2.3km" at bounding box center [858, 274] width 29 height 12
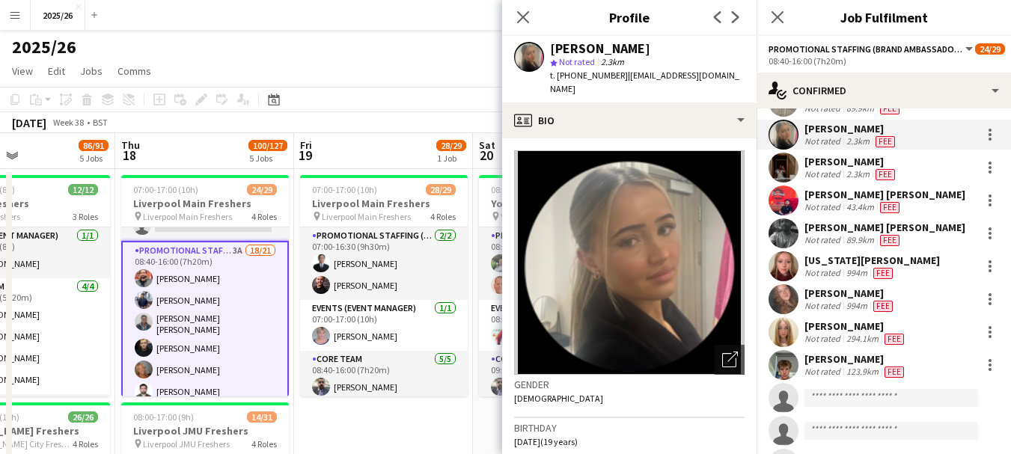
scroll to position [357, 0]
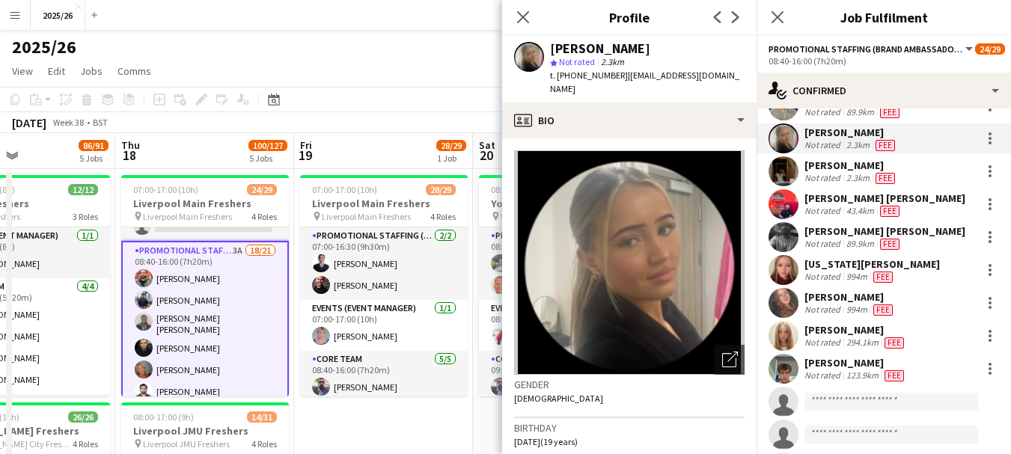
click at [938, 271] on div "Georgia McKibben Not rated 994m Fee" at bounding box center [884, 270] width 254 height 30
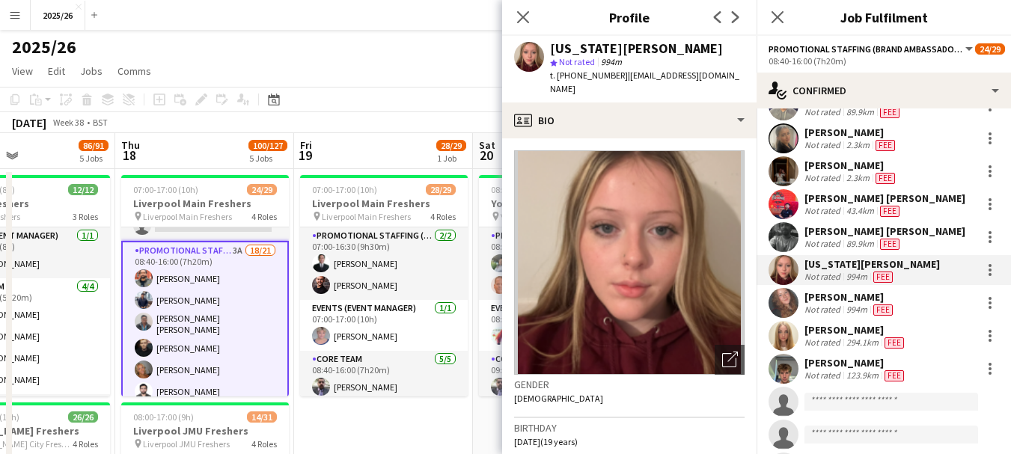
click at [945, 305] on div "Emily Hodkinson Not rated 994m Fee" at bounding box center [884, 303] width 254 height 30
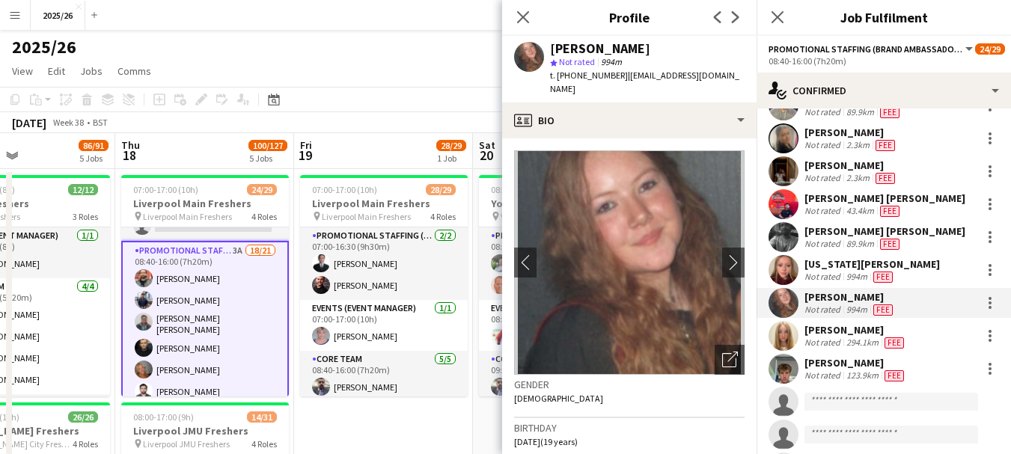
click at [844, 335] on div "Emily Mason" at bounding box center [856, 329] width 103 height 13
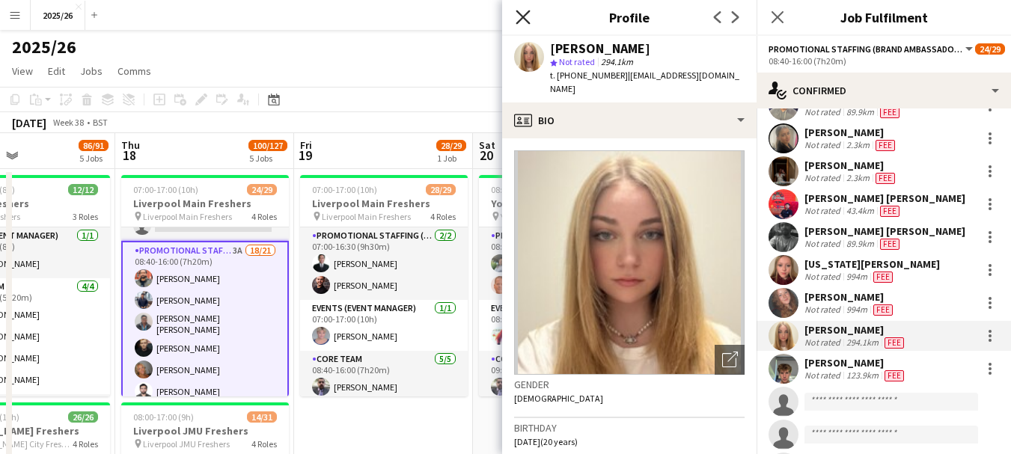
click at [526, 20] on icon at bounding box center [523, 17] width 14 height 14
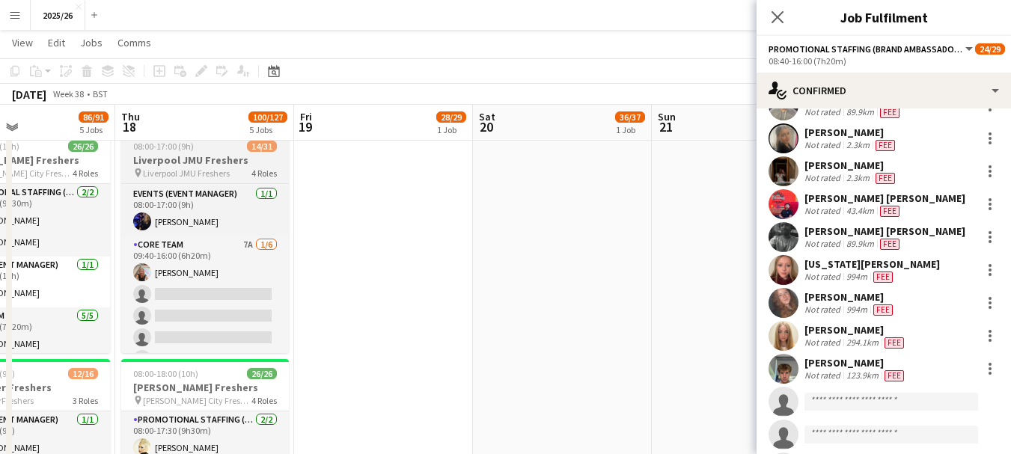
scroll to position [108, 0]
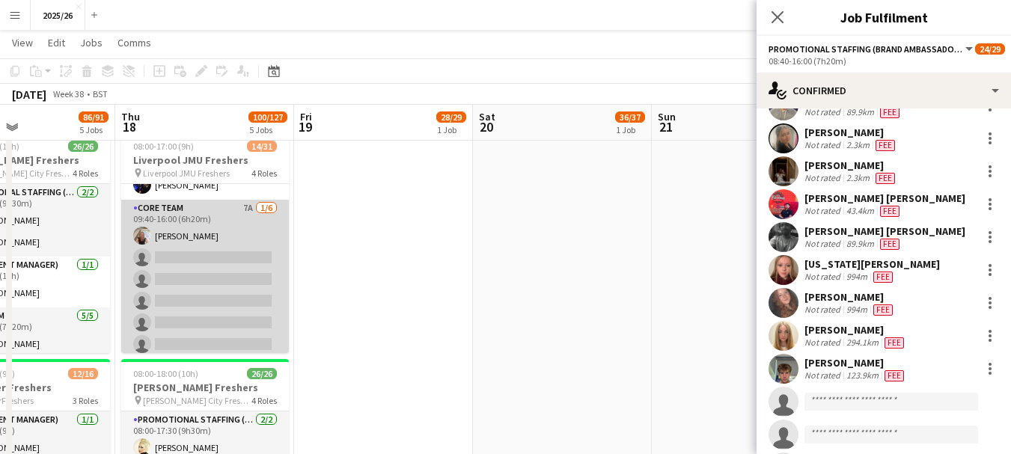
click at [218, 233] on app-card-role "Core Team 7A 1/6 09:40-16:00 (6h20m) Lynne Dwyer single-neutral-actions single-…" at bounding box center [205, 279] width 168 height 159
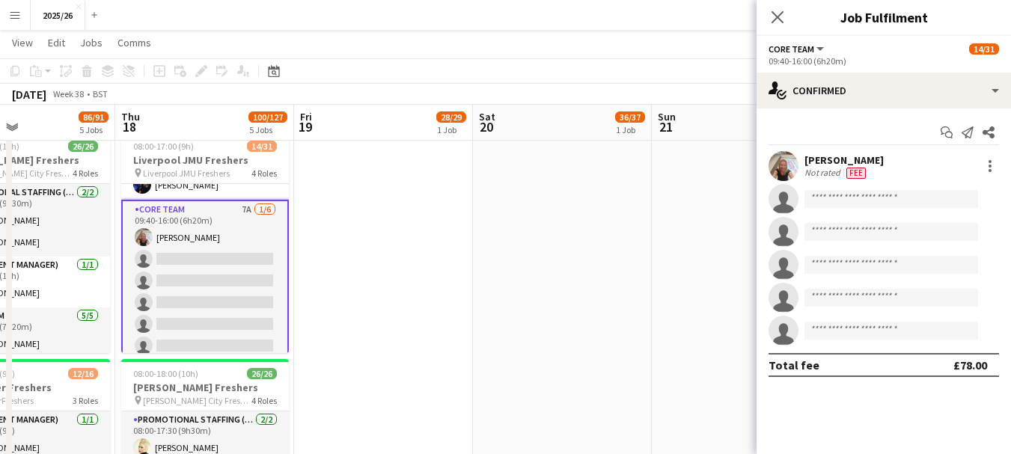
scroll to position [0, 0]
click at [791, 176] on app-user-avatar at bounding box center [784, 166] width 30 height 30
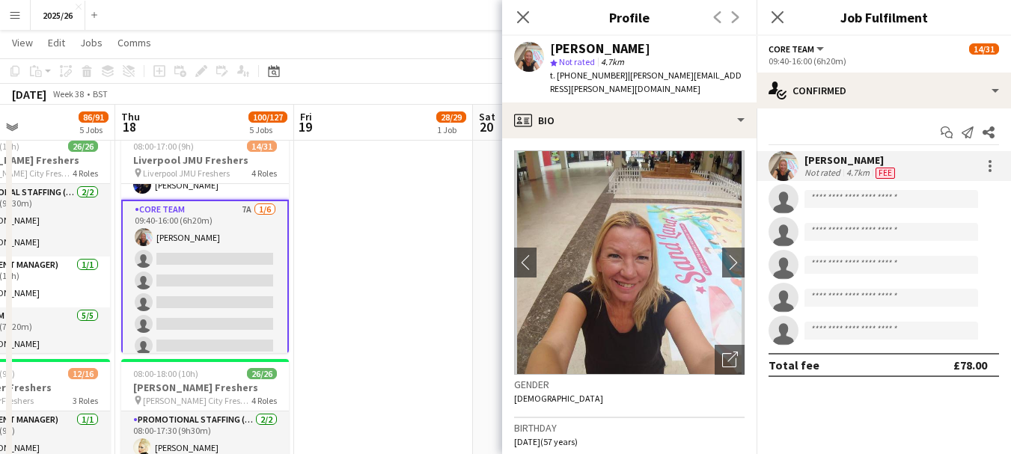
click at [532, 21] on div "Close pop-in" at bounding box center [523, 17] width 42 height 34
click at [531, 22] on app-icon "Close pop-in" at bounding box center [524, 18] width 22 height 22
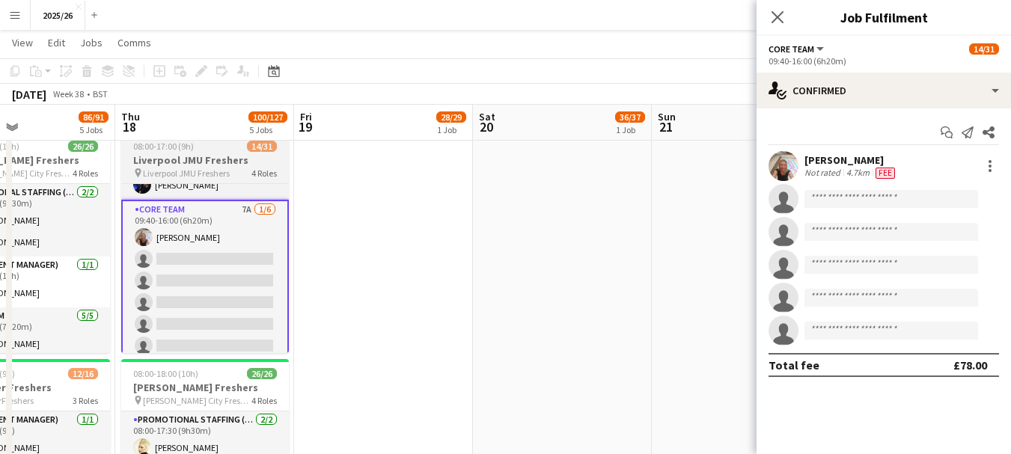
scroll to position [256, 0]
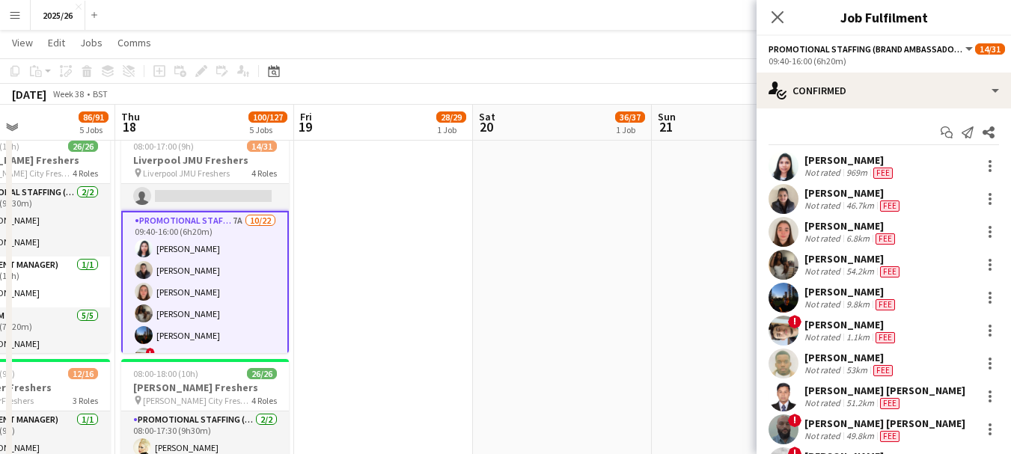
scroll to position [254, 0]
click at [828, 400] on div "Not rated" at bounding box center [824, 403] width 39 height 12
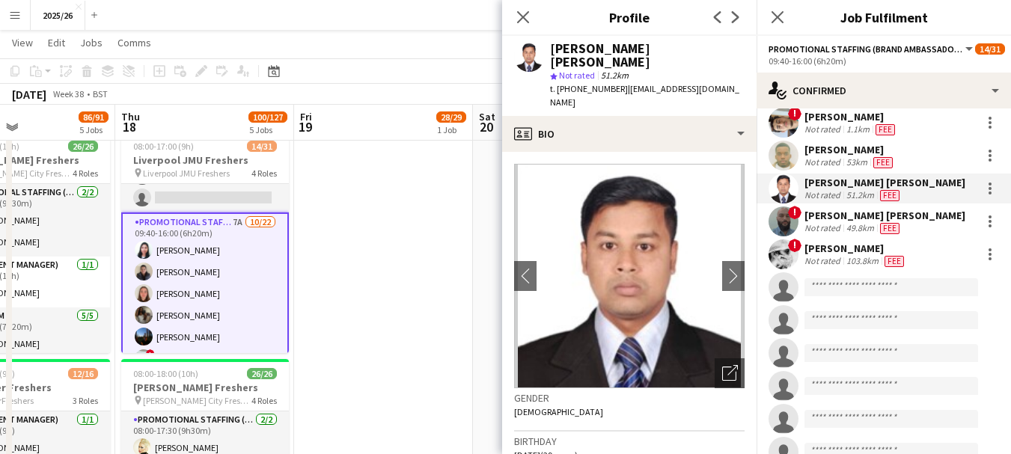
scroll to position [210, 0]
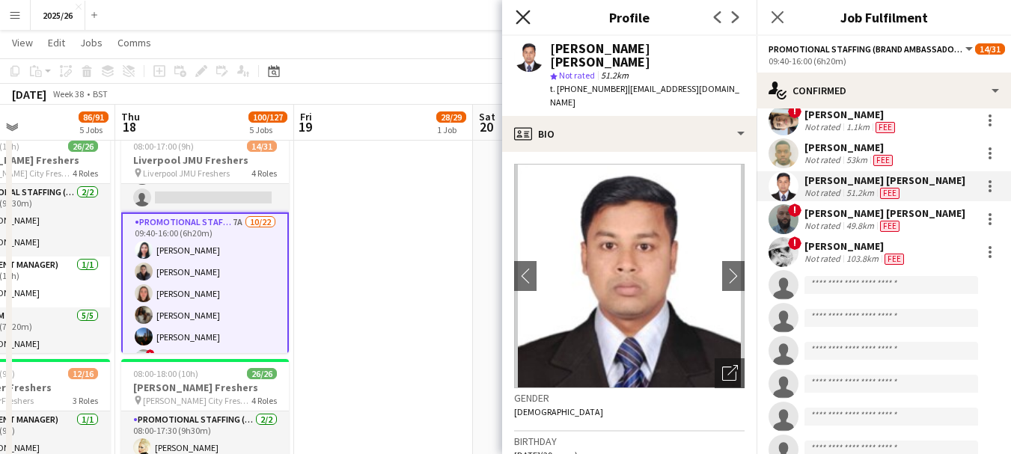
click at [521, 16] on icon "Close pop-in" at bounding box center [523, 17] width 14 height 14
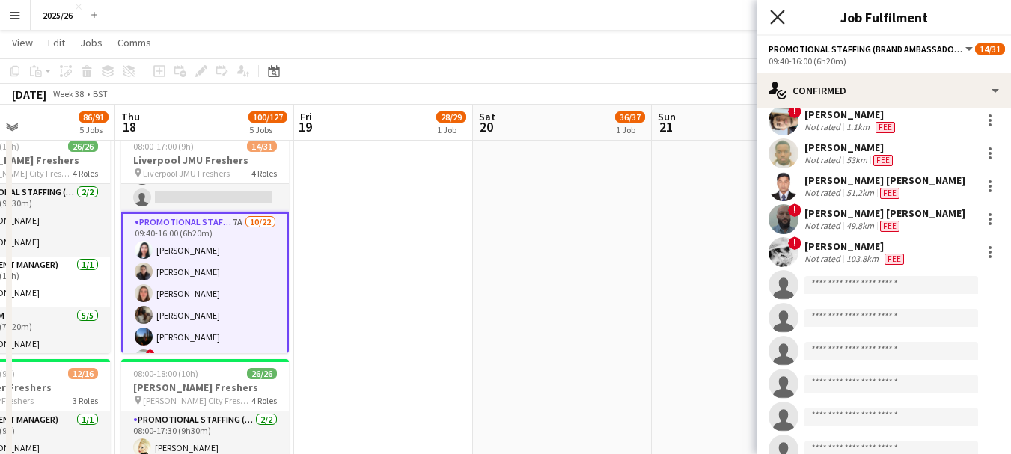
click at [781, 11] on icon "Close pop-in" at bounding box center [777, 17] width 14 height 14
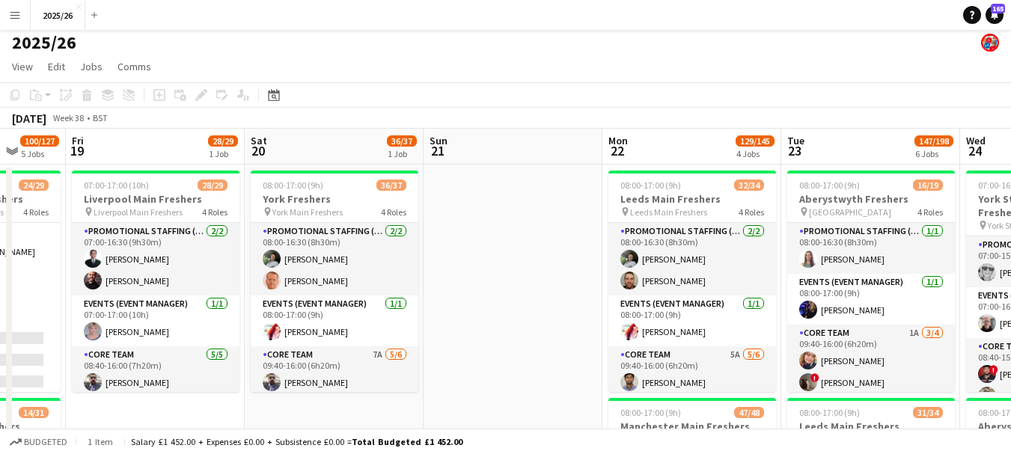
scroll to position [0, 472]
drag, startPoint x: 660, startPoint y: 245, endPoint x: 431, endPoint y: 246, distance: 229.0
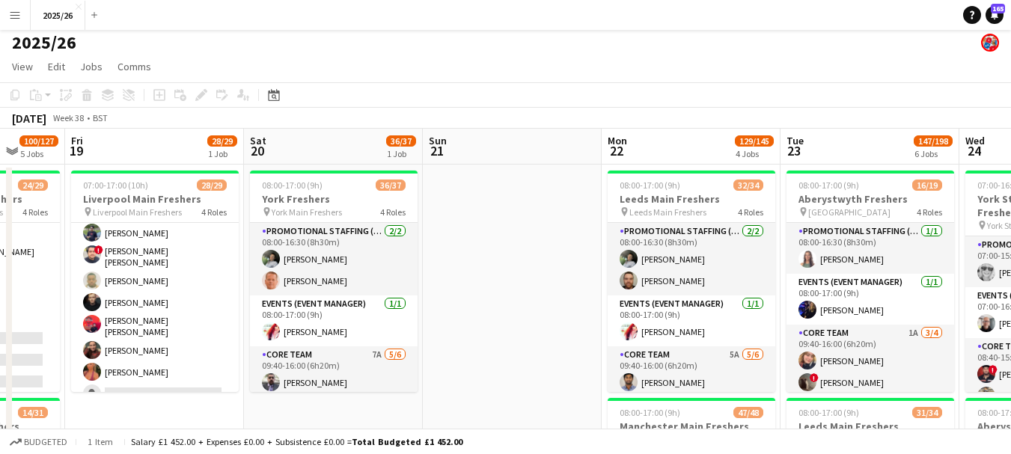
scroll to position [582, 0]
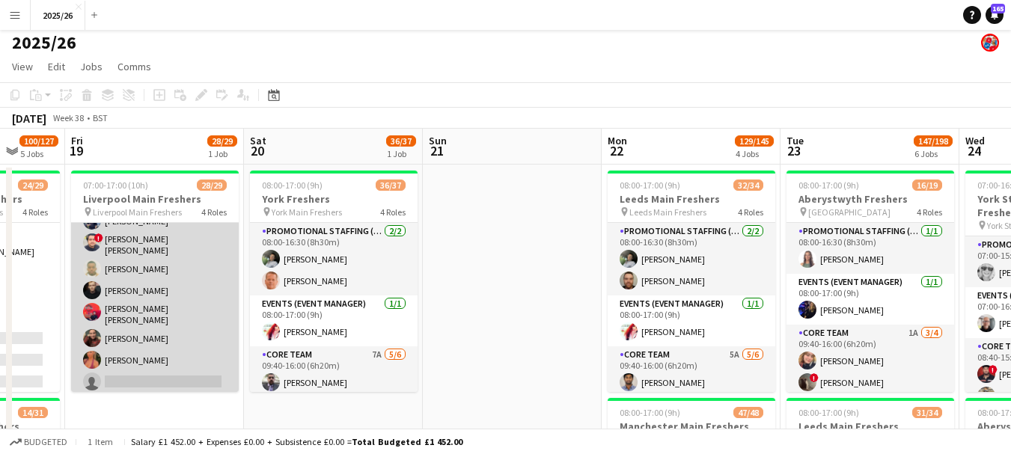
click at [189, 351] on app-card-role "Promotional Staffing (Brand Ambassadors) 2A 20/21 08:40-16:00 (7h20m) Shayanya …" at bounding box center [155, 150] width 168 height 494
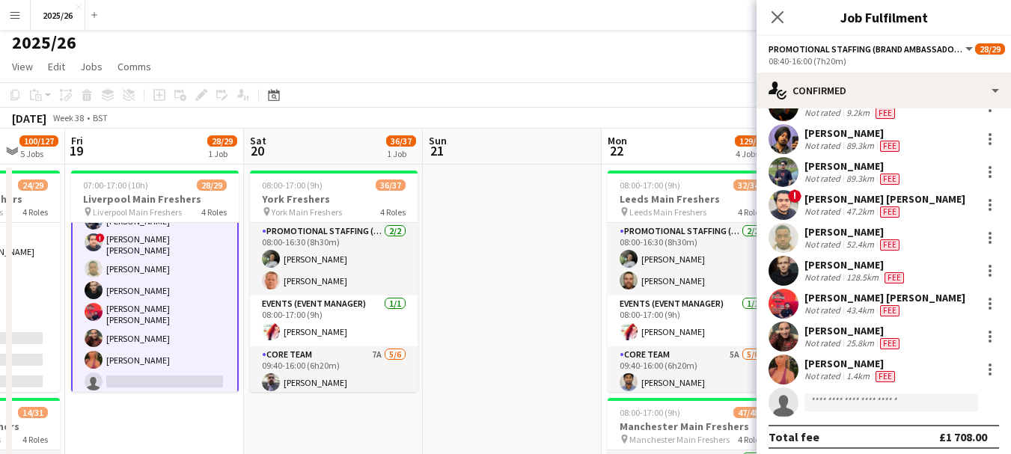
scroll to position [429, 0]
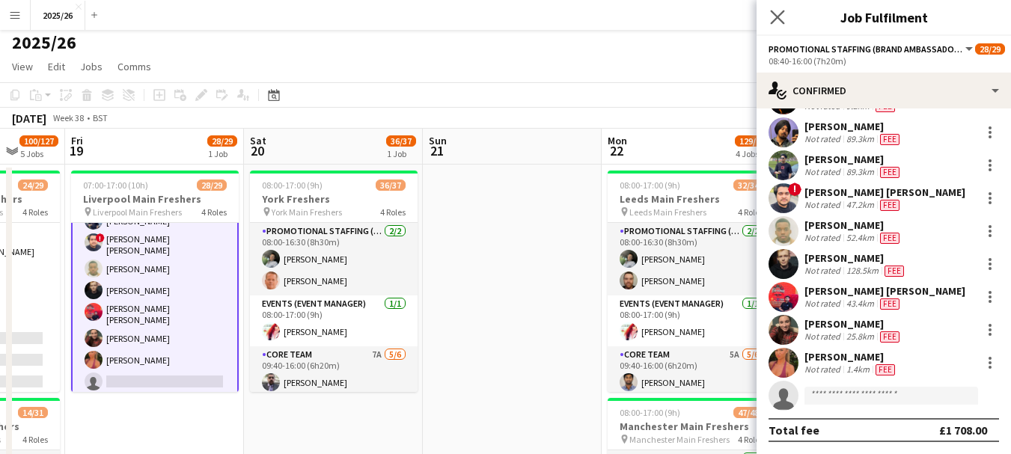
click at [772, 25] on app-icon "Close pop-in" at bounding box center [778, 18] width 22 height 22
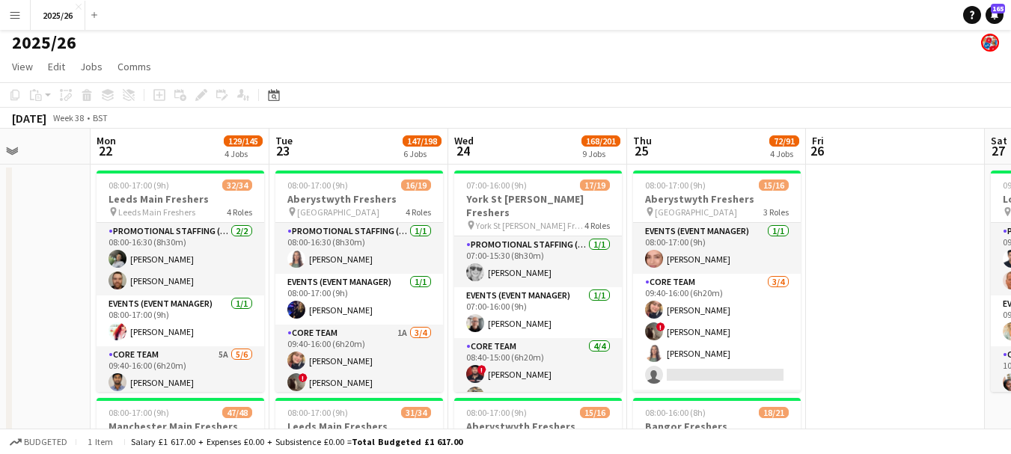
scroll to position [0, 455]
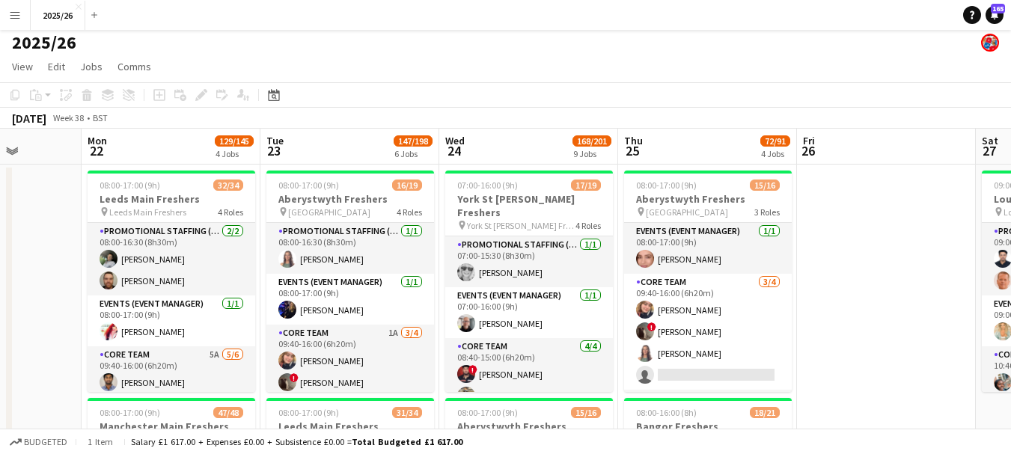
drag, startPoint x: 622, startPoint y: 236, endPoint x: 257, endPoint y: 224, distance: 365.5
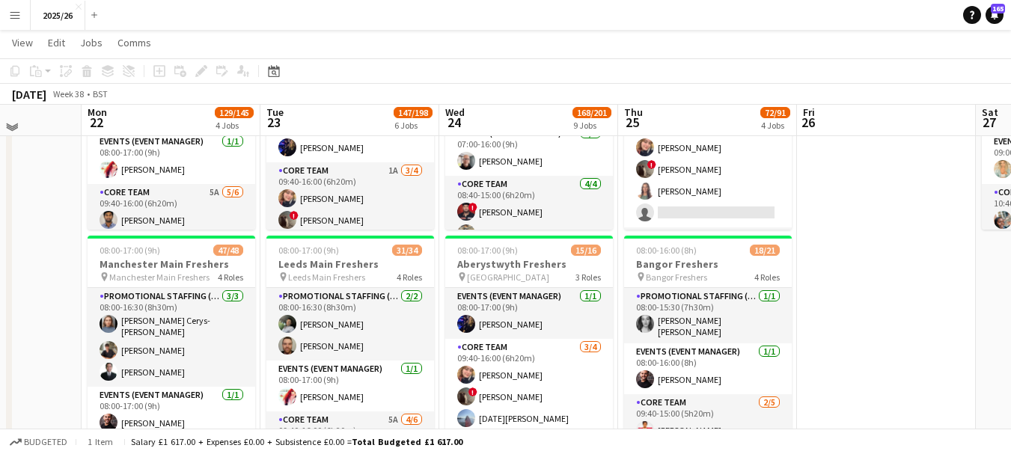
scroll to position [161, 0]
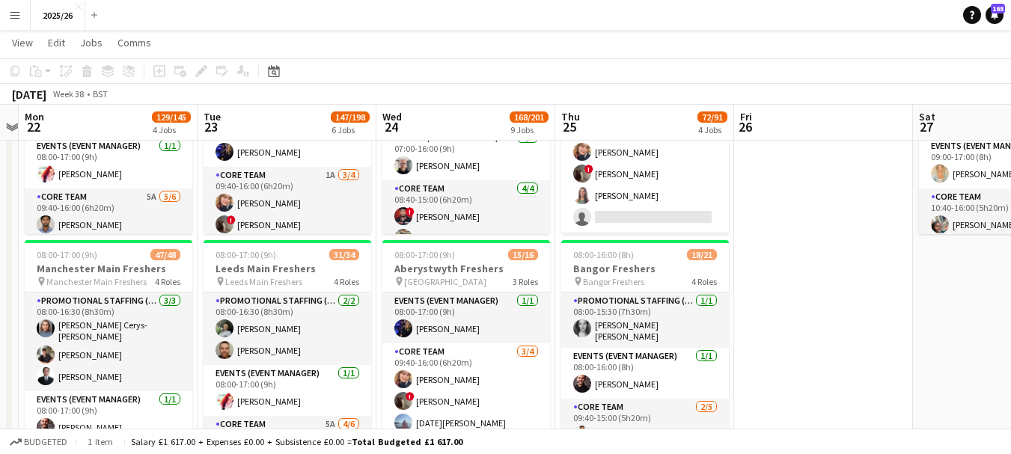
drag, startPoint x: 857, startPoint y: 144, endPoint x: 835, endPoint y: 143, distance: 22.5
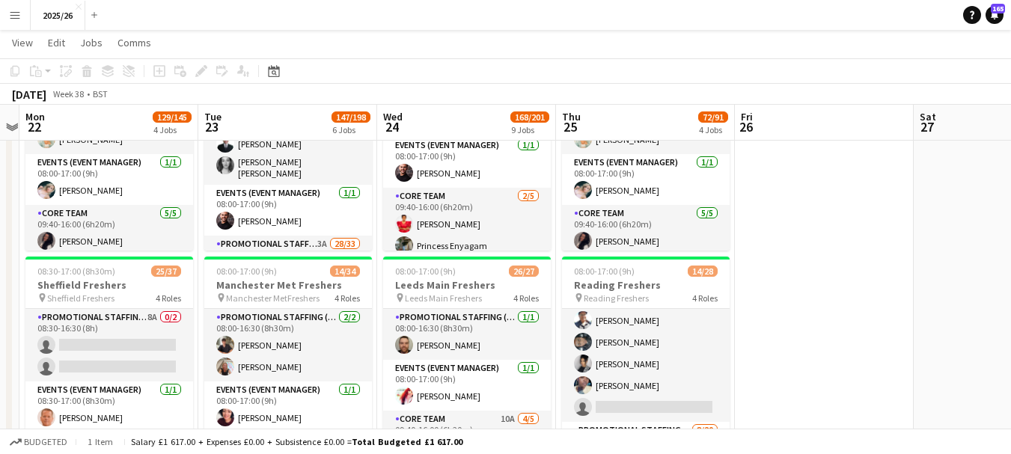
scroll to position [595, 0]
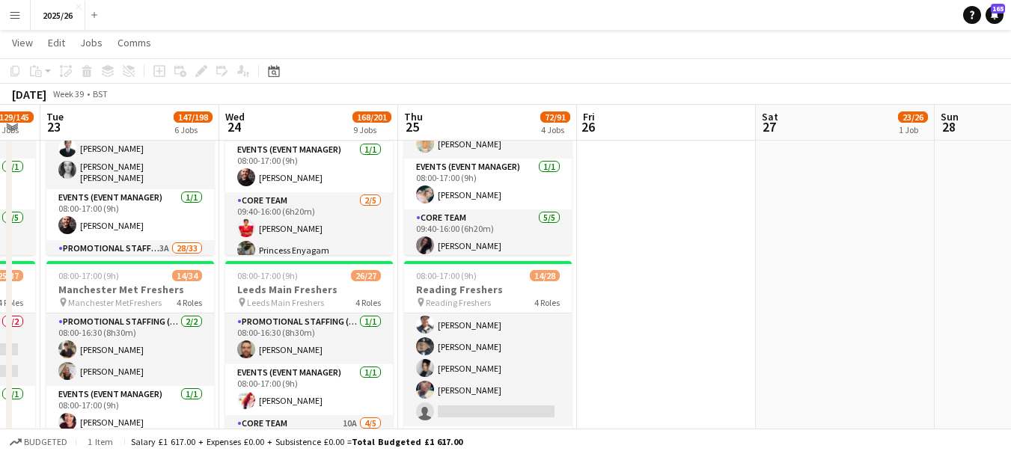
drag, startPoint x: 960, startPoint y: 154, endPoint x: 803, endPoint y: 171, distance: 157.3
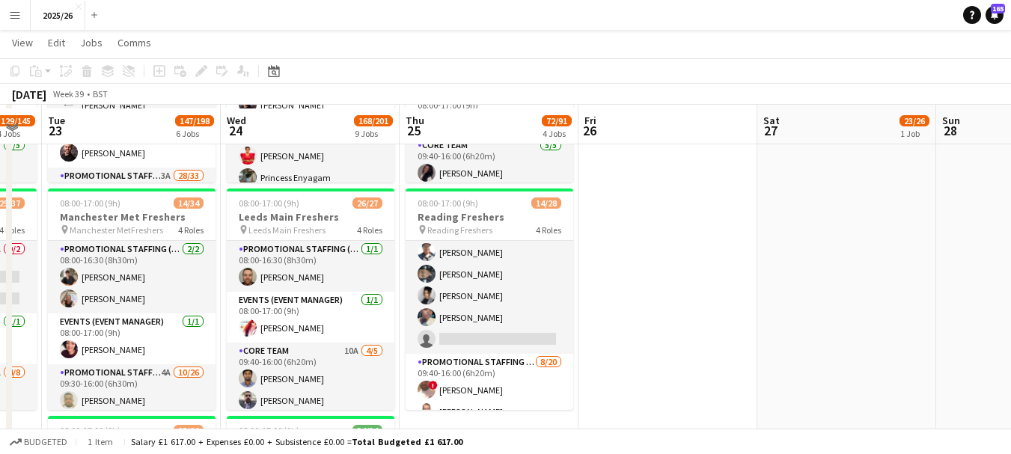
scroll to position [676, 0]
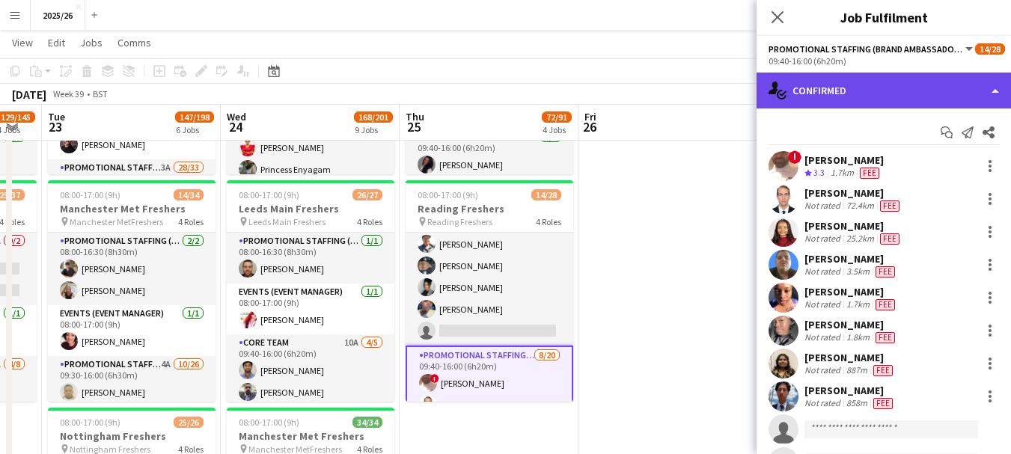
click at [828, 85] on div "single-neutral-actions-check-2 Confirmed" at bounding box center [884, 91] width 254 height 36
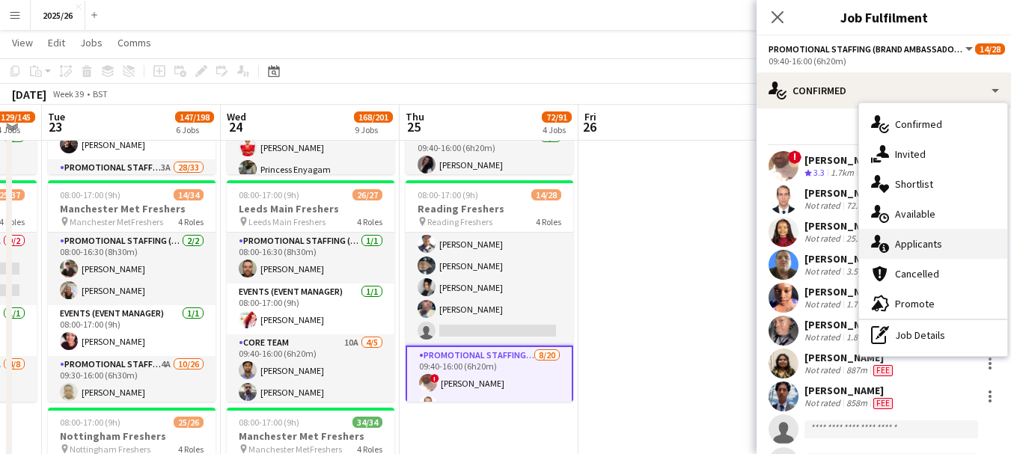
click at [914, 252] on div "single-neutral-actions-information Applicants" at bounding box center [933, 244] width 148 height 30
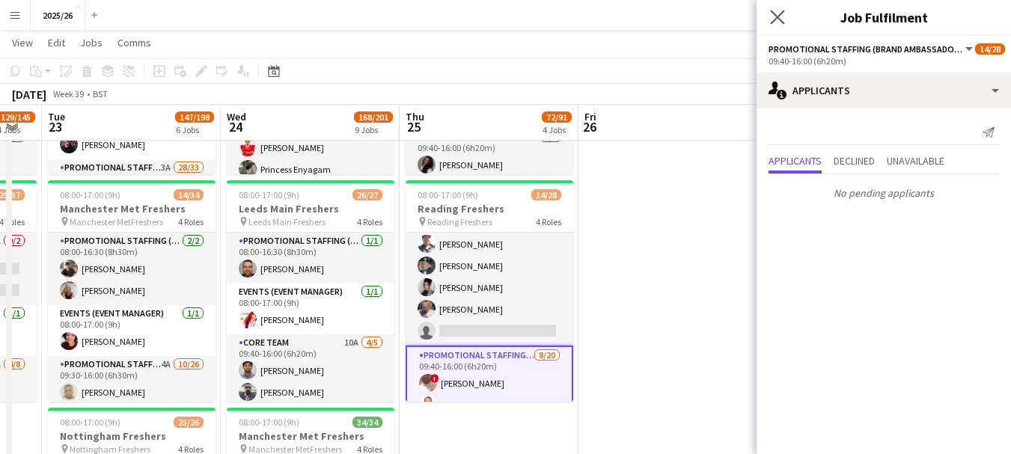
click at [770, 13] on app-icon "Close pop-in" at bounding box center [778, 18] width 22 height 22
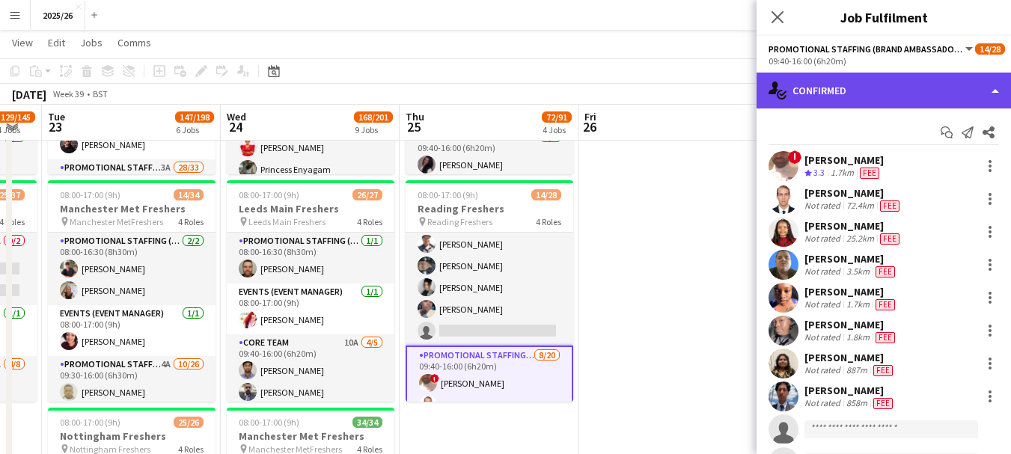
click at [811, 96] on div "single-neutral-actions-check-2 Confirmed" at bounding box center [884, 91] width 254 height 36
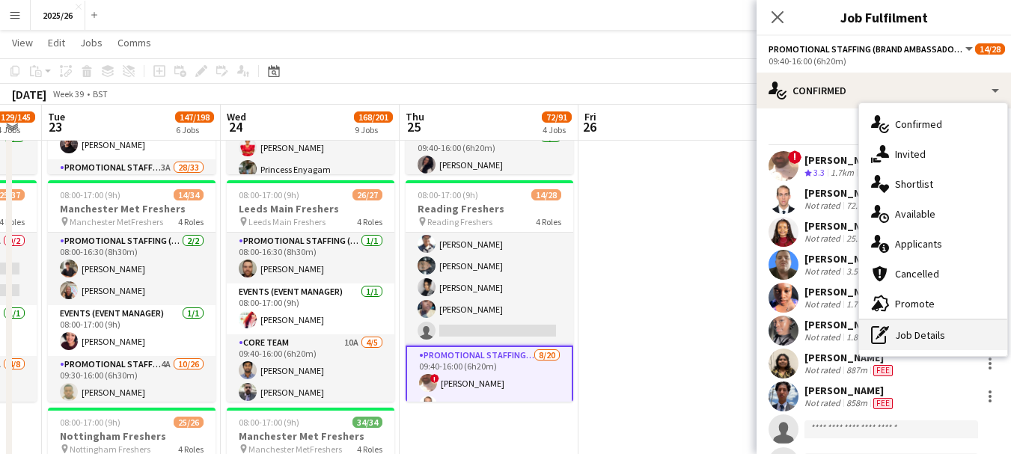
click at [944, 321] on div "pen-write Job Details" at bounding box center [933, 335] width 148 height 30
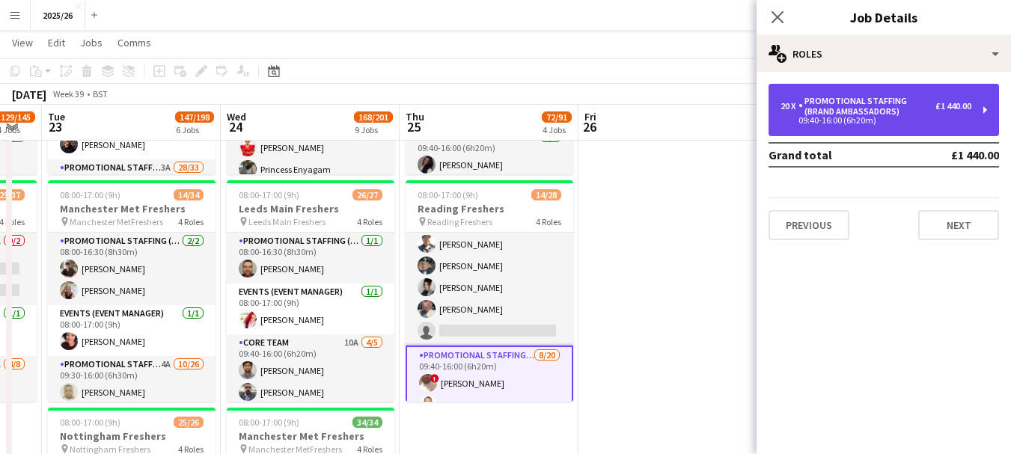
click at [846, 135] on div "20 x Promotional Staffing (Brand Ambassadors) £1 440.00 09:40-16:00 (6h20m)" at bounding box center [884, 110] width 231 height 52
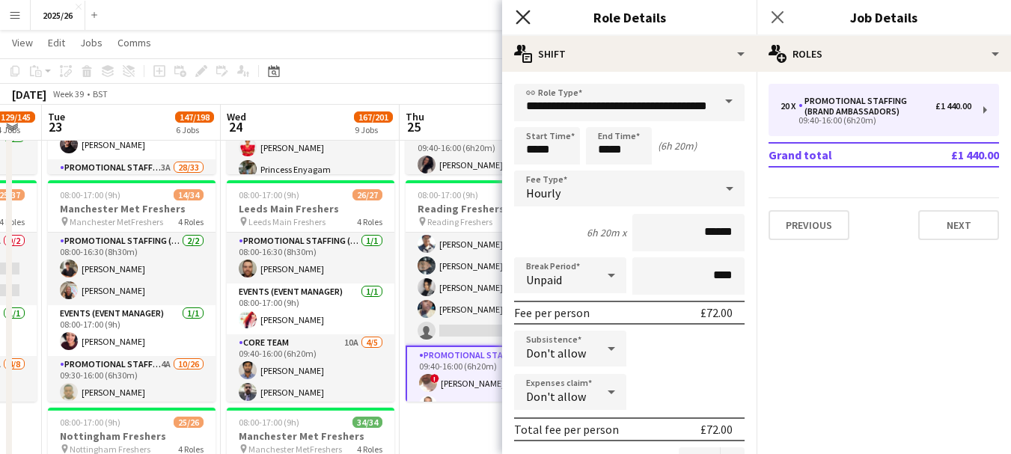
click at [526, 21] on icon at bounding box center [523, 17] width 14 height 14
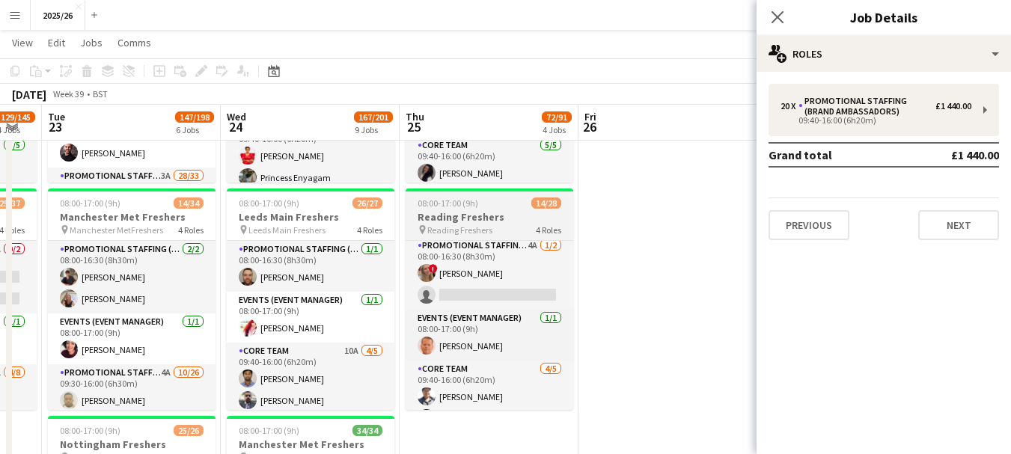
scroll to position [0, 0]
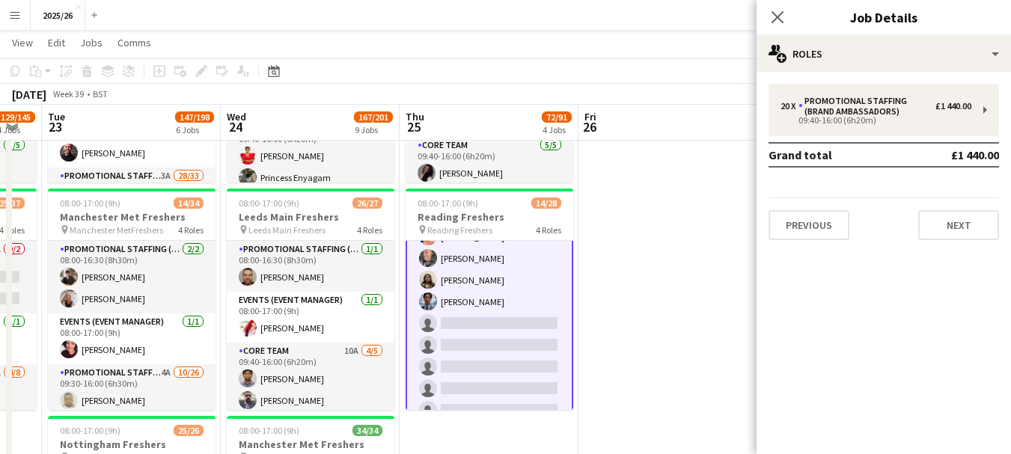
click at [501, 333] on app-card-role "Promotional Staffing (Brand Ambassadors) 8/20 09:40-16:00 (6h20m) ! Gulhasib Ak…" at bounding box center [490, 345] width 168 height 466
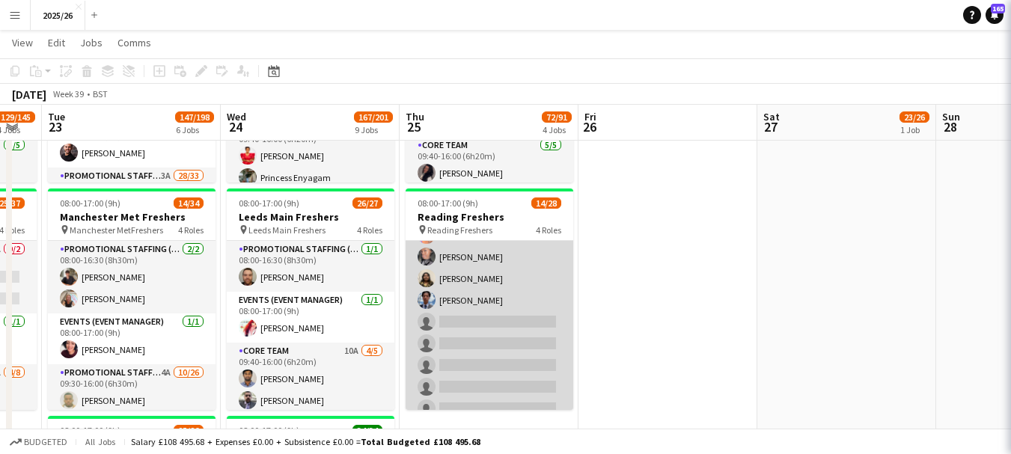
scroll to position [388, 0]
click at [527, 327] on app-card-role "Promotional Staffing (Brand Ambassadors) 8/20 09:40-16:00 (6h20m) ! Gulhasib Ak…" at bounding box center [490, 345] width 168 height 463
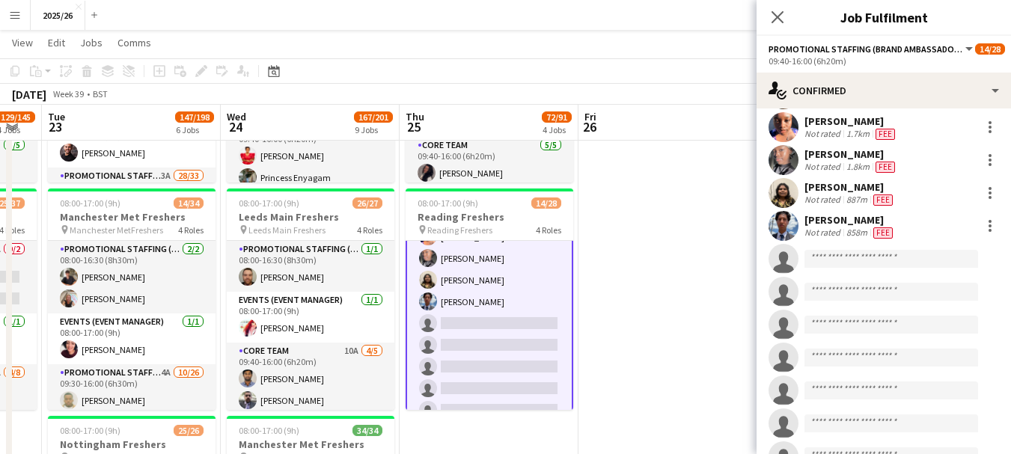
scroll to position [225, 0]
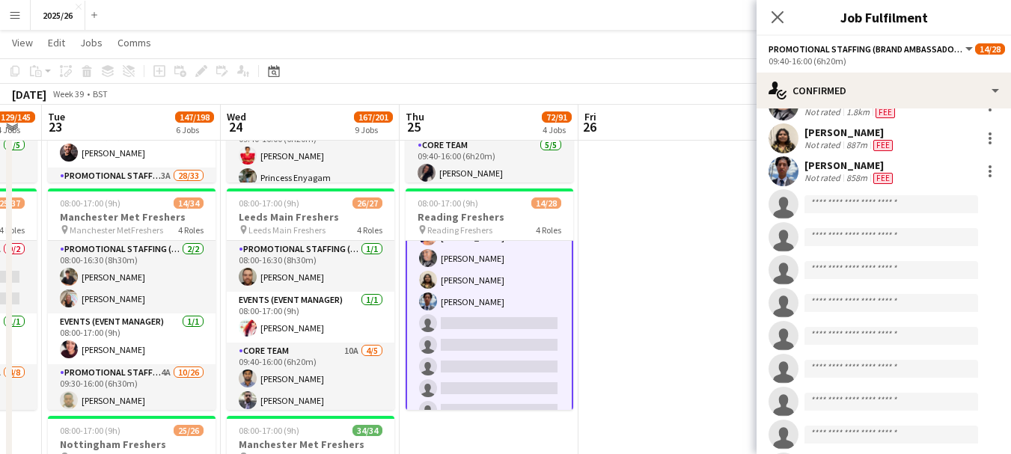
click at [863, 214] on app-invite-slot "single-neutral-actions" at bounding box center [884, 204] width 254 height 30
click at [851, 197] on input at bounding box center [892, 204] width 174 height 18
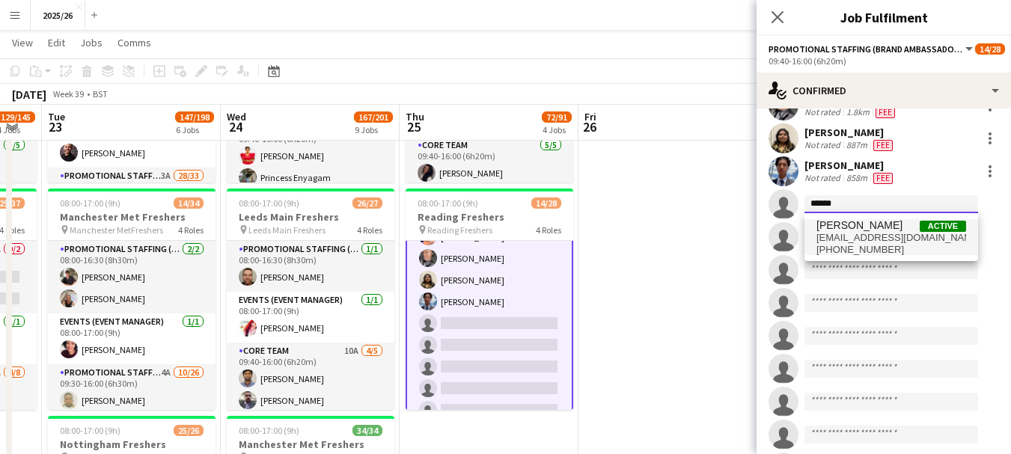
type input "******"
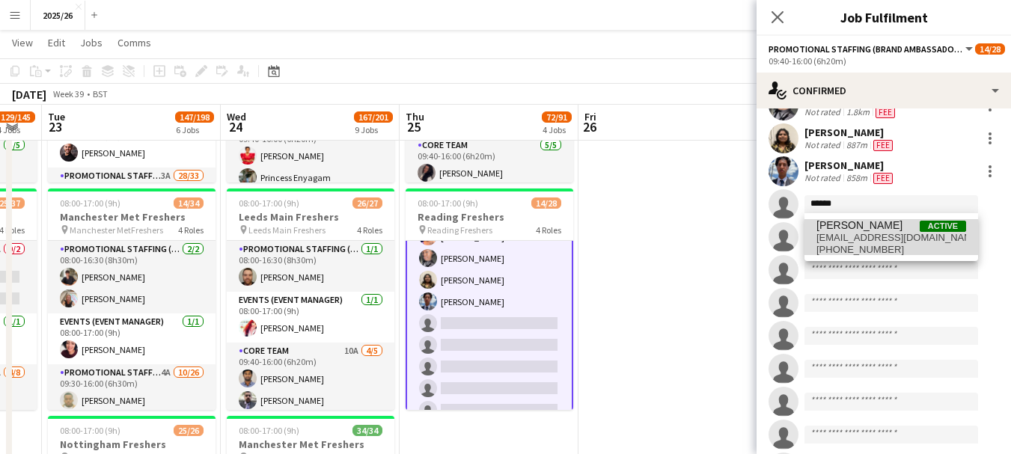
click at [895, 245] on span "+447944902518" at bounding box center [892, 250] width 150 height 12
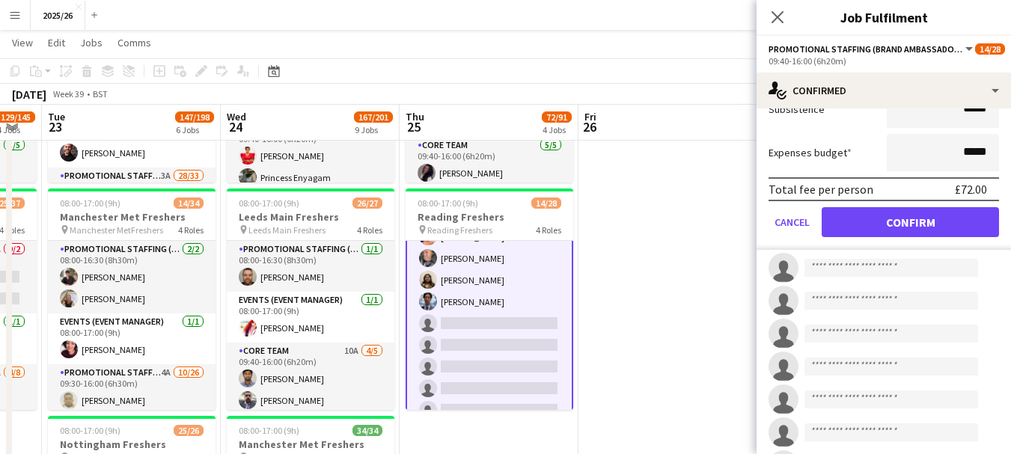
scroll to position [512, 0]
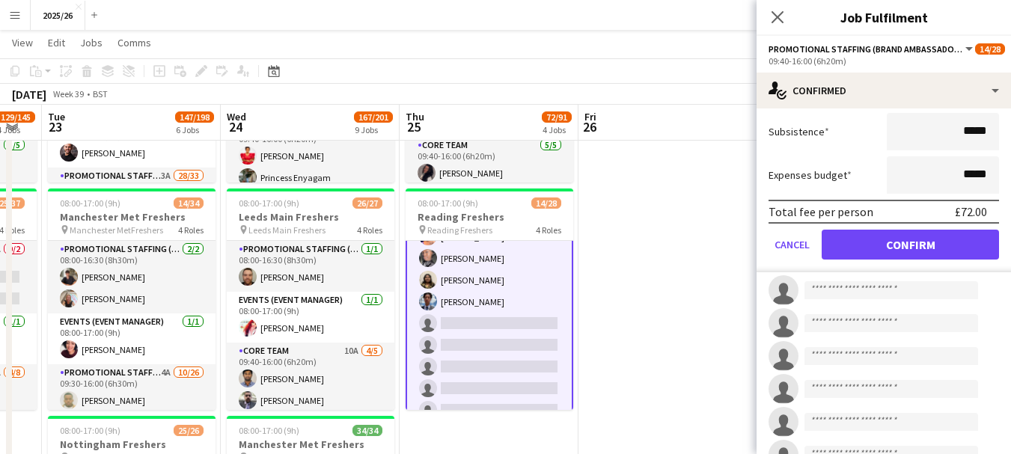
click at [934, 272] on form "Fee Type Hourly 6h20m x ****** Break Period Unpaid ******* Fee per person £72.0…" at bounding box center [884, 113] width 254 height 320
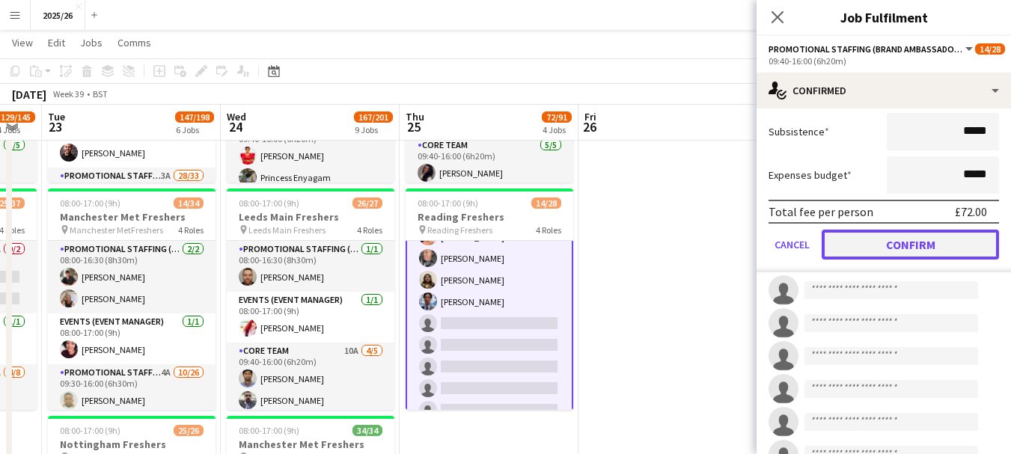
click at [926, 250] on button "Confirm" at bounding box center [910, 245] width 177 height 30
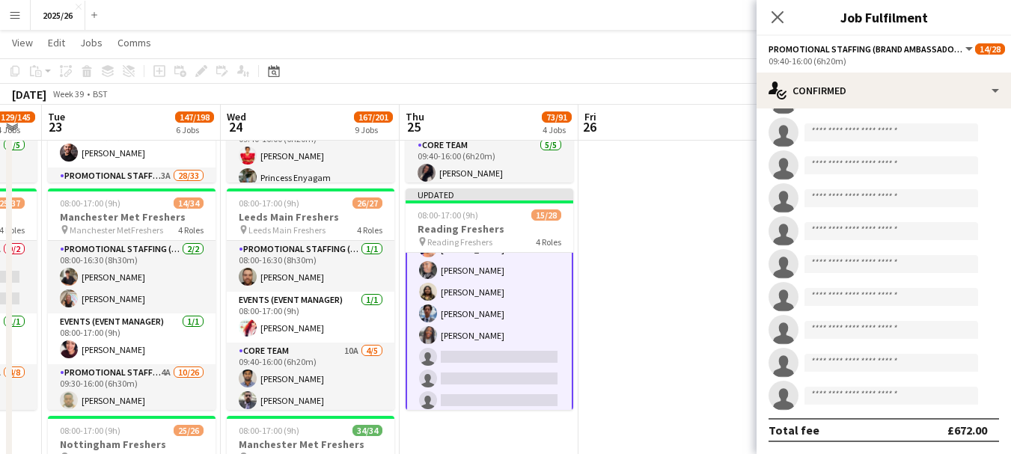
scroll to position [396, 0]
click at [778, 19] on icon at bounding box center [777, 17] width 14 height 14
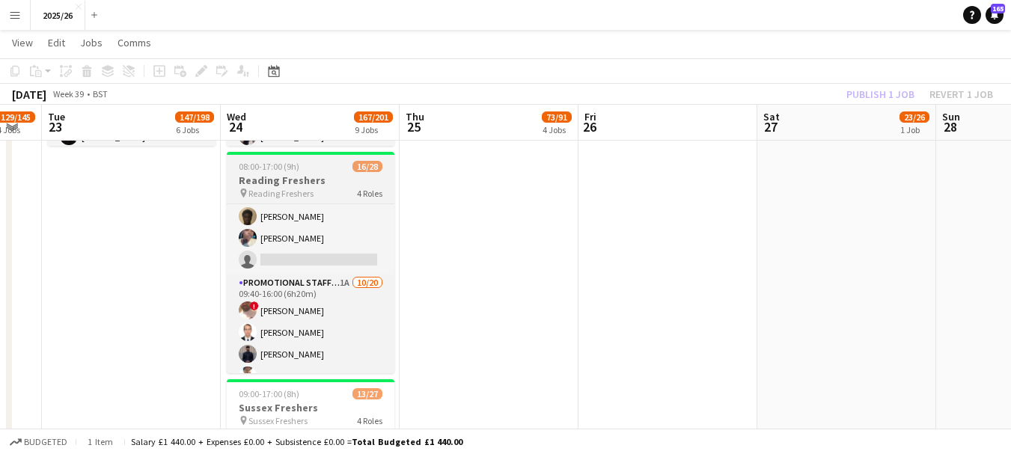
scroll to position [259, 0]
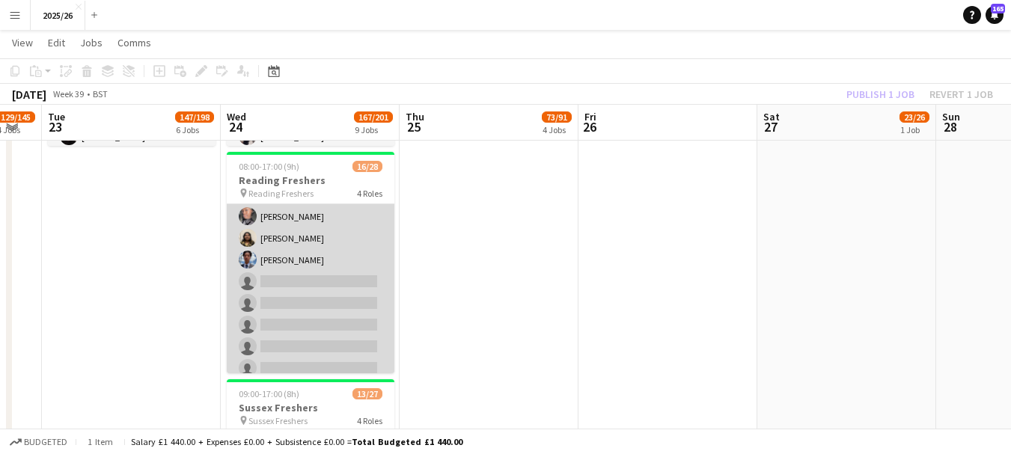
click at [352, 300] on app-card-role "Promotional Staffing (Brand Ambassadors) 1A 10/20 09:40-16:00 (6h20m) ! Gulhasi…" at bounding box center [311, 259] width 168 height 463
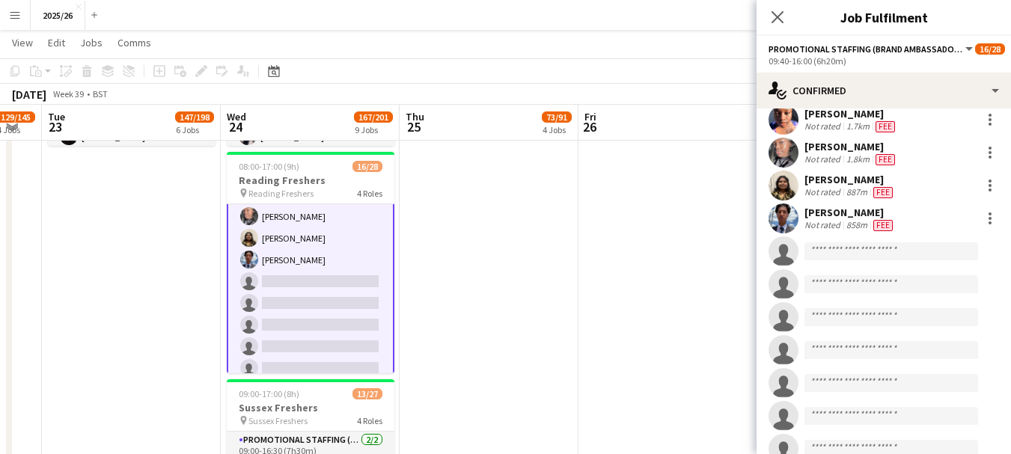
scroll to position [249, 0]
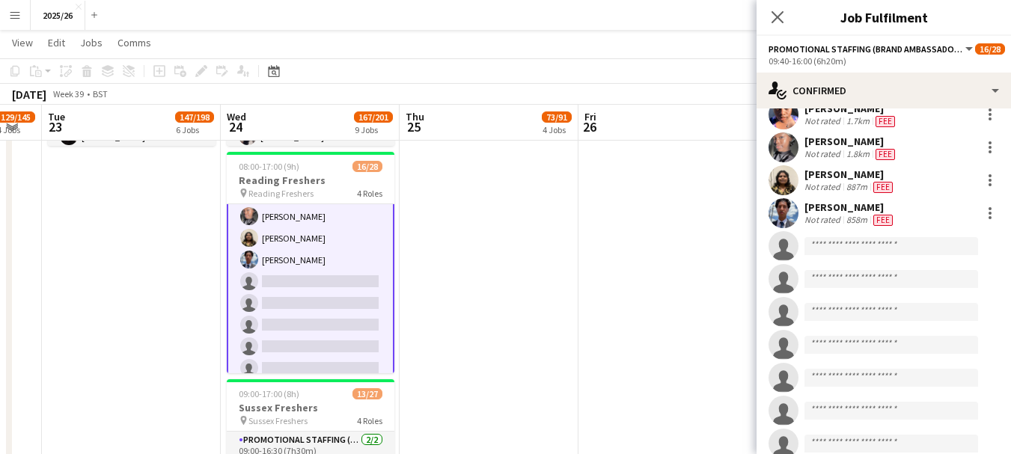
click at [881, 259] on app-invite-slot "single-neutral-actions" at bounding box center [884, 246] width 254 height 30
click at [859, 251] on input at bounding box center [892, 246] width 174 height 18
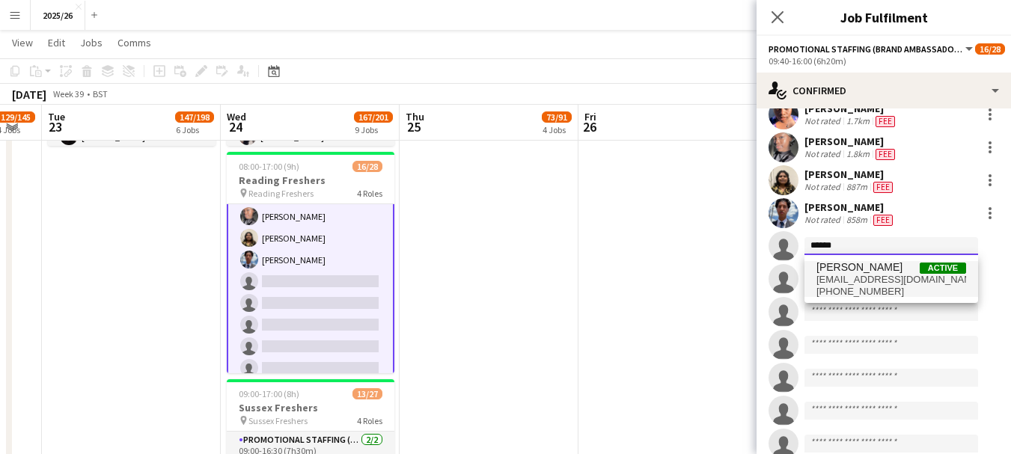
type input "******"
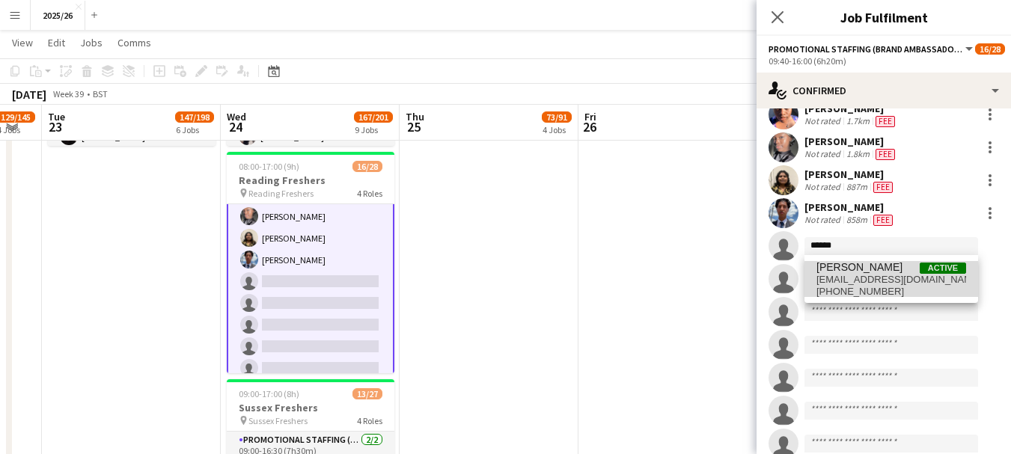
click at [935, 286] on span "+447944902518" at bounding box center [892, 292] width 150 height 12
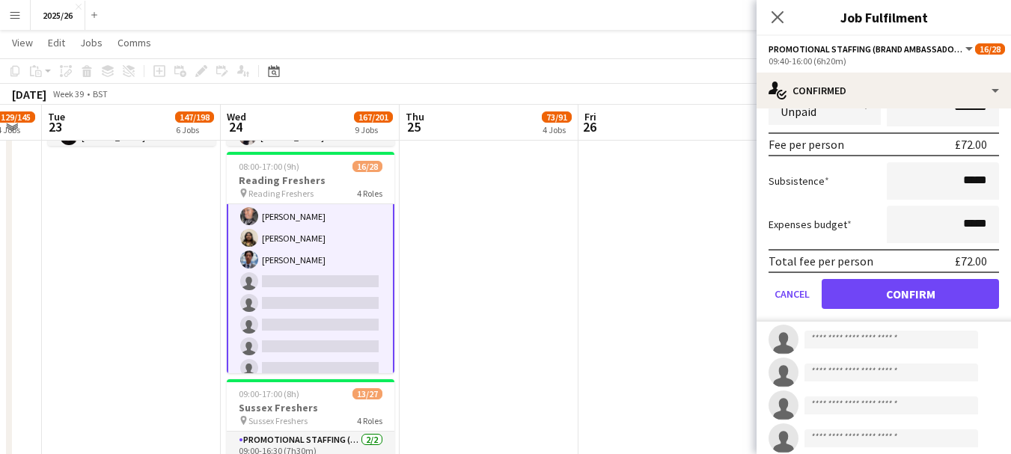
scroll to position [541, 0]
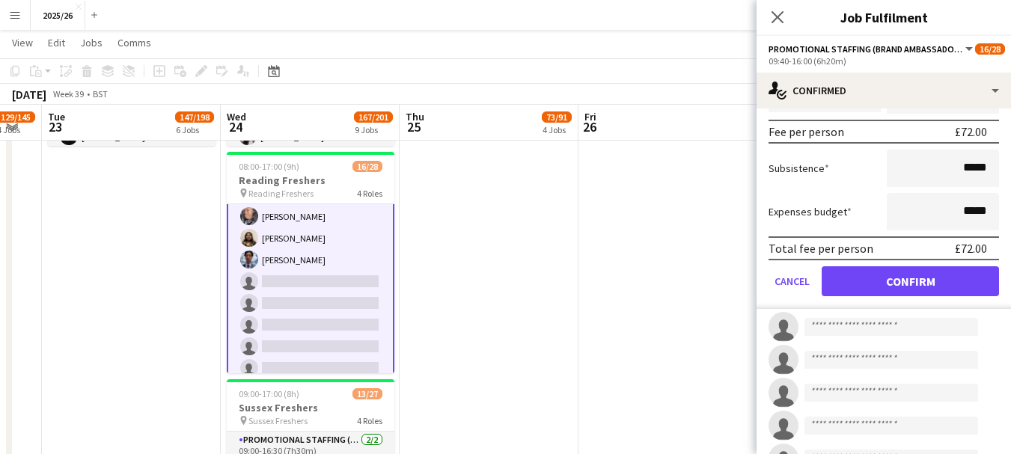
click at [936, 298] on form "Fee Type Hourly 6h20m x ****** Break Period Unpaid ******* Fee per person £72.0…" at bounding box center [884, 150] width 254 height 320
click at [919, 299] on form "Fee Type Hourly 6h20m x ****** Break Period Unpaid ******* Fee per person £72.0…" at bounding box center [884, 150] width 254 height 320
drag, startPoint x: 895, startPoint y: 275, endPoint x: 953, endPoint y: 266, distance: 58.5
click at [953, 266] on form "Fee Type Hourly 6h20m x ****** Break Period Unpaid ******* Fee per person £72.0…" at bounding box center [884, 150] width 254 height 320
click at [950, 274] on button "Confirm" at bounding box center [910, 281] width 177 height 30
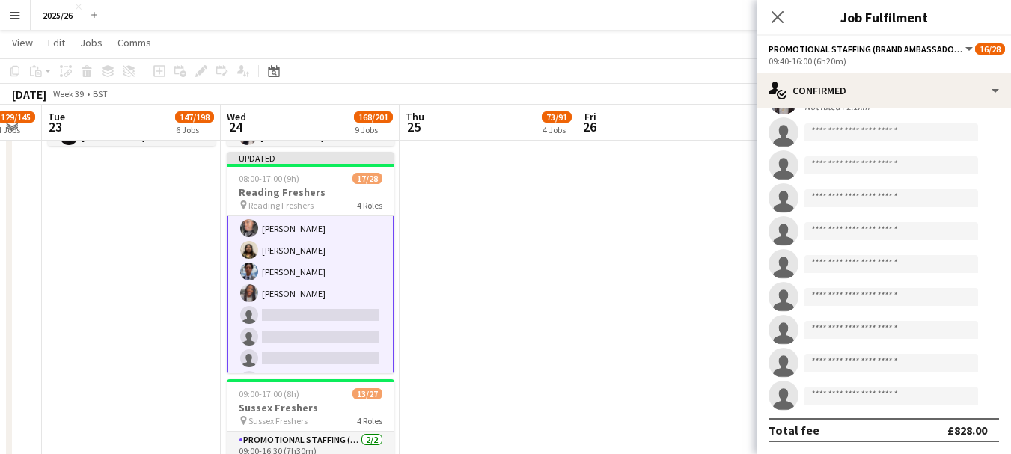
scroll to position [396, 0]
click at [778, 19] on icon "Close pop-in" at bounding box center [777, 17] width 14 height 14
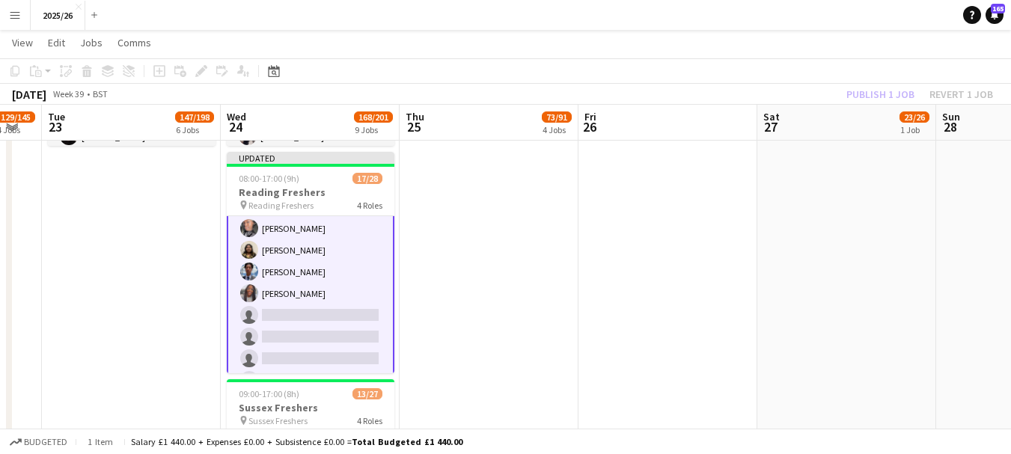
click at [897, 99] on div "Publish 1 job Revert 1 job" at bounding box center [920, 94] width 183 height 19
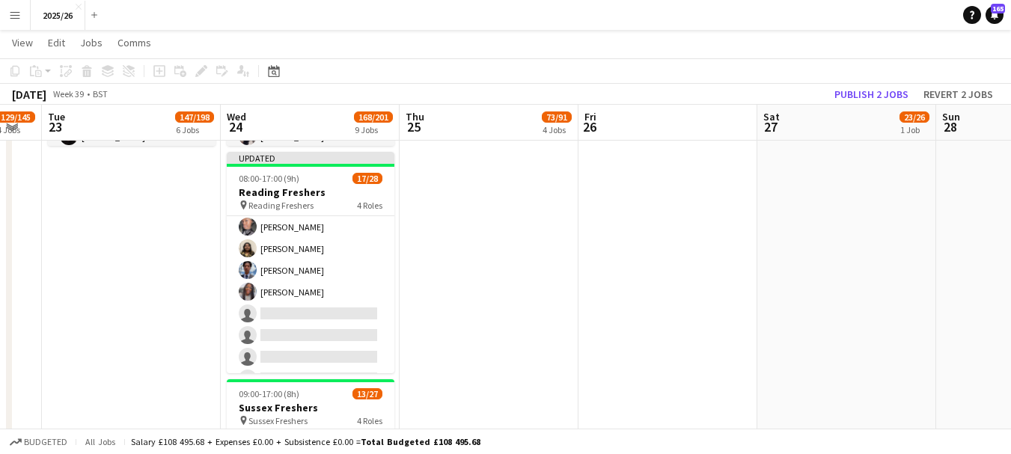
scroll to position [437, 0]
click at [897, 97] on button "Publish 2 jobs" at bounding box center [872, 94] width 86 height 19
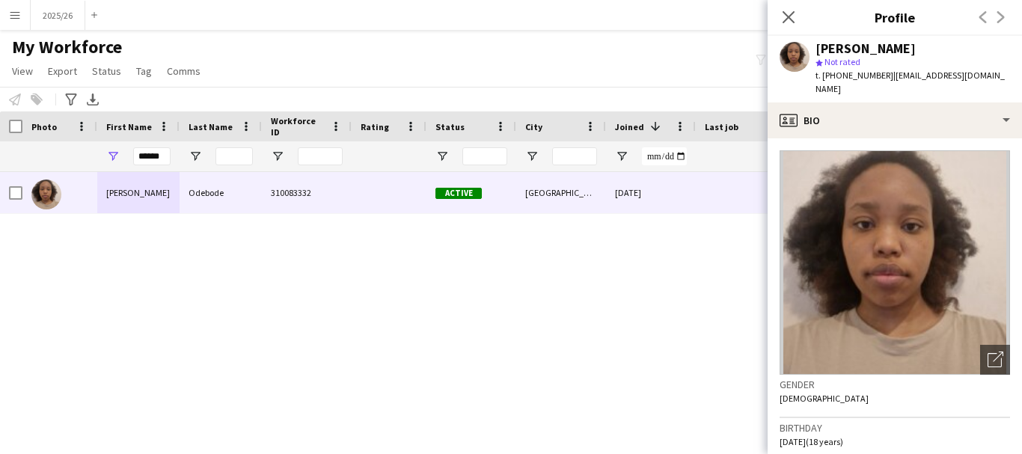
click at [173, 152] on div "******" at bounding box center [138, 156] width 82 height 30
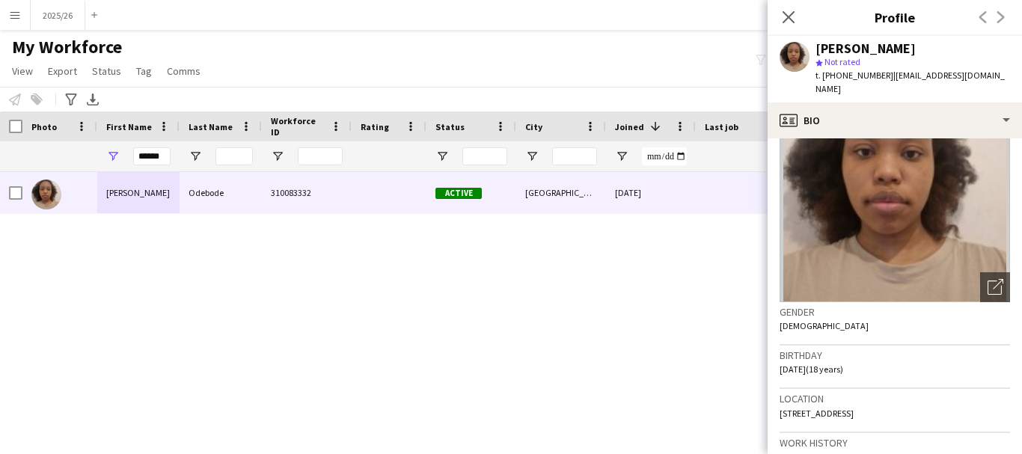
click at [139, 162] on input "******" at bounding box center [151, 156] width 37 height 18
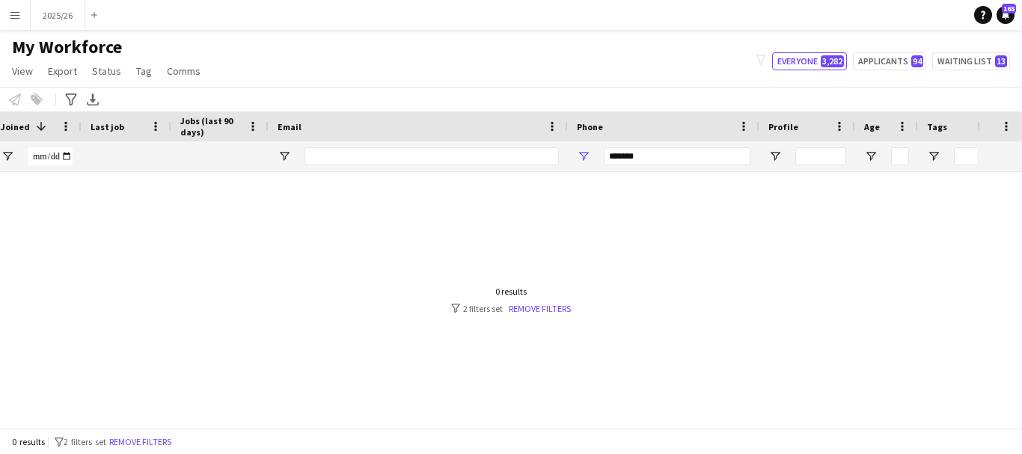
scroll to position [0, 0]
type input "******"
drag, startPoint x: 701, startPoint y: 156, endPoint x: 515, endPoint y: 121, distance: 188.9
click at [515, 121] on div "Workforce Details Status City Joined 1" at bounding box center [199, 142] width 1623 height 61
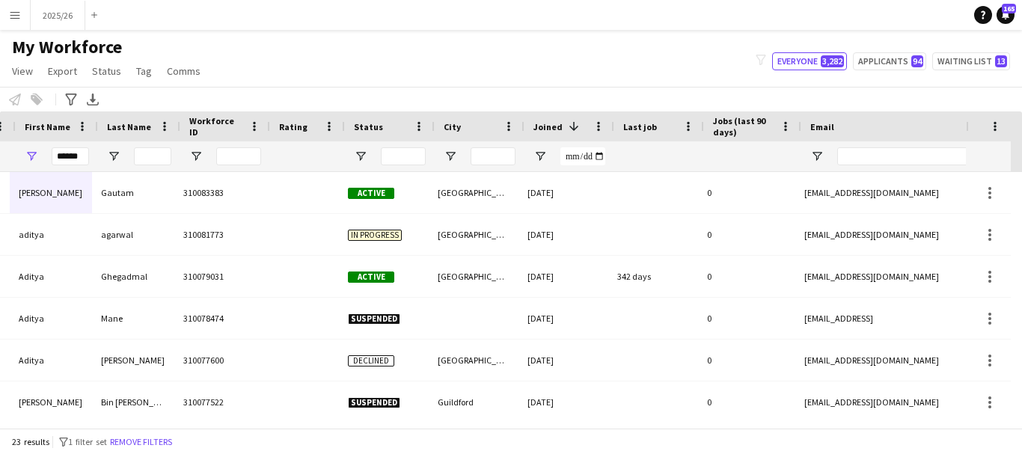
scroll to position [0, 82]
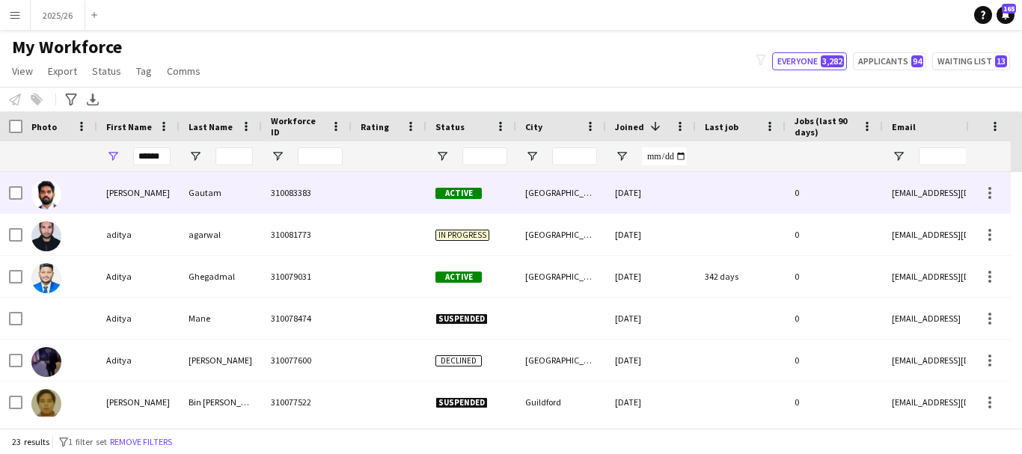
click at [120, 207] on div "[PERSON_NAME]" at bounding box center [138, 192] width 82 height 41
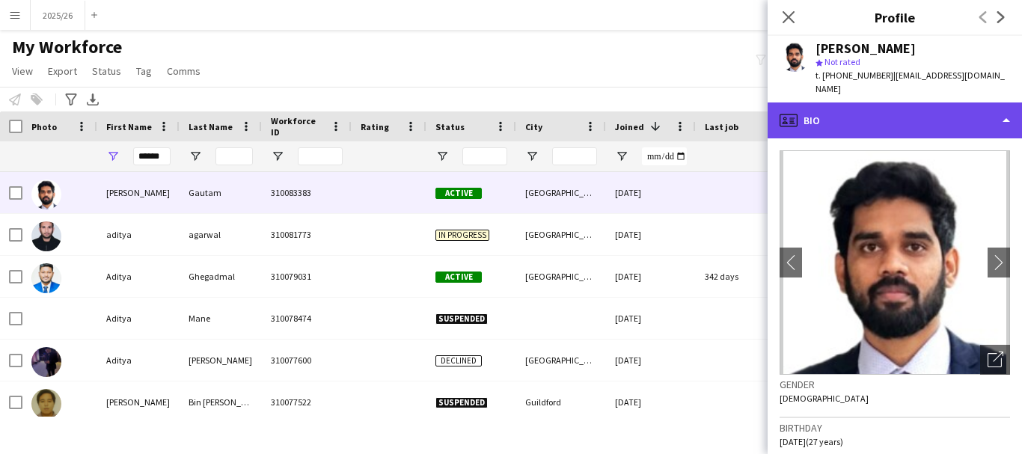
click at [881, 108] on div "profile Bio" at bounding box center [895, 121] width 254 height 36
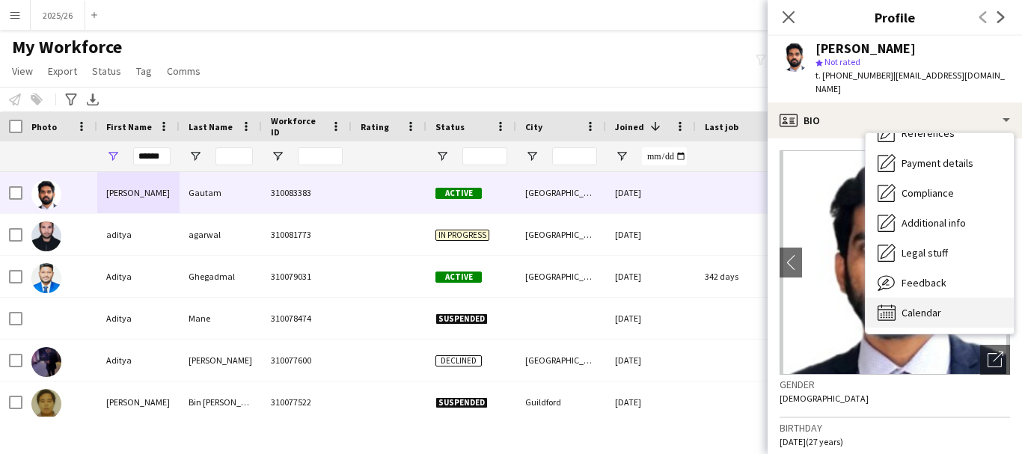
click at [962, 305] on div "Calendar Calendar" at bounding box center [940, 313] width 148 height 30
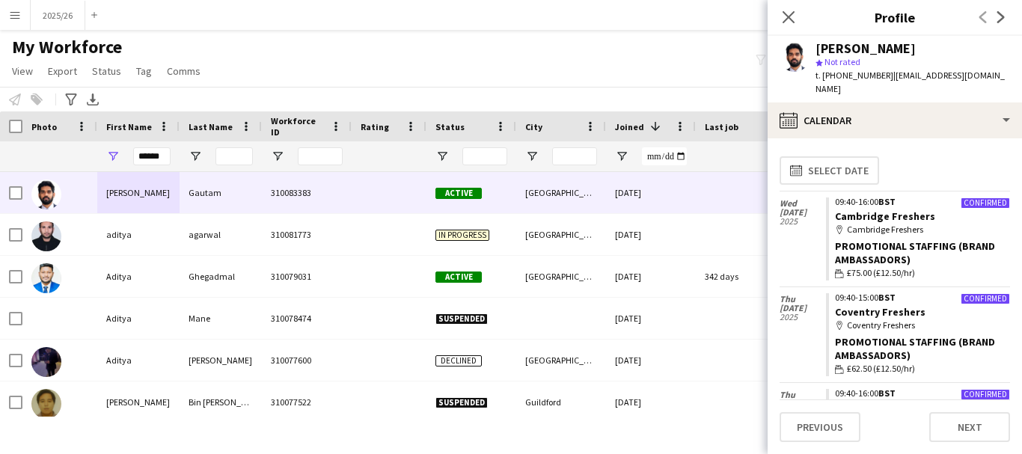
click at [1012, 171] on app-calendar-tab "calendar-full Select date [DATE] Confirmed 09:40-16:00 BST Cambridge Freshers m…" at bounding box center [895, 296] width 254 height 316
click at [781, 12] on app-icon "Close pop-in" at bounding box center [789, 18] width 22 height 22
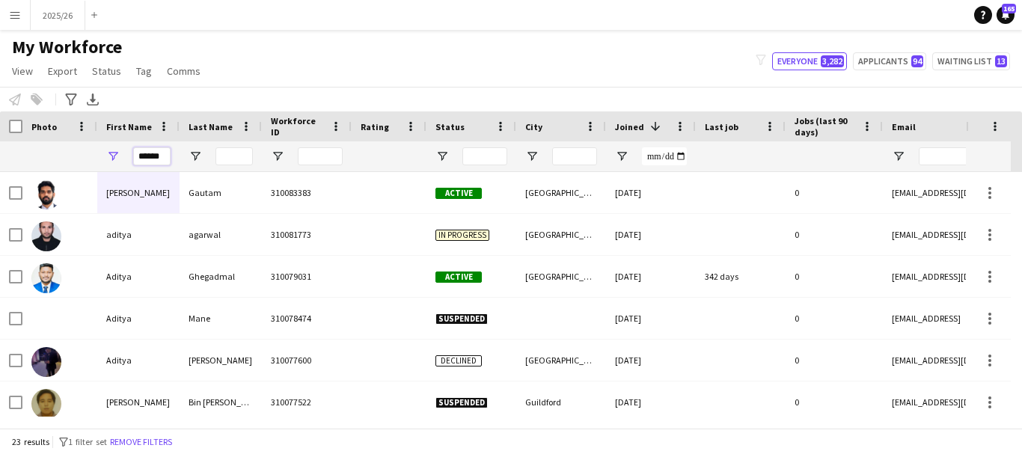
click at [160, 161] on input "******" at bounding box center [151, 156] width 37 height 18
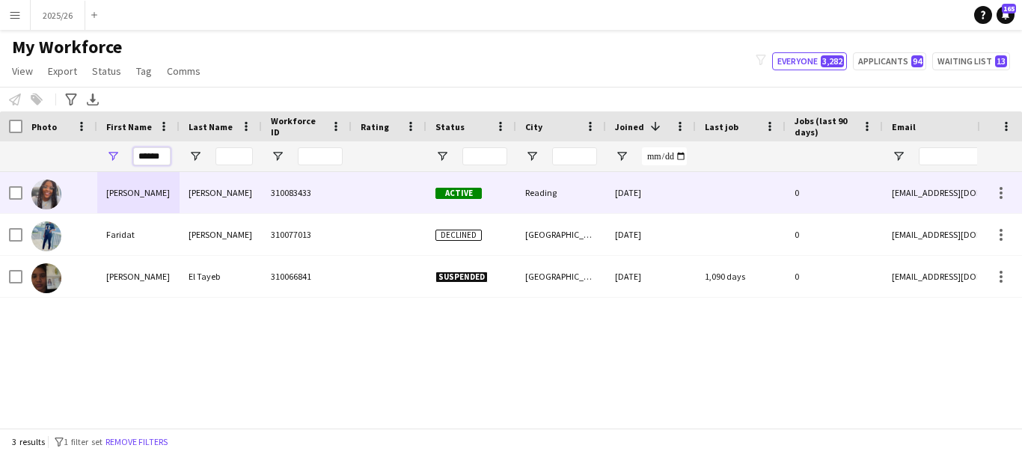
type input "******"
click at [271, 206] on div "310083433" at bounding box center [307, 192] width 90 height 41
